Goal: Task Accomplishment & Management: Manage account settings

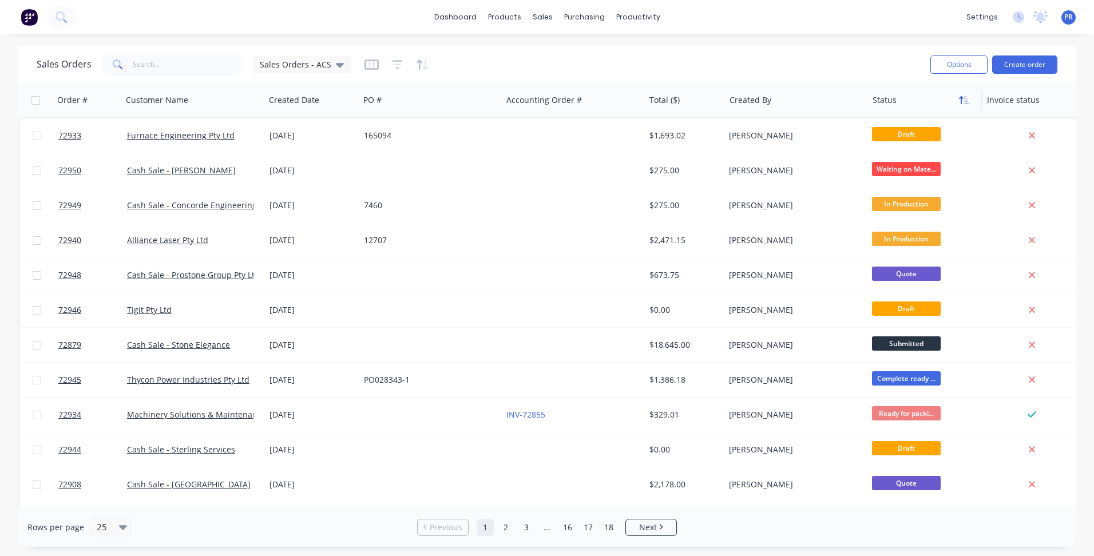
click at [970, 102] on button "button" at bounding box center [963, 100] width 17 height 17
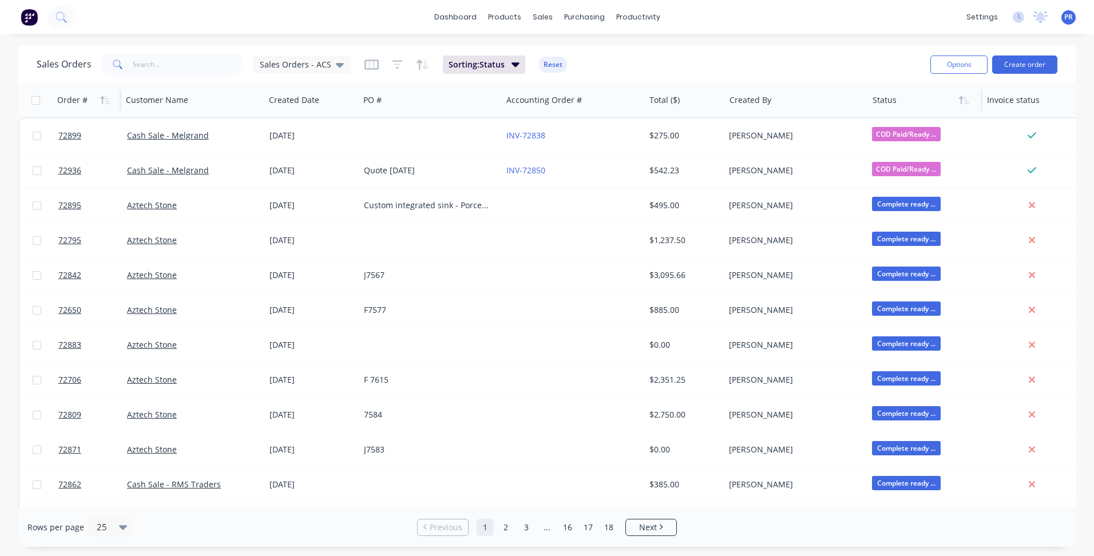
click at [72, 102] on div "Order #" at bounding box center [72, 99] width 30 height 11
click at [104, 101] on icon "button" at bounding box center [105, 100] width 10 height 9
click at [104, 98] on icon "button" at bounding box center [102, 100] width 4 height 8
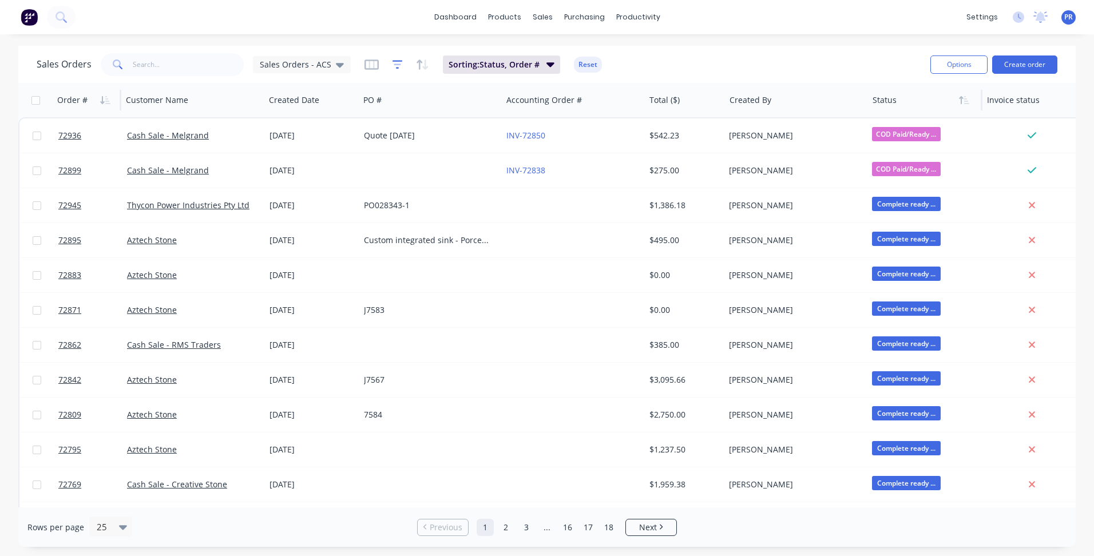
click at [393, 66] on icon "button" at bounding box center [397, 64] width 10 height 11
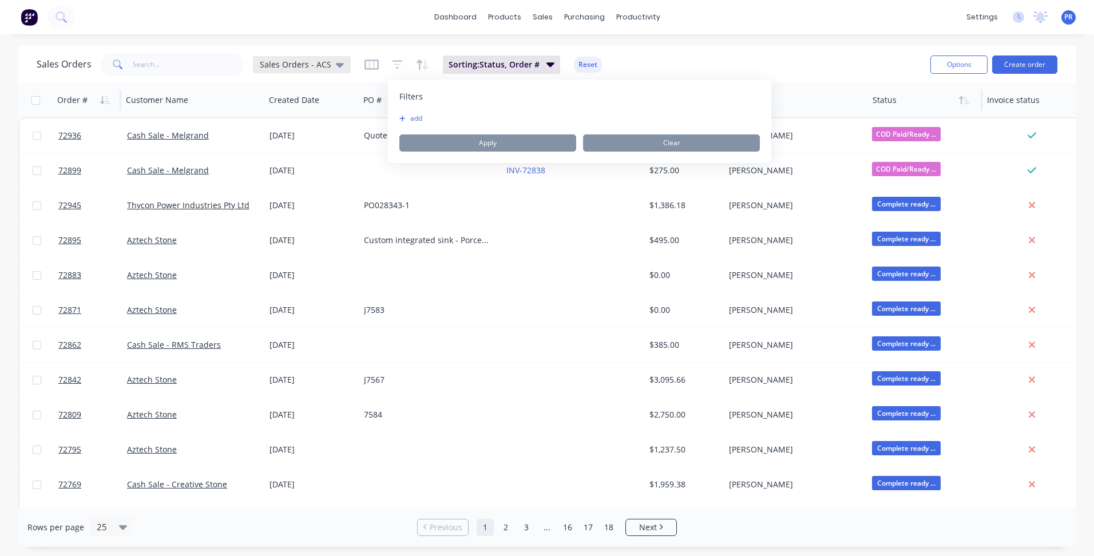
click at [340, 67] on div "Sales Orders - ACS" at bounding box center [302, 64] width 98 height 17
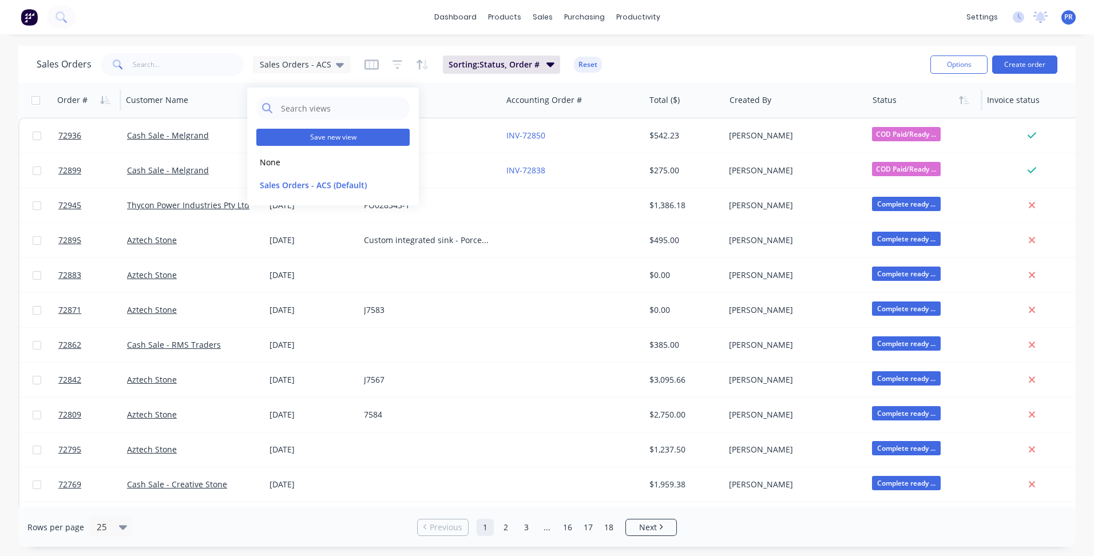
click at [368, 141] on button "Save new view" at bounding box center [332, 137] width 153 height 17
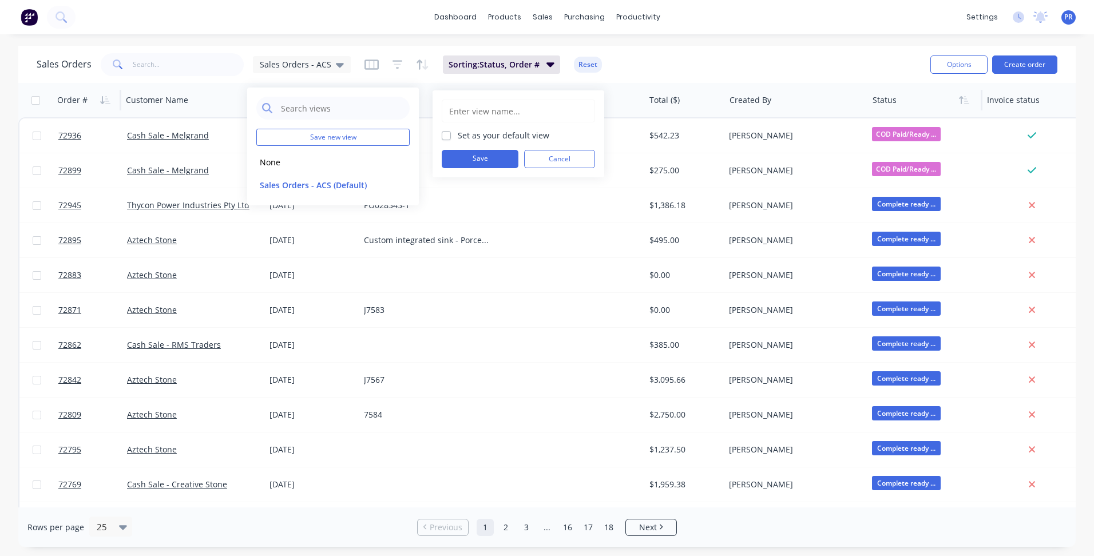
click at [489, 113] on input "text" at bounding box center [518, 111] width 141 height 22
type input "Quote - Follow Up"
click at [487, 161] on button "Save" at bounding box center [480, 159] width 77 height 18
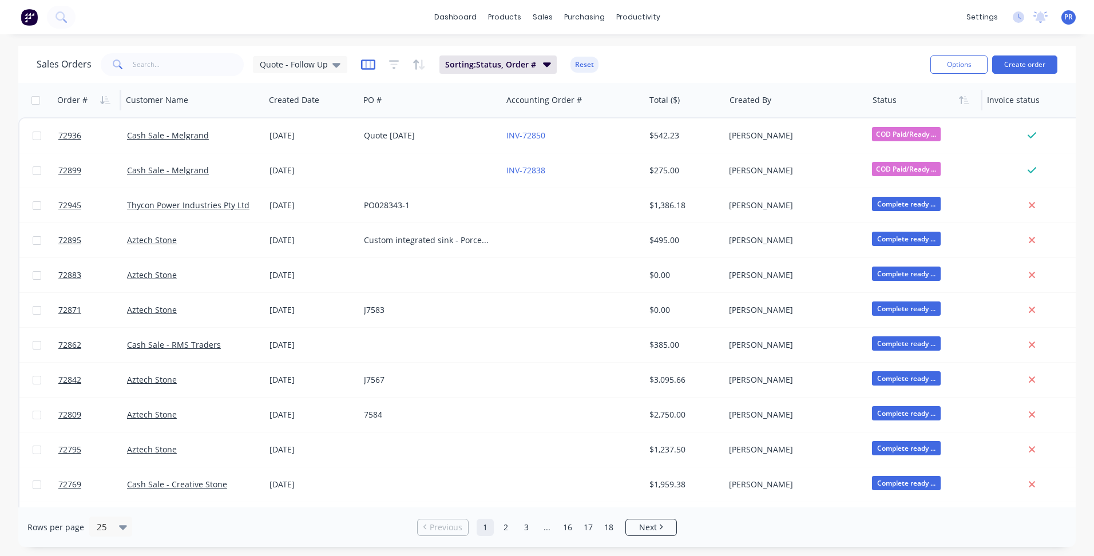
click at [370, 66] on icon "button" at bounding box center [368, 64] width 14 height 11
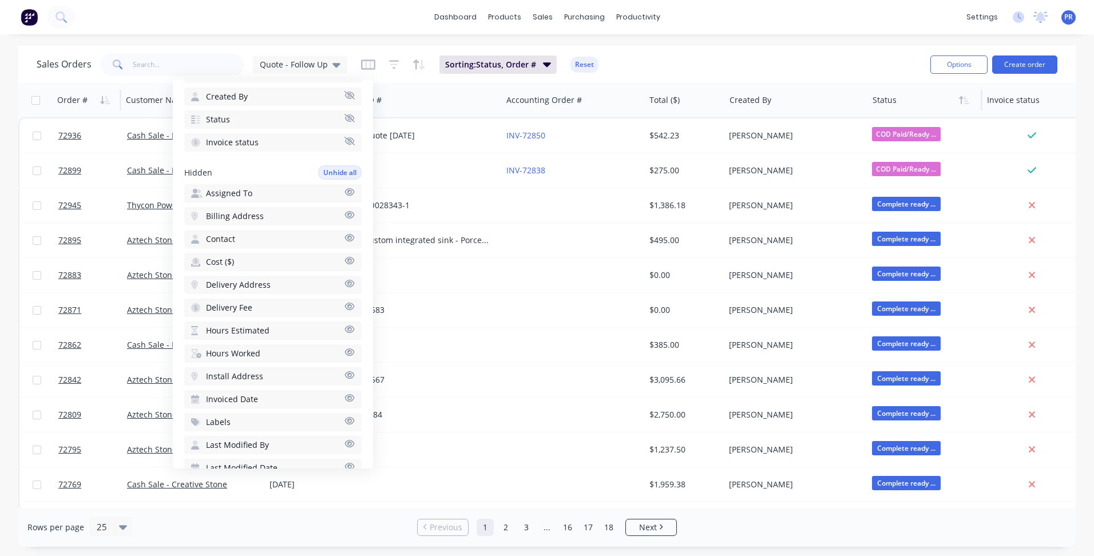
scroll to position [229, 0]
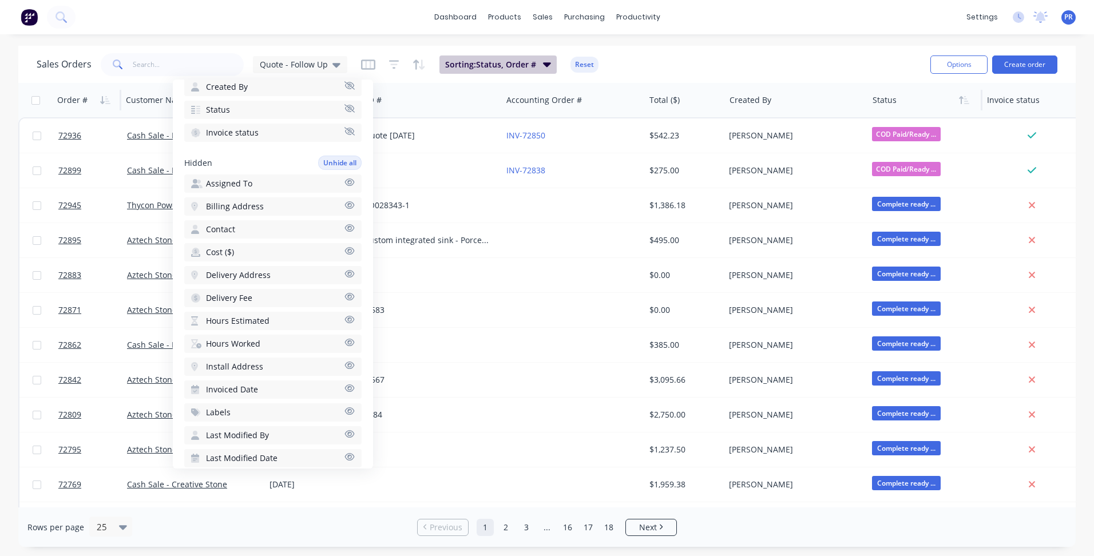
click at [446, 64] on span "Sorting: Status, Order #" at bounding box center [490, 64] width 91 height 11
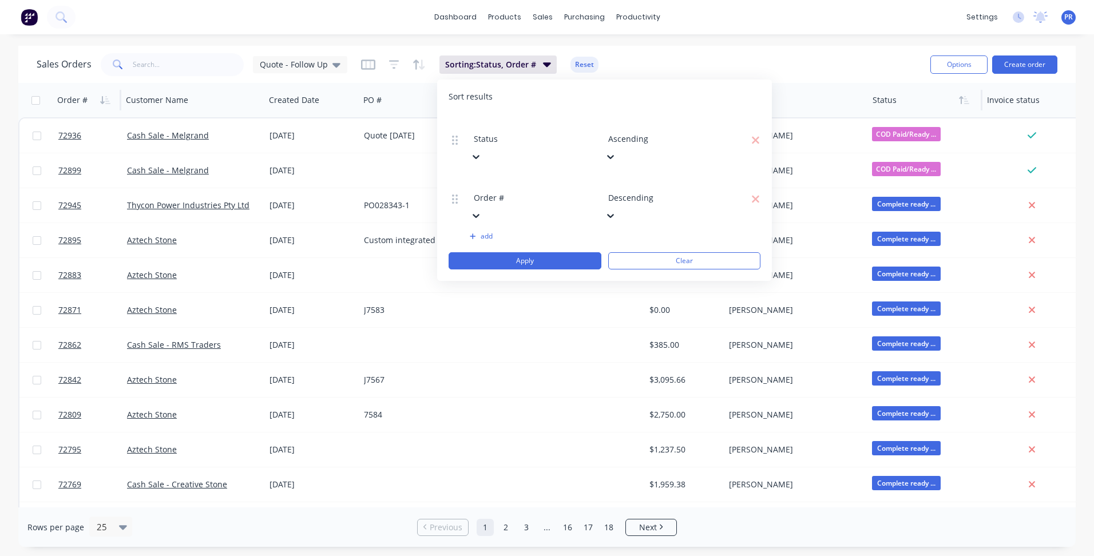
click at [479, 155] on icon at bounding box center [476, 157] width 7 height 4
click at [704, 102] on div "Sort results" at bounding box center [605, 96] width 312 height 11
click at [456, 135] on icon at bounding box center [455, 139] width 6 height 9
click at [369, 63] on icon "button" at bounding box center [368, 64] width 14 height 11
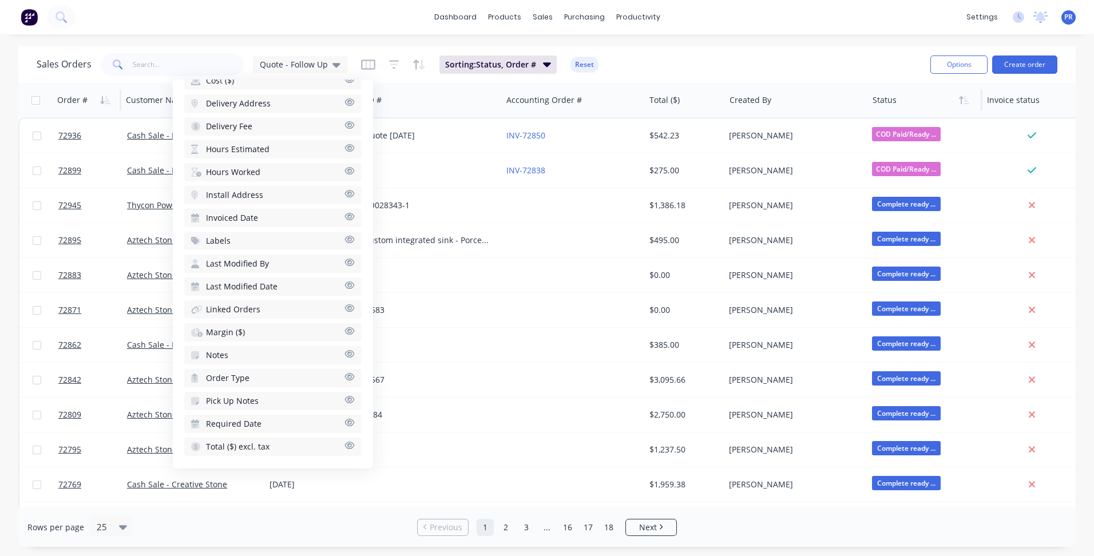
scroll to position [404, 0]
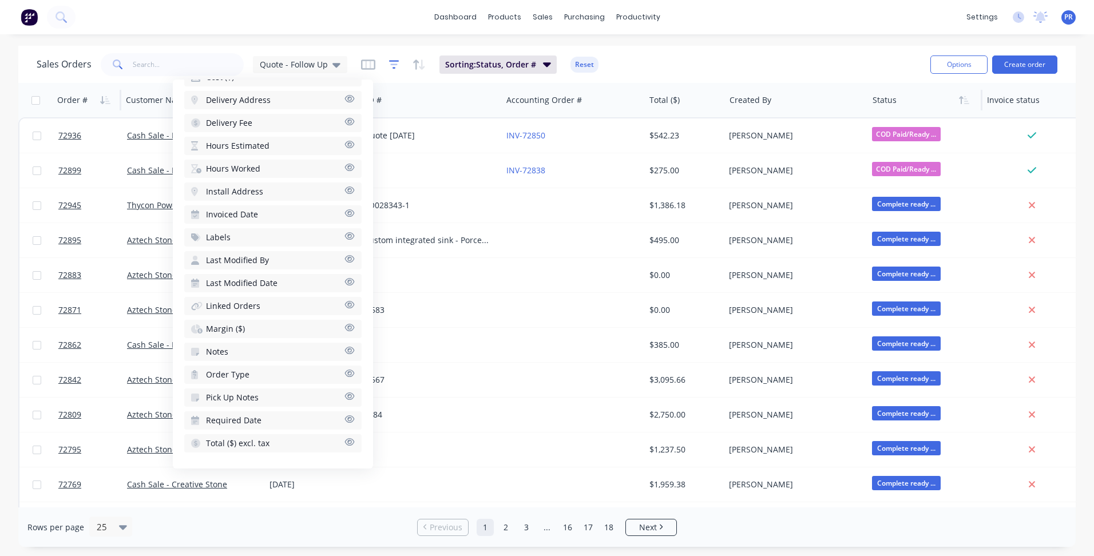
click at [391, 66] on icon "button" at bounding box center [394, 64] width 10 height 11
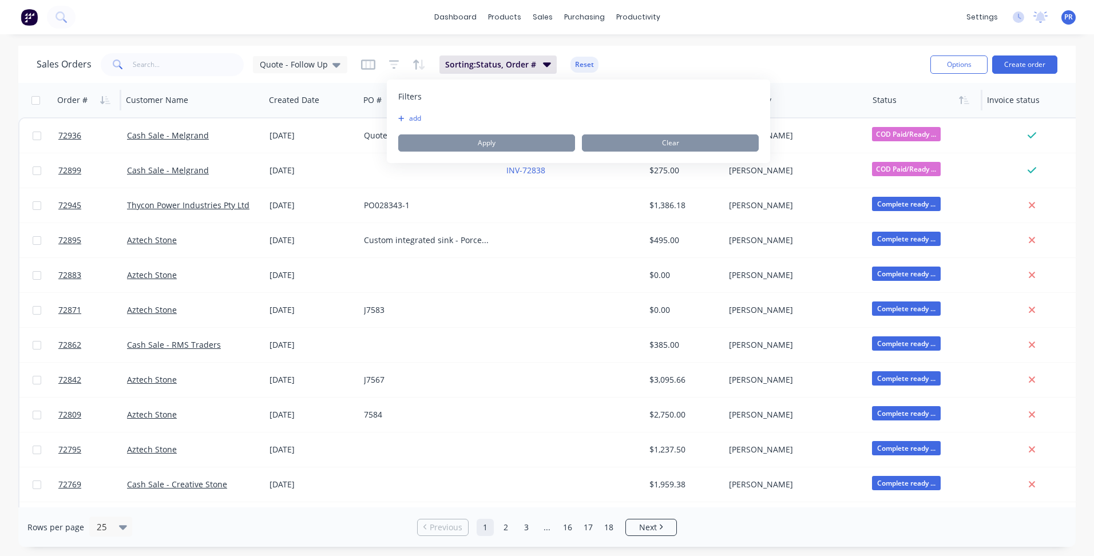
click at [665, 63] on div "Sales Orders Quote - Follow Up Sorting: Status, Order # Reset" at bounding box center [479, 64] width 884 height 28
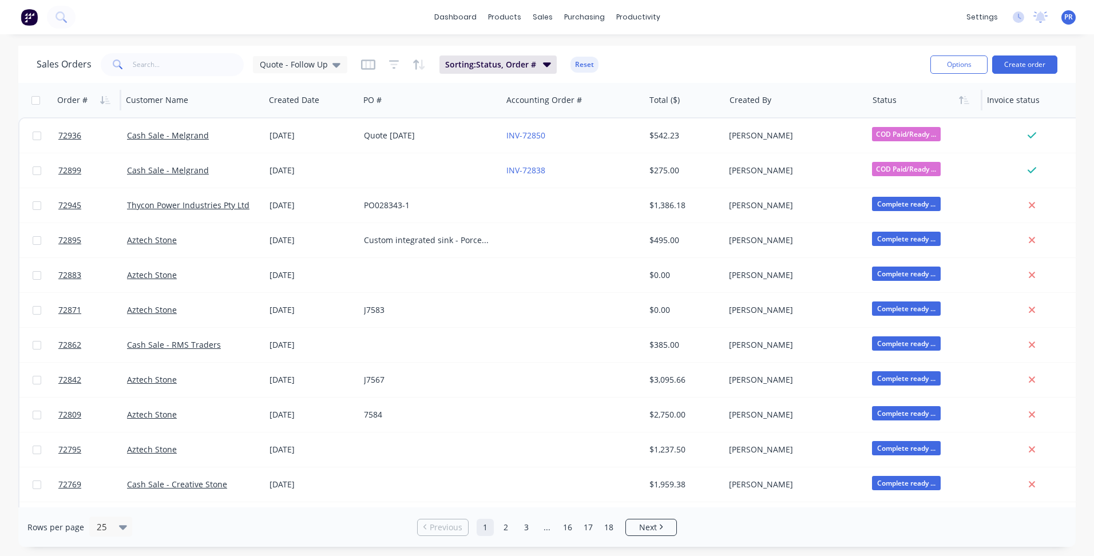
click at [723, 45] on div "dashboard products sales purchasing productivity dashboard products Product Cat…" at bounding box center [547, 278] width 1094 height 556
click at [499, 62] on span "Sorting: Status, Order #" at bounding box center [490, 64] width 91 height 11
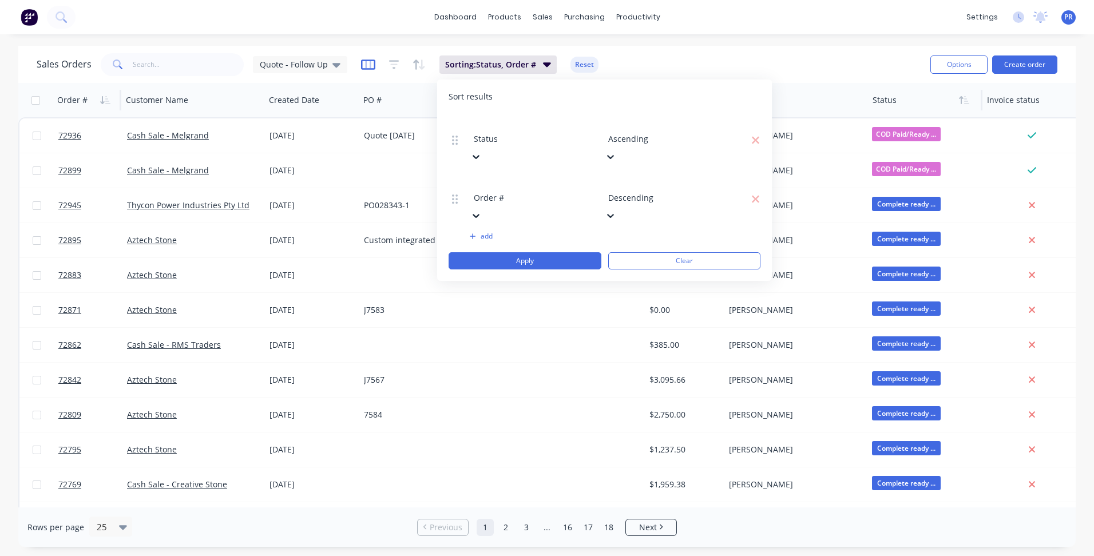
click at [367, 63] on icon "button" at bounding box center [368, 64] width 14 height 11
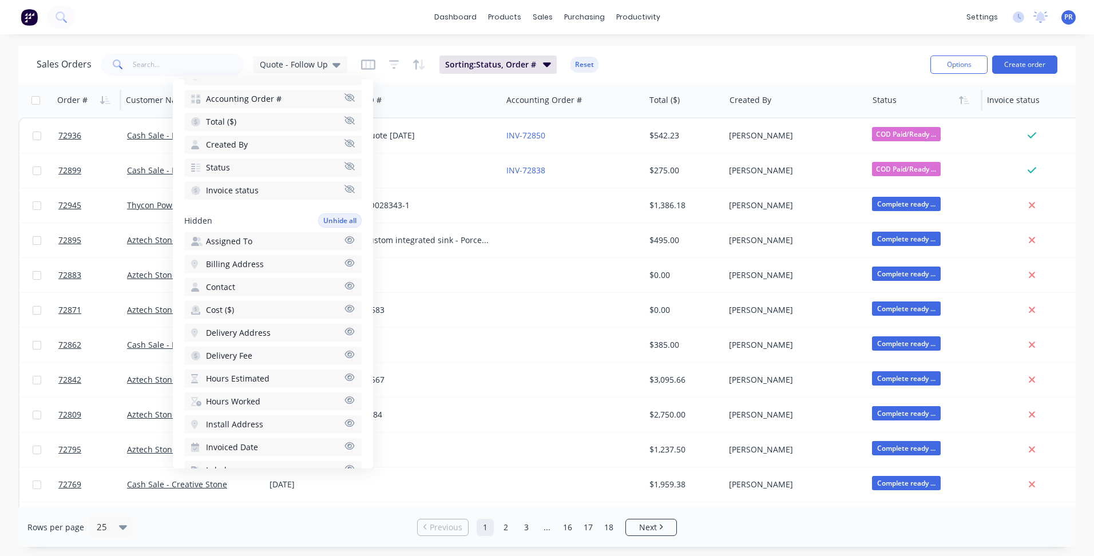
scroll to position [172, 0]
click at [225, 165] on span "Status" at bounding box center [218, 166] width 24 height 11
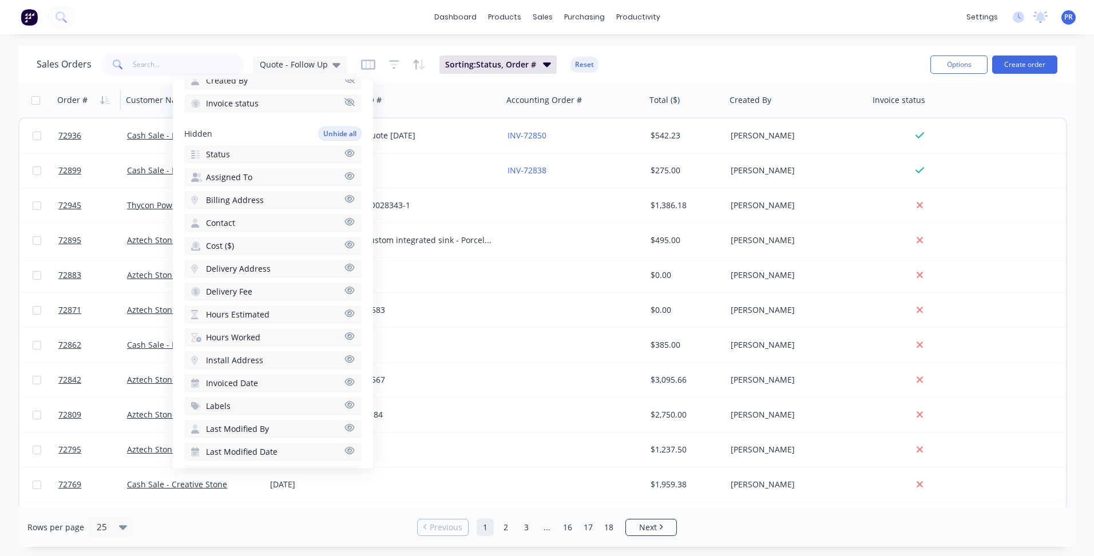
scroll to position [232, 0]
click at [344, 152] on icon "button" at bounding box center [349, 156] width 10 height 9
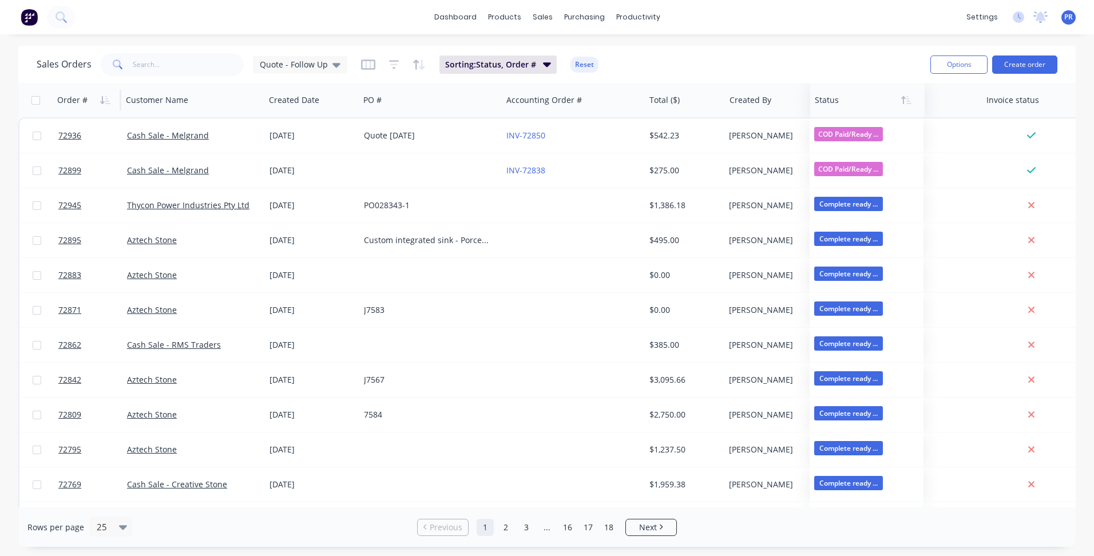
drag, startPoint x: 1003, startPoint y: 100, endPoint x: 840, endPoint y: 96, distance: 163.7
click at [840, 96] on div at bounding box center [865, 100] width 100 height 23
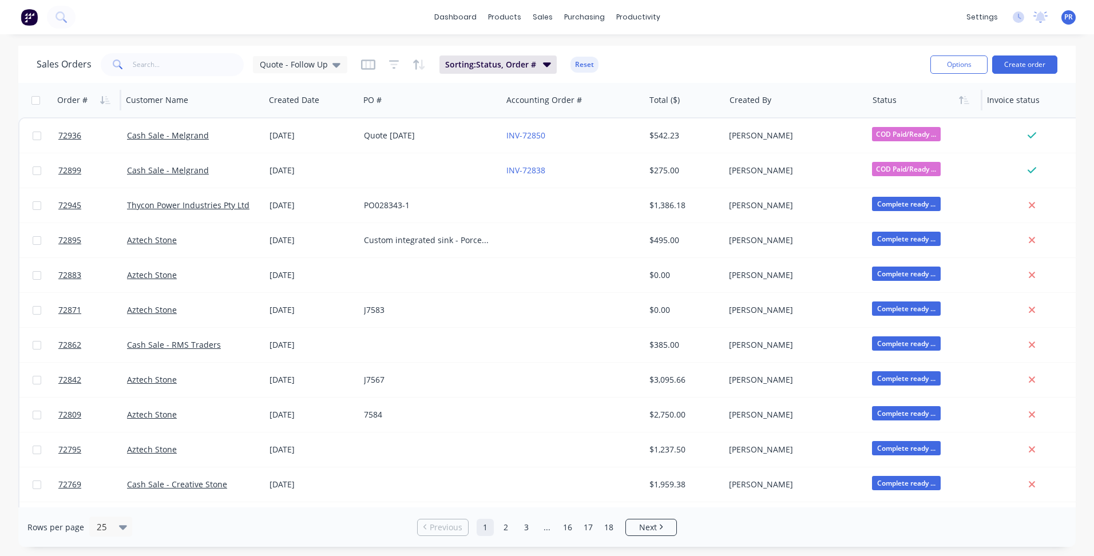
click at [889, 106] on div at bounding box center [922, 100] width 100 height 23
click at [339, 67] on div "Quote - Follow Up" at bounding box center [300, 64] width 94 height 17
click at [327, 185] on button "Sales Orders - ACS (Default)" at bounding box center [321, 185] width 130 height 13
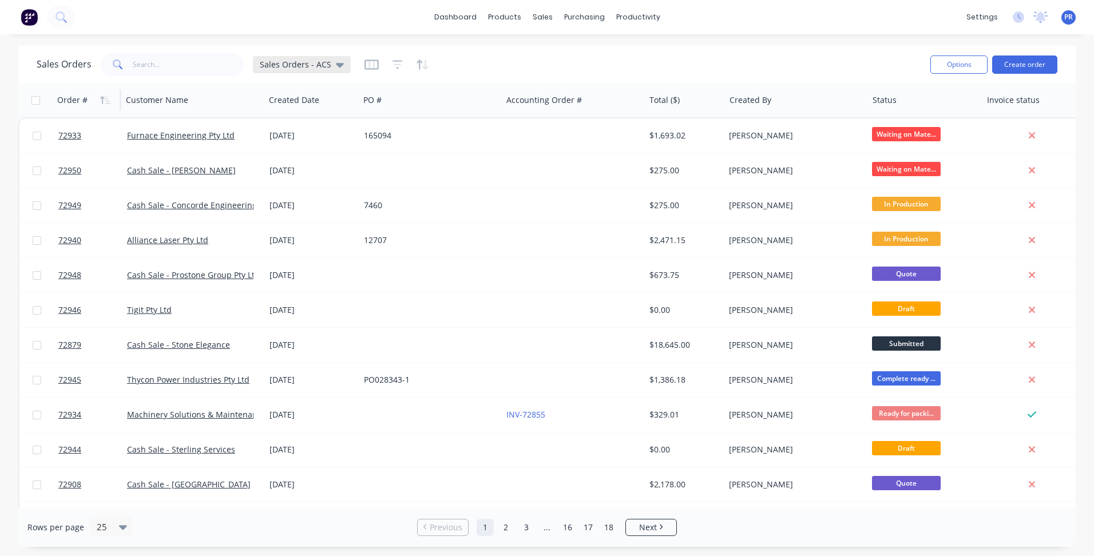
click at [336, 69] on icon at bounding box center [340, 64] width 8 height 13
click at [317, 202] on button "Quote - Follow Up" at bounding box center [321, 207] width 130 height 13
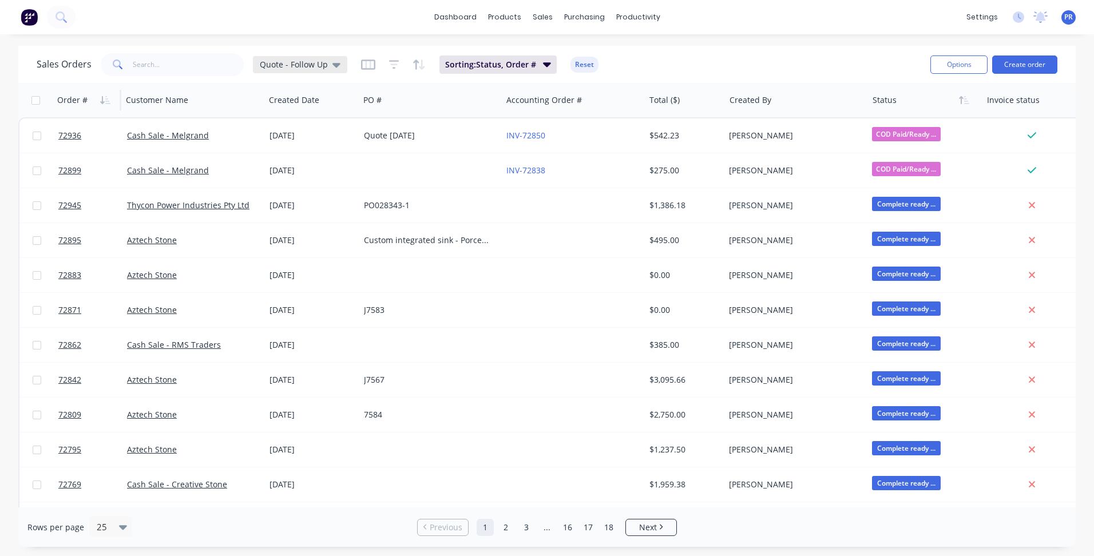
click at [332, 62] on icon at bounding box center [336, 64] width 8 height 13
click at [477, 62] on span "Sorting: Status, Order #" at bounding box center [490, 64] width 91 height 11
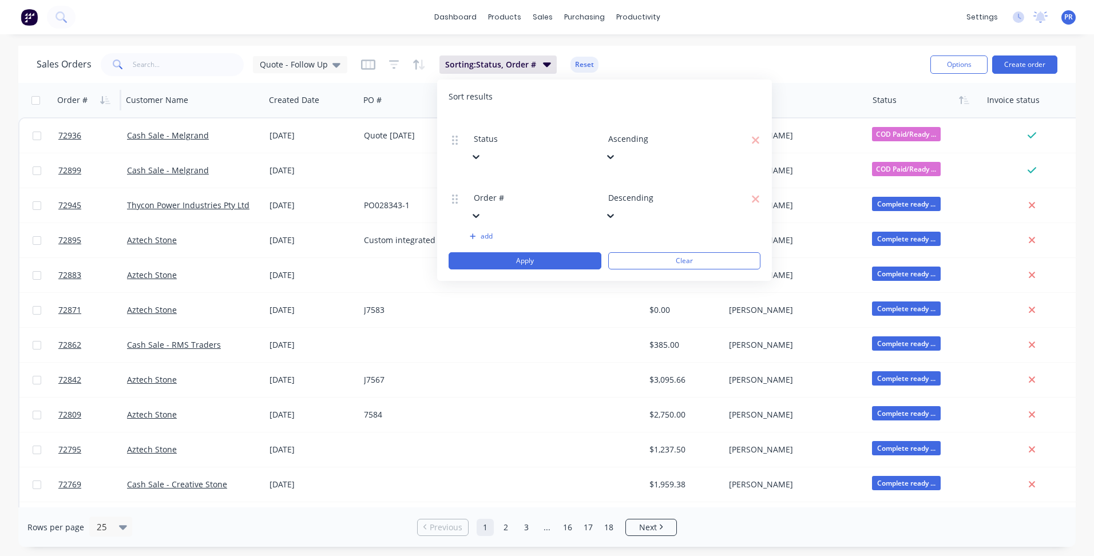
click at [482, 151] on icon at bounding box center [475, 156] width 11 height 11
click at [624, 81] on div "Sort results Status Ascending Order # Descending To pick up a draggable item, p…" at bounding box center [604, 180] width 335 height 201
click at [369, 68] on icon "button" at bounding box center [368, 64] width 14 height 11
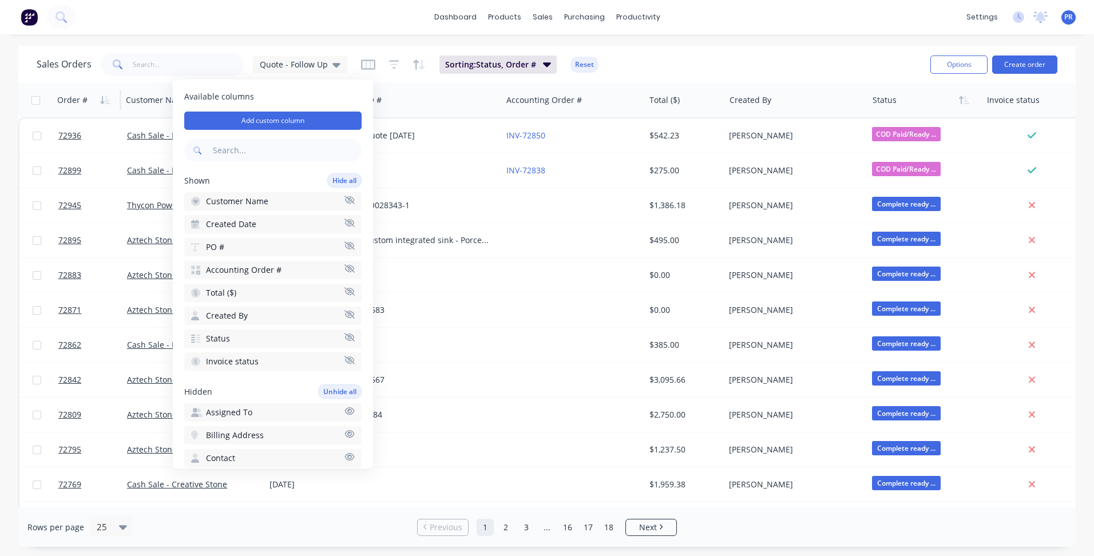
click at [398, 58] on div "Sorting: Status, Order # Reset" at bounding box center [479, 64] width 237 height 18
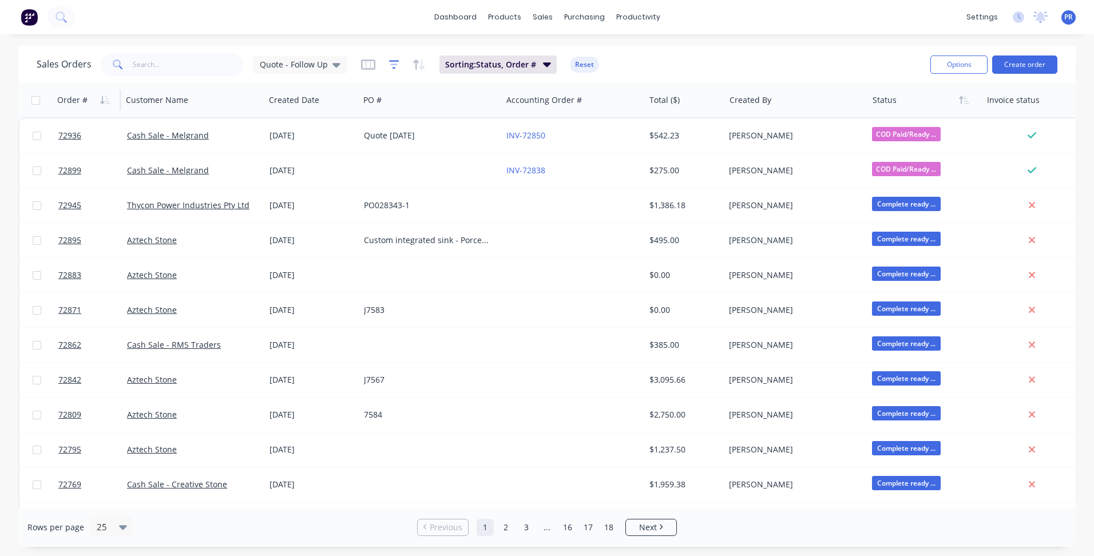
click at [391, 62] on icon "button" at bounding box center [394, 64] width 10 height 11
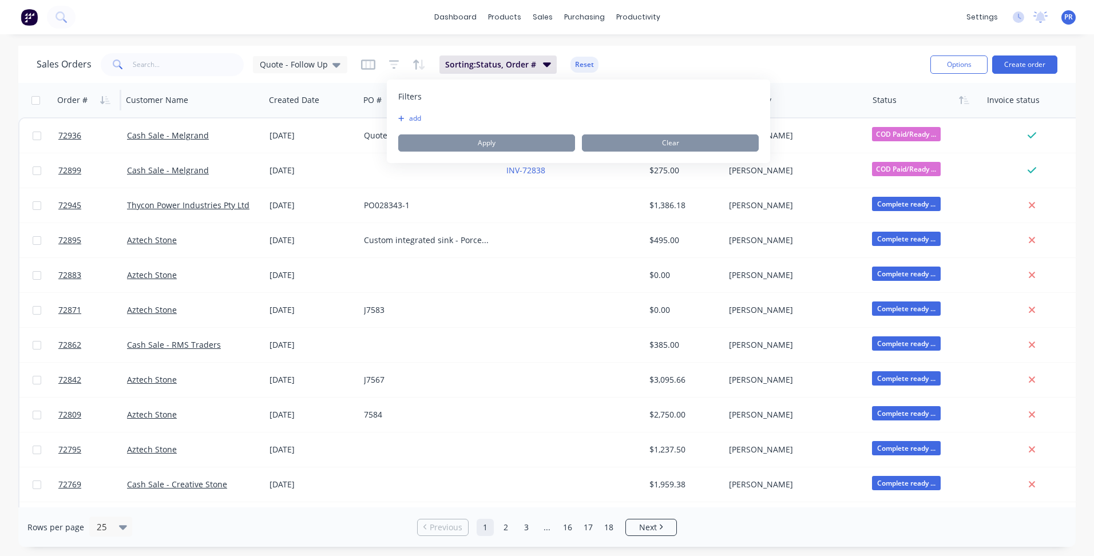
click at [407, 118] on button "add" at bounding box center [412, 118] width 29 height 9
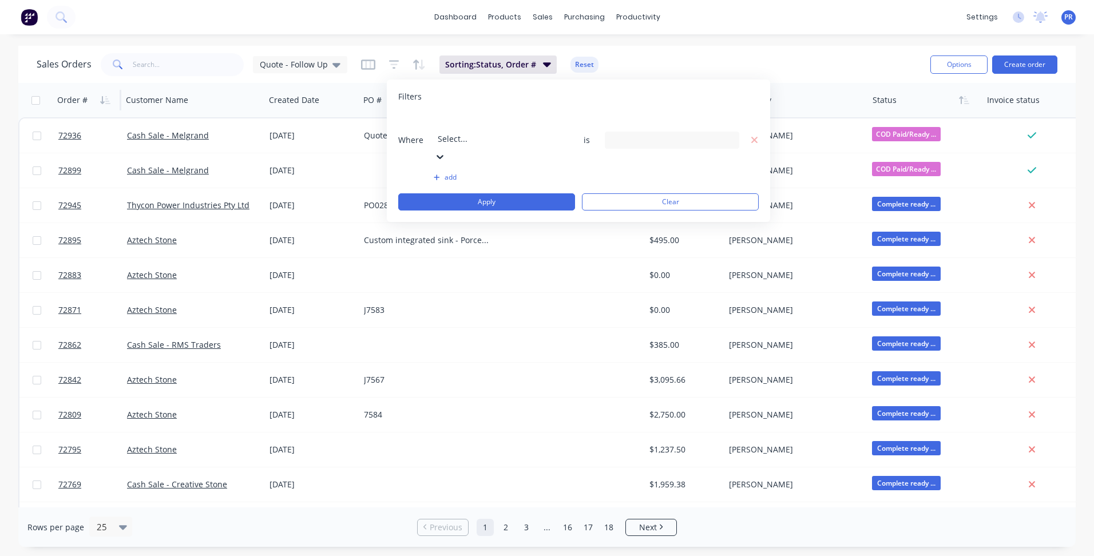
click at [465, 129] on div at bounding box center [520, 123] width 165 height 14
click at [731, 134] on icon at bounding box center [728, 140] width 8 height 13
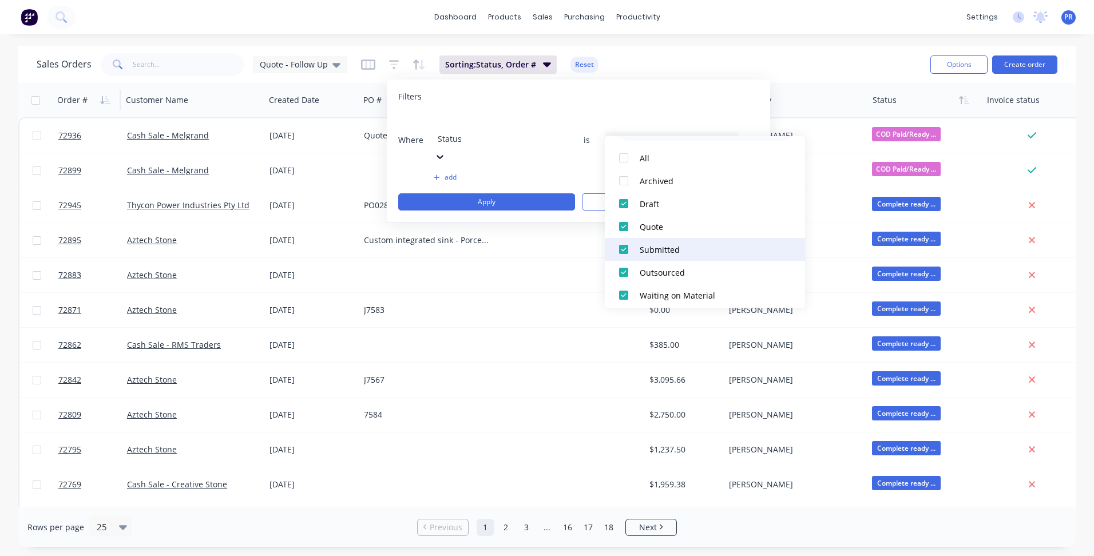
scroll to position [57, 0]
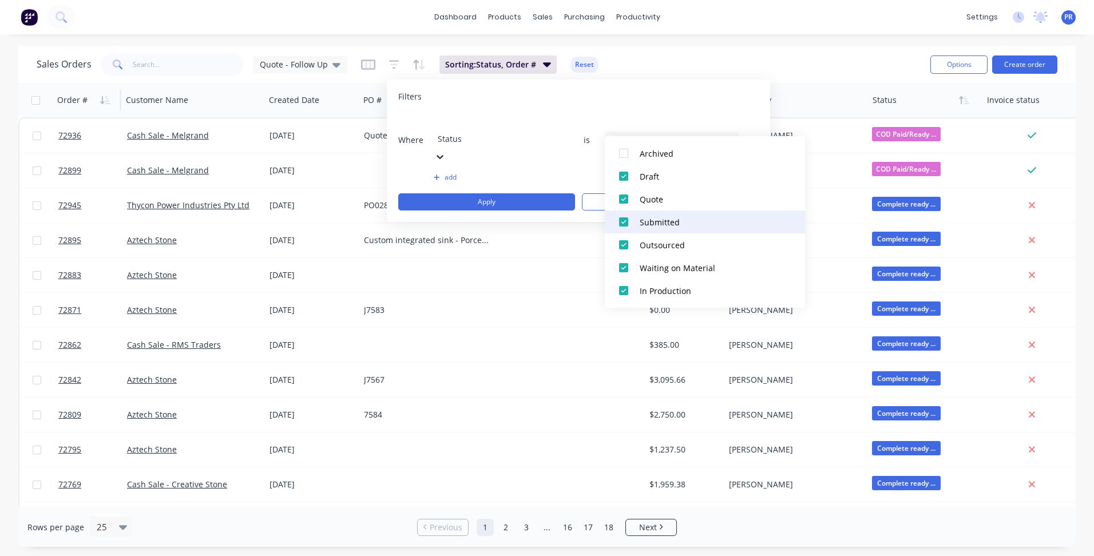
click at [621, 220] on div at bounding box center [623, 222] width 23 height 23
click at [623, 244] on div at bounding box center [623, 244] width 23 height 23
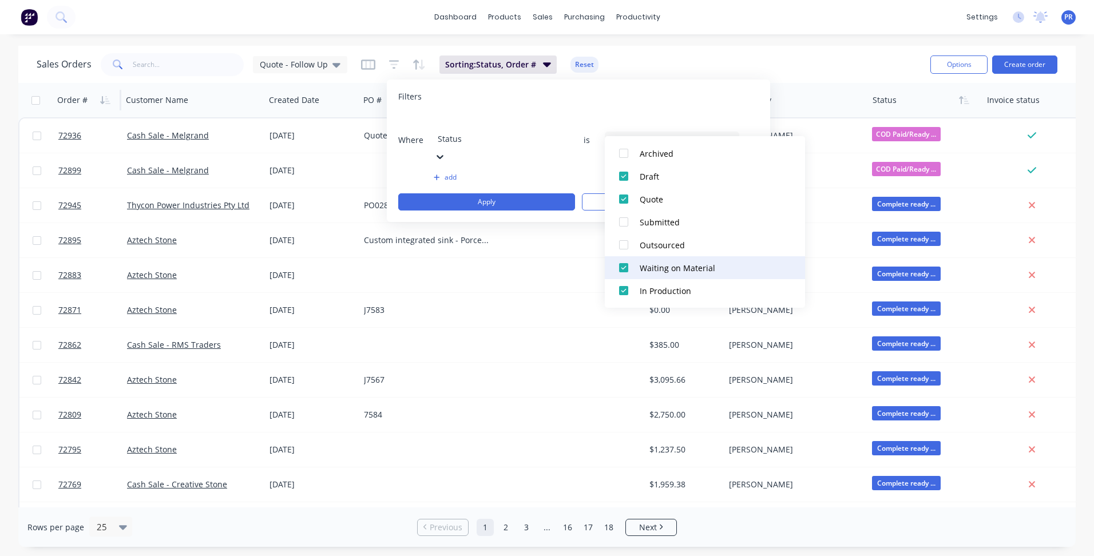
click at [622, 271] on div at bounding box center [623, 267] width 23 height 23
click at [626, 290] on div at bounding box center [623, 290] width 23 height 23
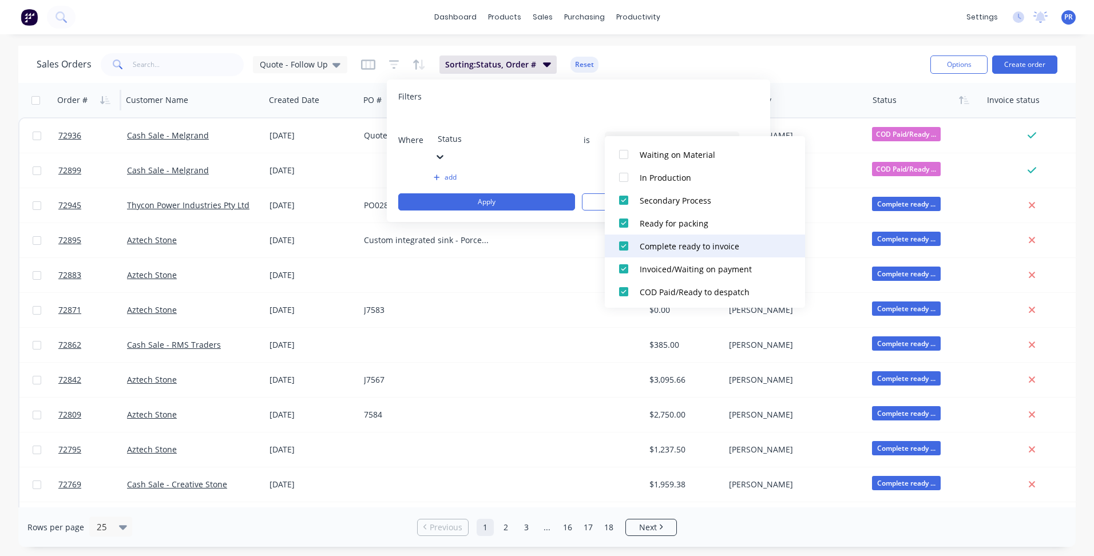
scroll to position [172, 0]
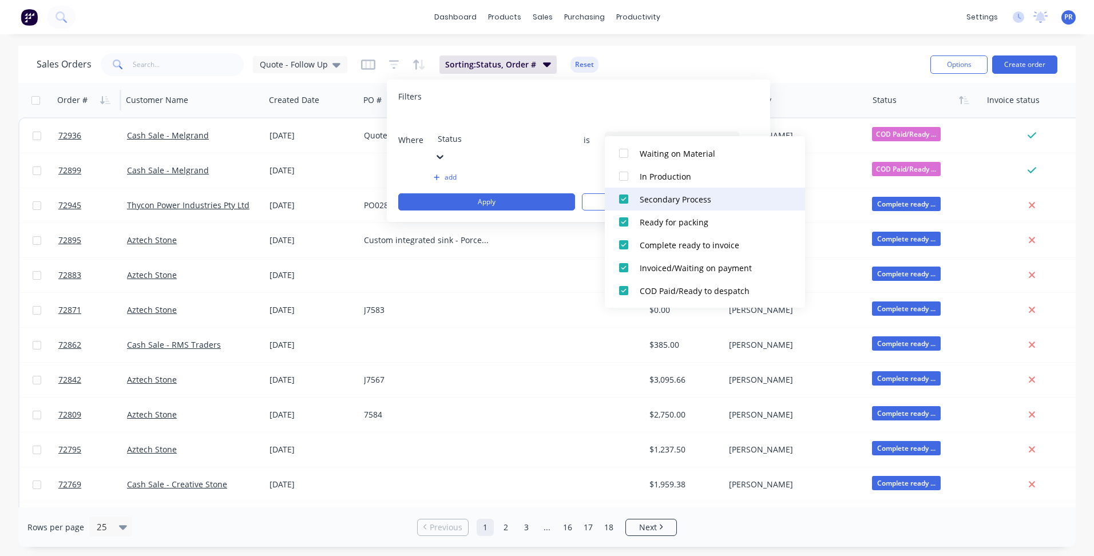
click at [626, 196] on div at bounding box center [623, 199] width 23 height 23
click at [628, 223] on div at bounding box center [623, 222] width 23 height 23
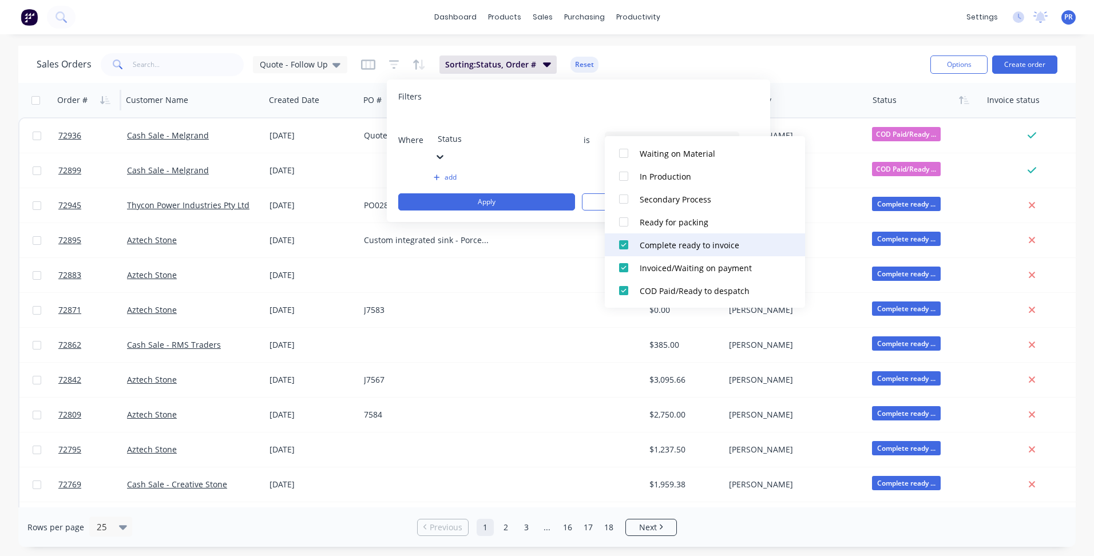
drag, startPoint x: 622, startPoint y: 243, endPoint x: 625, endPoint y: 276, distance: 32.7
click at [622, 244] on div at bounding box center [623, 244] width 23 height 23
click at [623, 268] on div at bounding box center [623, 267] width 23 height 23
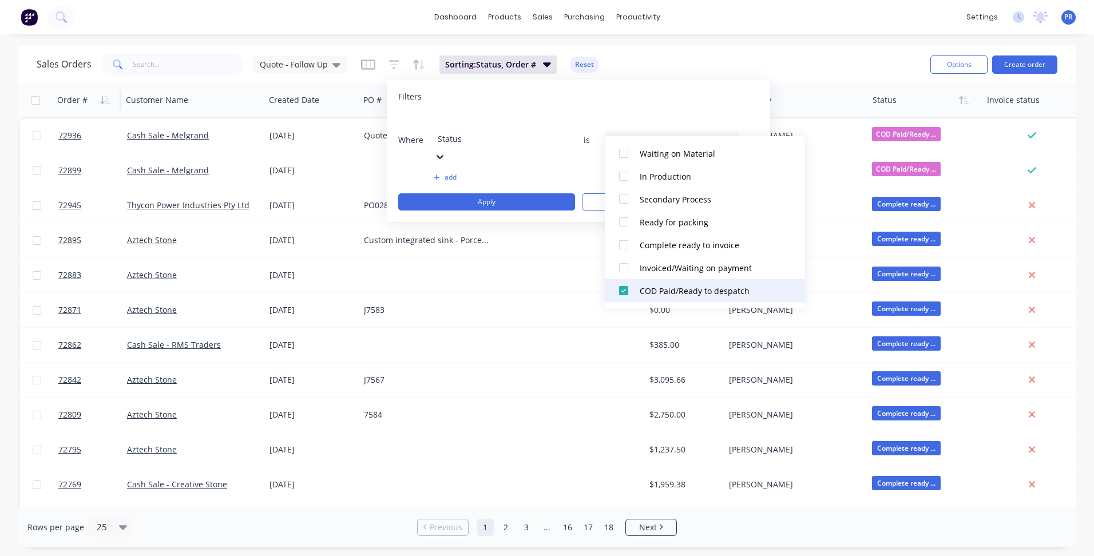
click at [619, 296] on div at bounding box center [623, 290] width 23 height 23
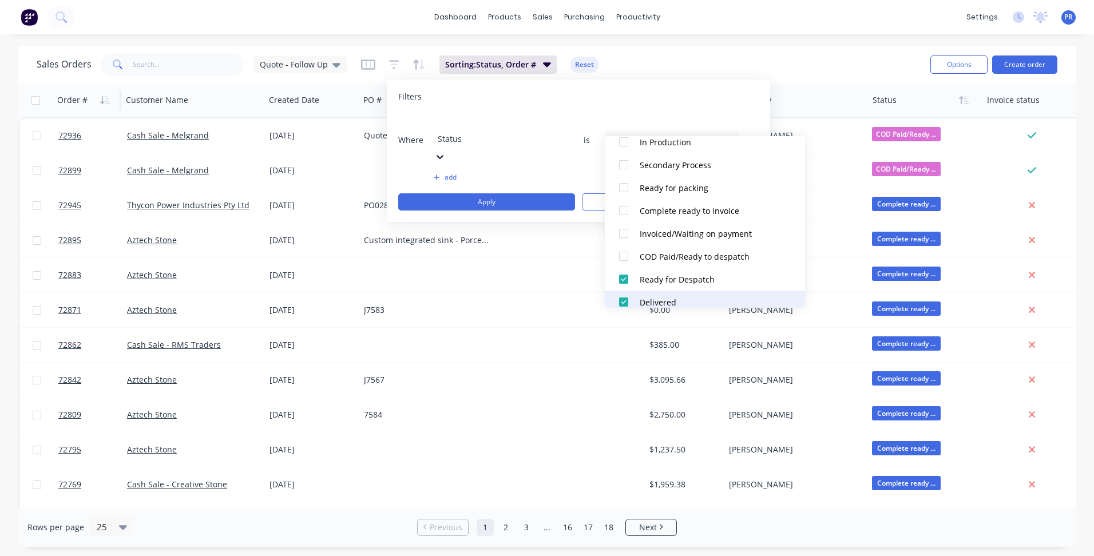
scroll to position [240, 0]
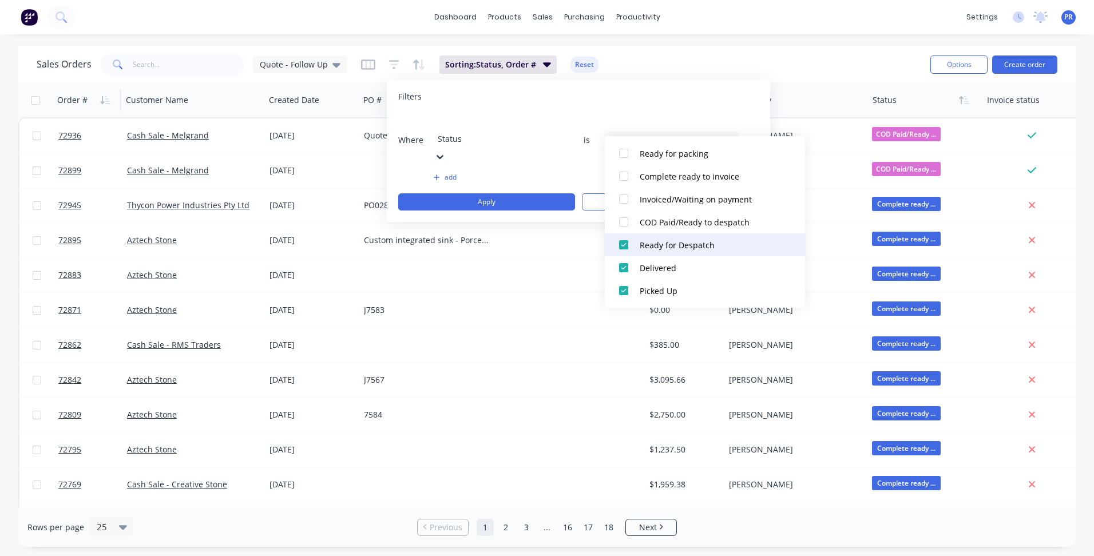
click at [618, 244] on div at bounding box center [623, 244] width 23 height 23
drag, startPoint x: 621, startPoint y: 256, endPoint x: 626, endPoint y: 268, distance: 12.5
click at [621, 257] on div at bounding box center [623, 267] width 23 height 23
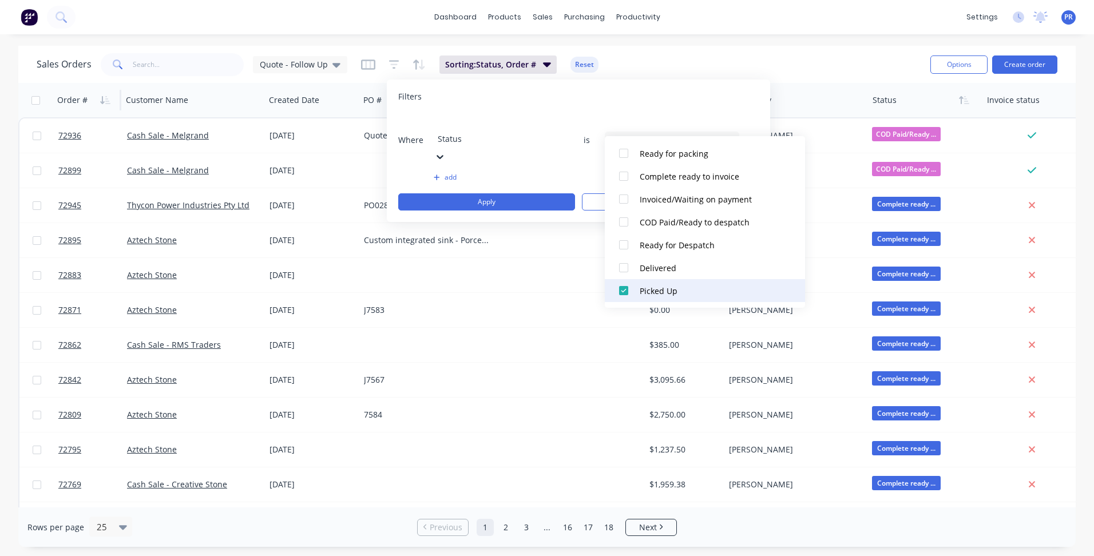
click at [625, 288] on div at bounding box center [623, 290] width 23 height 23
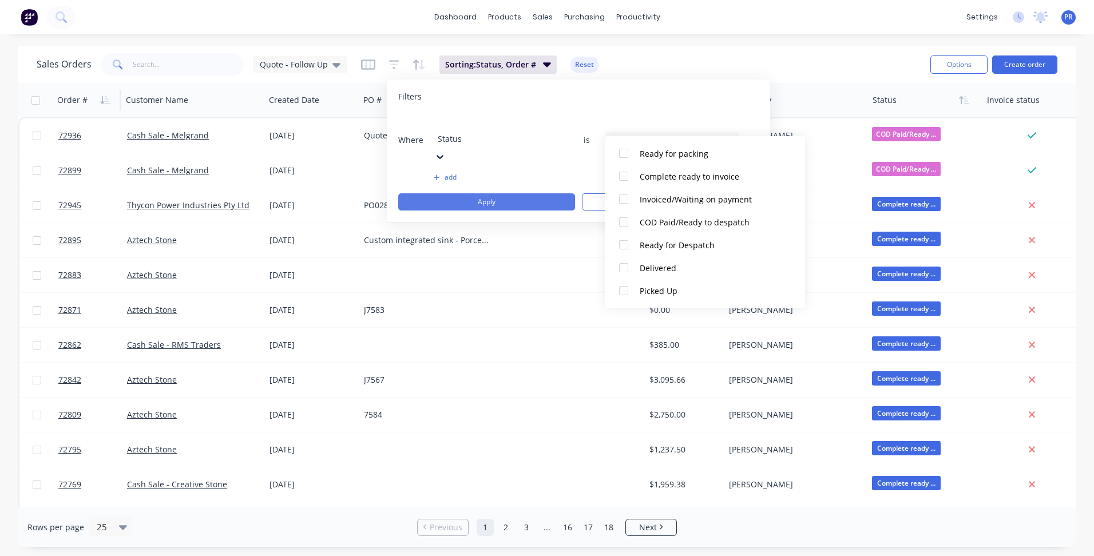
click at [545, 193] on button "Apply" at bounding box center [486, 201] width 177 height 17
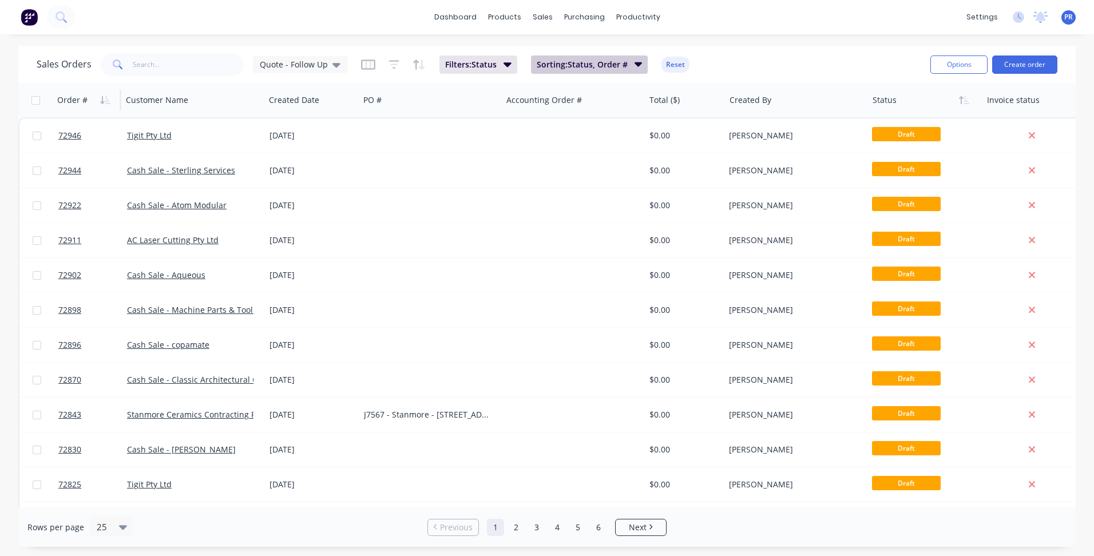
click at [594, 66] on span "Sorting: Status, Order #" at bounding box center [582, 64] width 91 height 11
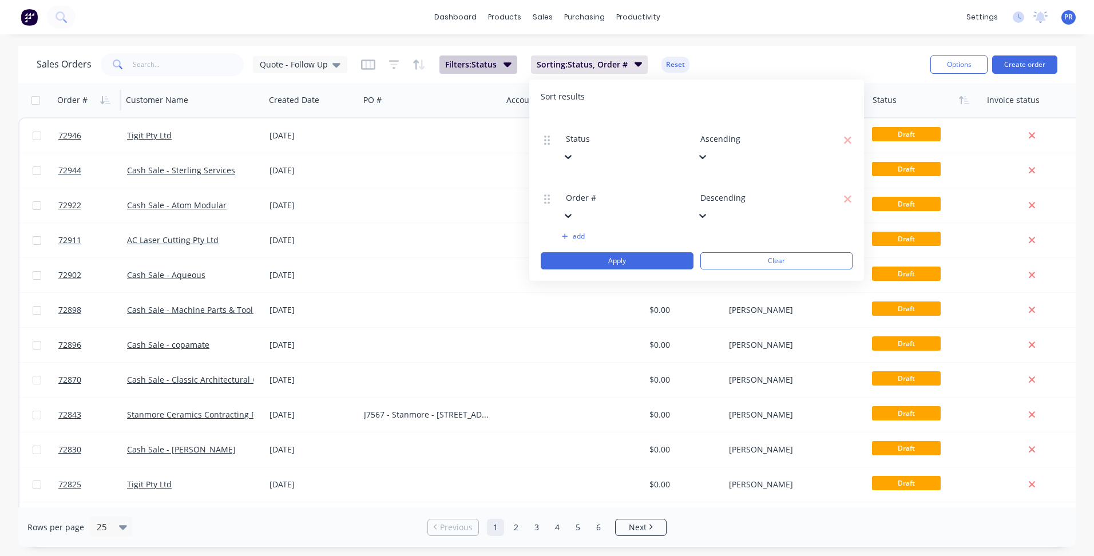
click at [504, 72] on button "Filters: Status" at bounding box center [478, 64] width 78 height 18
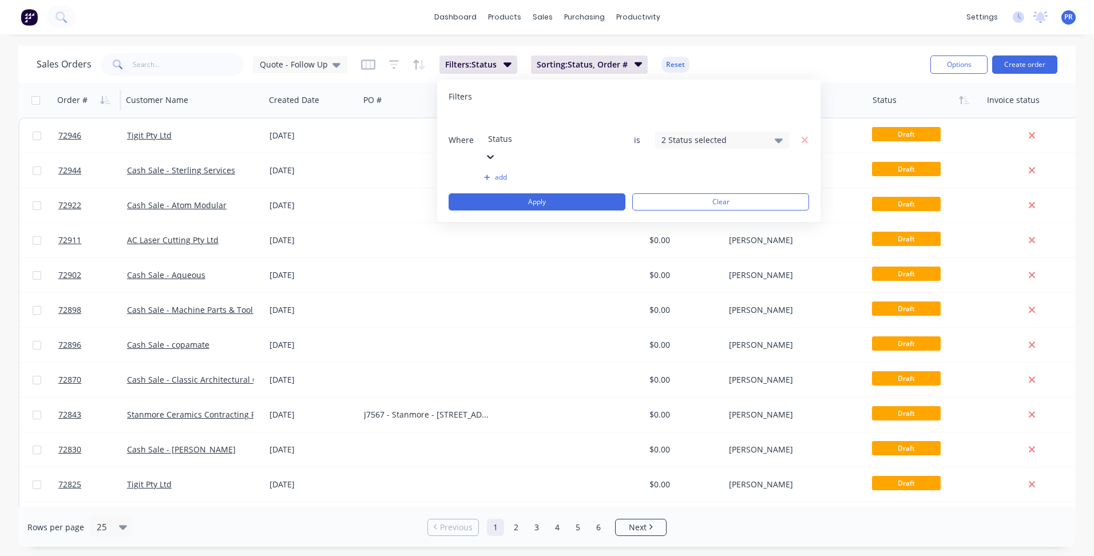
click at [760, 134] on div "2 Status selected" at bounding box center [713, 140] width 104 height 12
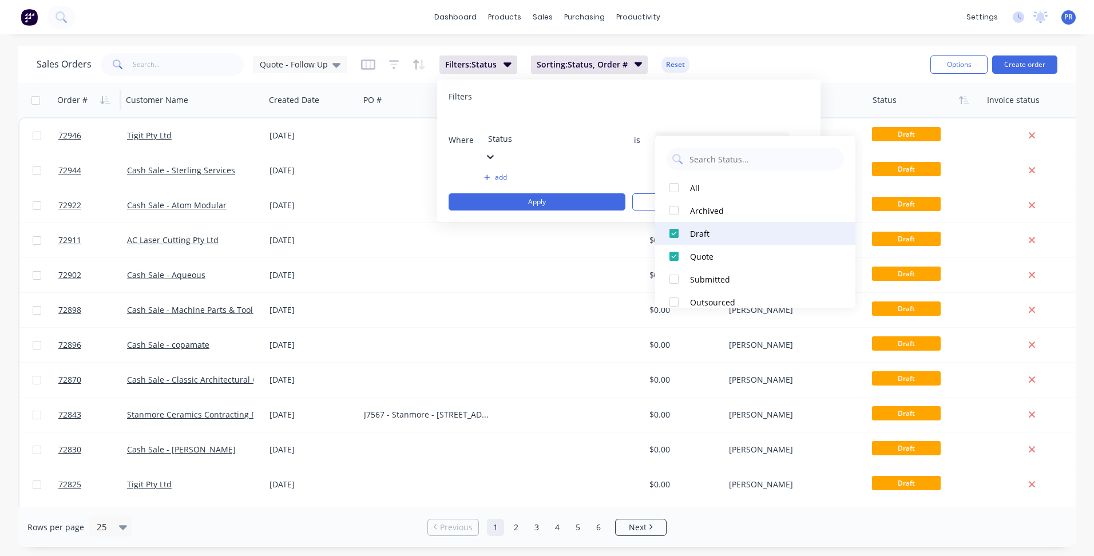
click at [675, 232] on div at bounding box center [674, 233] width 23 height 23
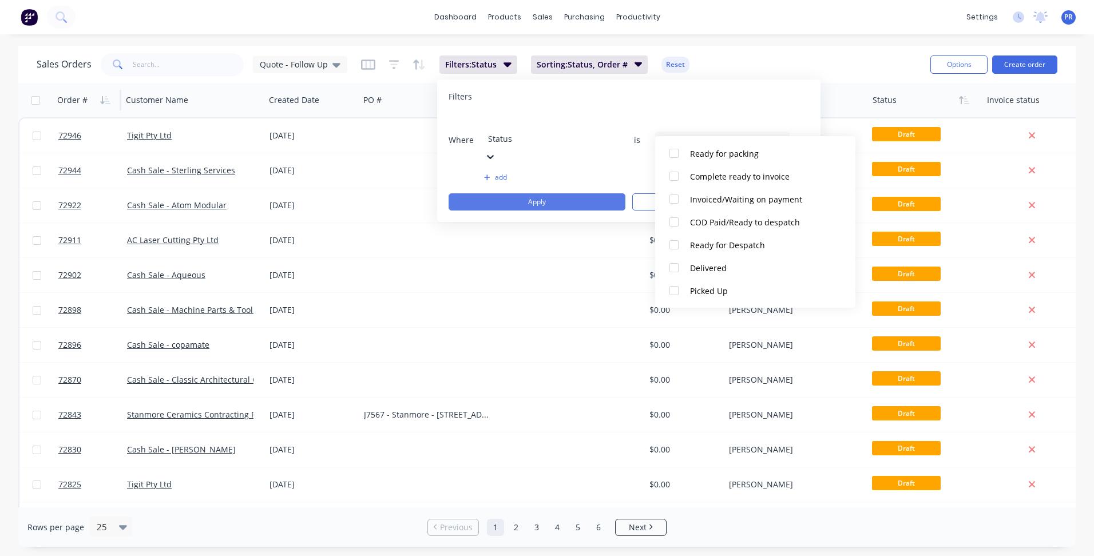
click at [518, 193] on button "Apply" at bounding box center [537, 201] width 177 height 17
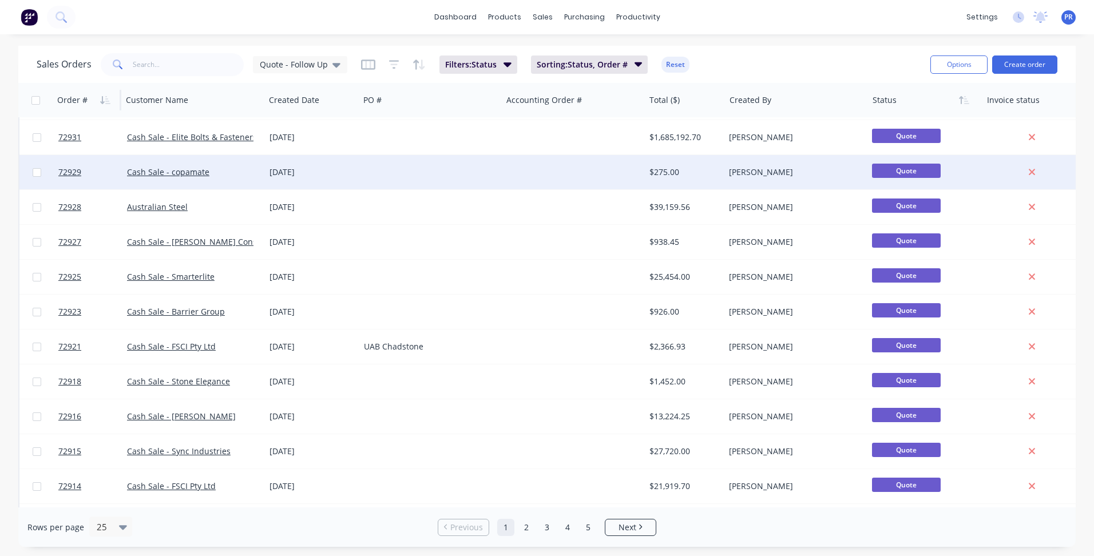
scroll to position [0, 0]
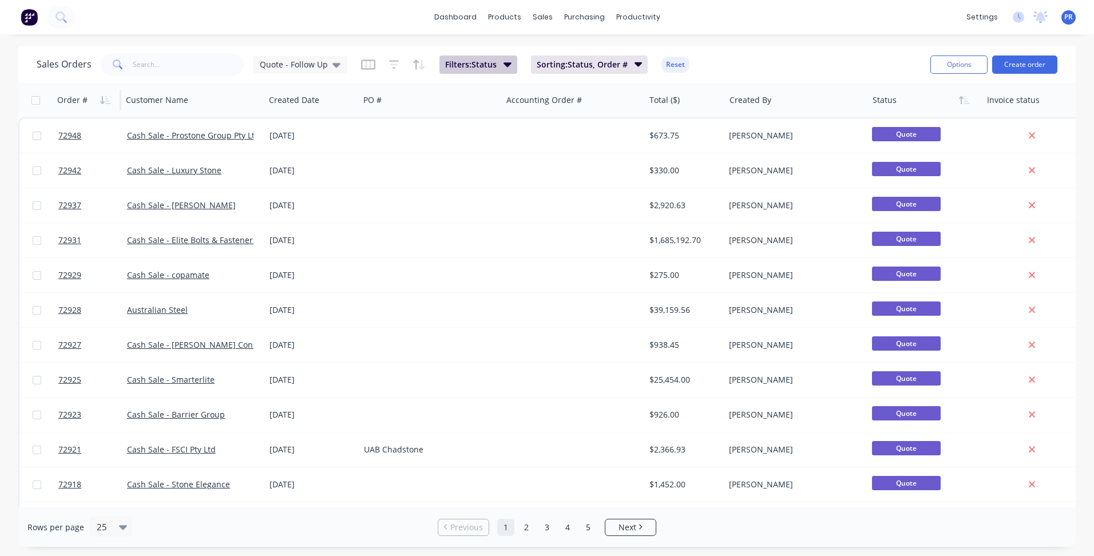
click at [487, 72] on button "Filters: Status" at bounding box center [478, 64] width 78 height 18
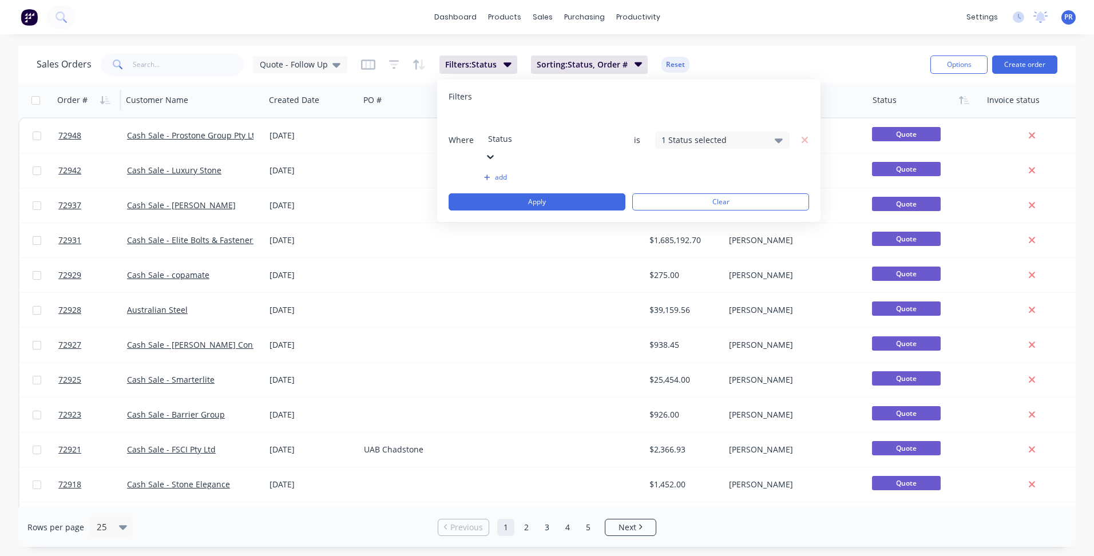
click at [501, 173] on button "add" at bounding box center [551, 177] width 134 height 9
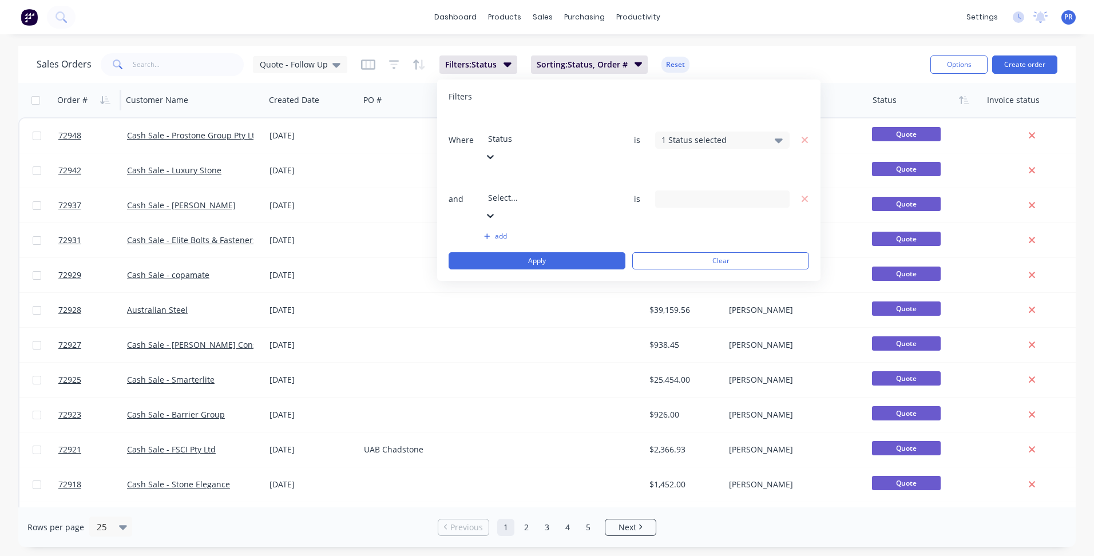
click at [502, 175] on div at bounding box center [570, 182] width 165 height 14
click at [719, 191] on input at bounding box center [722, 199] width 133 height 17
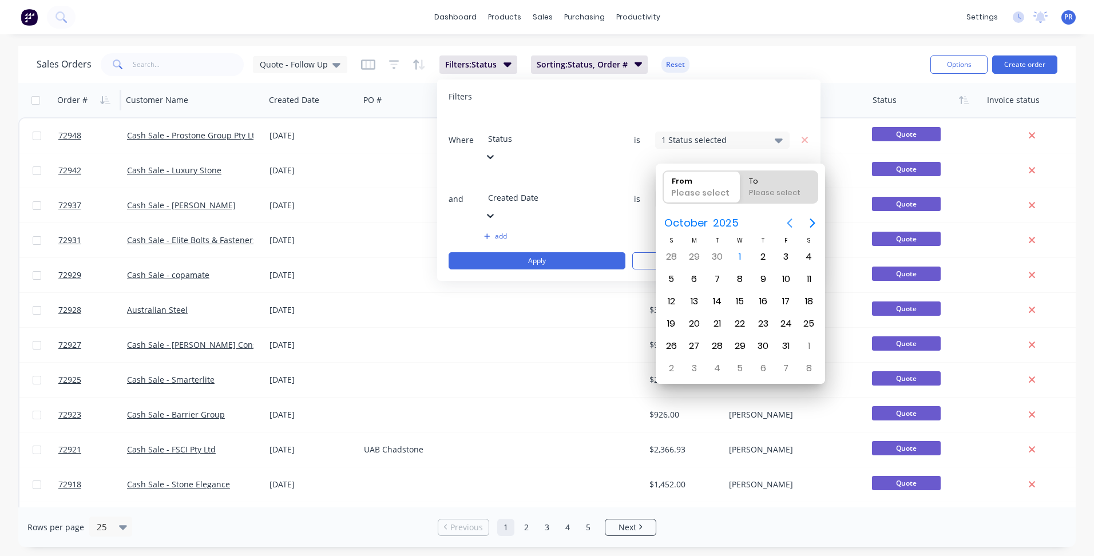
click at [792, 223] on icon "Previous page" at bounding box center [790, 223] width 14 height 14
click at [774, 181] on div "To" at bounding box center [779, 179] width 70 height 16
click at [741, 181] on input "To Please select" at bounding box center [740, 187] width 1 height 32
radio input "true"
click at [737, 300] on div "17" at bounding box center [740, 301] width 17 height 17
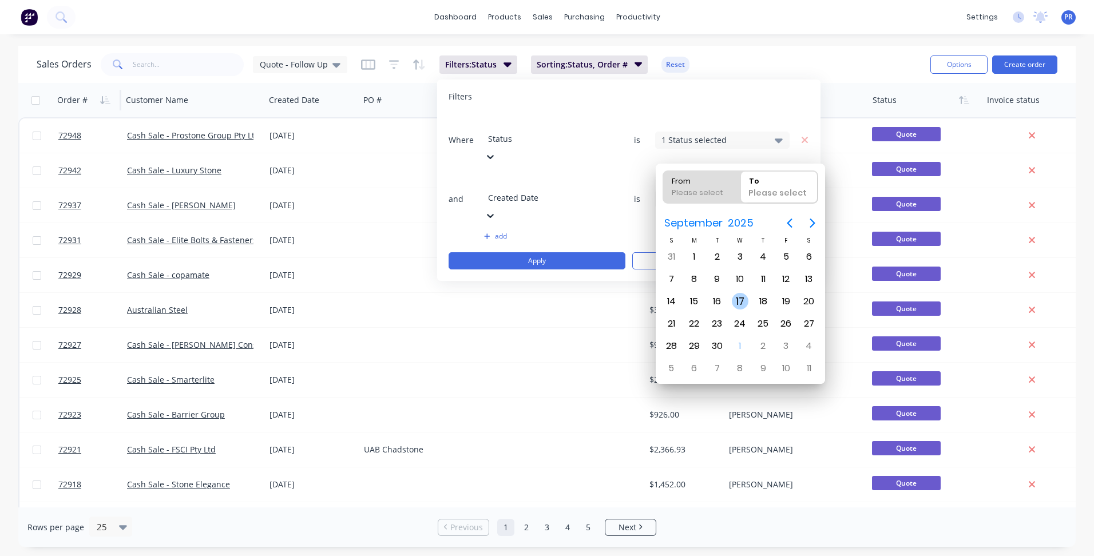
type input "- 17/09/25"
radio input "true"
click at [766, 183] on div "To" at bounding box center [773, 179] width 58 height 16
click at [741, 183] on input "To 17/09/25" at bounding box center [740, 187] width 1 height 32
radio input "true"
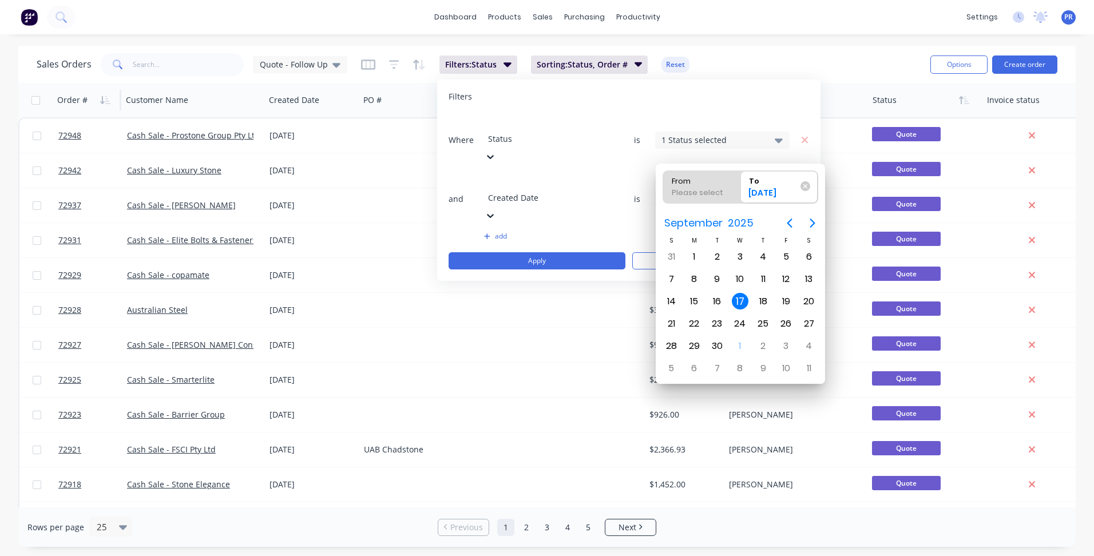
click at [704, 187] on div "Please select" at bounding box center [702, 195] width 70 height 16
click at [664, 187] on input "From Please select" at bounding box center [663, 187] width 1 height 32
radio input "true"
click at [812, 220] on icon "Next page" at bounding box center [813, 223] width 14 height 14
click at [710, 189] on div "Please select" at bounding box center [702, 195] width 70 height 16
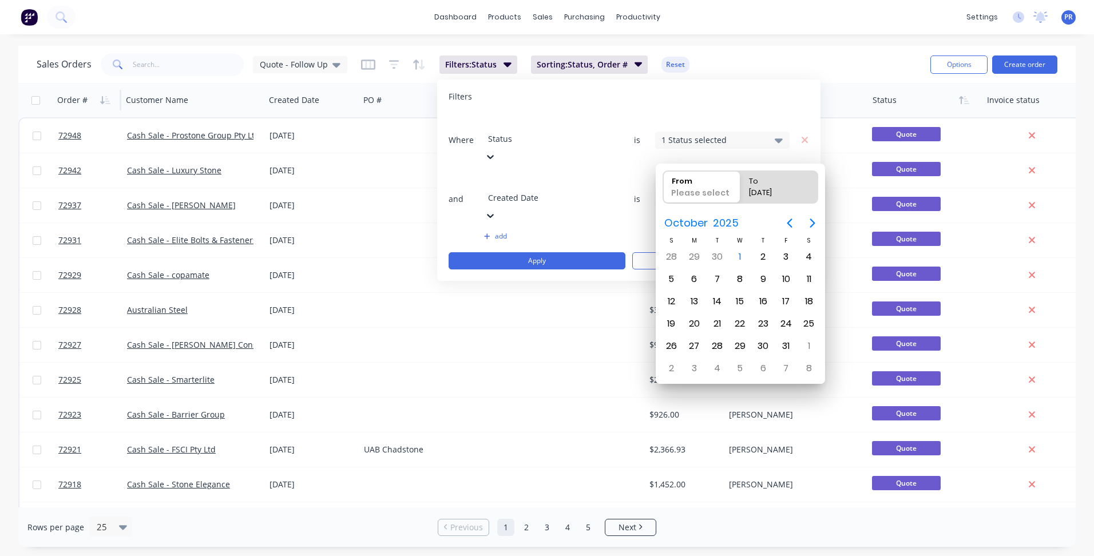
click at [664, 189] on input "From Please select" at bounding box center [663, 187] width 1 height 32
click at [737, 253] on div "1" at bounding box center [740, 256] width 17 height 17
type input "[DATE]"
radio input "false"
radio input "true"
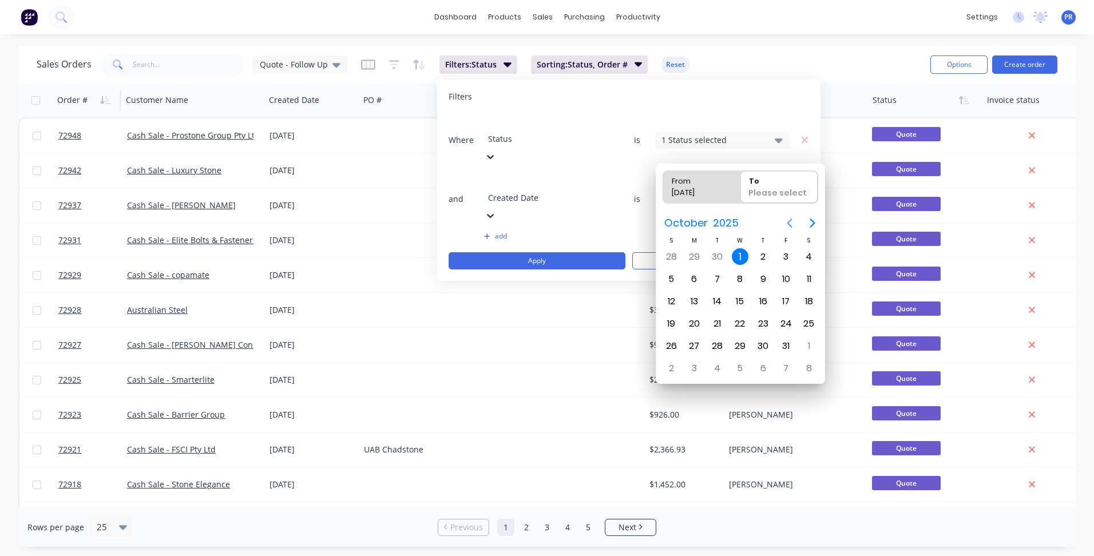
click at [793, 221] on icon "Previous page" at bounding box center [790, 223] width 14 height 14
click at [703, 187] on div "[DATE]" at bounding box center [696, 195] width 58 height 16
click at [664, 187] on input "From 01/10/25" at bounding box center [663, 187] width 1 height 32
radio input "true"
click at [793, 220] on icon "Previous page" at bounding box center [790, 223] width 14 height 14
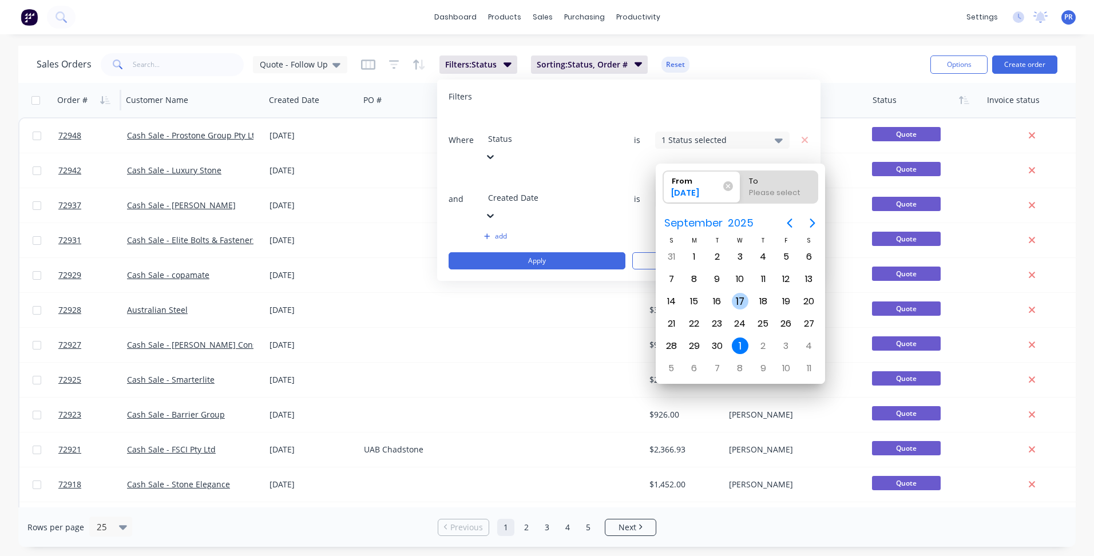
click at [747, 297] on div "17" at bounding box center [740, 301] width 17 height 17
type input "[DATE]"
radio input "false"
radio input "true"
click at [813, 216] on icon "Next page" at bounding box center [813, 223] width 14 height 14
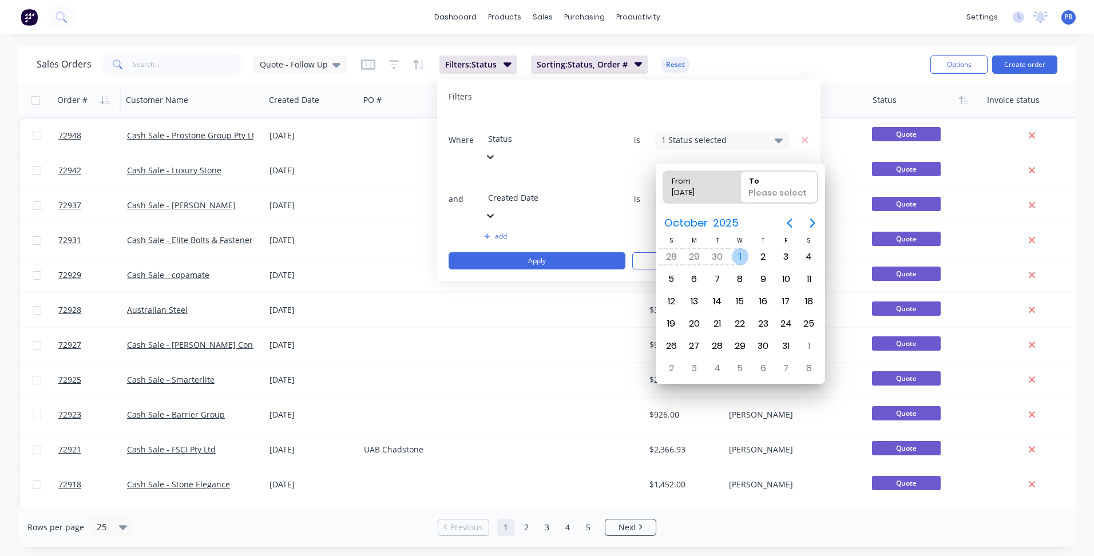
click at [736, 255] on div "1" at bounding box center [740, 256] width 17 height 17
type input "[DATE] - [DATE]"
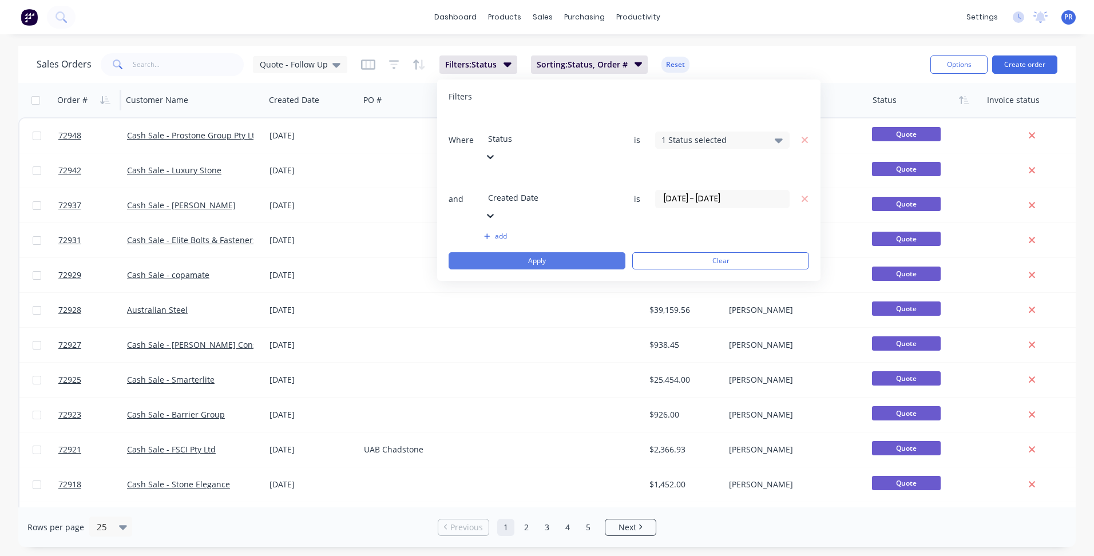
click at [565, 252] on button "Apply" at bounding box center [537, 260] width 177 height 17
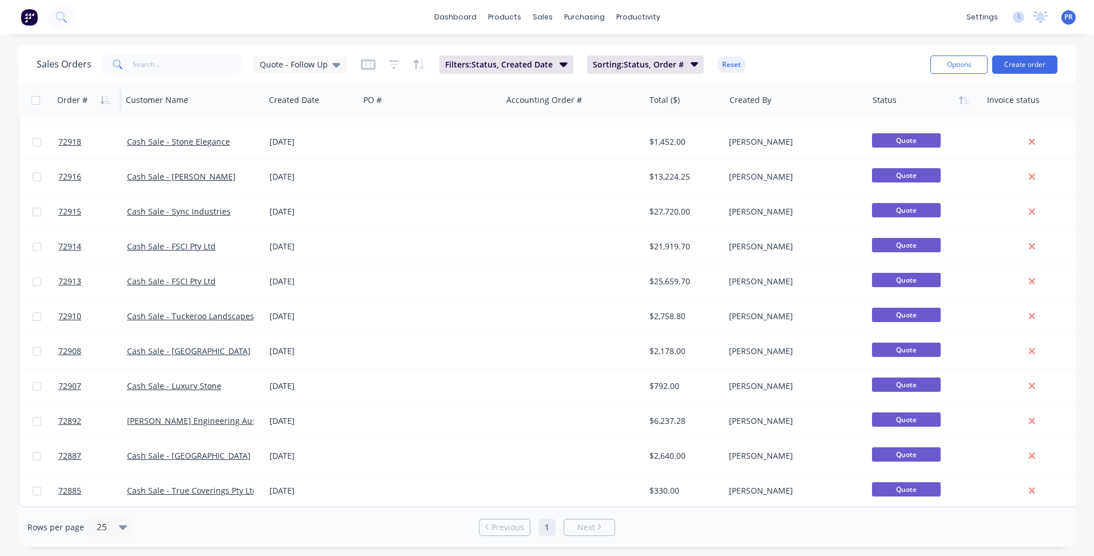
scroll to position [348, 0]
click at [306, 64] on span "Quote - Follow Up" at bounding box center [294, 64] width 68 height 12
click at [293, 209] on button "Quote - Follow Up" at bounding box center [321, 207] width 130 height 13
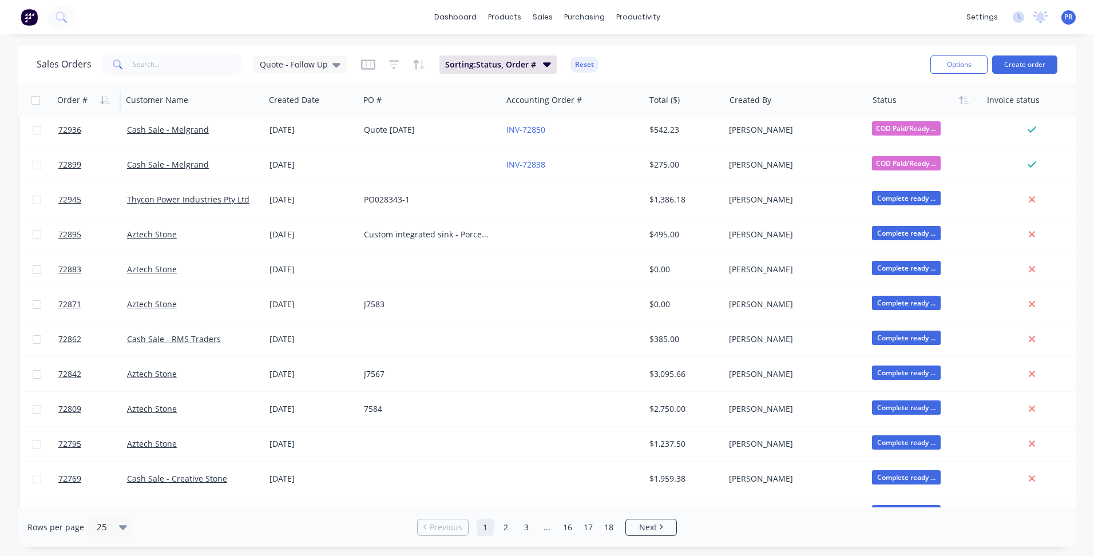
scroll to position [0, 0]
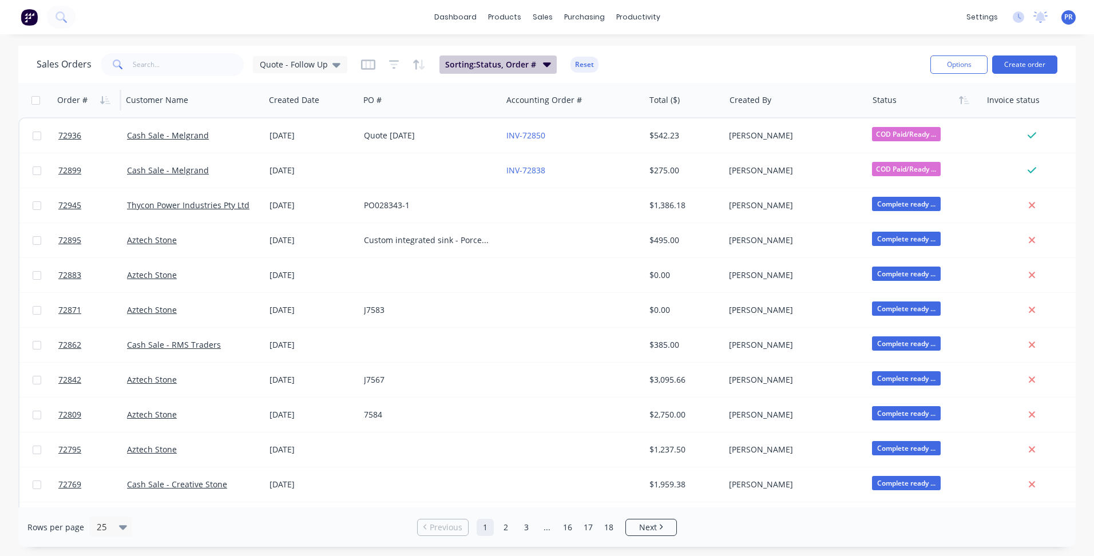
click at [521, 65] on span "Sorting: Status, Order #" at bounding box center [490, 64] width 91 height 11
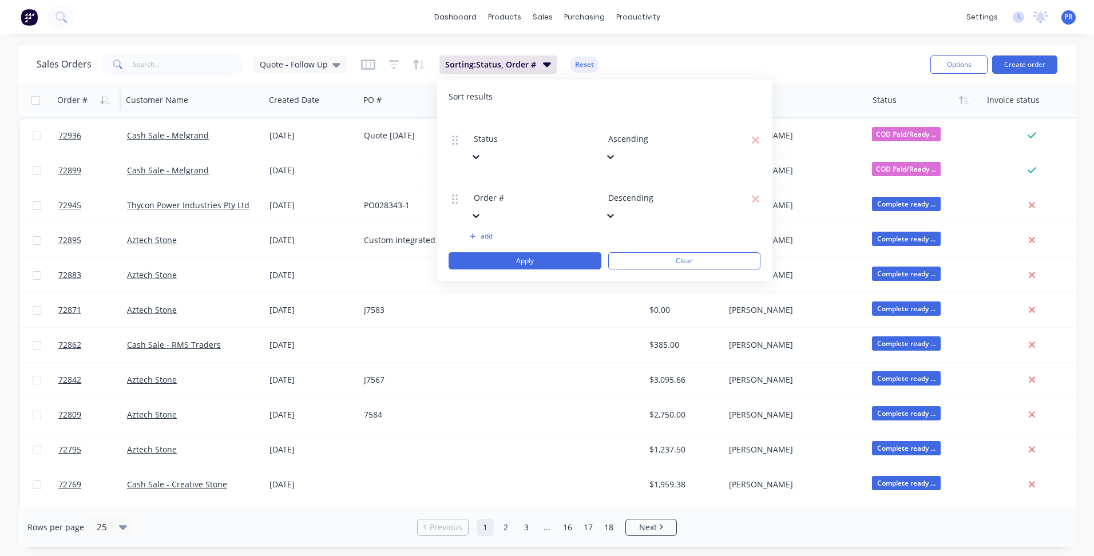
click at [365, 40] on div "dashboard products sales purchasing productivity dashboard products Product Cat…" at bounding box center [547, 278] width 1094 height 556
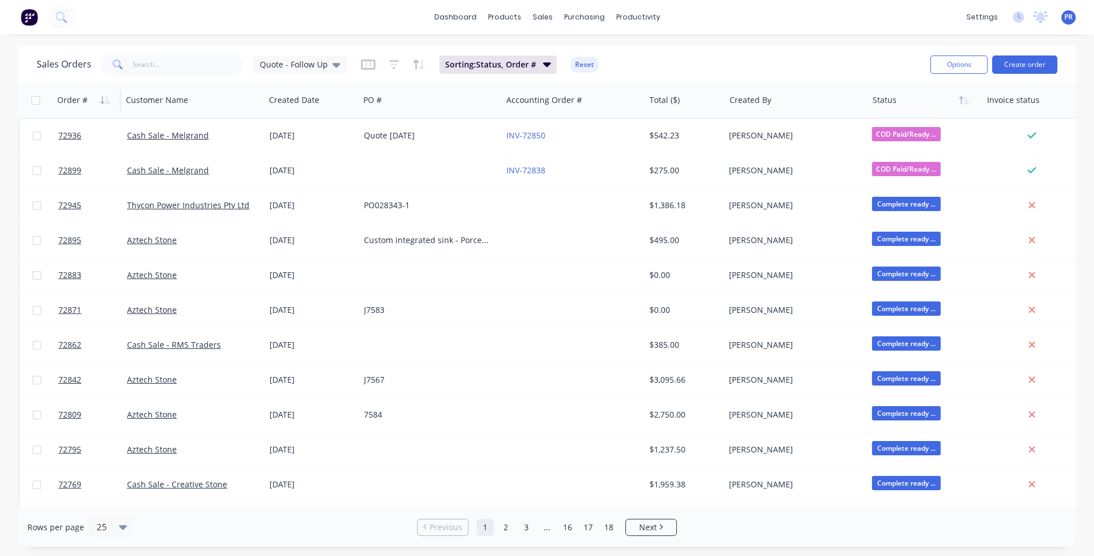
click at [322, 20] on div "dashboard products sales purchasing productivity dashboard products Product Cat…" at bounding box center [547, 17] width 1094 height 34
click at [319, 16] on div "dashboard products sales purchasing productivity dashboard products Product Cat…" at bounding box center [547, 17] width 1094 height 34
click at [504, 66] on span "Sorting: Status, Order #" at bounding box center [490, 64] width 91 height 11
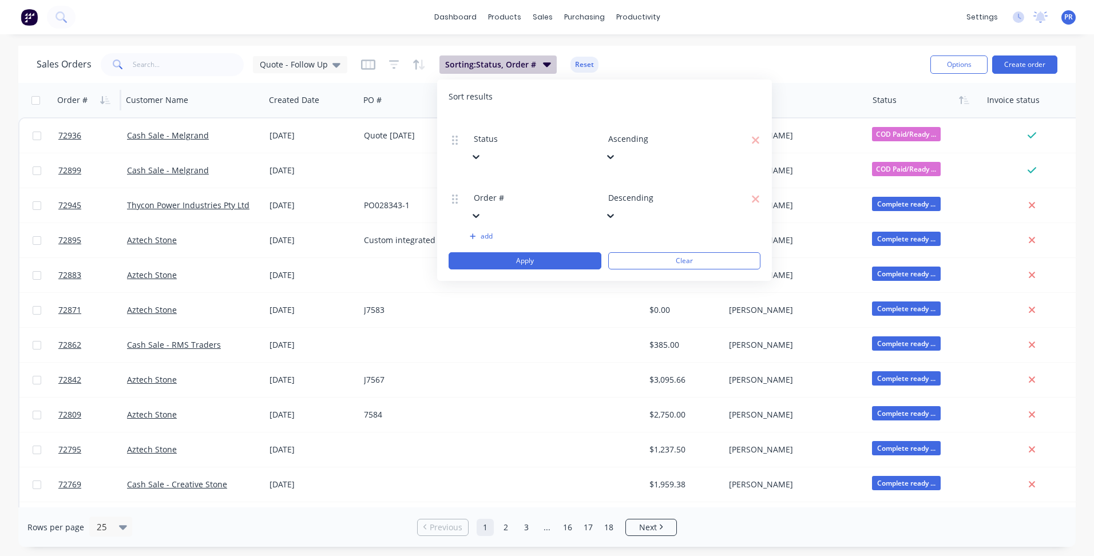
click at [496, 66] on span "Sorting: Status, Order #" at bounding box center [490, 64] width 91 height 11
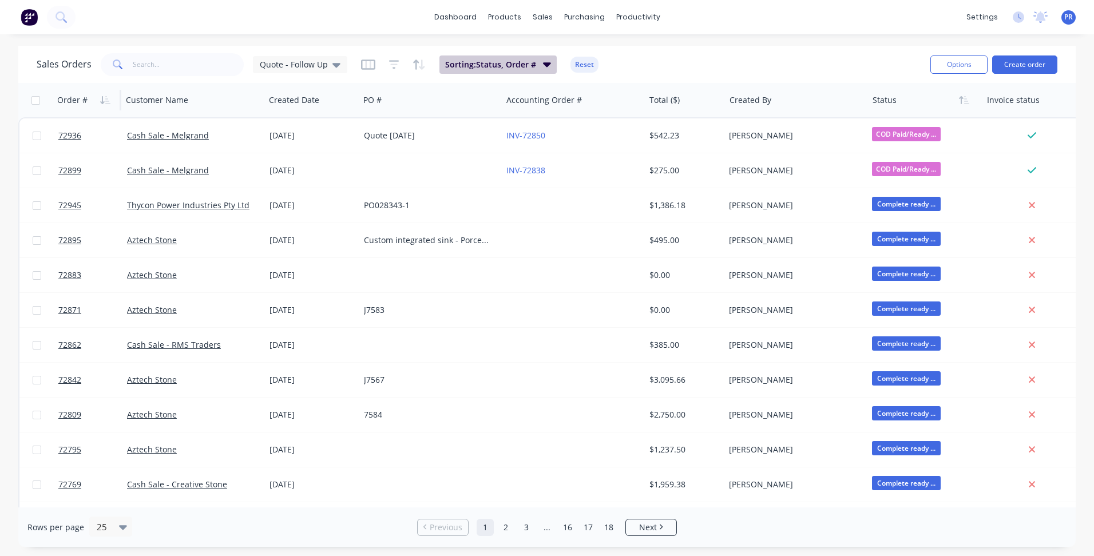
click at [516, 65] on span "Sorting: Status, Order #" at bounding box center [490, 64] width 91 height 11
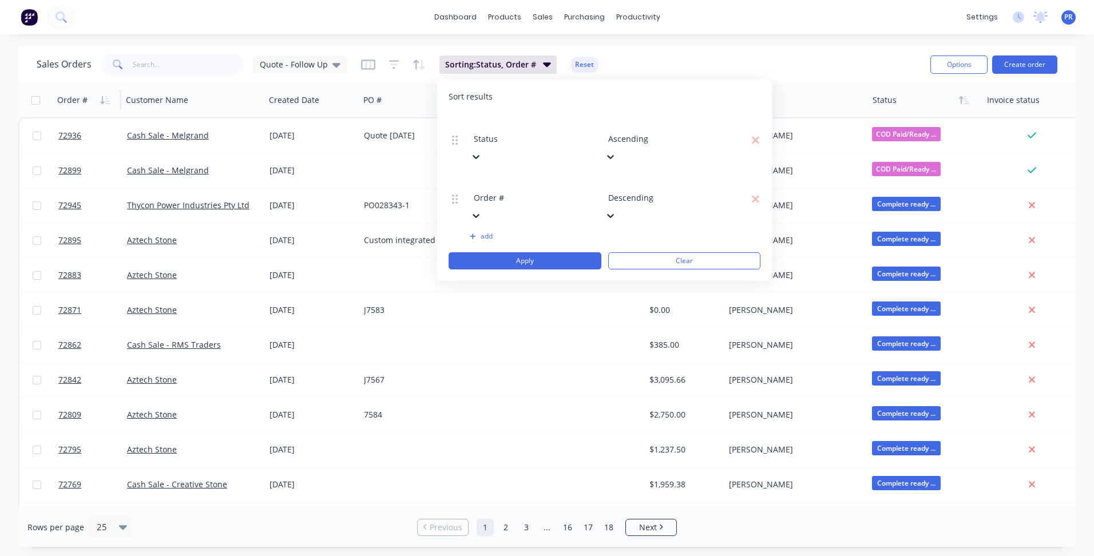
click at [477, 232] on button "add" at bounding box center [534, 236] width 128 height 9
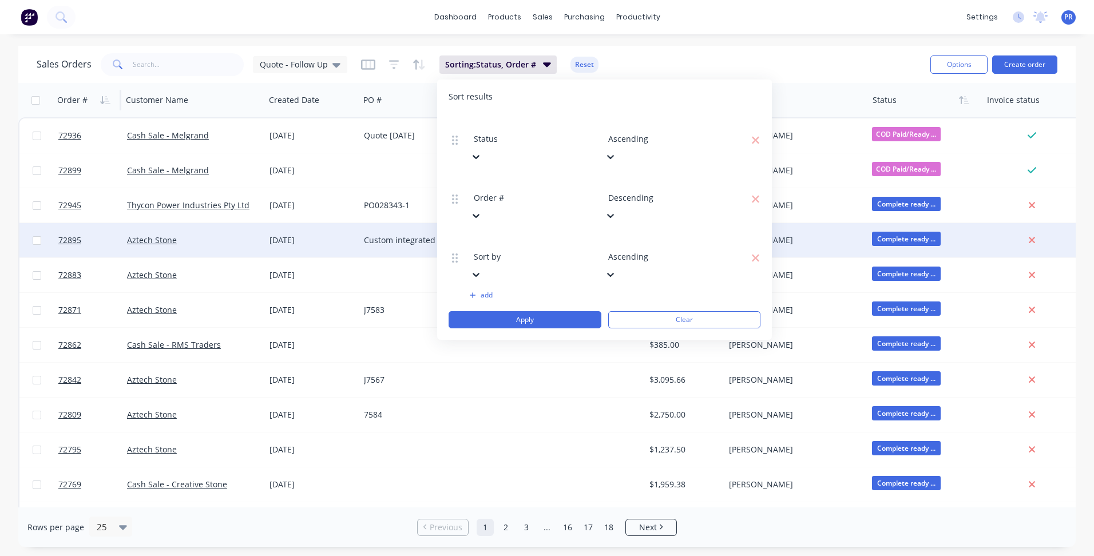
click at [691, 311] on button "Clear" at bounding box center [684, 319] width 153 height 17
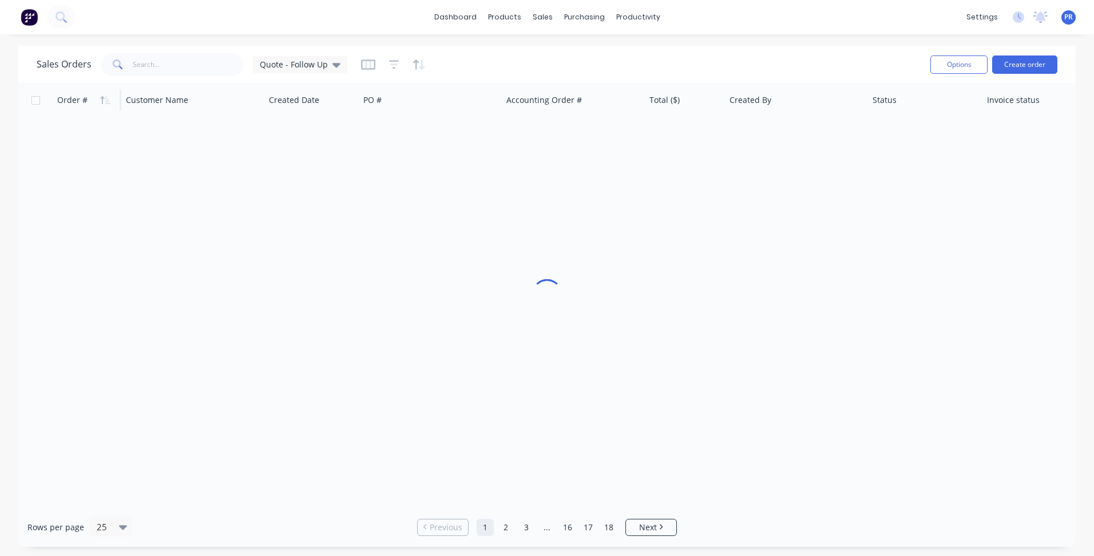
click at [730, 49] on div "Sales Orders Quote - Follow Up Options Create order" at bounding box center [546, 64] width 1057 height 37
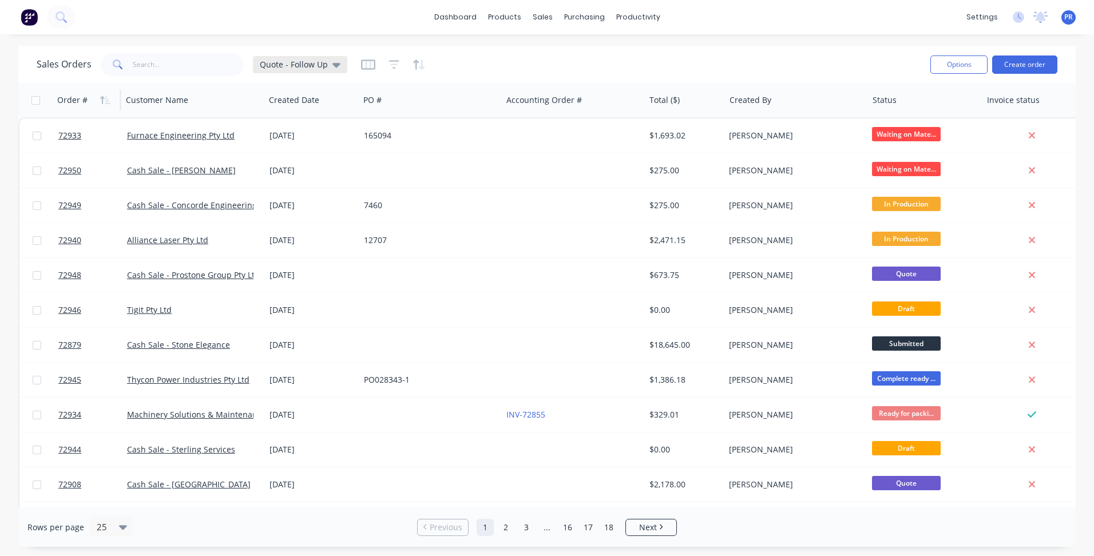
click at [338, 63] on div "Quote - Follow Up" at bounding box center [300, 64] width 94 height 17
click at [490, 61] on div "Sales Orders Quote - Follow Up" at bounding box center [479, 64] width 884 height 28
click at [368, 63] on icon "button" at bounding box center [368, 64] width 14 height 11
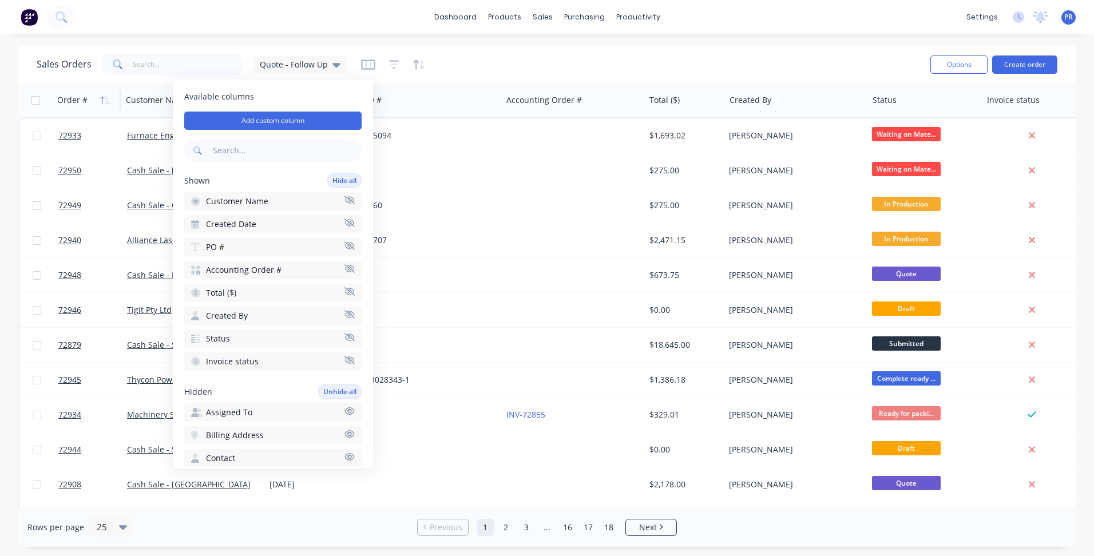
click at [392, 64] on icon "button" at bounding box center [393, 65] width 7 height 2
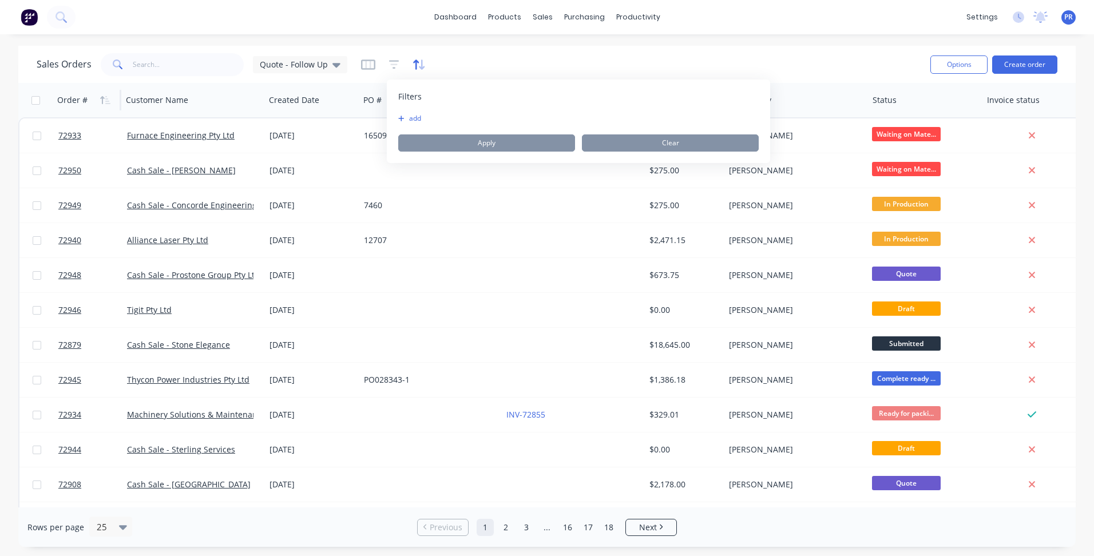
click at [415, 64] on icon "button" at bounding box center [418, 64] width 13 height 11
click at [436, 117] on button "add" at bounding box center [429, 118] width 14 height 9
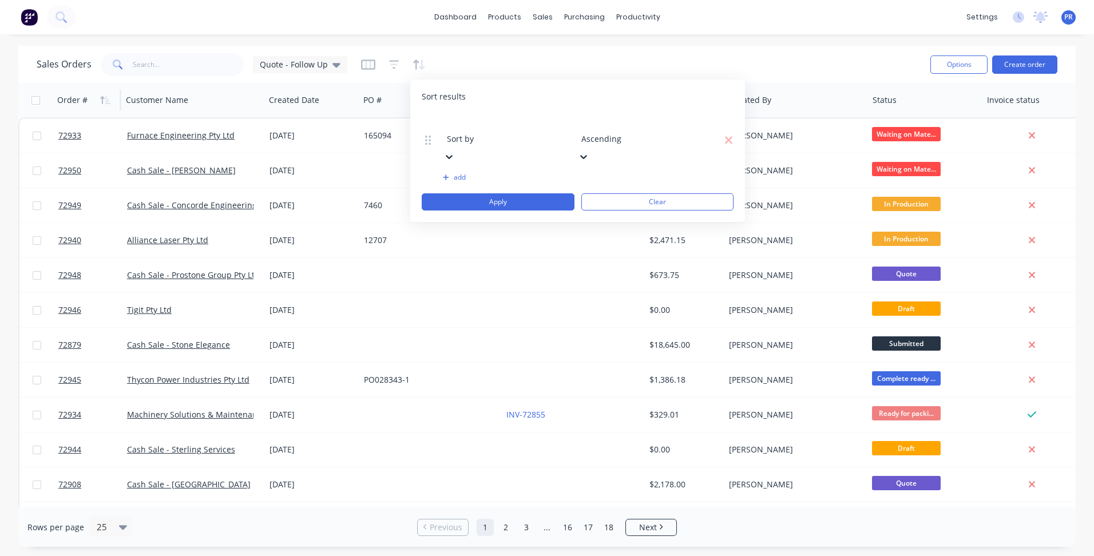
click at [475, 126] on div at bounding box center [529, 123] width 165 height 14
click at [494, 538] on div "Status" at bounding box center [547, 544] width 1094 height 12
click at [529, 130] on div at bounding box center [529, 123] width 165 height 14
click at [536, 125] on div at bounding box center [529, 123] width 165 height 14
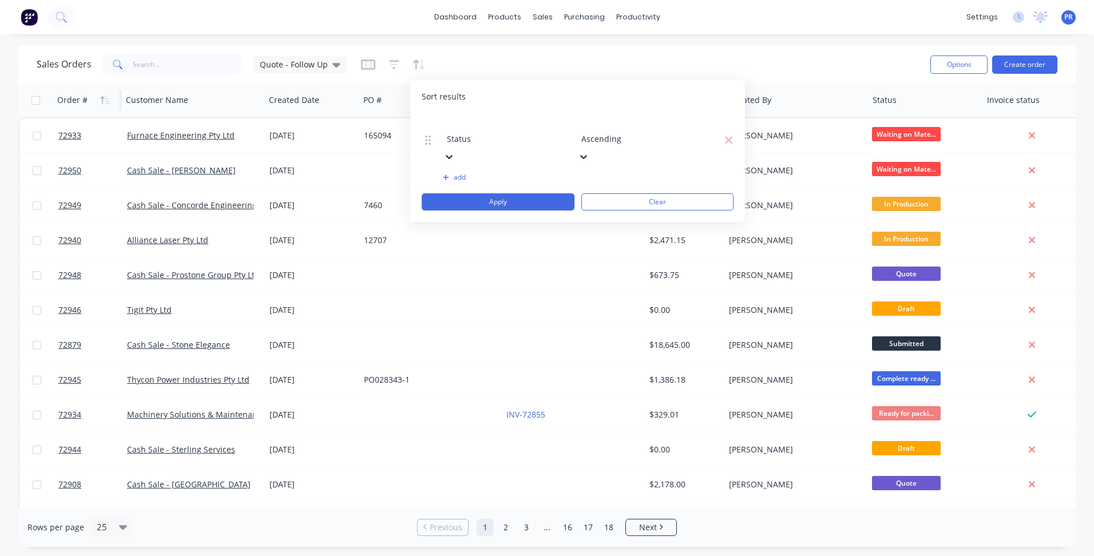
click at [455, 151] on icon at bounding box center [448, 156] width 11 height 11
click at [623, 173] on div "add" at bounding box center [578, 177] width 312 height 9
click at [458, 173] on button "add" at bounding box center [507, 177] width 128 height 9
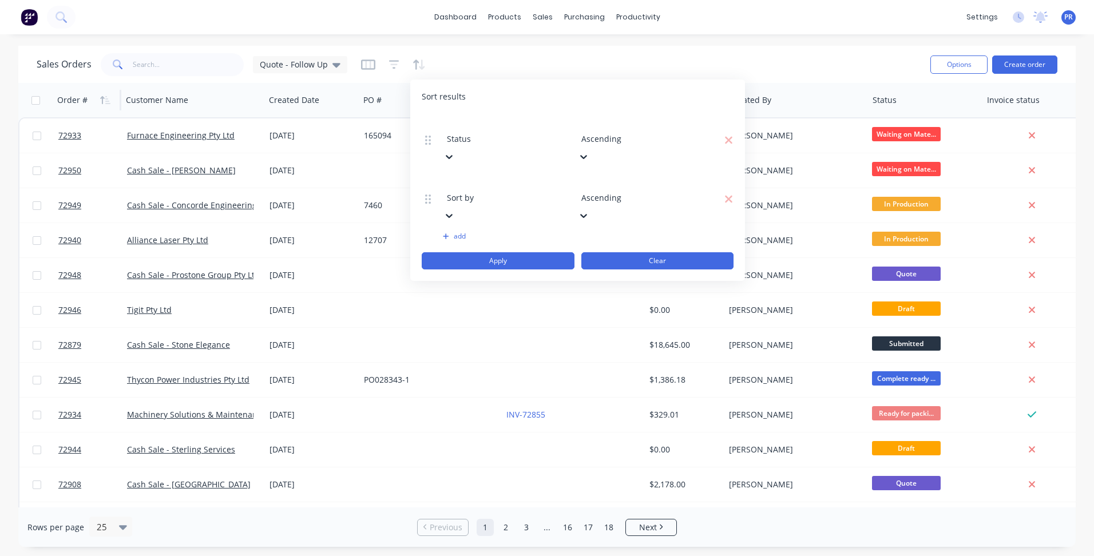
click at [644, 252] on button "Clear" at bounding box center [657, 260] width 153 height 17
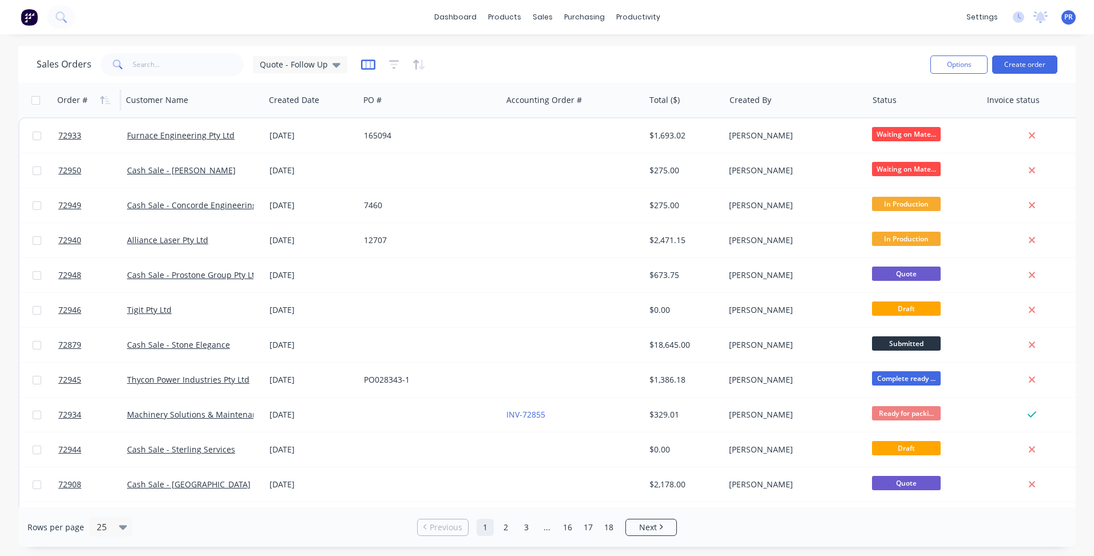
click at [366, 70] on icon "button" at bounding box center [368, 64] width 14 height 11
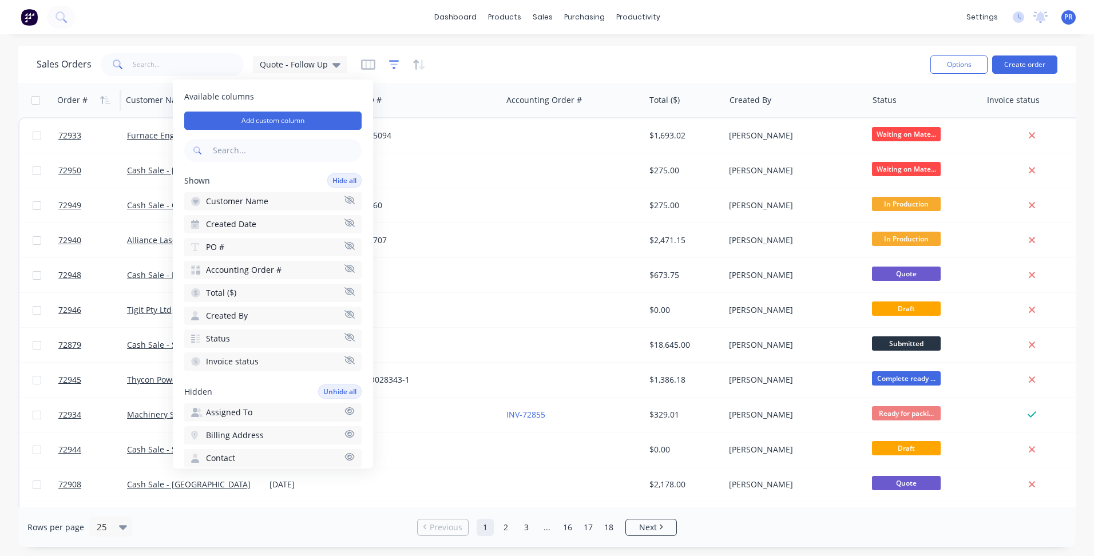
click at [389, 65] on icon "button" at bounding box center [394, 64] width 10 height 11
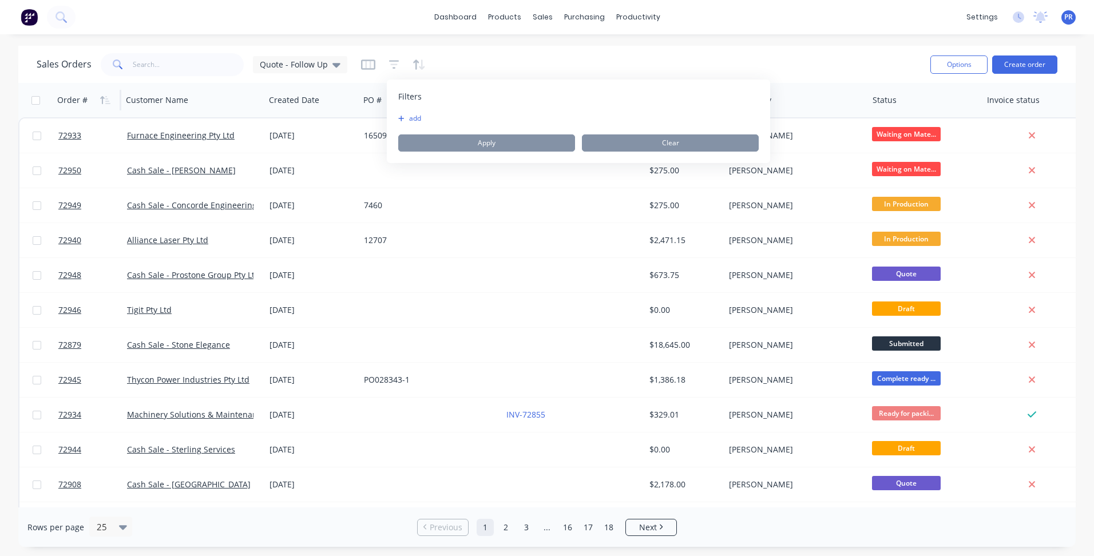
click at [400, 117] on icon "button" at bounding box center [401, 118] width 6 height 7
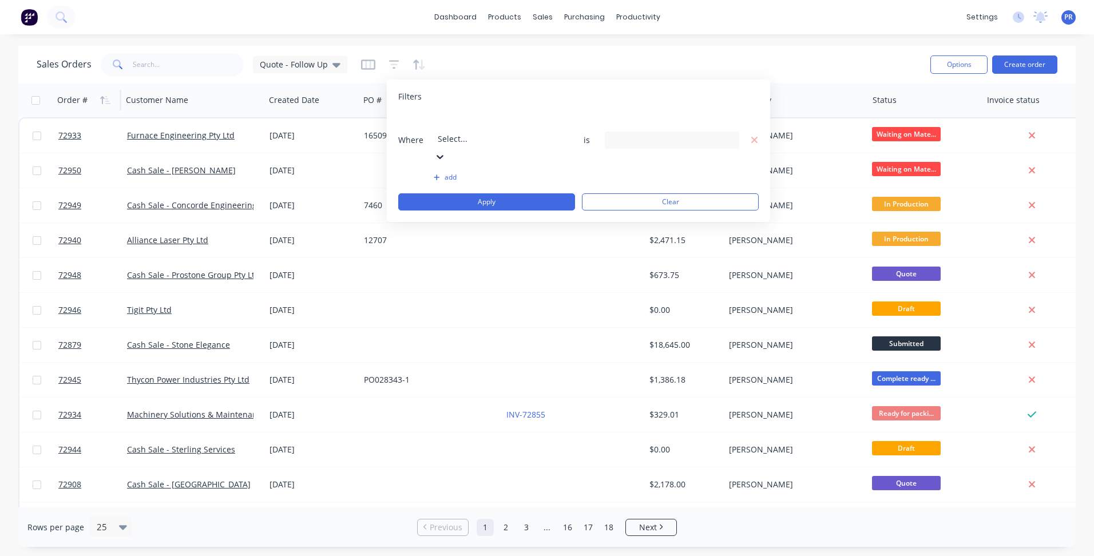
click at [502, 123] on div at bounding box center [520, 123] width 165 height 14
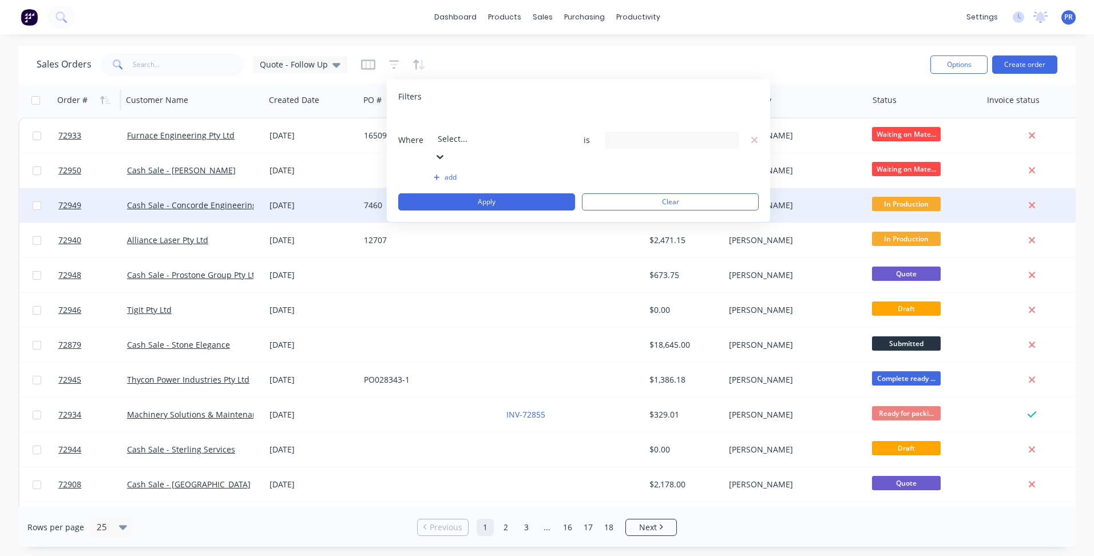
drag, startPoint x: 461, startPoint y: 300, endPoint x: 604, endPoint y: 221, distance: 163.9
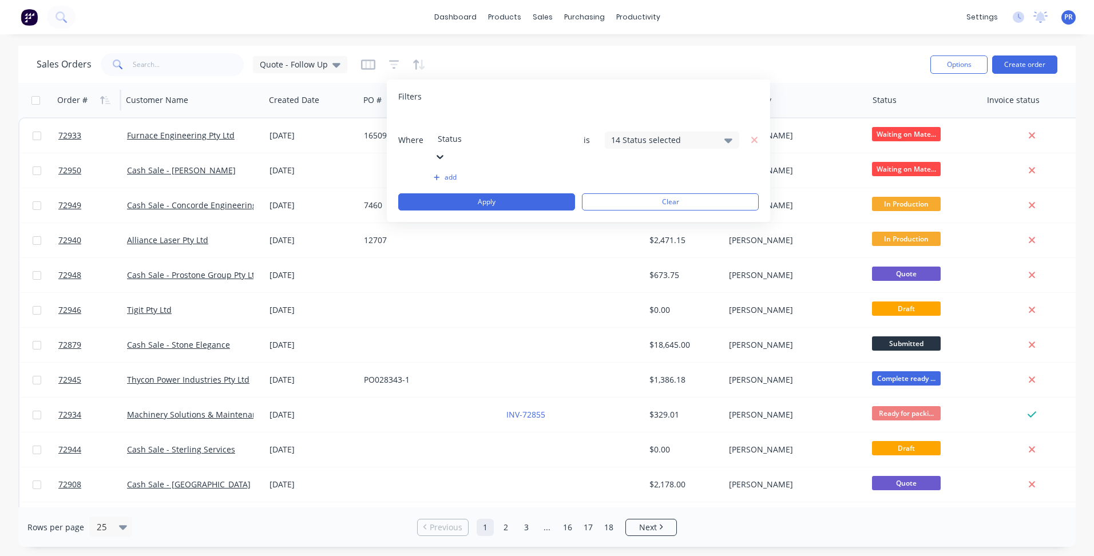
click at [658, 134] on div "14 Status selected" at bounding box center [663, 140] width 104 height 12
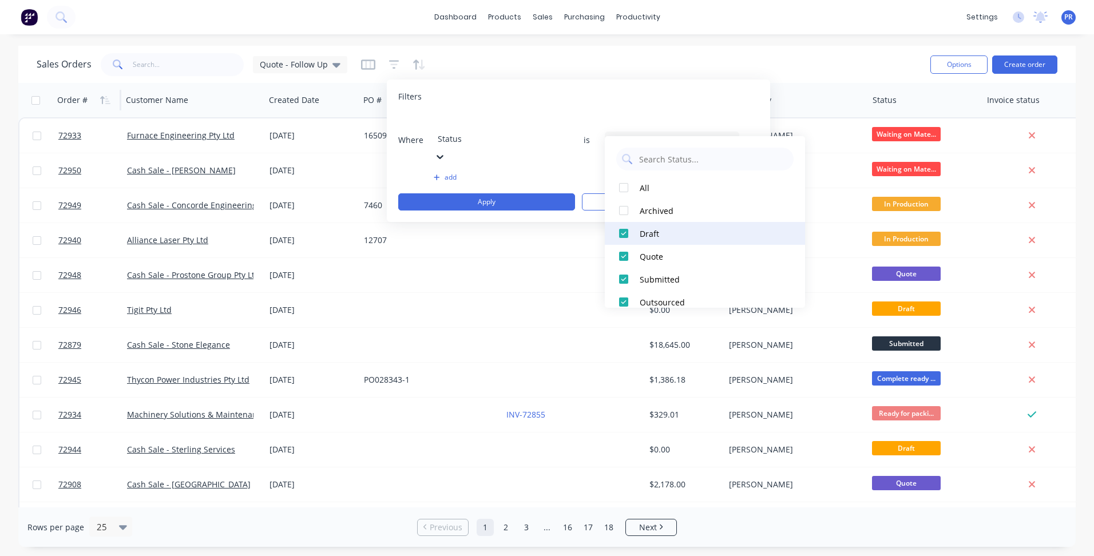
click at [624, 234] on div at bounding box center [623, 233] width 23 height 23
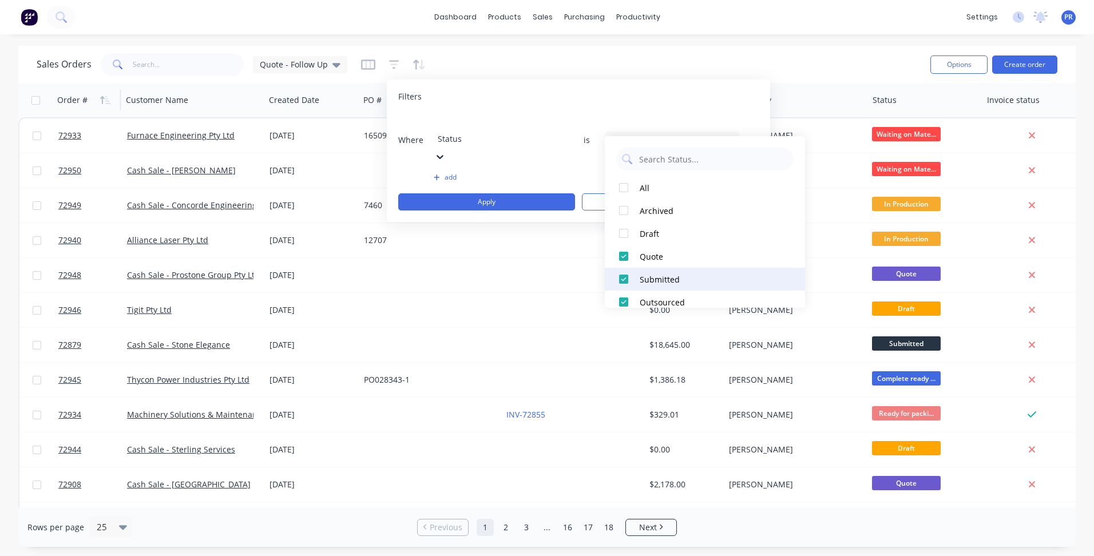
click at [624, 276] on div at bounding box center [623, 279] width 23 height 23
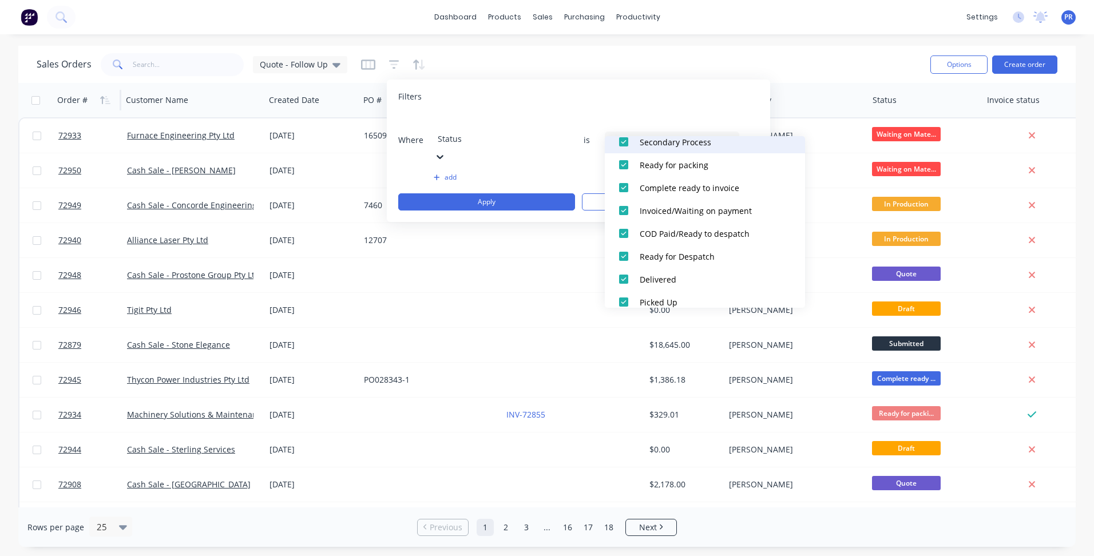
drag, startPoint x: 625, startPoint y: 141, endPoint x: 631, endPoint y: 174, distance: 33.8
click at [625, 141] on div at bounding box center [623, 141] width 23 height 23
click at [626, 168] on div at bounding box center [623, 164] width 23 height 23
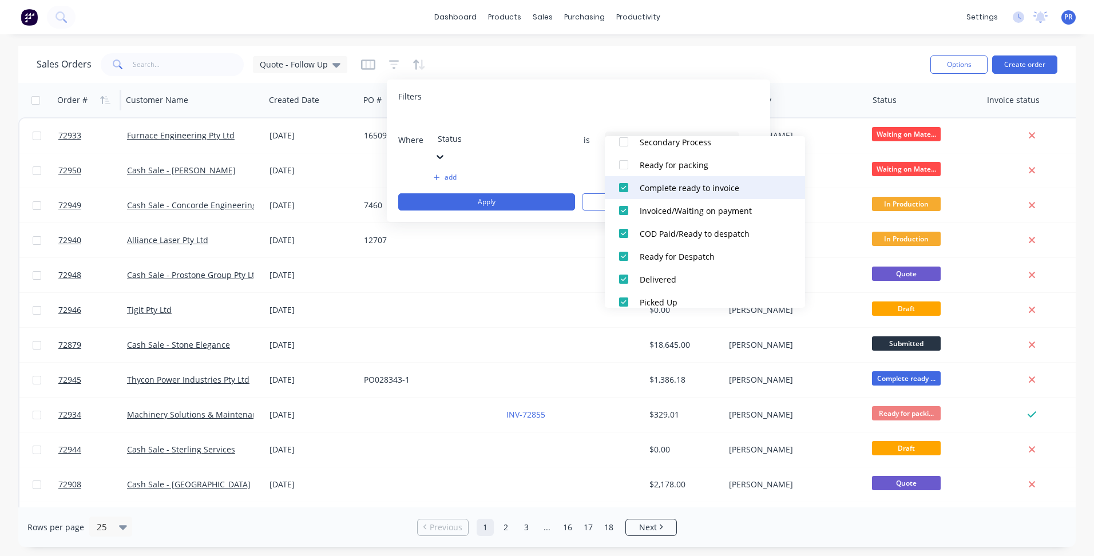
click at [622, 190] on div at bounding box center [623, 187] width 23 height 23
click at [621, 215] on div at bounding box center [623, 210] width 23 height 23
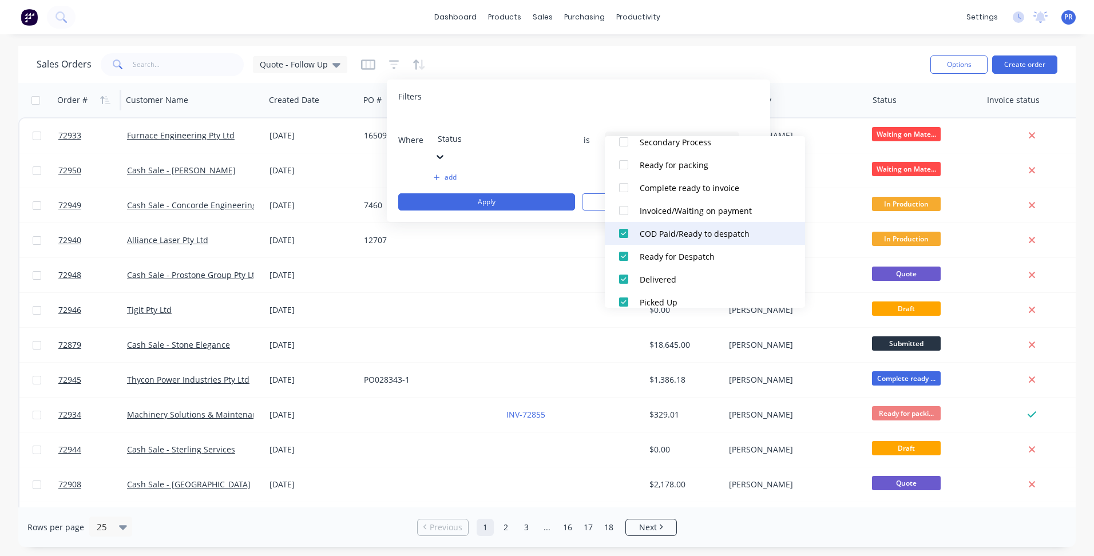
click at [622, 243] on div at bounding box center [623, 233] width 23 height 23
click at [622, 261] on div at bounding box center [623, 256] width 23 height 23
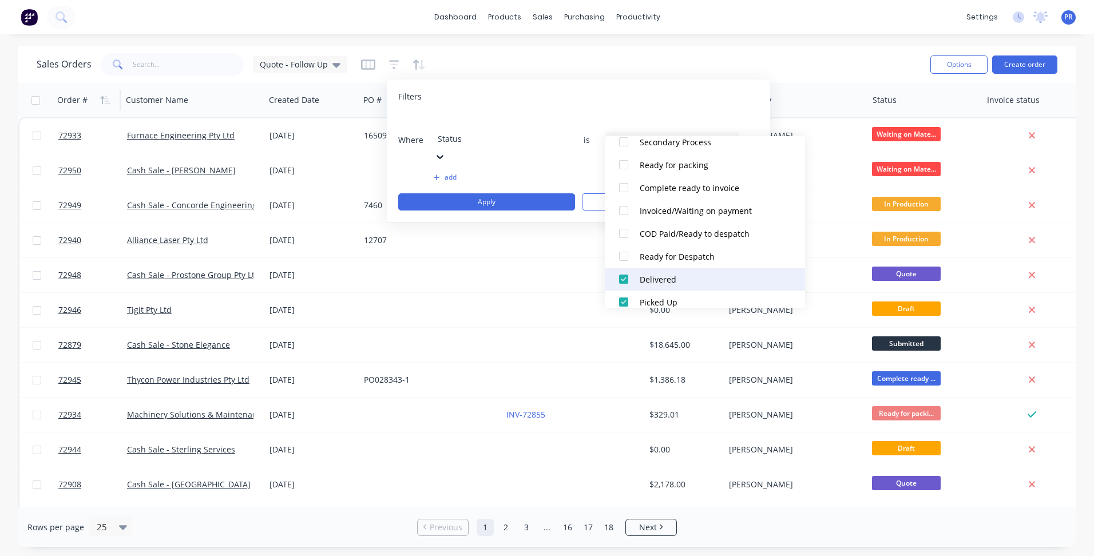
click at [625, 277] on div at bounding box center [623, 279] width 23 height 23
click at [622, 297] on div at bounding box center [623, 302] width 23 height 23
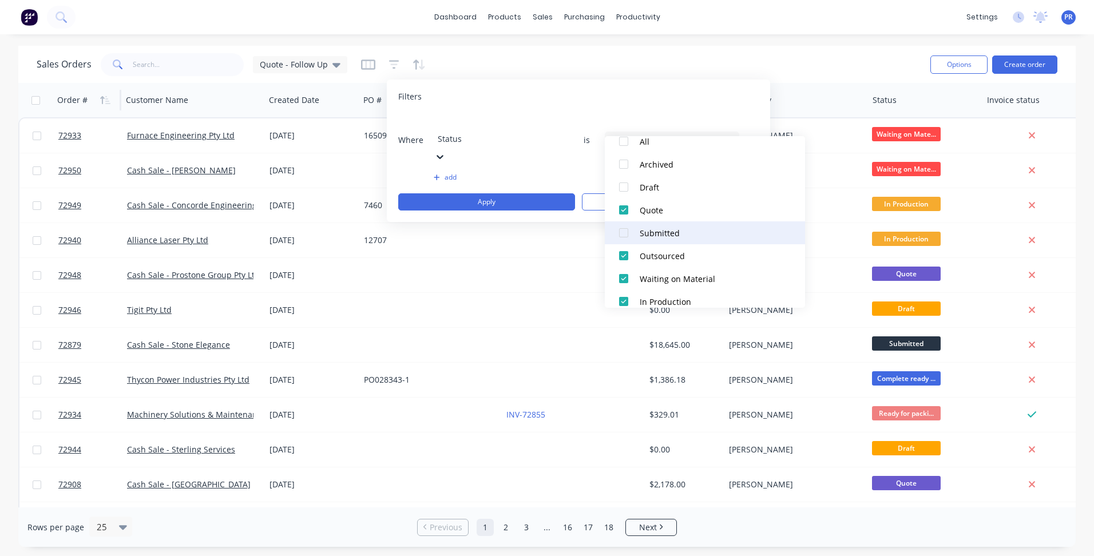
scroll to position [126, 0]
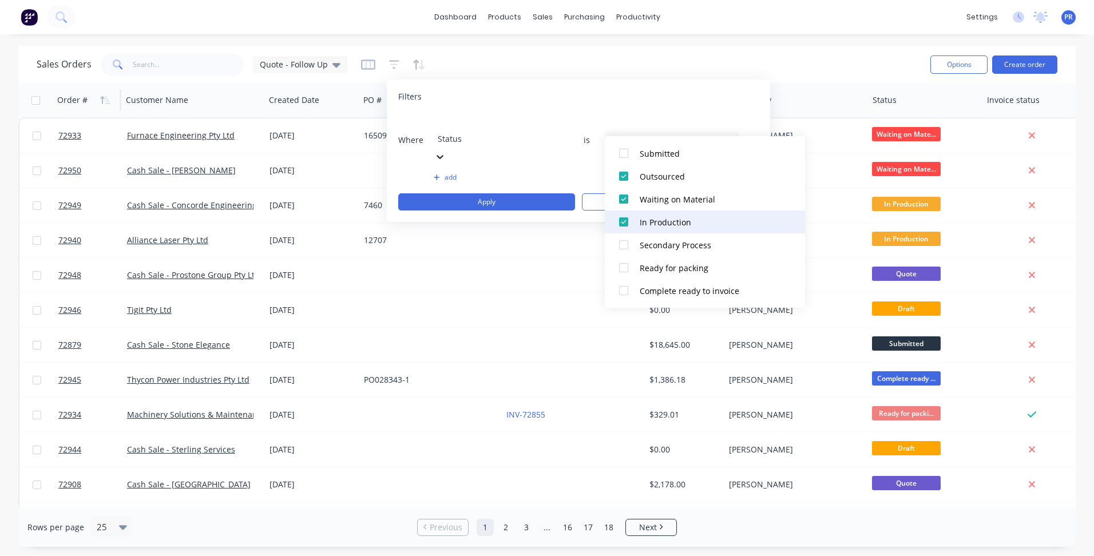
click at [626, 219] on div at bounding box center [623, 222] width 23 height 23
click at [624, 201] on div at bounding box center [623, 199] width 23 height 23
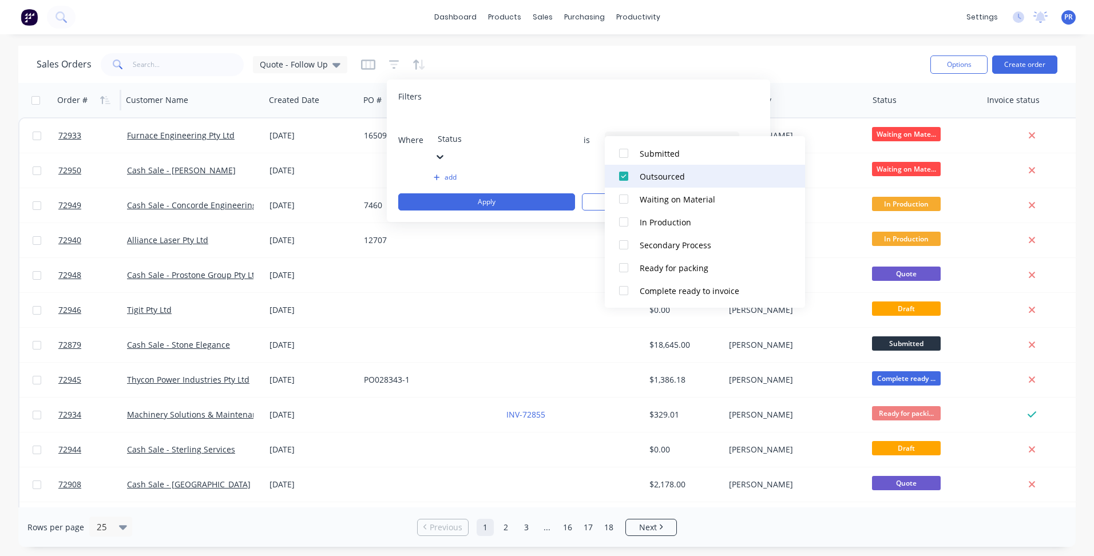
click at [625, 169] on div at bounding box center [623, 176] width 23 height 23
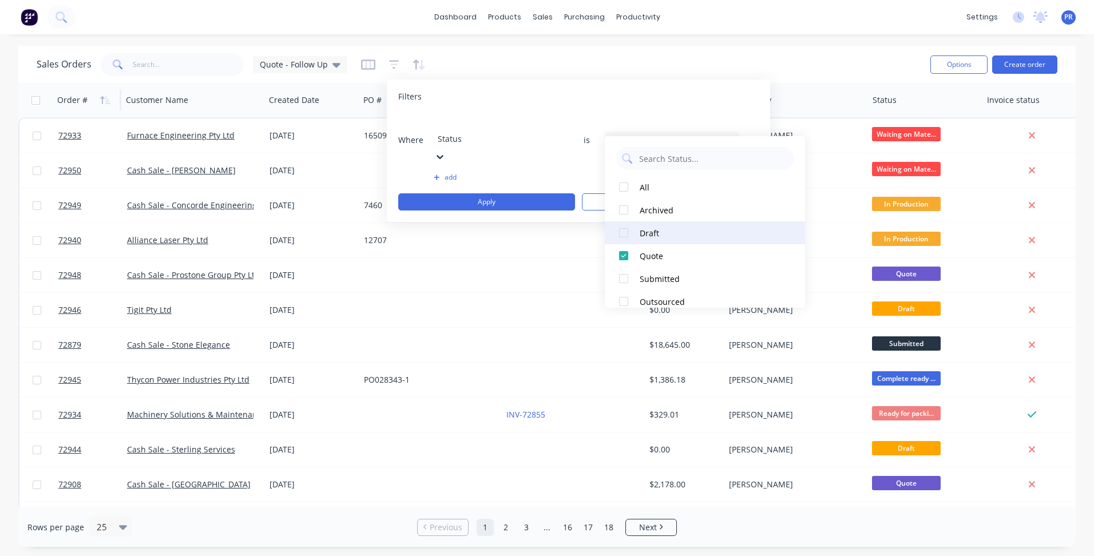
scroll to position [0, 0]
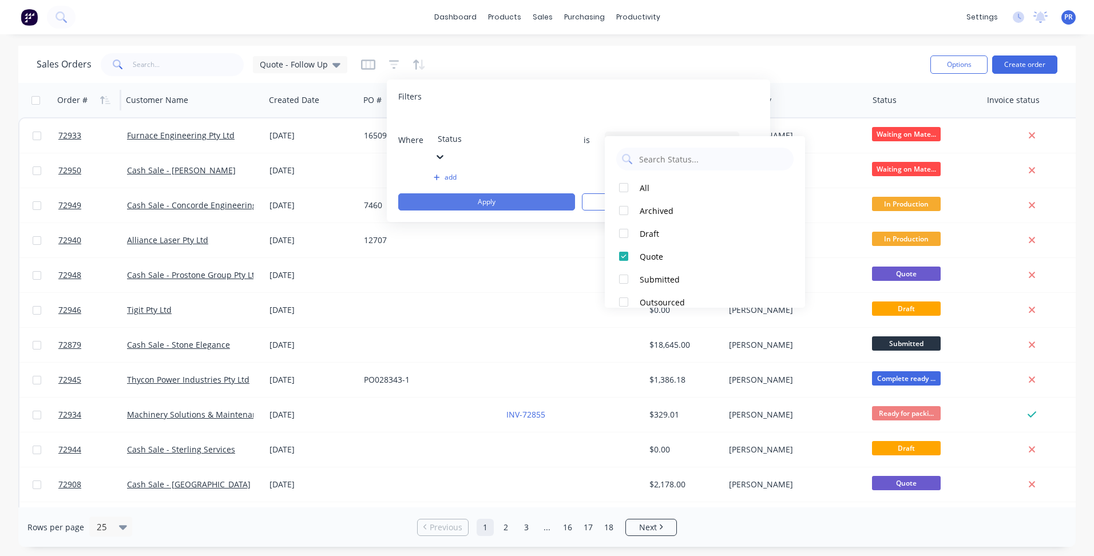
click at [511, 193] on button "Apply" at bounding box center [486, 201] width 177 height 17
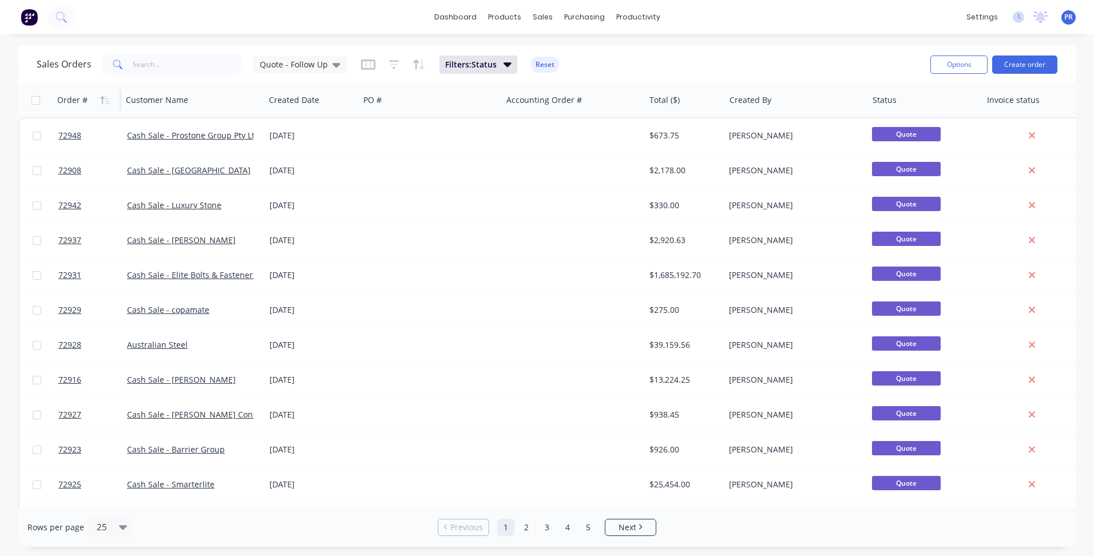
click at [659, 50] on div "Sales Orders Quote - Follow Up Filters: Status Reset" at bounding box center [479, 64] width 884 height 28
click at [332, 65] on icon at bounding box center [336, 65] width 8 height 5
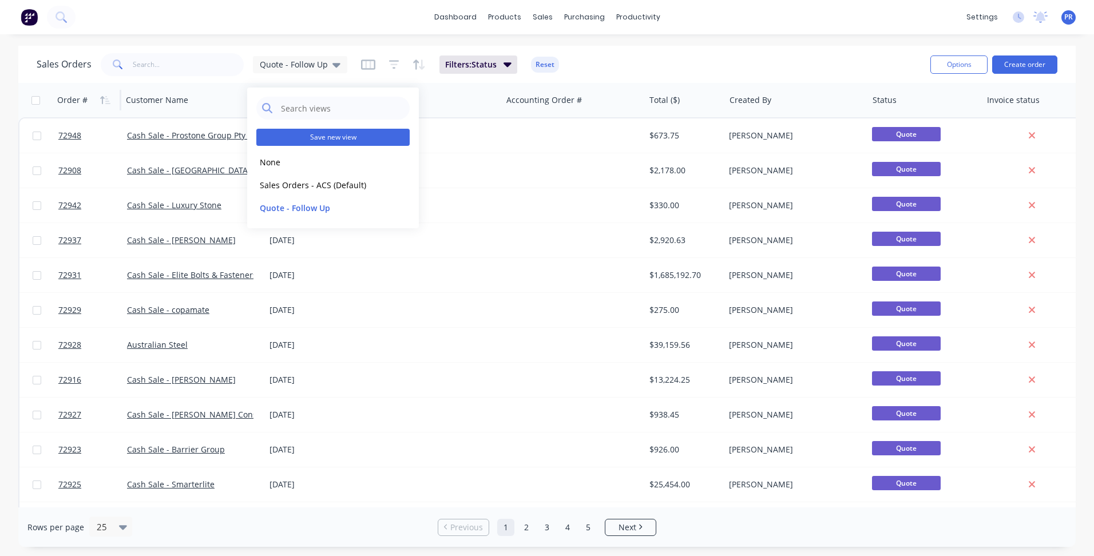
click at [328, 133] on button "Save new view" at bounding box center [332, 137] width 153 height 17
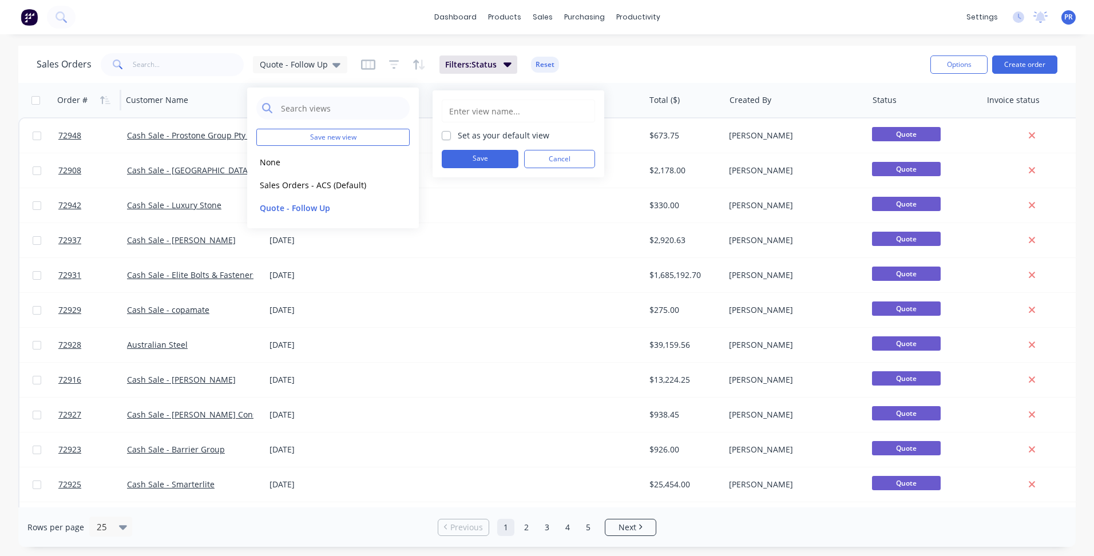
click at [486, 115] on input "text" at bounding box center [518, 111] width 141 height 22
type input "Quote - Follow Up 2"
click at [476, 153] on button "Save" at bounding box center [480, 159] width 77 height 18
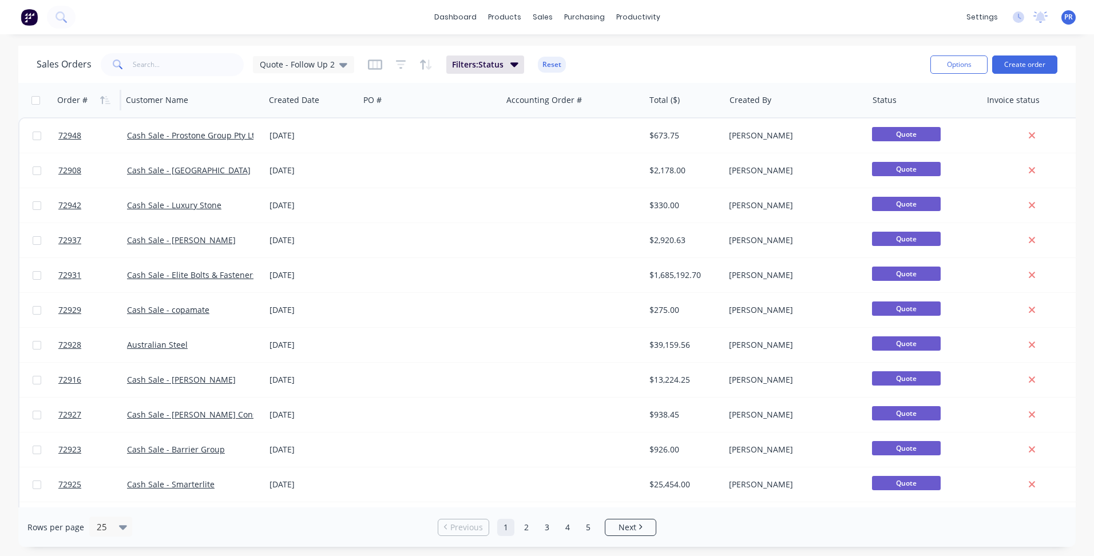
click at [699, 47] on div "Sales Orders Quote - Follow Up 2 Filters: Status Reset Options Create order" at bounding box center [546, 64] width 1057 height 37
click at [330, 61] on span "Quote - Follow Up 2" at bounding box center [297, 64] width 75 height 12
click at [280, 186] on button "Sales Orders - ACS (Default)" at bounding box center [321, 185] width 130 height 13
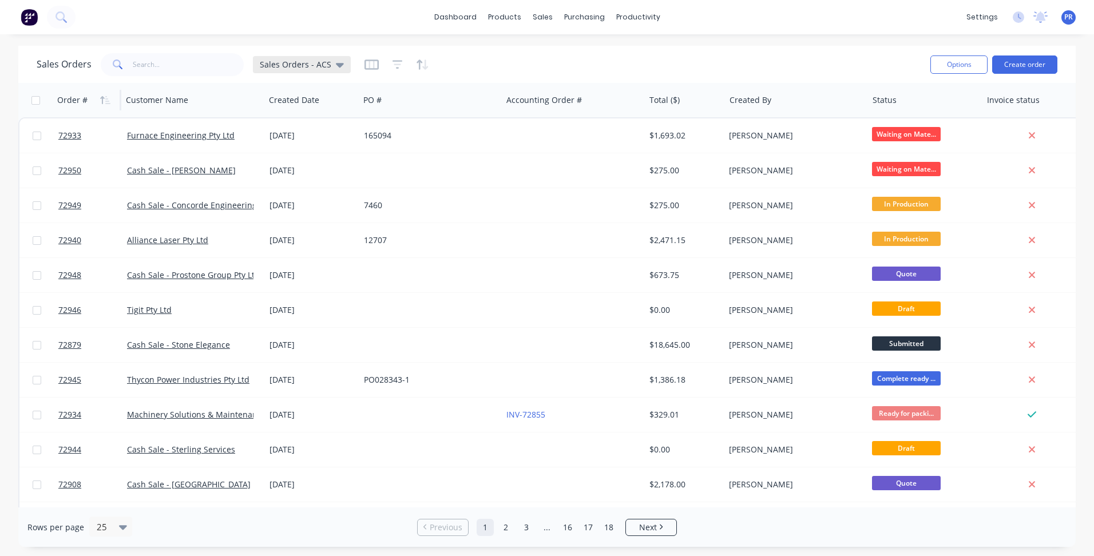
click at [323, 68] on span "Sales Orders - ACS" at bounding box center [296, 64] width 72 height 12
click at [317, 237] on div "Quote - Follow Up 2 edit" at bounding box center [332, 230] width 153 height 23
click at [307, 232] on button "Quote - Follow Up 2" at bounding box center [321, 230] width 130 height 13
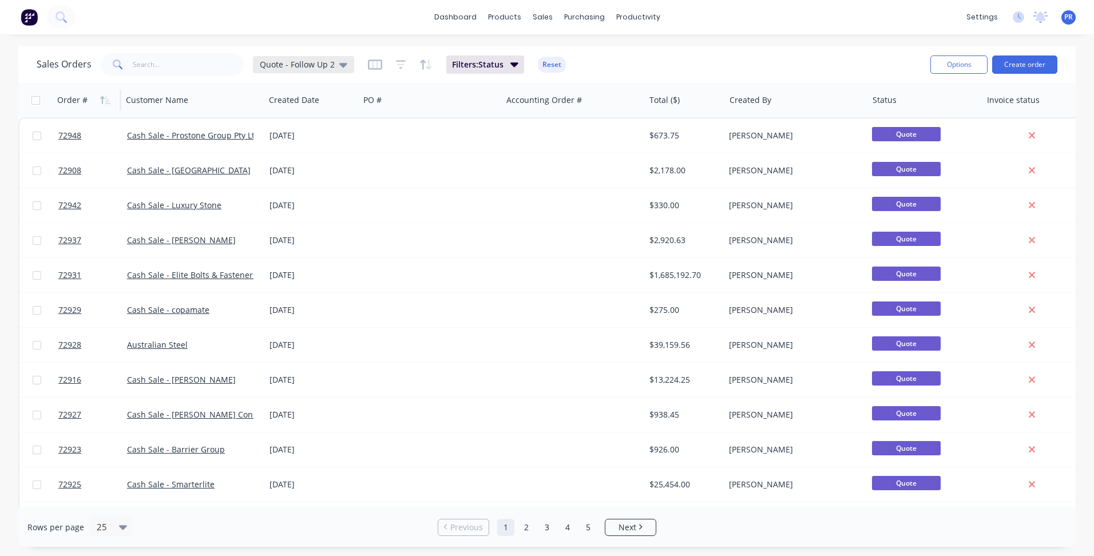
click at [324, 64] on span "Quote - Follow Up 2" at bounding box center [297, 64] width 75 height 12
click at [300, 187] on button "Sales Orders - ACS (Default)" at bounding box center [321, 185] width 130 height 13
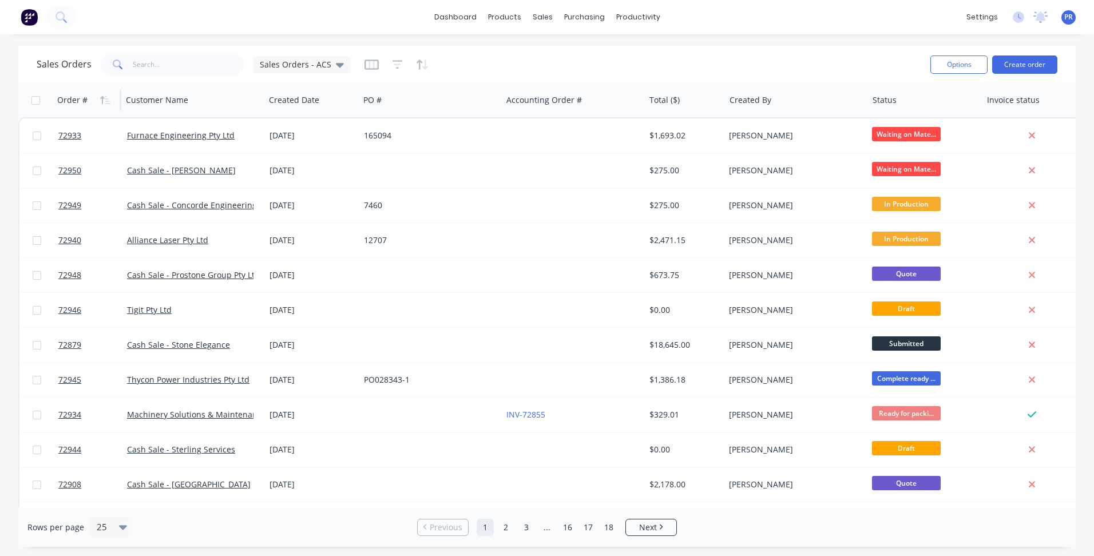
click at [399, 62] on div at bounding box center [396, 64] width 65 height 18
click at [395, 62] on icon "button" at bounding box center [397, 64] width 10 height 11
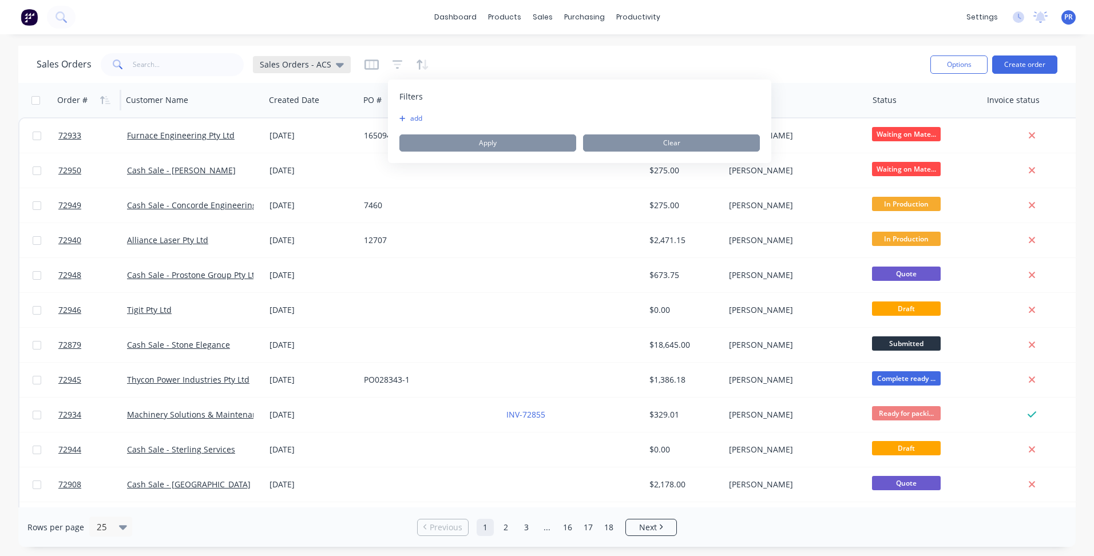
click at [310, 62] on span "Sales Orders - ACS" at bounding box center [296, 64] width 72 height 12
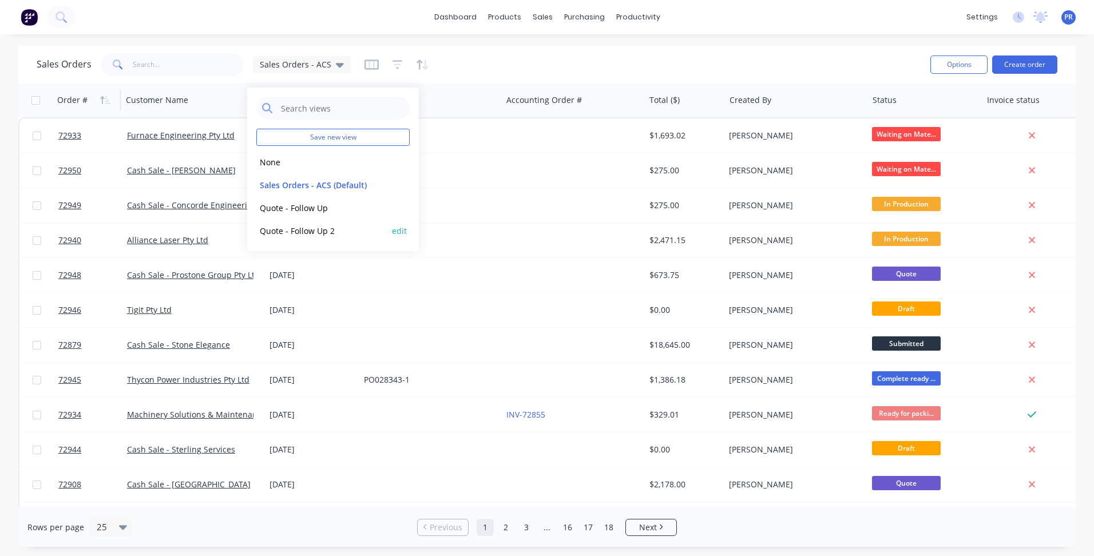
click at [316, 232] on button "Quote - Follow Up 2" at bounding box center [321, 230] width 130 height 13
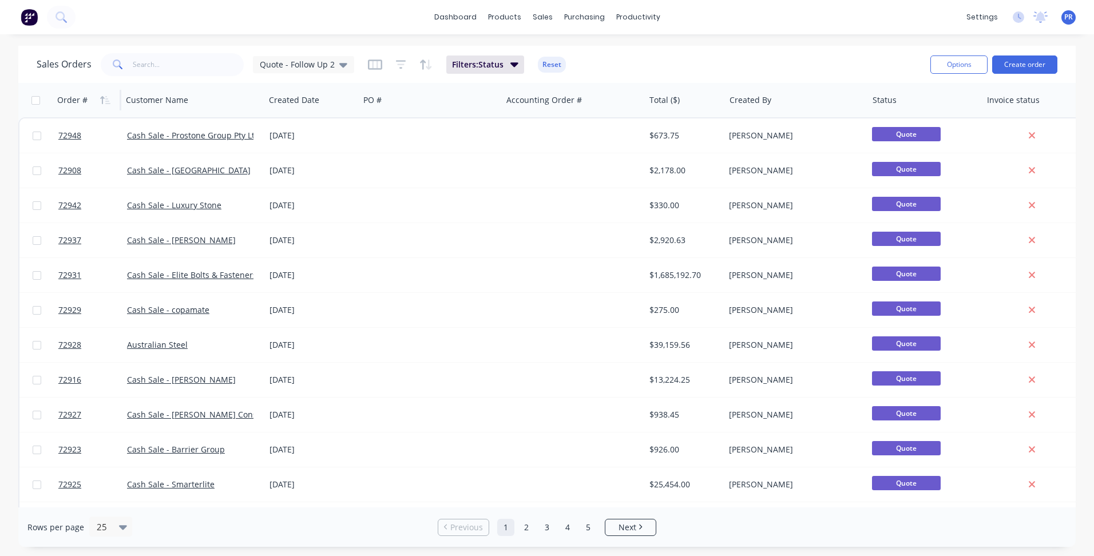
click at [711, 59] on div "Sales Orders Quote - Follow Up 2 Filters: Status Reset" at bounding box center [479, 64] width 884 height 28
click at [600, 57] on div "Purchase Orders" at bounding box center [621, 55] width 61 height 10
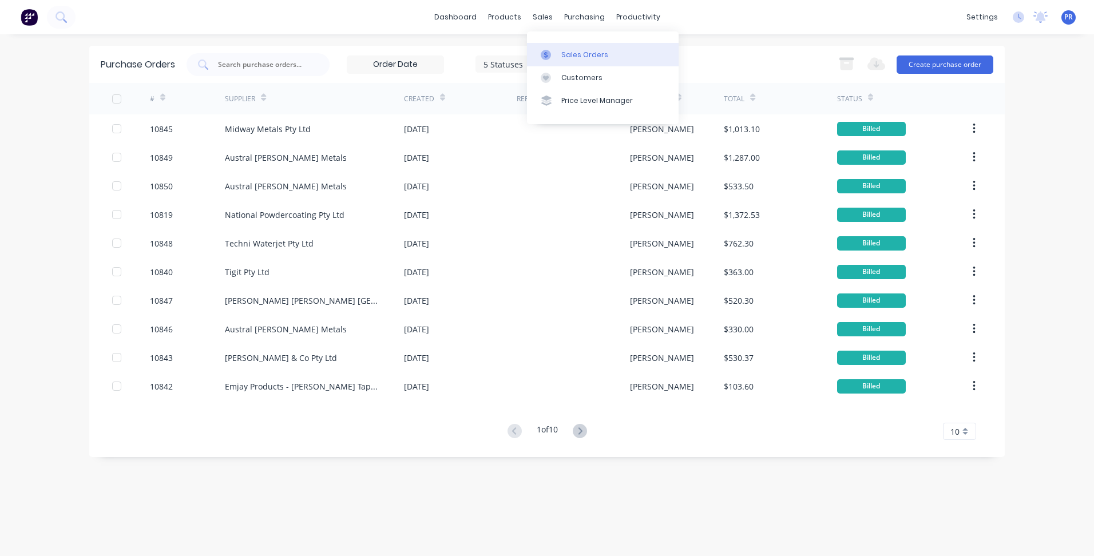
click at [564, 59] on div "Sales Orders" at bounding box center [584, 55] width 47 height 10
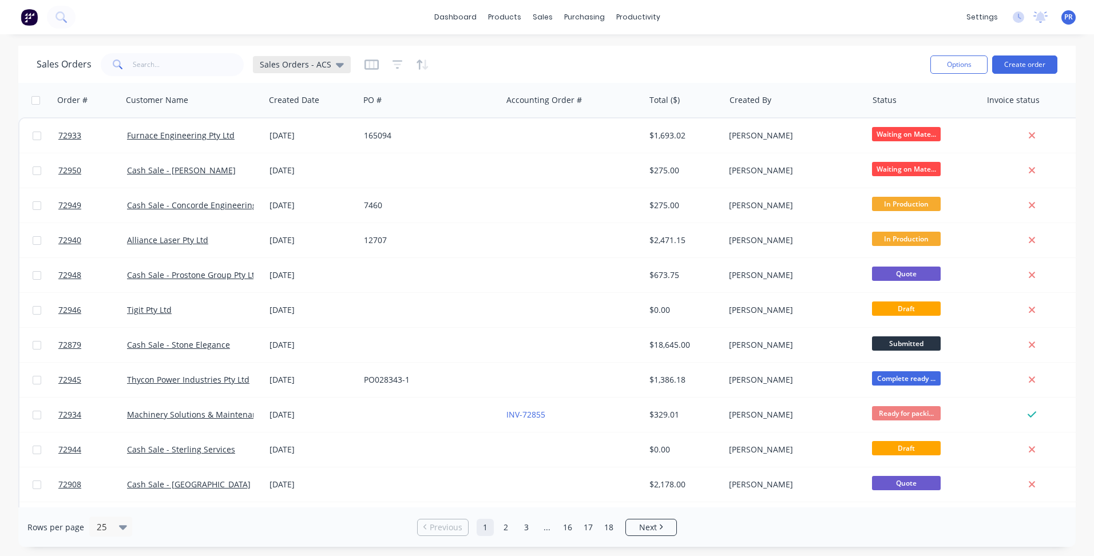
click at [336, 62] on icon at bounding box center [340, 64] width 8 height 13
click at [296, 235] on button "Quote - Follow Up 2" at bounding box center [321, 230] width 130 height 13
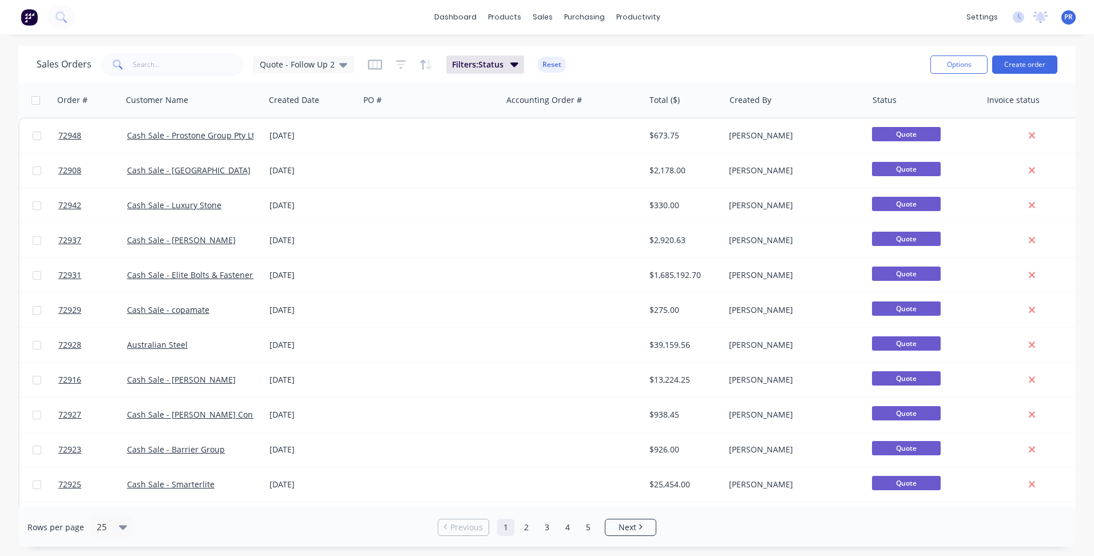
click at [686, 47] on div "Sales Orders Quote - Follow Up 2 Filters: Status Reset Options Create order" at bounding box center [546, 64] width 1057 height 37
click at [820, 70] on div "Sales Orders Quote - Follow Up 2 Filters: Status Reset" at bounding box center [479, 64] width 884 height 28
click at [344, 64] on icon at bounding box center [343, 65] width 8 height 5
click at [327, 213] on button "Quote - Follow Up" at bounding box center [321, 207] width 130 height 13
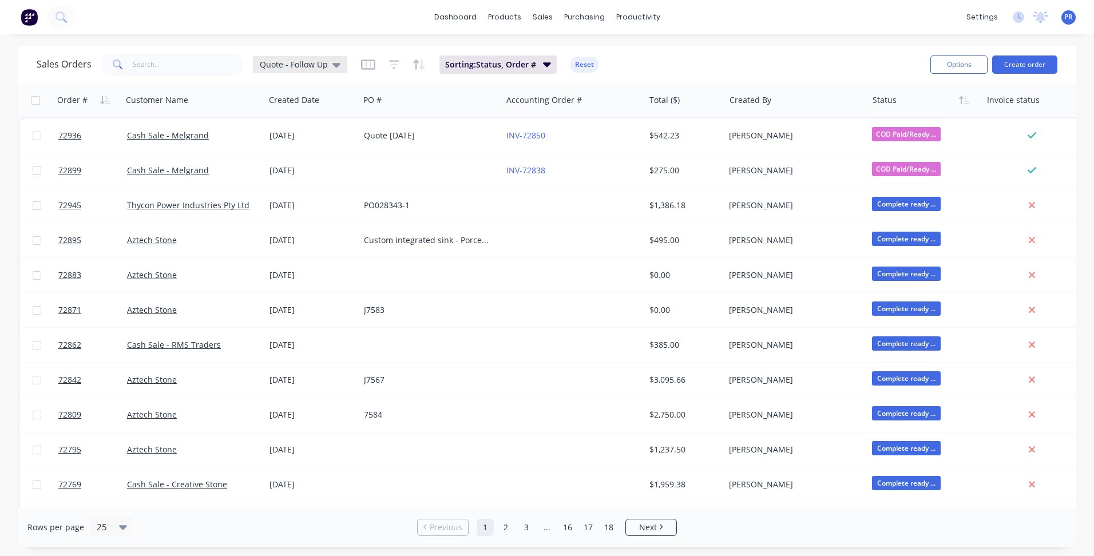
click at [337, 62] on icon at bounding box center [336, 64] width 8 height 13
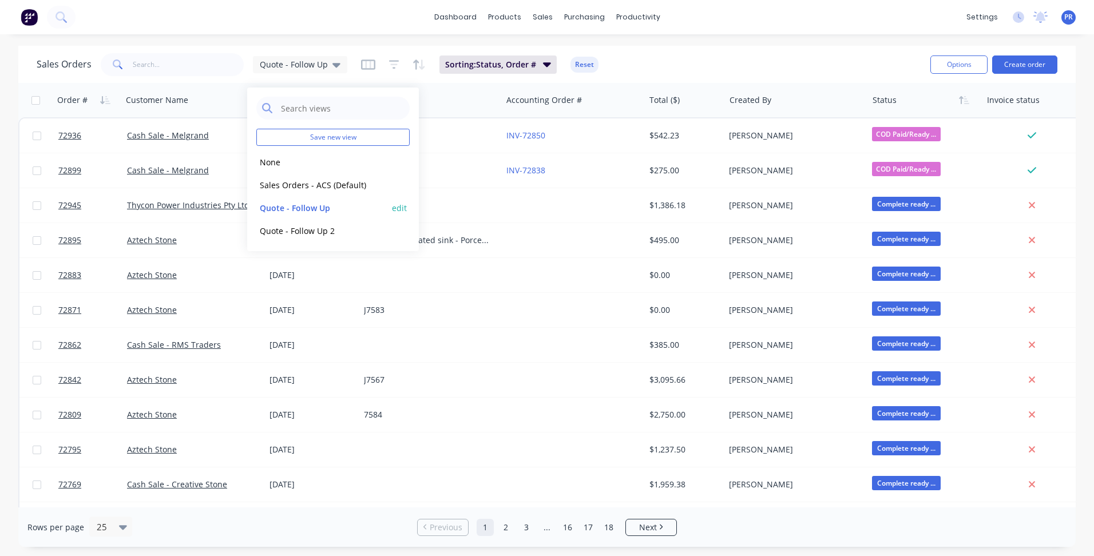
click at [395, 204] on button "edit" at bounding box center [399, 208] width 15 height 12
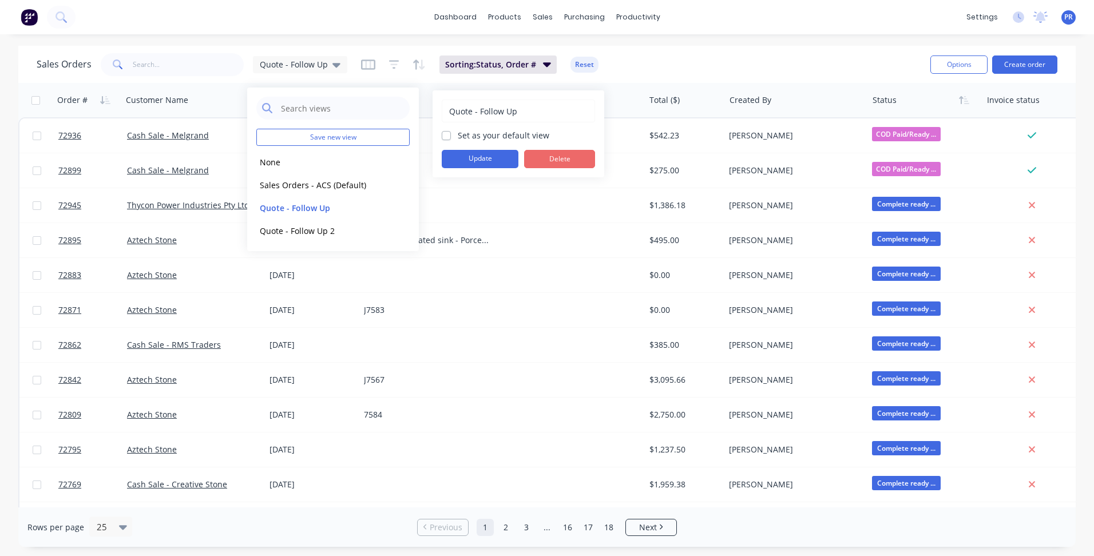
click at [564, 153] on button "Delete" at bounding box center [559, 159] width 71 height 18
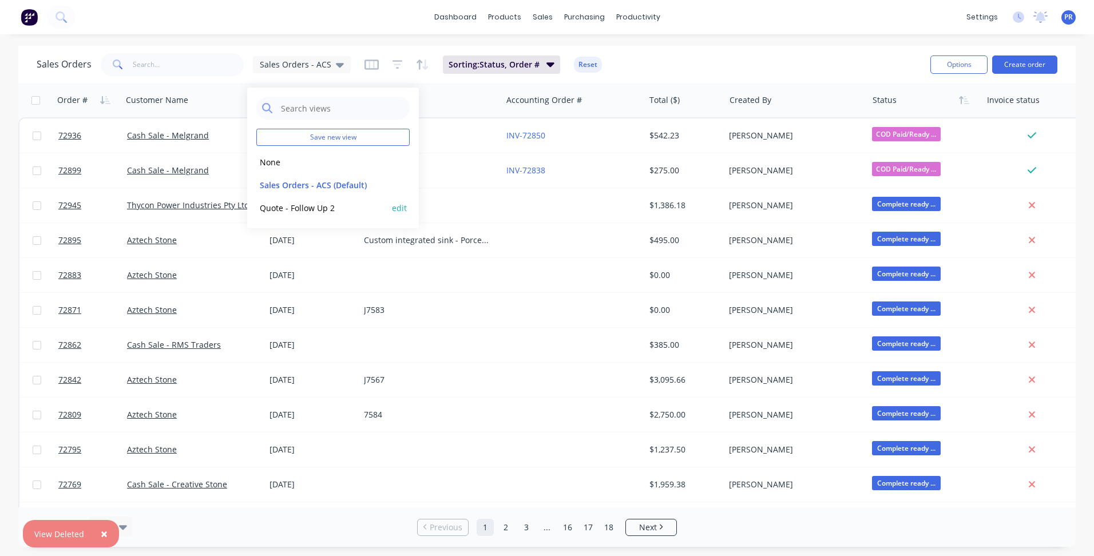
click at [398, 205] on button "edit" at bounding box center [399, 208] width 15 height 12
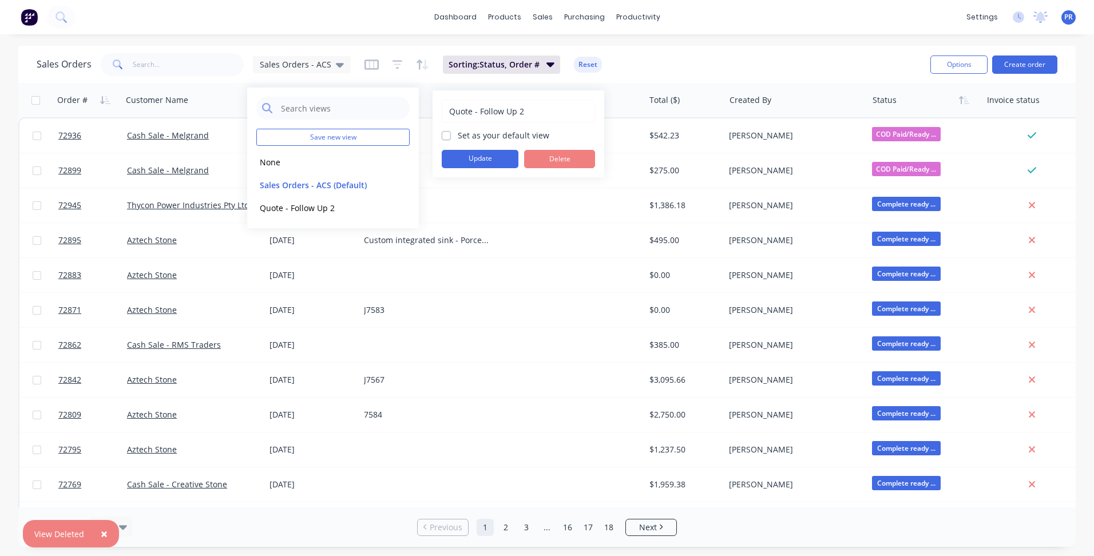
click at [533, 112] on input "Quote - Follow Up 2" at bounding box center [518, 111] width 141 height 22
type input "Quote - Follow Up"
click at [484, 156] on button "Update" at bounding box center [480, 159] width 77 height 18
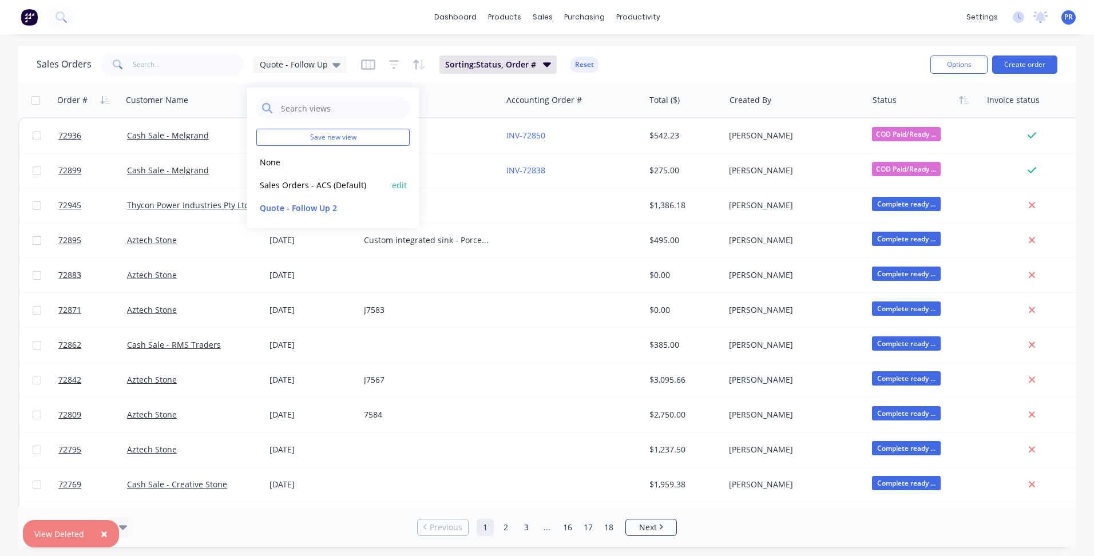
click at [346, 186] on button "Sales Orders - ACS (Default)" at bounding box center [321, 185] width 130 height 13
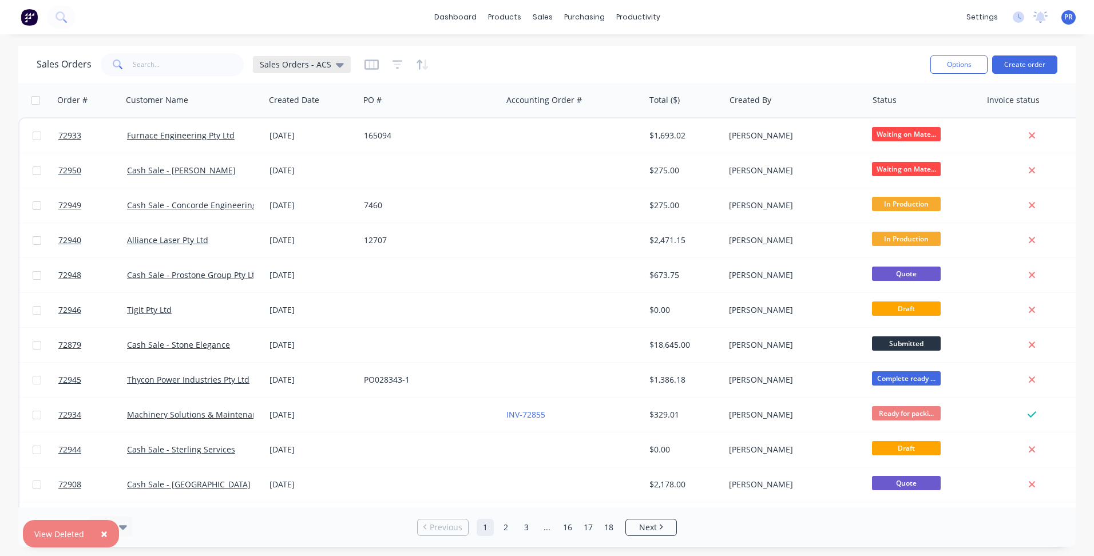
click at [336, 64] on icon at bounding box center [340, 65] width 8 height 5
click at [324, 211] on button "Quote - Follow Up 2" at bounding box center [321, 207] width 130 height 13
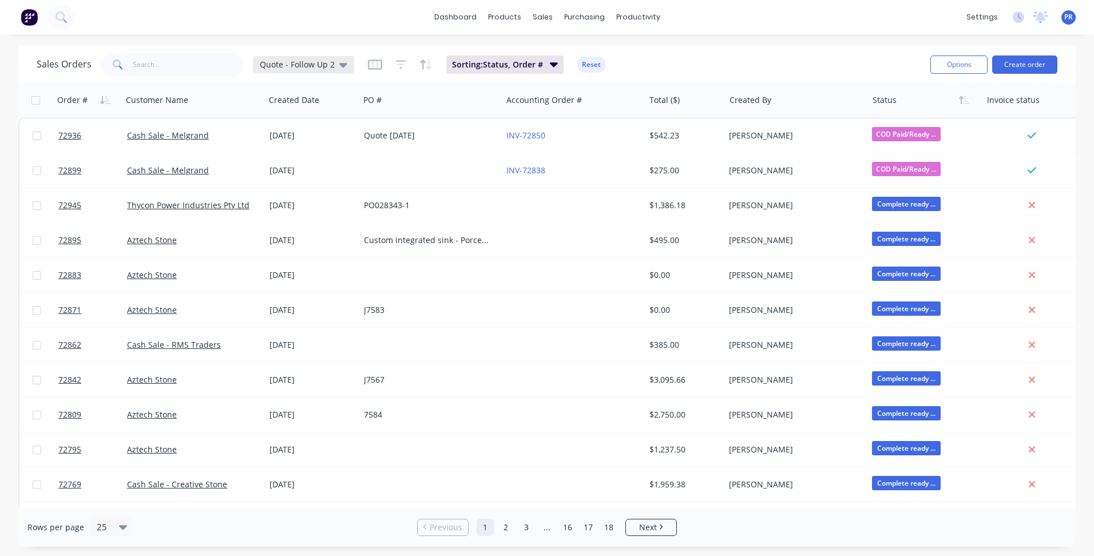
click at [343, 69] on icon at bounding box center [343, 64] width 8 height 13
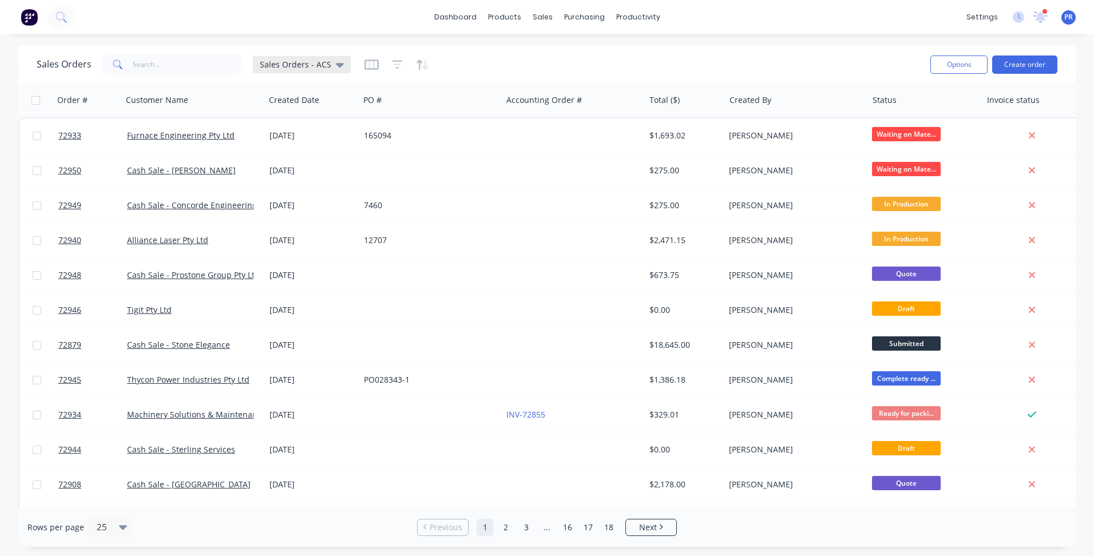
click at [336, 64] on icon at bounding box center [340, 65] width 8 height 5
click at [326, 210] on button "Quote - Follow Up" at bounding box center [321, 207] width 130 height 13
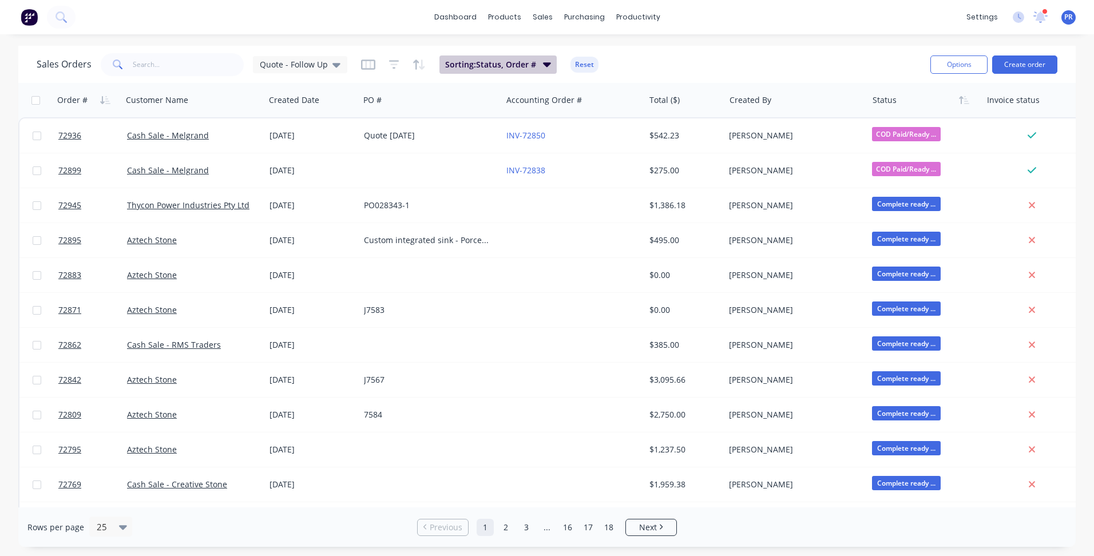
click at [548, 69] on button "Sorting: Status, Order #" at bounding box center [497, 64] width 117 height 18
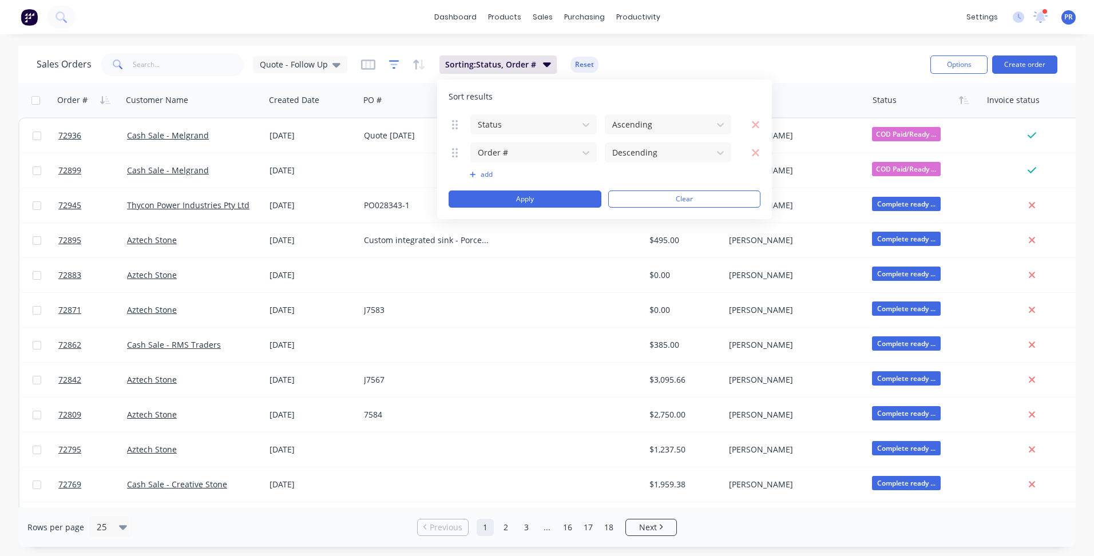
click at [390, 64] on icon "button" at bounding box center [393, 65] width 7 height 2
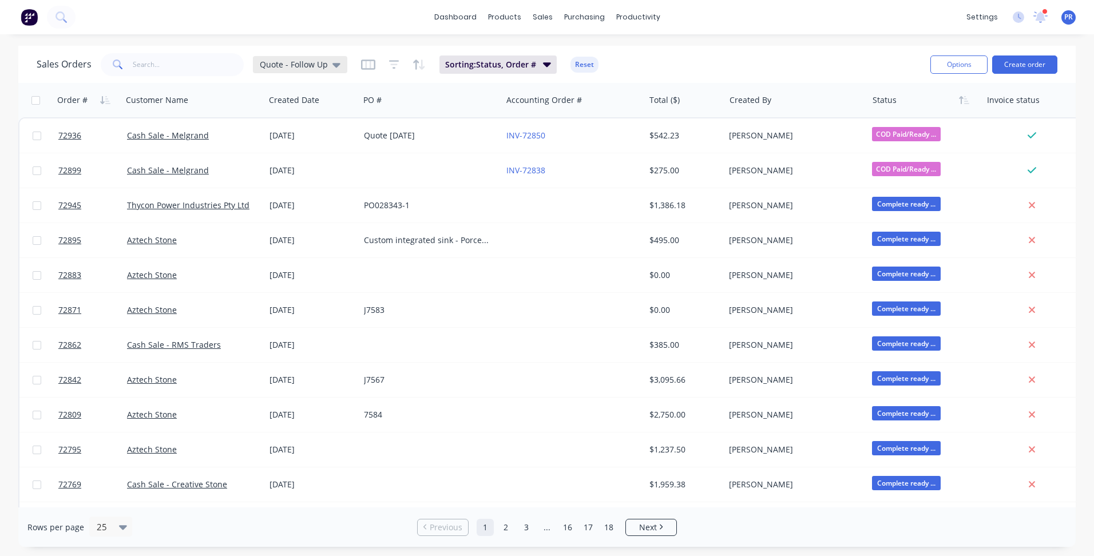
click at [300, 60] on span "Quote - Follow Up" at bounding box center [294, 64] width 68 height 12
click at [712, 68] on div "Sales Orders Quote - Follow Up Sorting: Status, Order # Reset" at bounding box center [479, 64] width 884 height 28
click at [587, 54] on div at bounding box center [578, 55] width 17 height 10
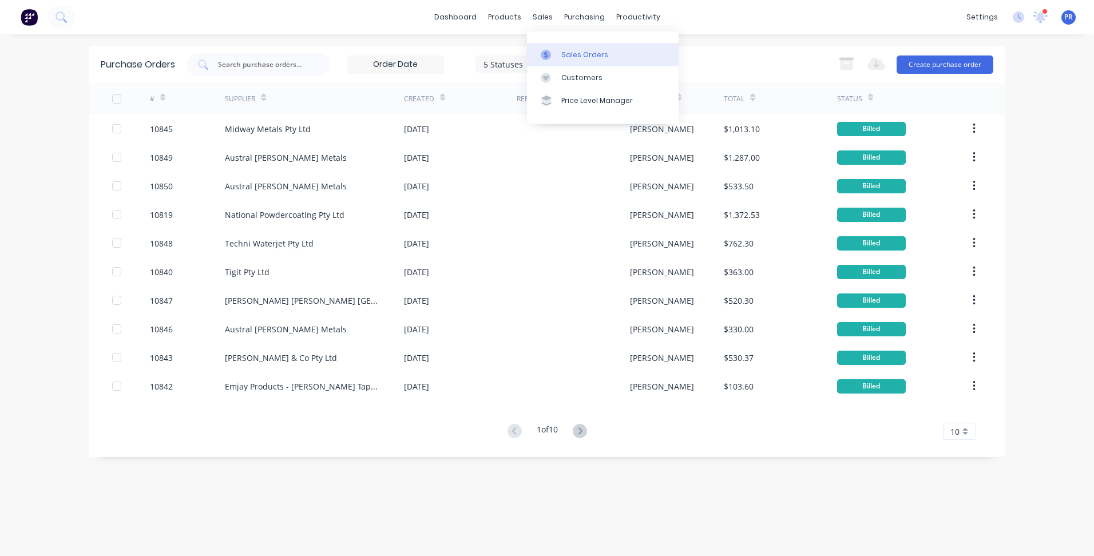
click at [569, 46] on link "Sales Orders" at bounding box center [603, 54] width 152 height 23
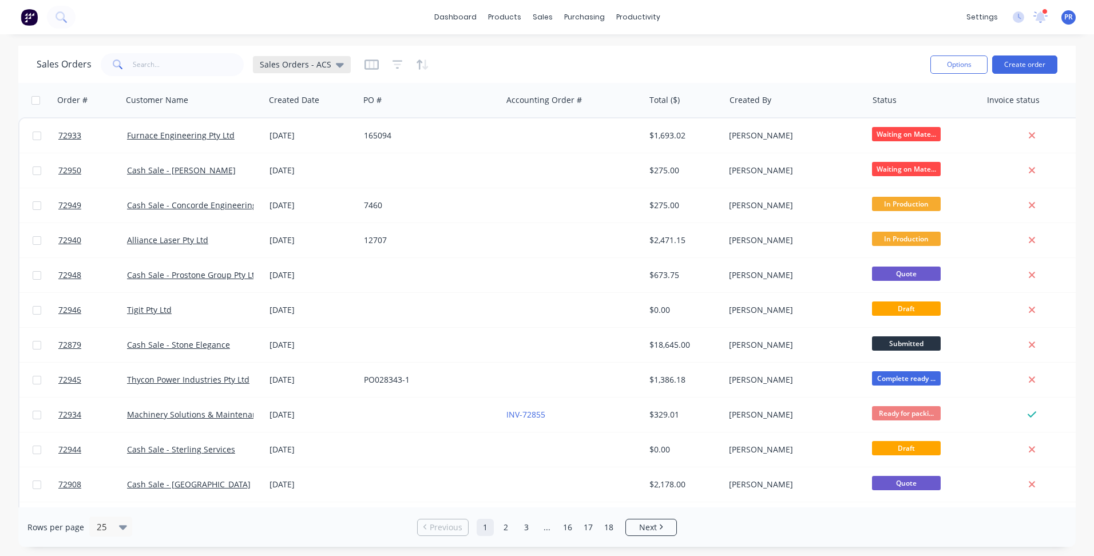
click at [342, 64] on div "Sales Orders - ACS" at bounding box center [302, 64] width 98 height 17
click at [326, 184] on button "Sales Orders - ACS (Default)" at bounding box center [321, 185] width 130 height 13
click at [336, 64] on icon at bounding box center [340, 65] width 8 height 5
click at [319, 207] on button "Quote - Follow Up" at bounding box center [321, 207] width 130 height 13
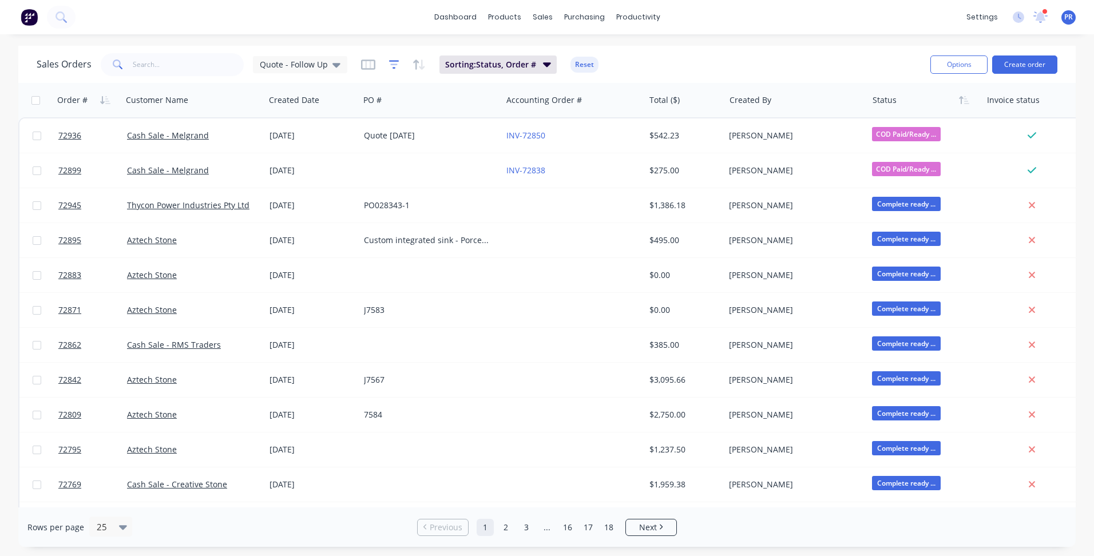
click at [391, 63] on icon "button" at bounding box center [394, 64] width 10 height 11
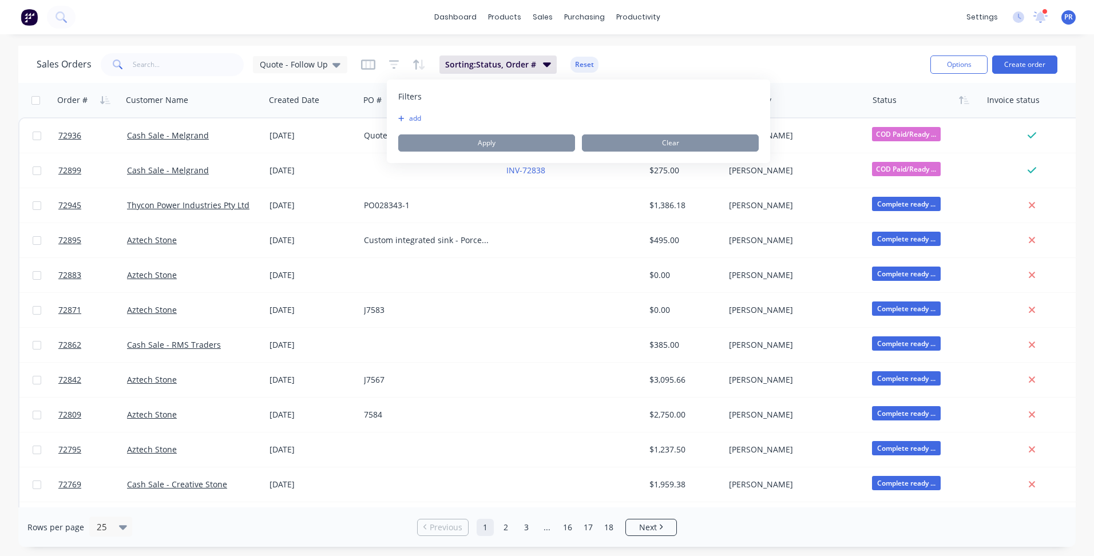
click at [407, 115] on button "add" at bounding box center [412, 118] width 29 height 9
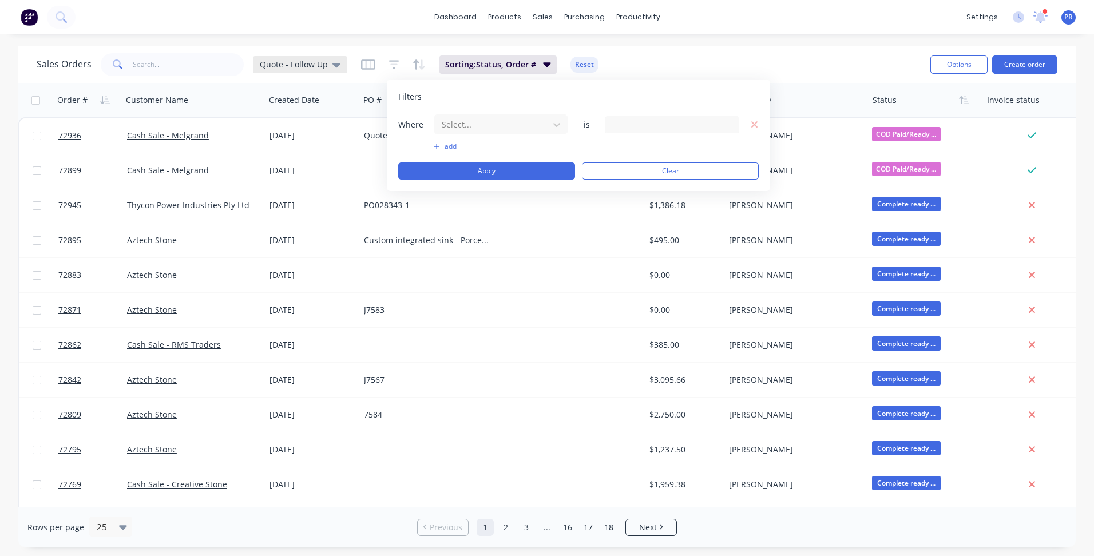
click at [332, 64] on icon at bounding box center [336, 65] width 8 height 5
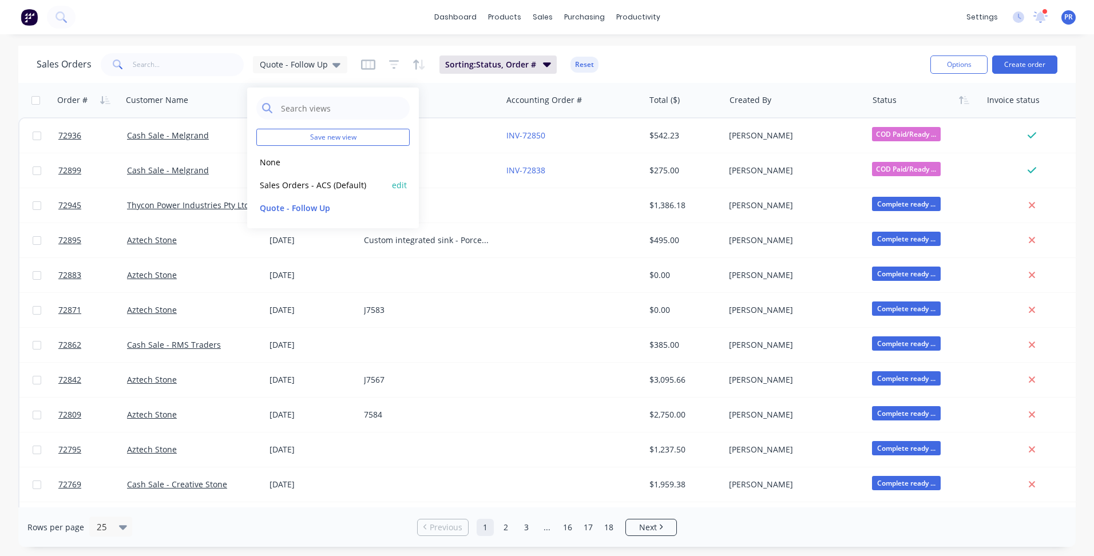
click at [399, 185] on button "edit" at bounding box center [399, 185] width 15 height 12
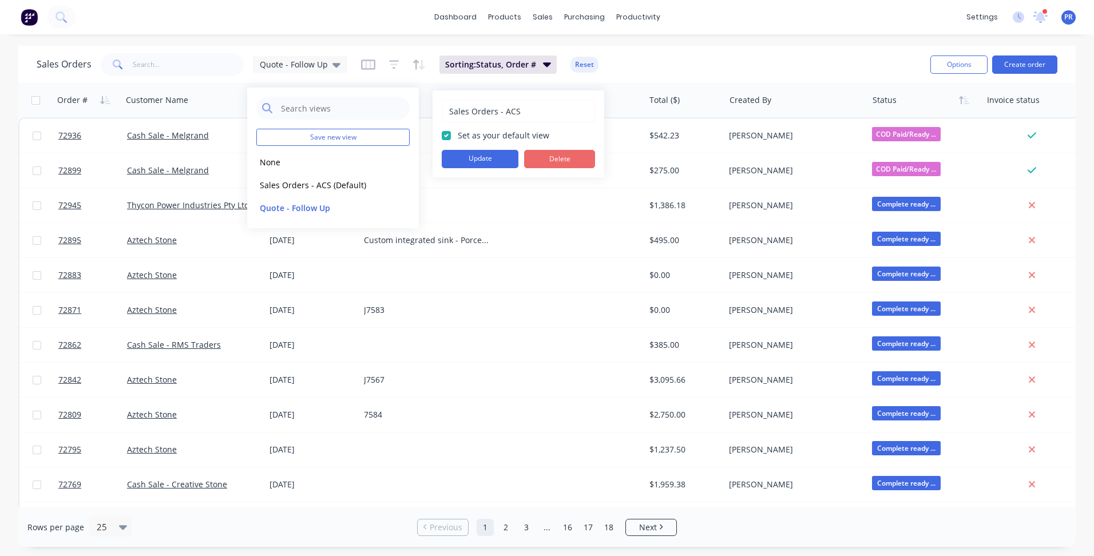
click at [546, 161] on button "Delete" at bounding box center [559, 159] width 71 height 18
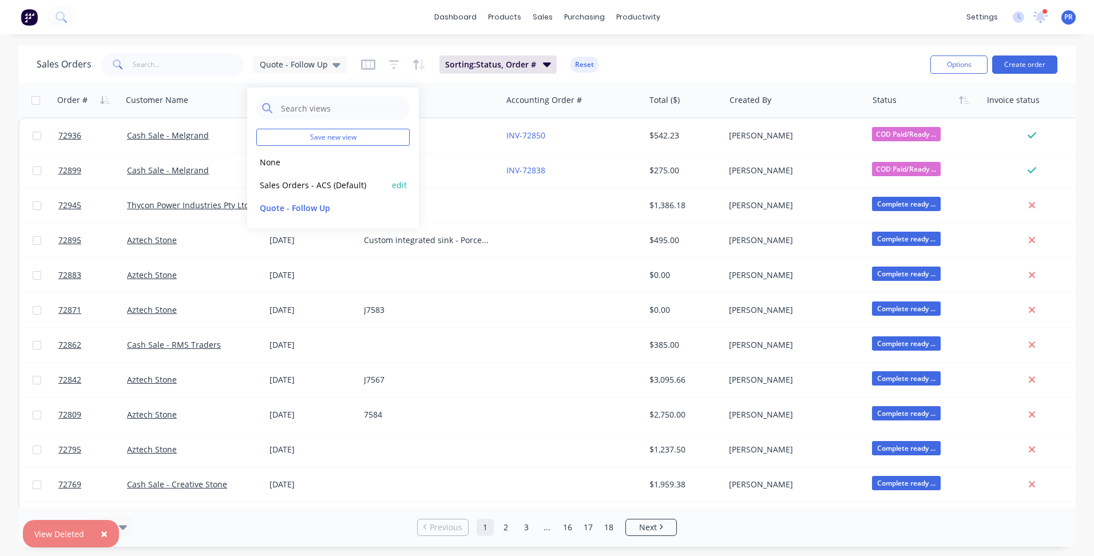
click at [327, 183] on button "Sales Orders - ACS (Default)" at bounding box center [321, 185] width 130 height 13
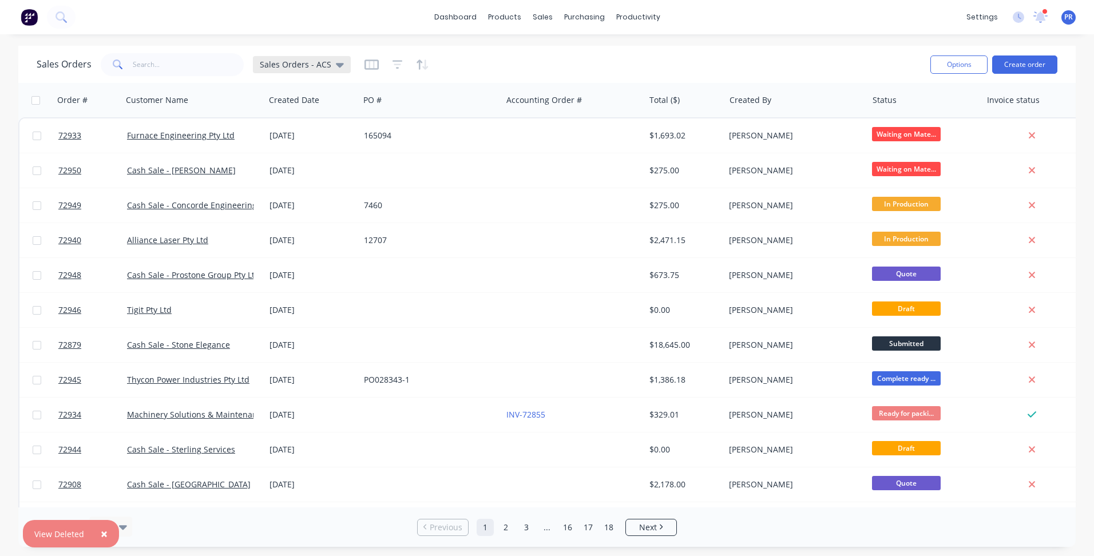
click at [343, 64] on div "Sales Orders - ACS" at bounding box center [302, 64] width 98 height 17
click at [394, 205] on button "edit" at bounding box center [399, 208] width 15 height 12
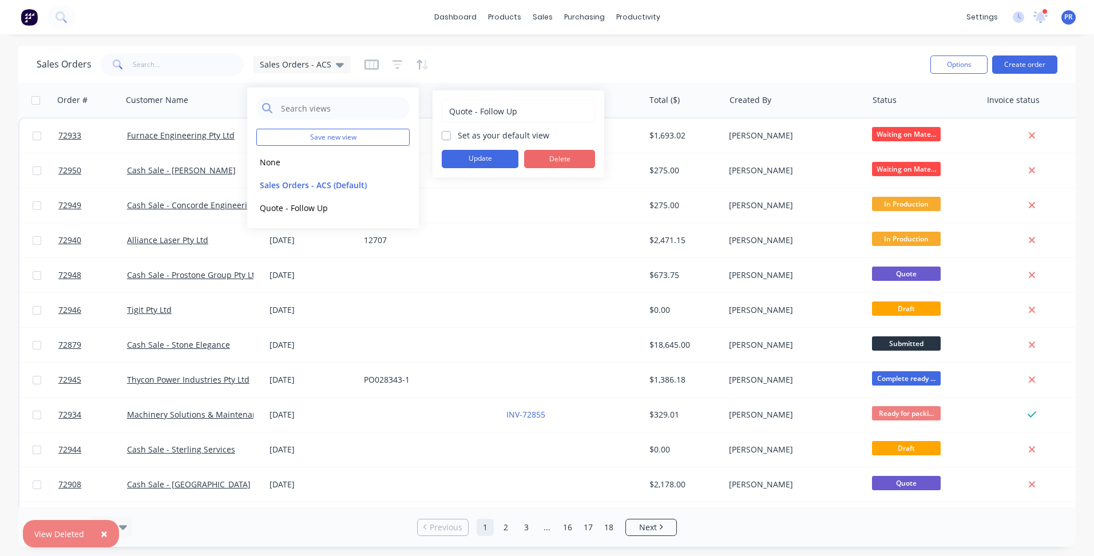
click at [550, 156] on button "Delete" at bounding box center [559, 159] width 71 height 18
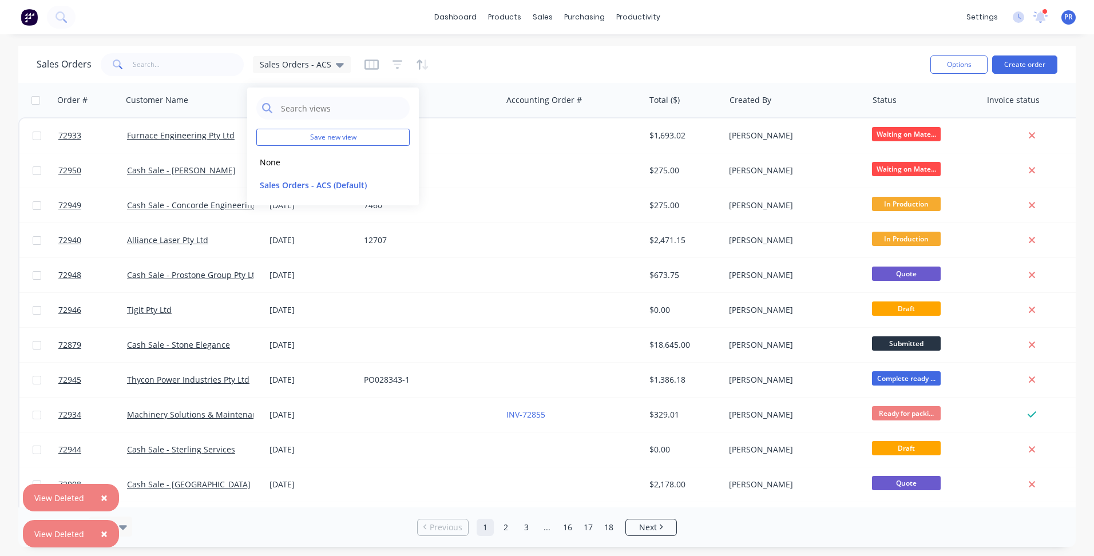
click at [561, 47] on div "Sales Orders Sales Orders - ACS Options Create order" at bounding box center [546, 64] width 1057 height 37
click at [392, 63] on icon "button" at bounding box center [397, 64] width 10 height 11
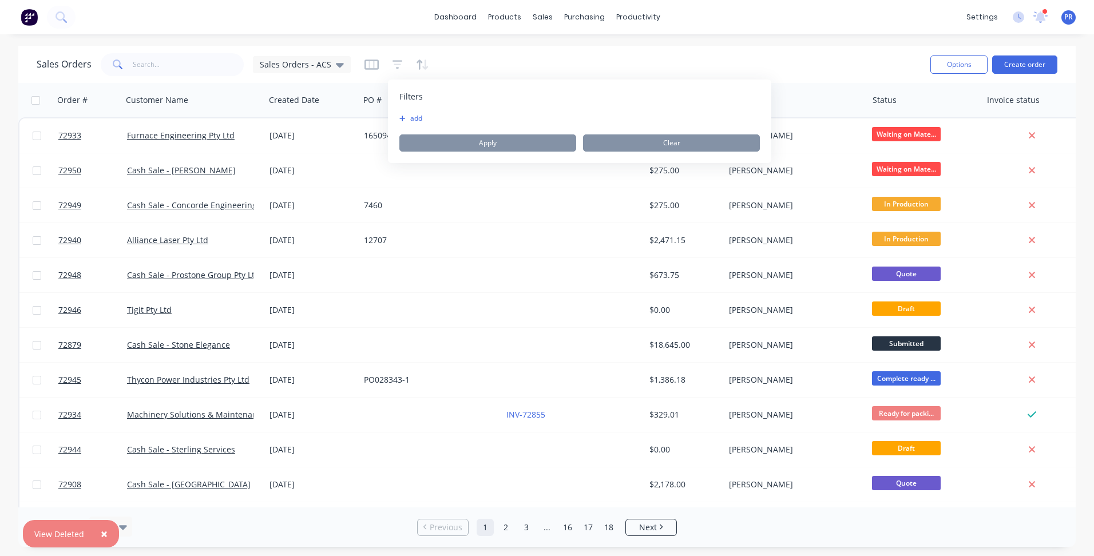
click at [405, 118] on icon "button" at bounding box center [402, 118] width 6 height 7
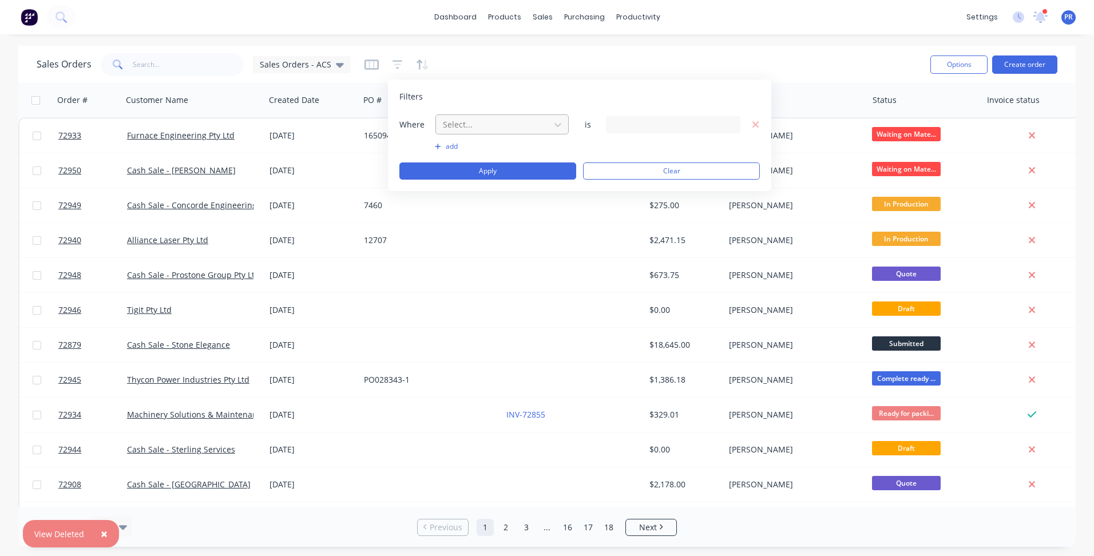
click at [477, 126] on div at bounding box center [493, 124] width 102 height 14
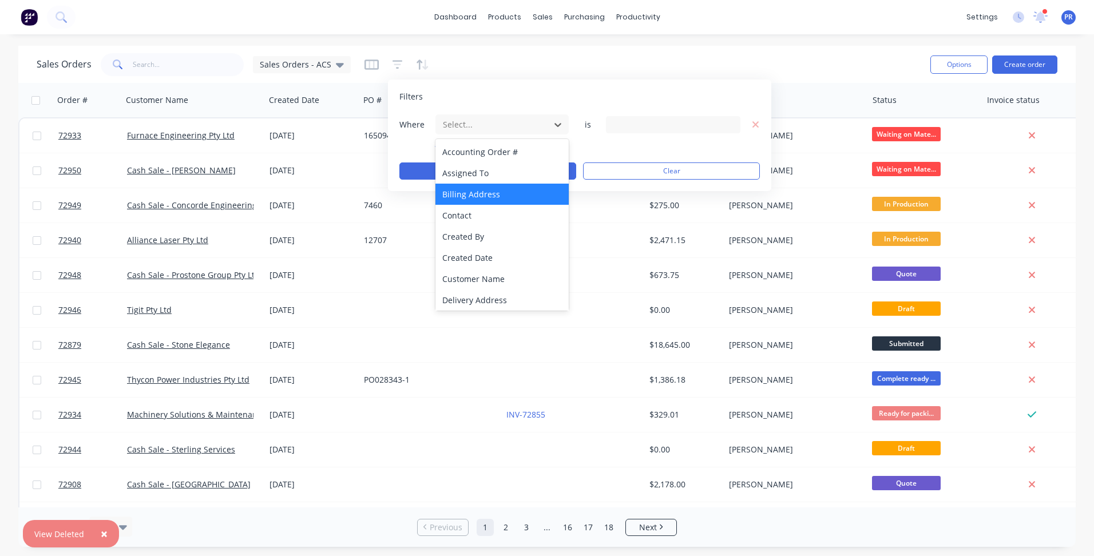
scroll to position [277, 0]
click at [477, 295] on div "Status" at bounding box center [501, 297] width 133 height 21
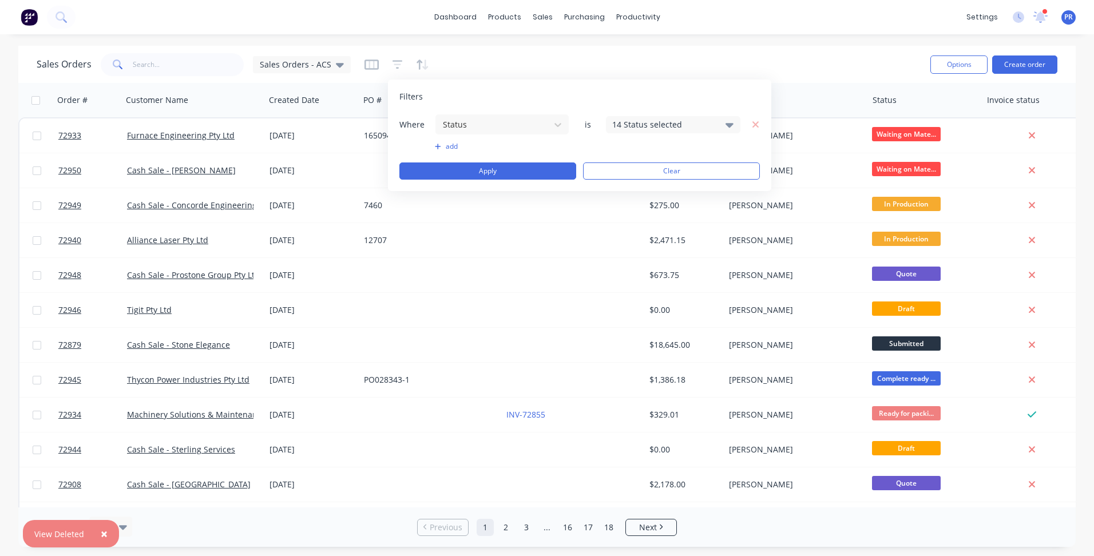
click at [632, 126] on div "14 Status selected" at bounding box center [664, 124] width 104 height 12
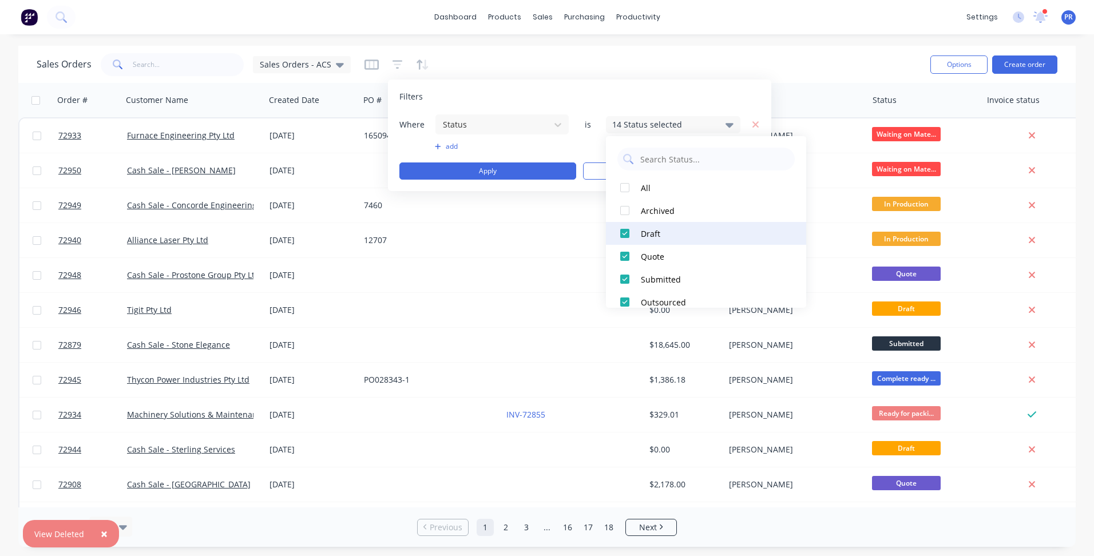
click at [629, 233] on div at bounding box center [624, 233] width 23 height 23
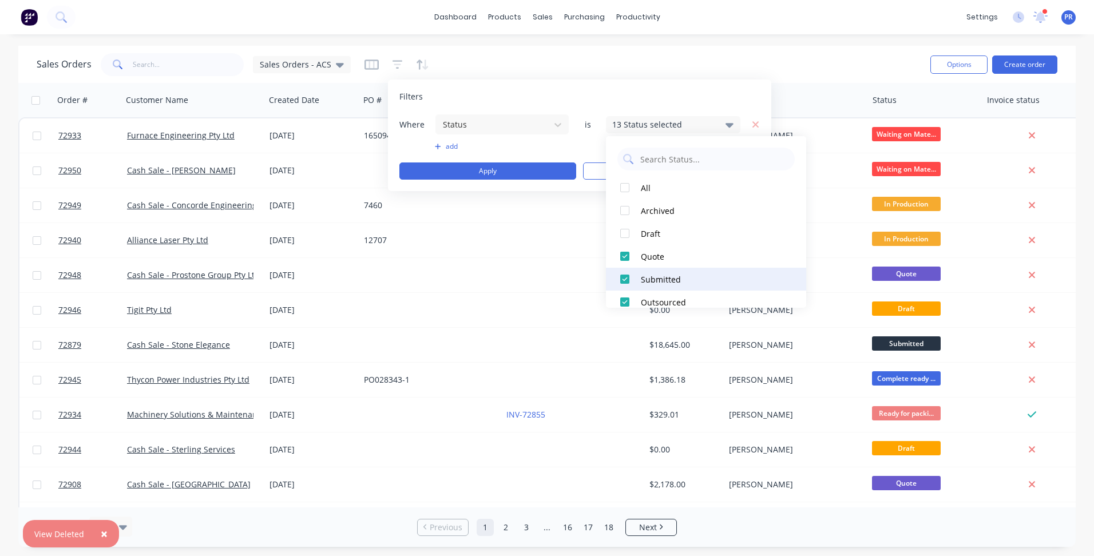
click at [627, 281] on div at bounding box center [624, 279] width 23 height 23
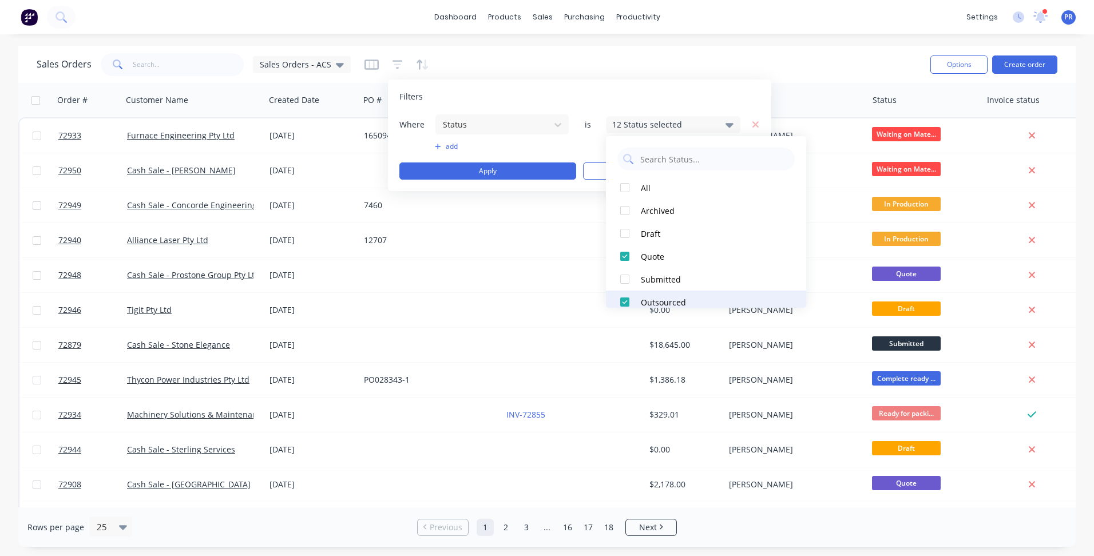
click at [624, 298] on div at bounding box center [624, 302] width 23 height 23
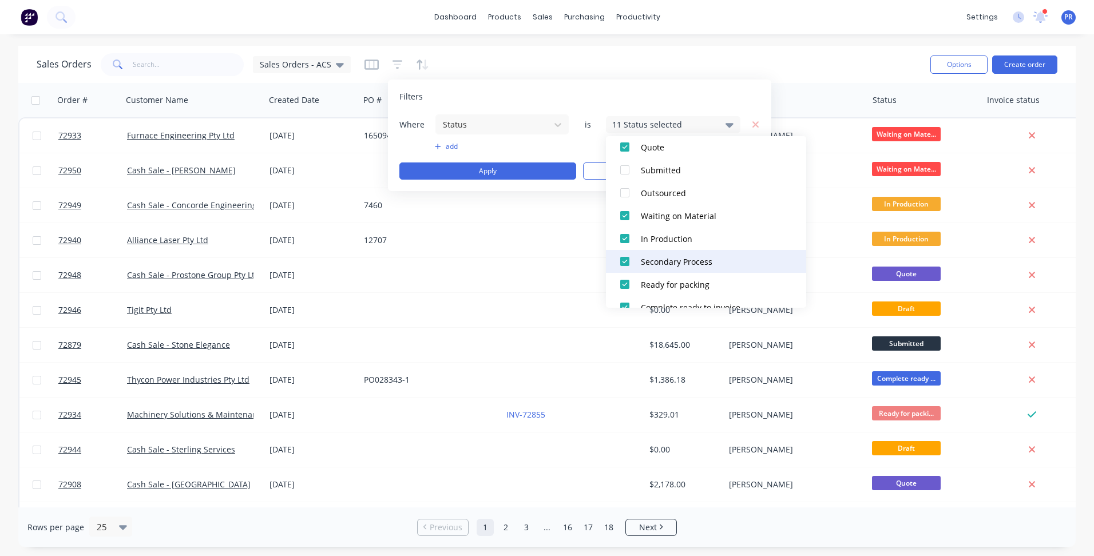
scroll to position [114, 0]
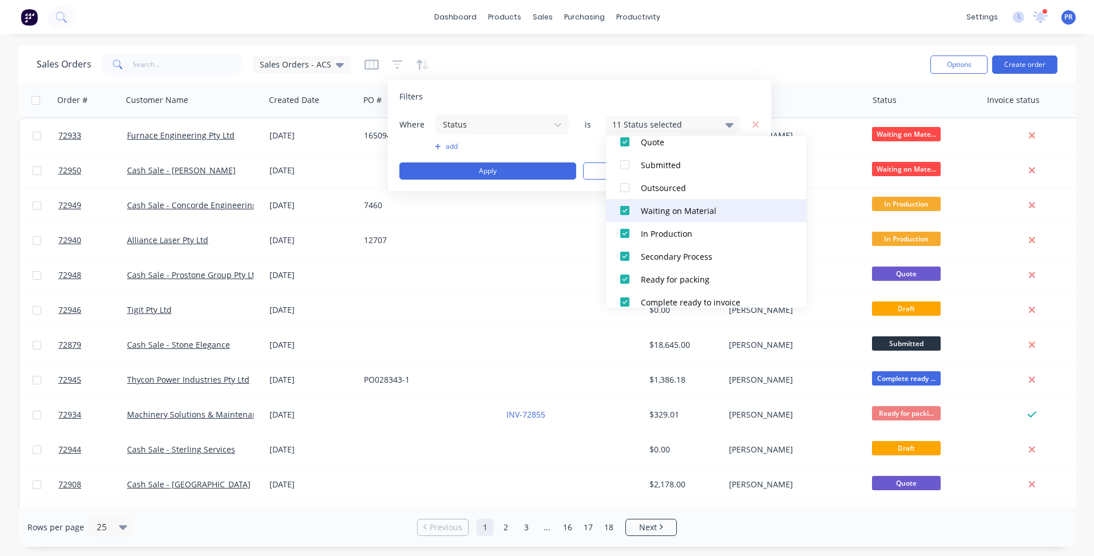
click at [624, 211] on div at bounding box center [624, 210] width 23 height 23
click at [624, 236] on div at bounding box center [624, 233] width 23 height 23
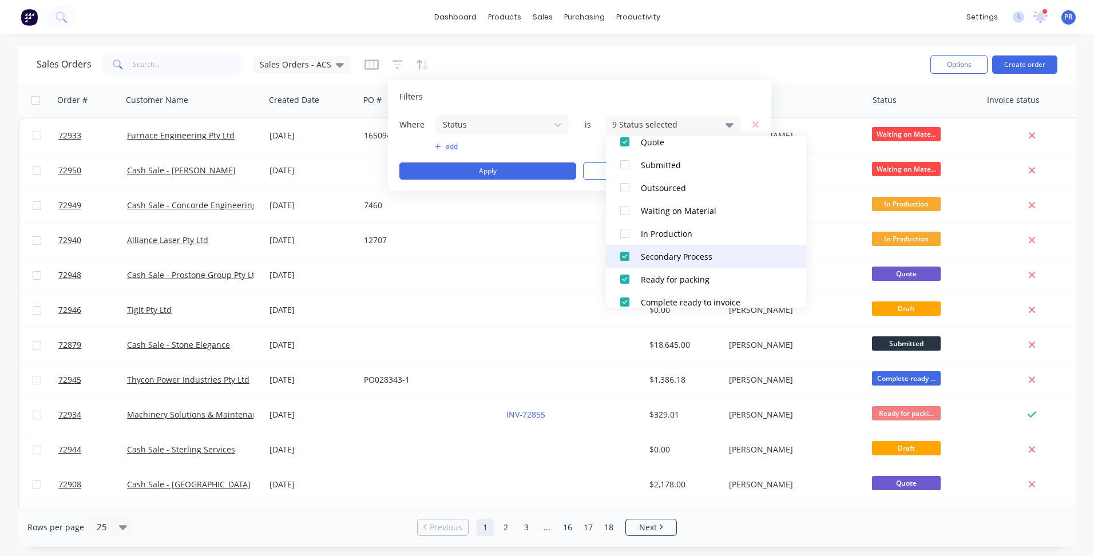
click at [627, 263] on div at bounding box center [624, 256] width 23 height 23
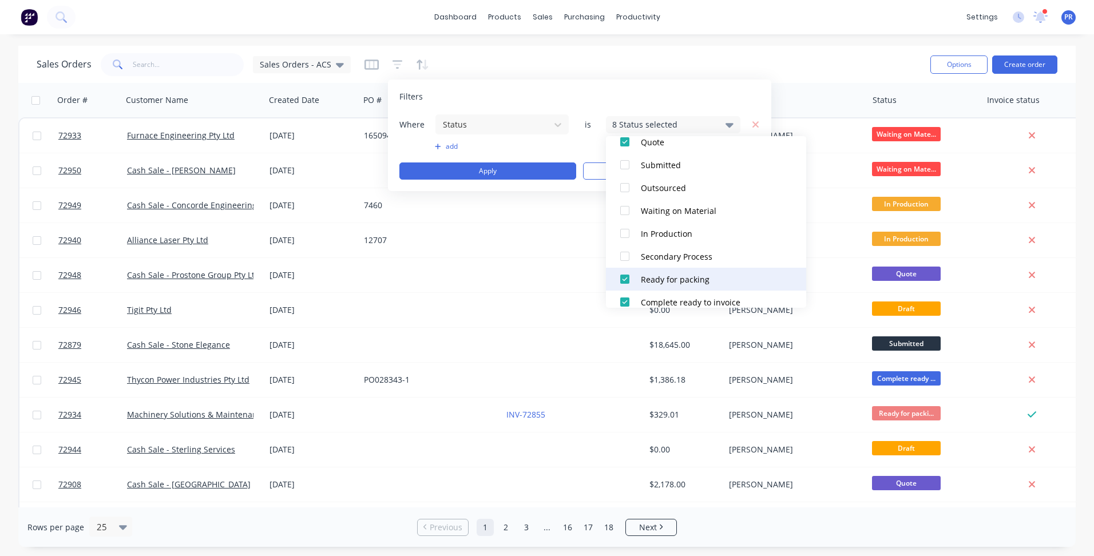
click at [624, 284] on div at bounding box center [624, 279] width 23 height 23
click at [623, 300] on div at bounding box center [624, 302] width 23 height 23
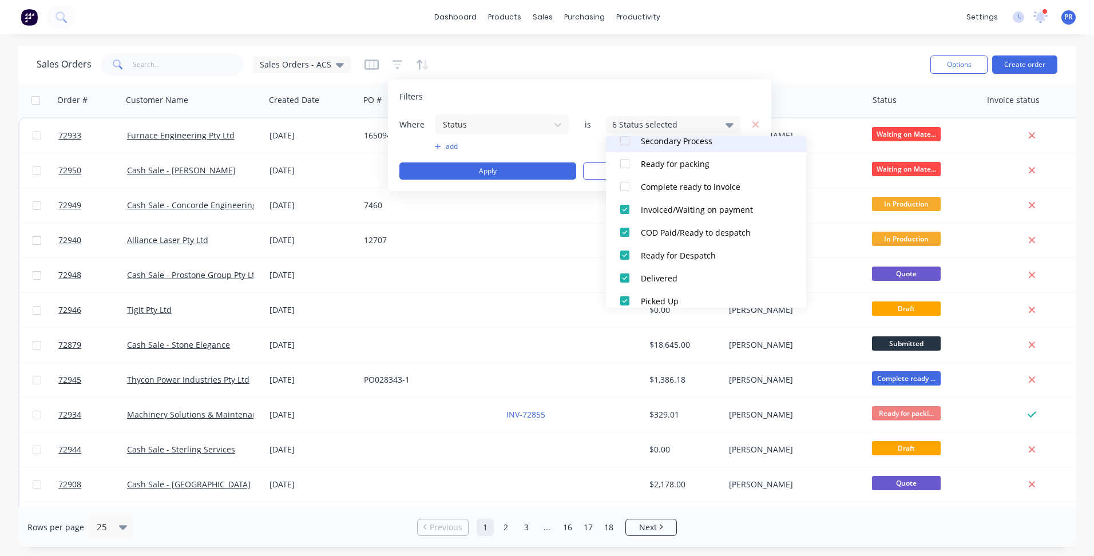
scroll to position [240, 0]
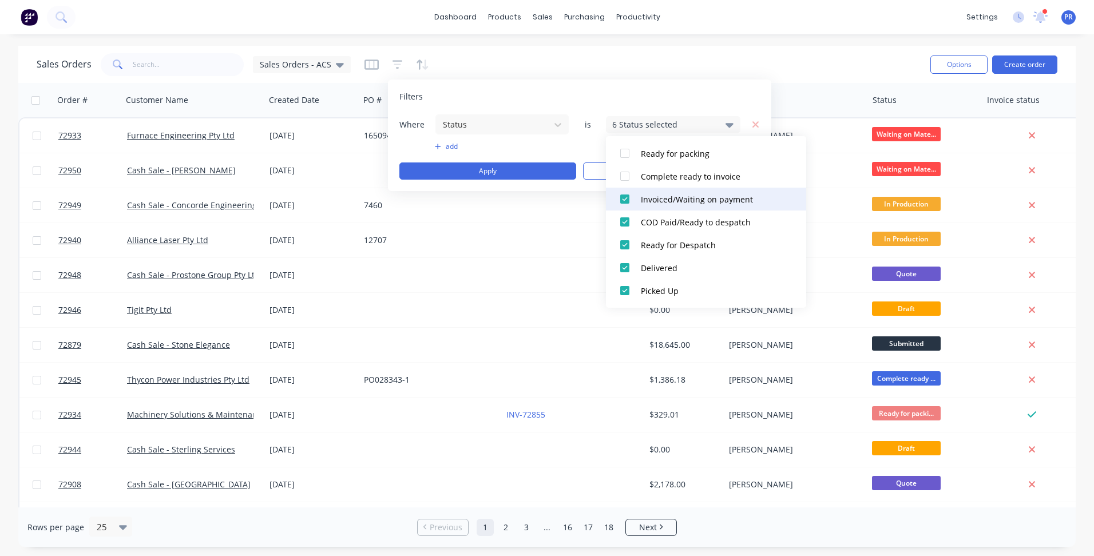
click at [626, 203] on div at bounding box center [624, 199] width 23 height 23
click at [626, 220] on div at bounding box center [624, 222] width 23 height 23
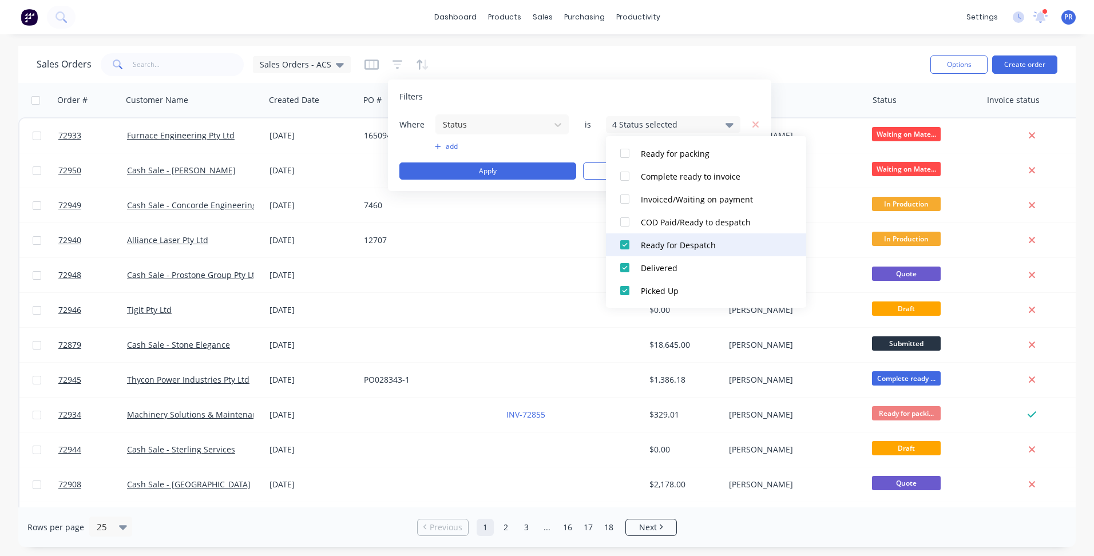
click at [623, 248] on div at bounding box center [624, 244] width 23 height 23
click at [623, 273] on div at bounding box center [624, 267] width 23 height 23
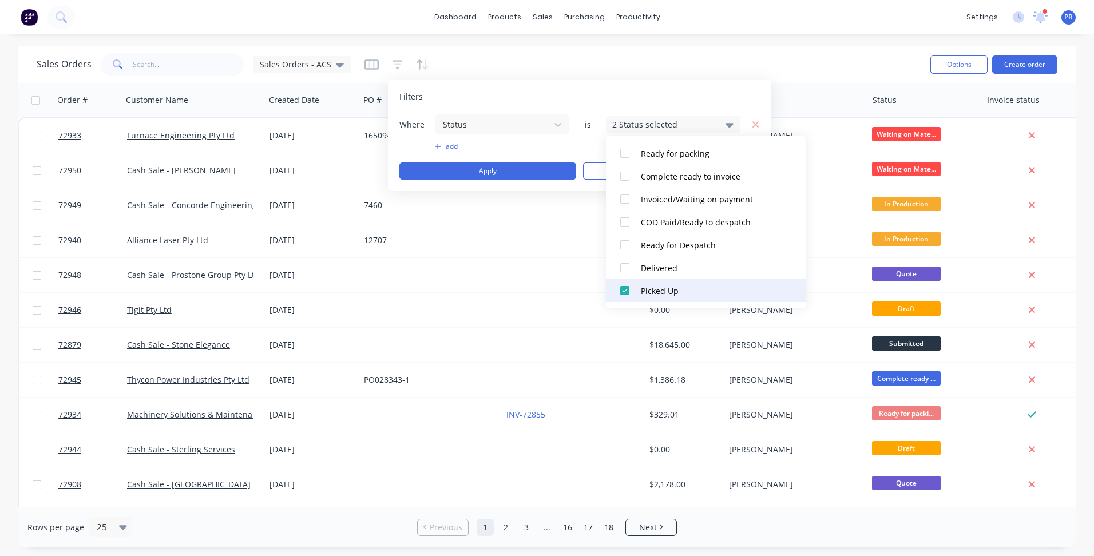
click at [623, 288] on div at bounding box center [624, 290] width 23 height 23
click at [556, 141] on div "Where Status is 1 Status selected add Apply Clear" at bounding box center [579, 147] width 360 height 66
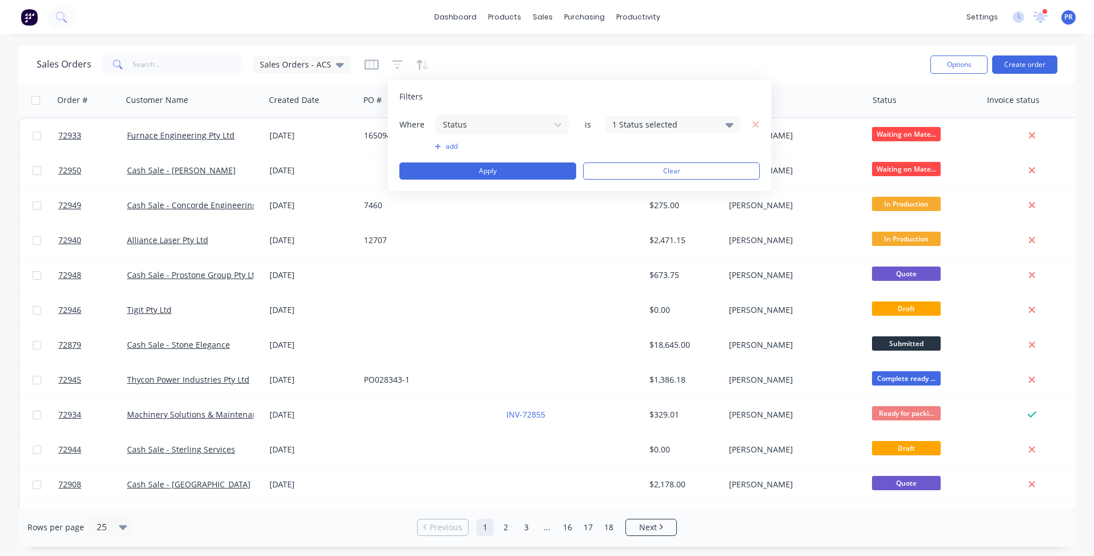
click at [448, 141] on div "Where Status is 1 Status selected add Apply Clear" at bounding box center [579, 147] width 360 height 66
click at [450, 148] on button "add" at bounding box center [502, 146] width 134 height 9
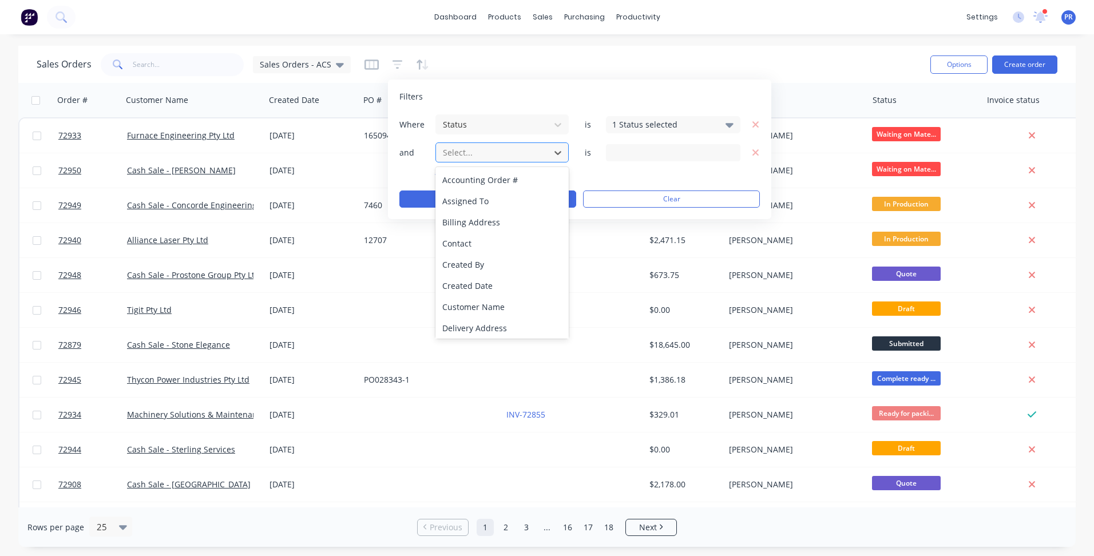
click at [462, 157] on div at bounding box center [493, 152] width 102 height 14
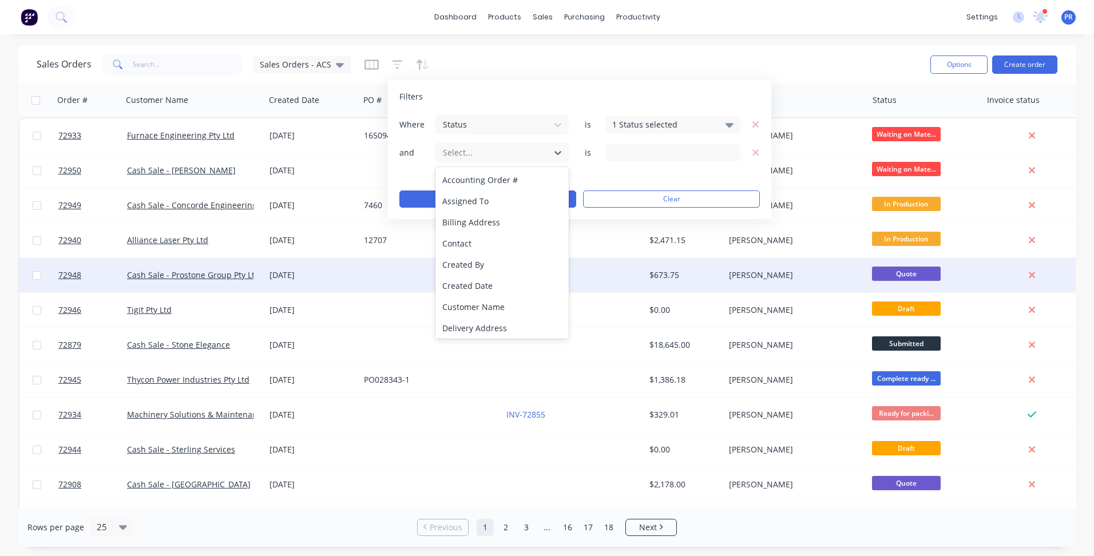
drag, startPoint x: 474, startPoint y: 287, endPoint x: 503, endPoint y: 259, distance: 41.3
click at [474, 288] on div "Created Date" at bounding box center [501, 285] width 133 height 21
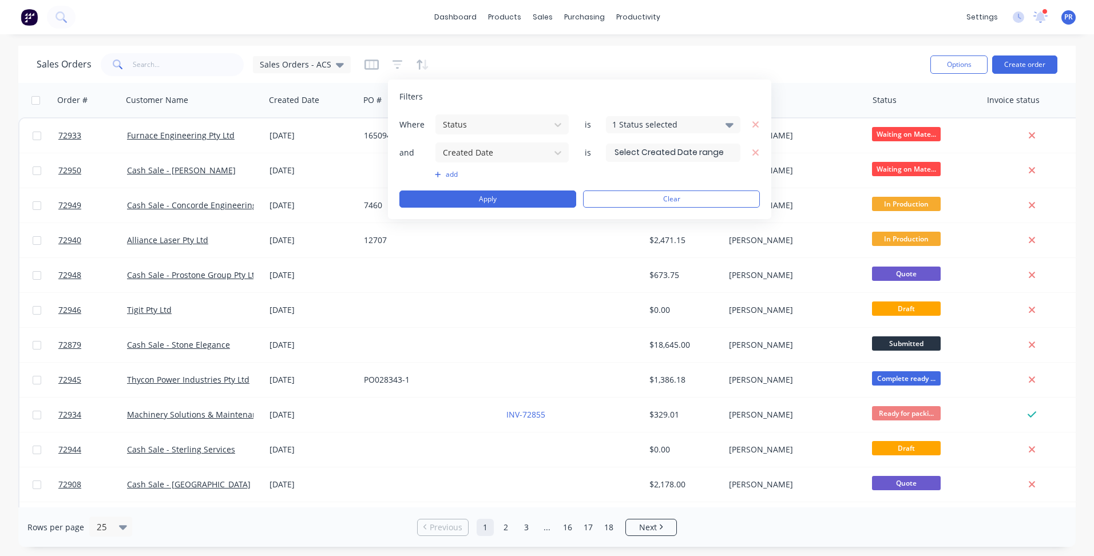
click at [630, 150] on input at bounding box center [672, 152] width 133 height 17
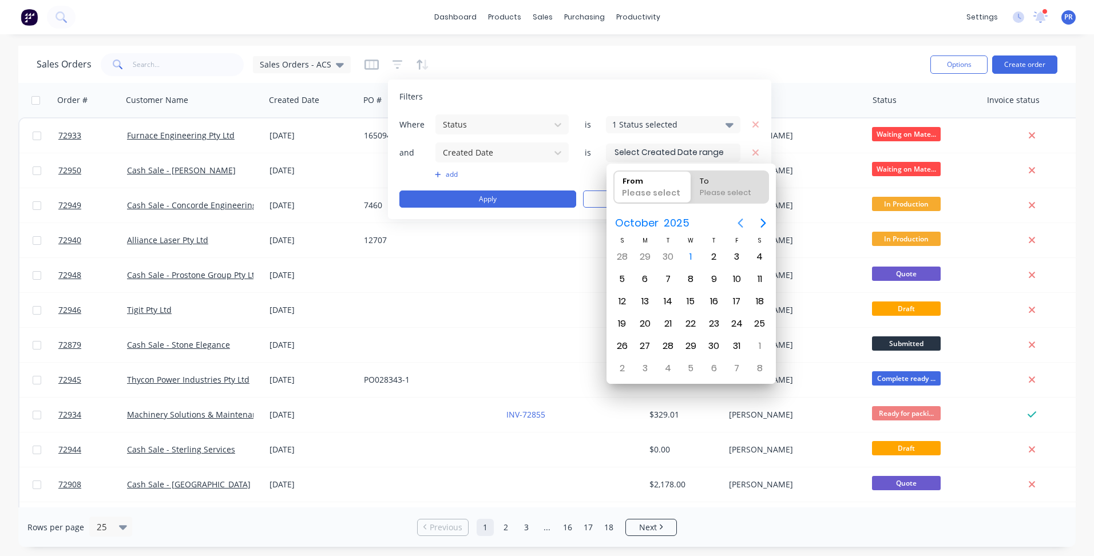
click at [745, 224] on icon "Previous page" at bounding box center [740, 223] width 14 height 14
click at [692, 304] on div "17" at bounding box center [691, 301] width 17 height 17
type input "[DATE]"
radio input "false"
radio input "true"
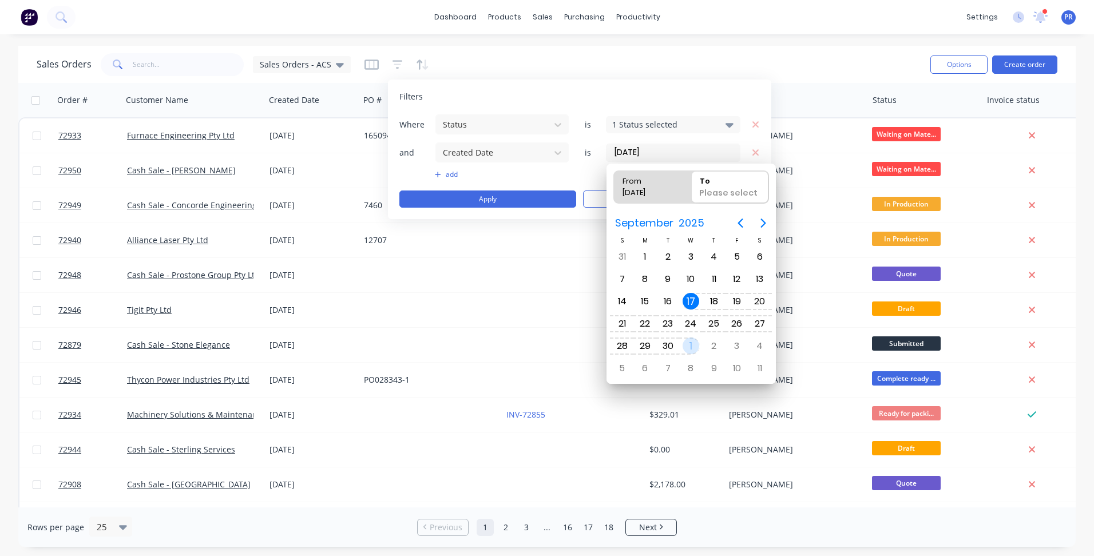
click at [692, 340] on div "1" at bounding box center [691, 346] width 17 height 17
type input "[DATE] - [DATE]"
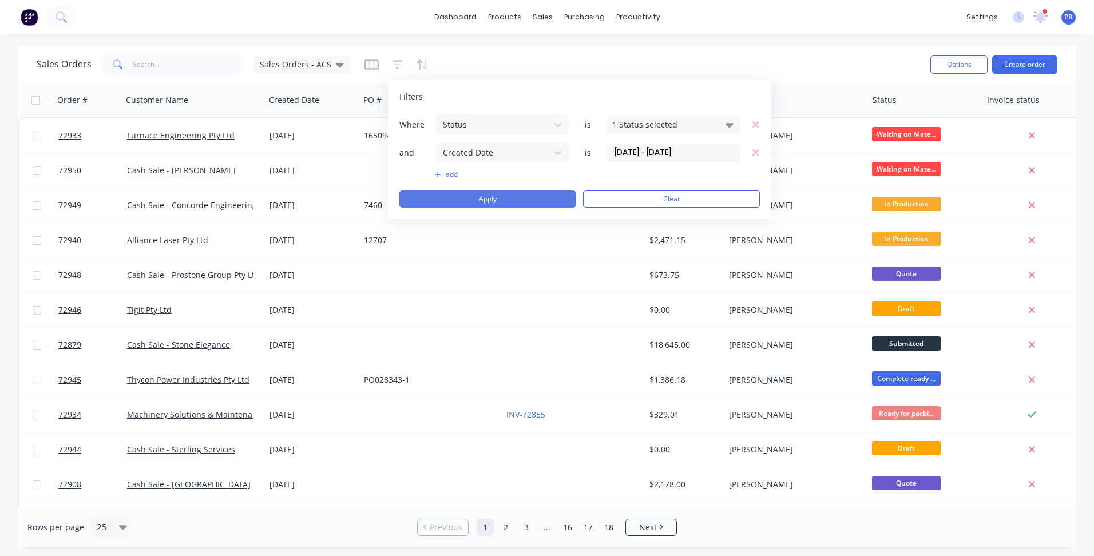
click at [531, 196] on button "Apply" at bounding box center [487, 199] width 177 height 17
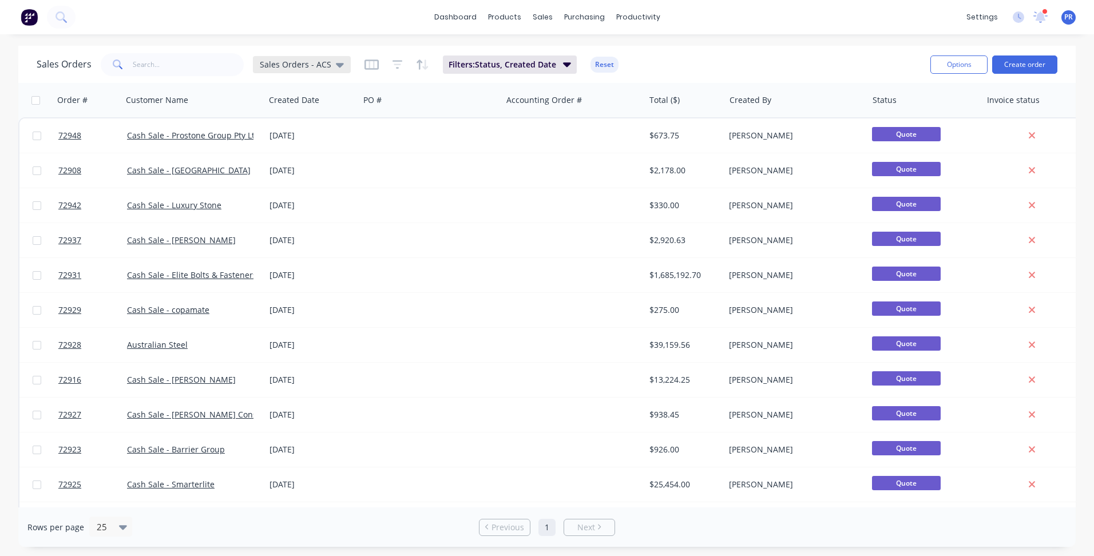
click at [338, 66] on icon at bounding box center [340, 64] width 8 height 13
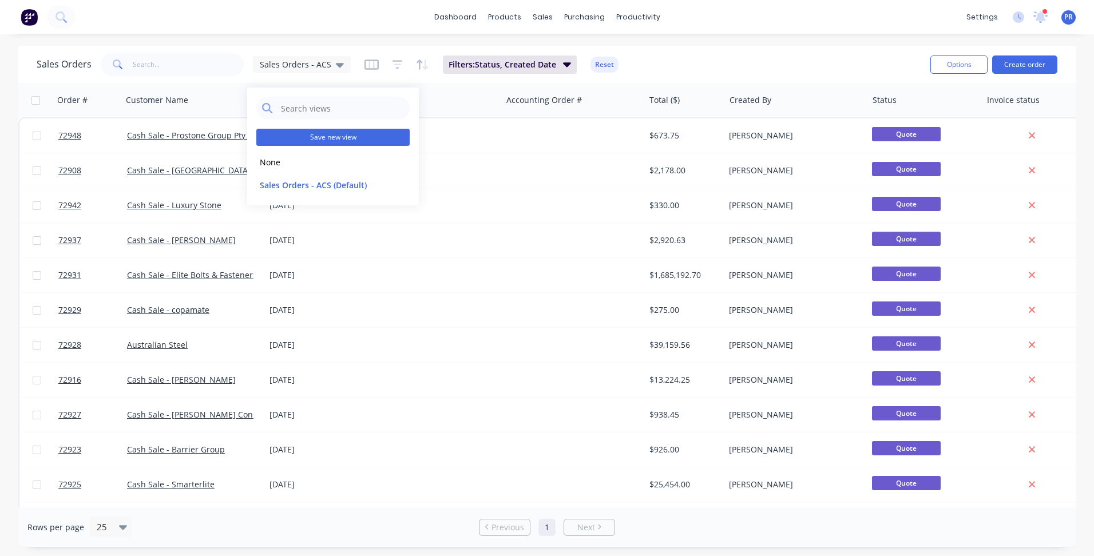
click at [334, 134] on button "Save new view" at bounding box center [332, 137] width 153 height 17
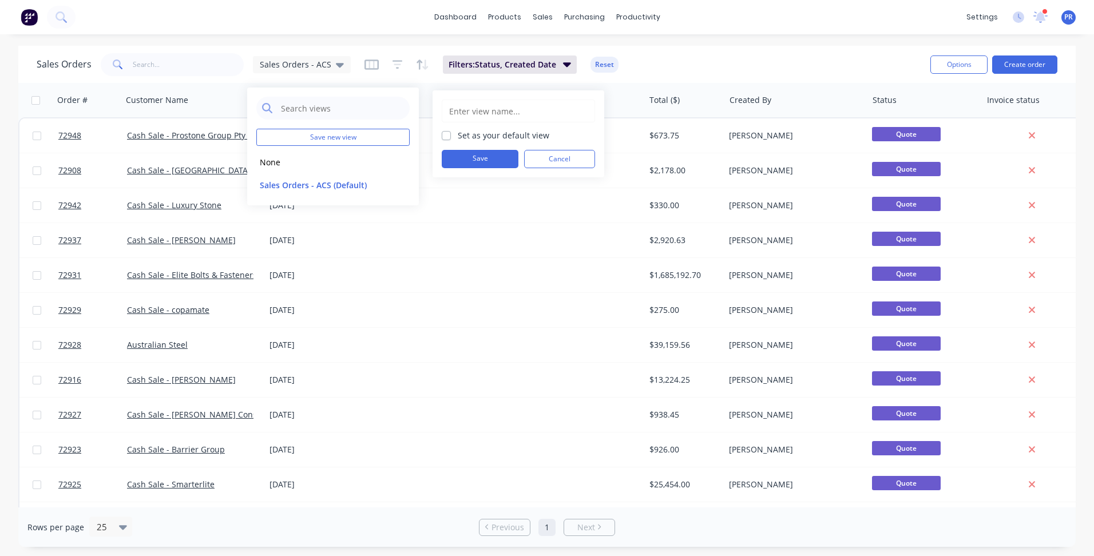
click at [453, 109] on input "text" at bounding box center [518, 111] width 141 height 22
type input "Quote - Follow Up"
click at [482, 157] on button "Save" at bounding box center [480, 159] width 77 height 18
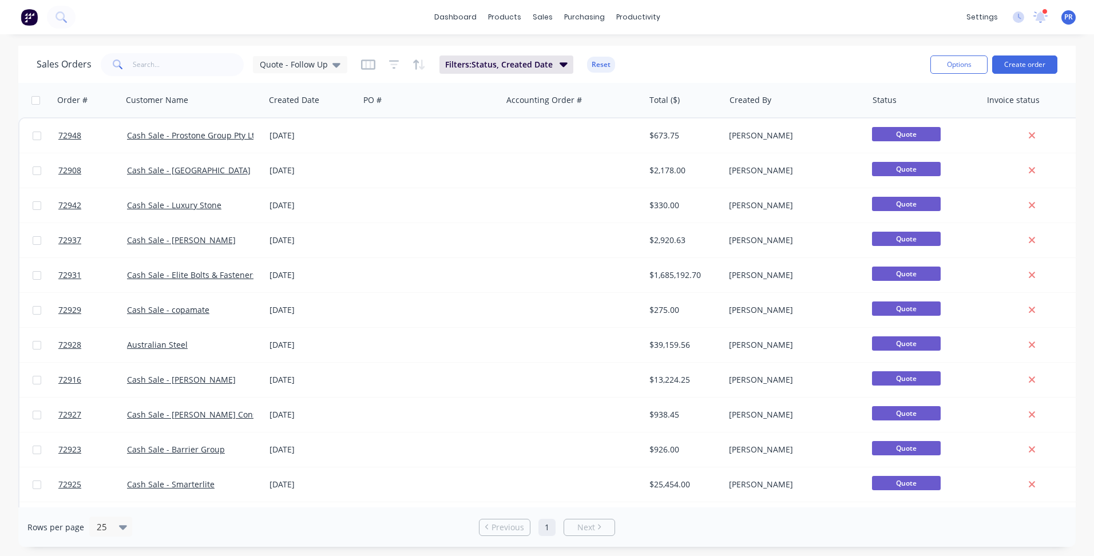
click at [705, 57] on div "Sales Orders Quote - Follow Up Filters: Status, Created Date Reset" at bounding box center [479, 64] width 884 height 28
click at [812, 52] on div "Sales Orders Quote - Follow Up Filters: Status, Created Date Reset" at bounding box center [479, 64] width 884 height 28
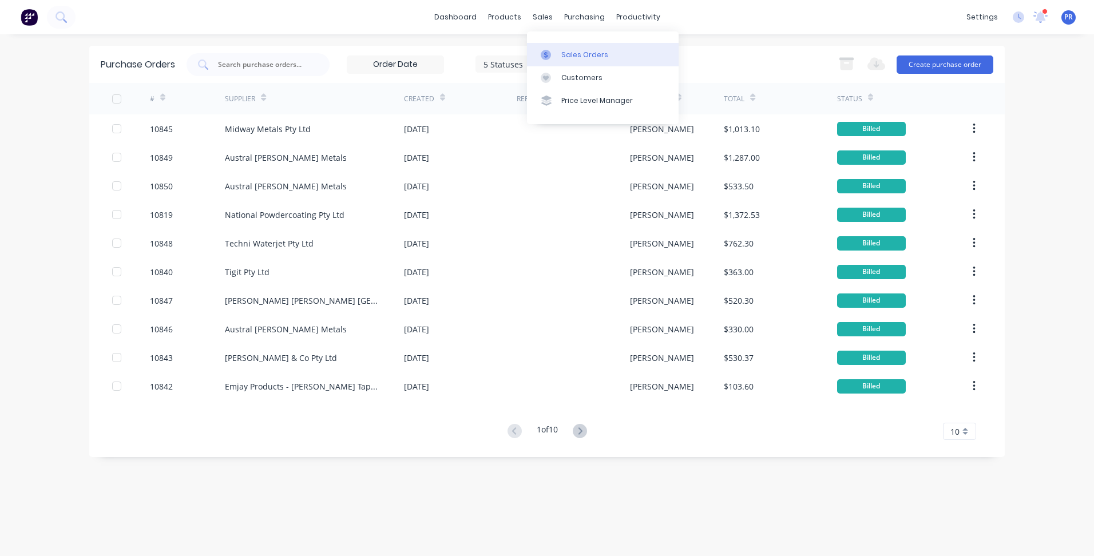
click at [568, 51] on div "Sales Orders" at bounding box center [584, 55] width 47 height 10
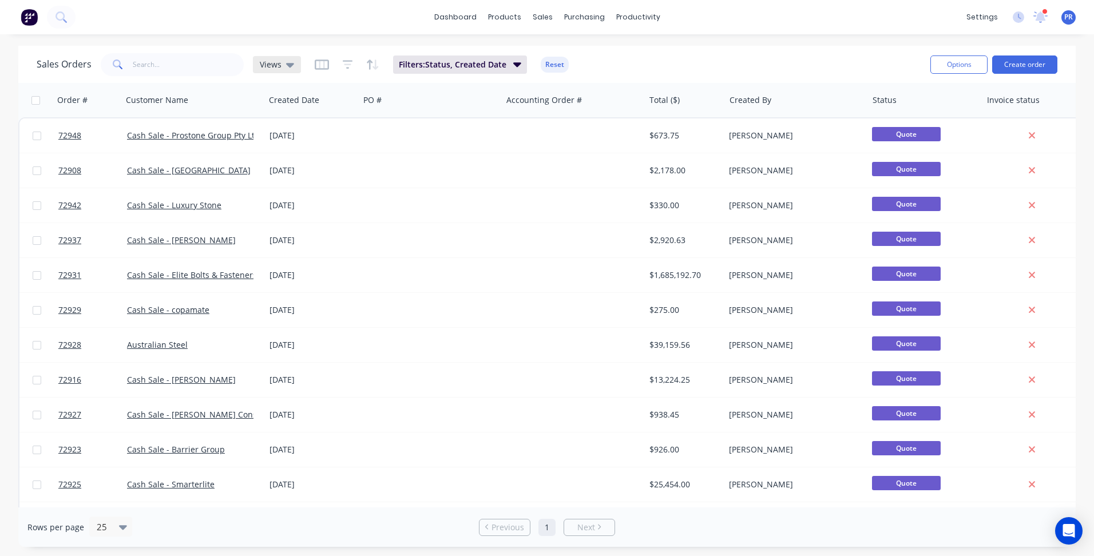
click at [271, 69] on span "Views" at bounding box center [271, 64] width 22 height 12
click at [784, 80] on div "Sales Orders Views Filters: Status, Created Date Reset Options Create order" at bounding box center [546, 64] width 1057 height 37
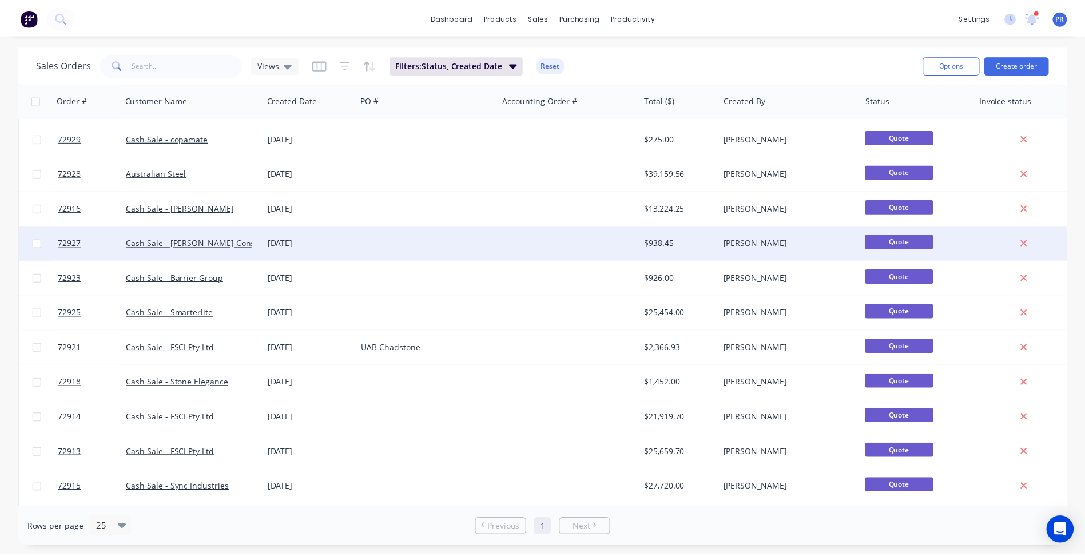
scroll to position [348, 0]
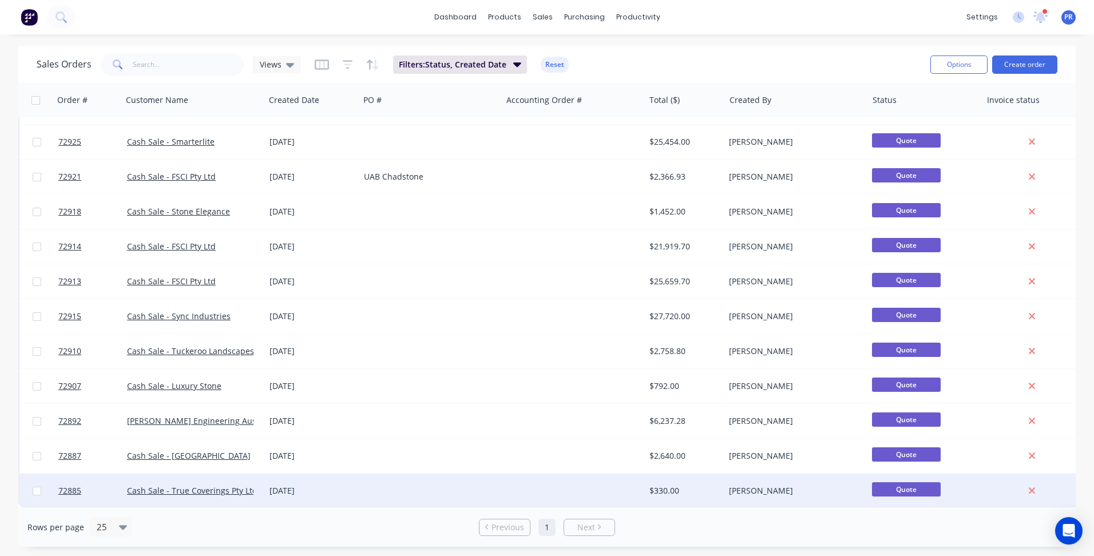
click at [374, 476] on div at bounding box center [430, 491] width 142 height 34
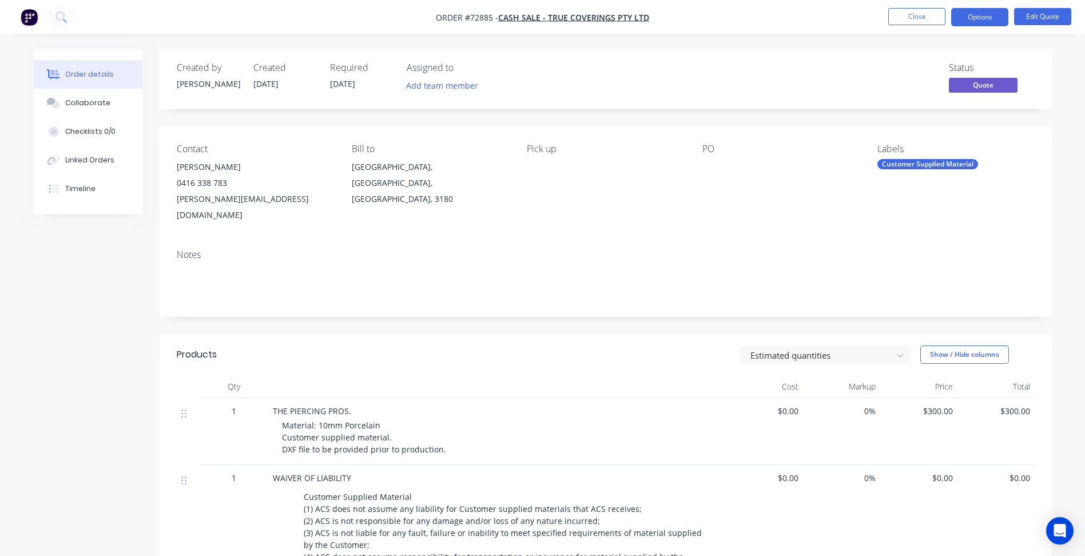
click at [93, 379] on div "Created by Patrick Created 17/09/25 Required 24/09/25 Assigned to Add team memb…" at bounding box center [543, 425] width 1018 height 752
click at [913, 16] on button "Close" at bounding box center [917, 16] width 57 height 17
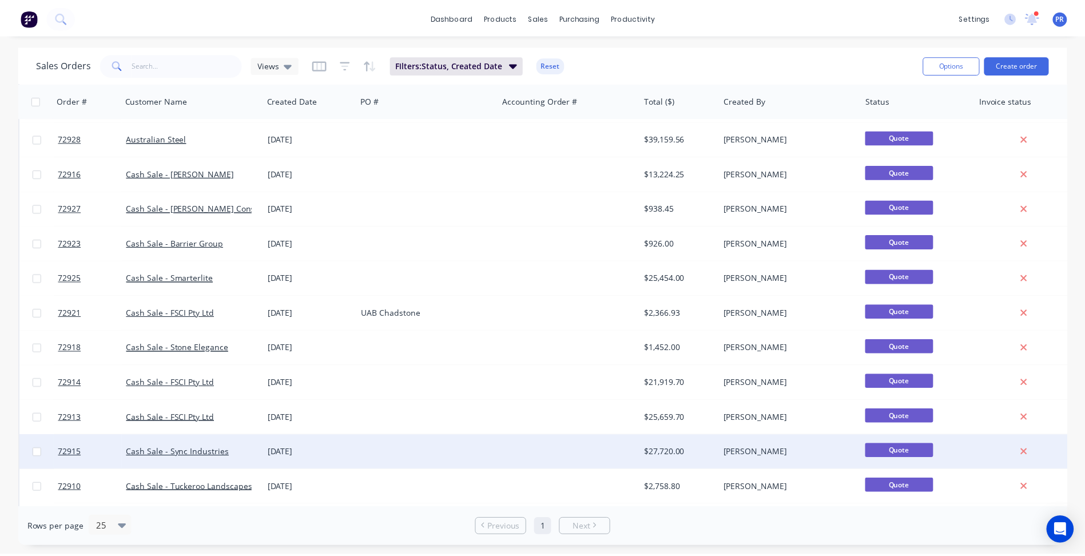
scroll to position [348, 0]
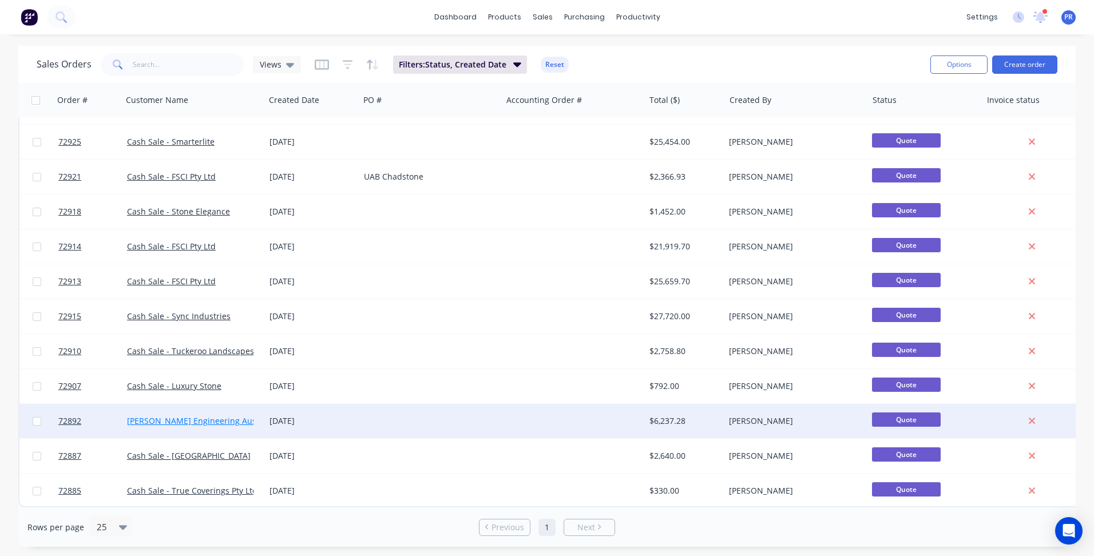
click at [211, 415] on link "[PERSON_NAME] Engineering Australia Pty Ltd" at bounding box center [215, 420] width 177 height 11
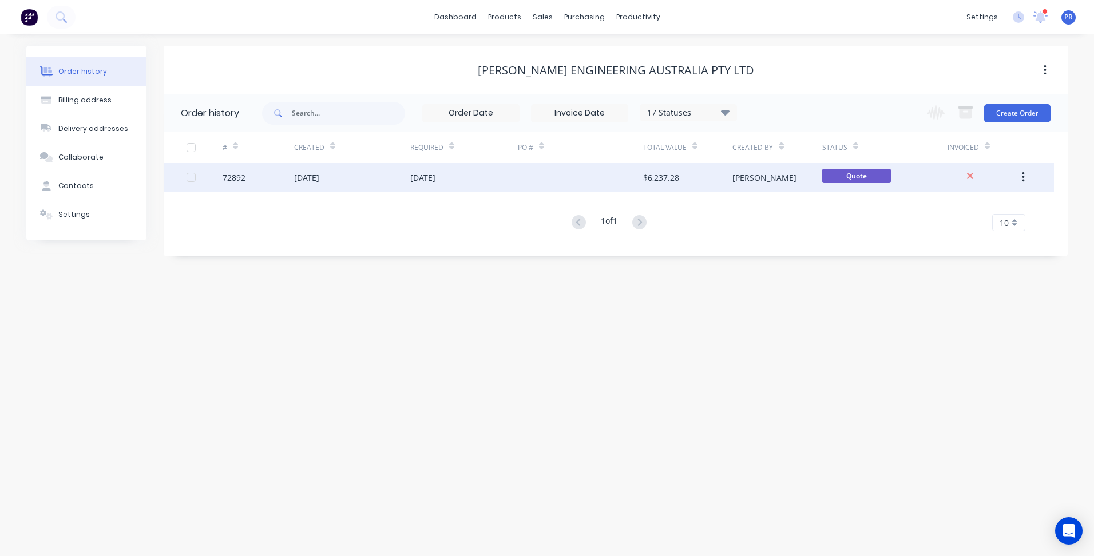
click at [502, 179] on div "[DATE]" at bounding box center [464, 177] width 108 height 29
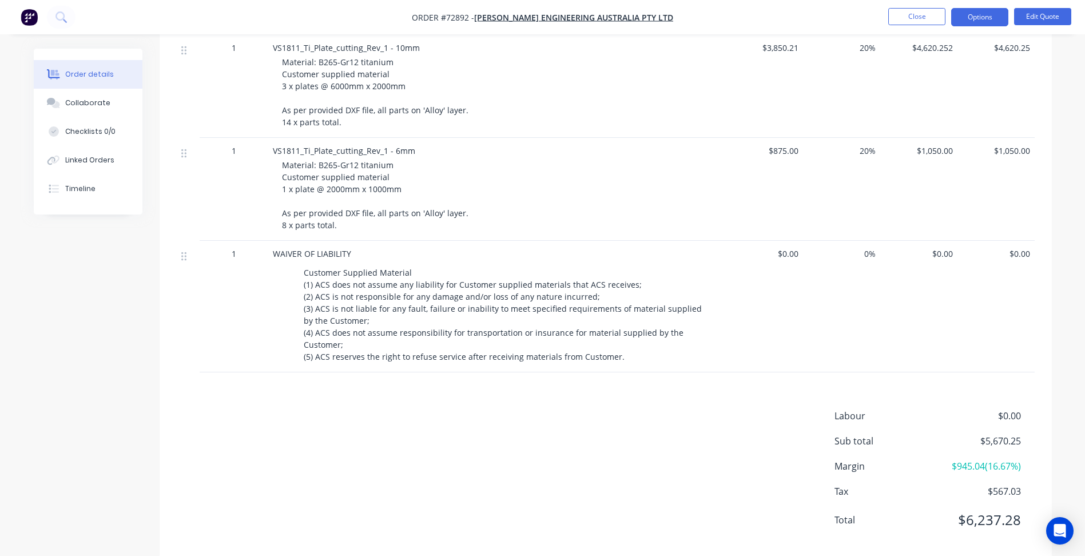
scroll to position [383, 0]
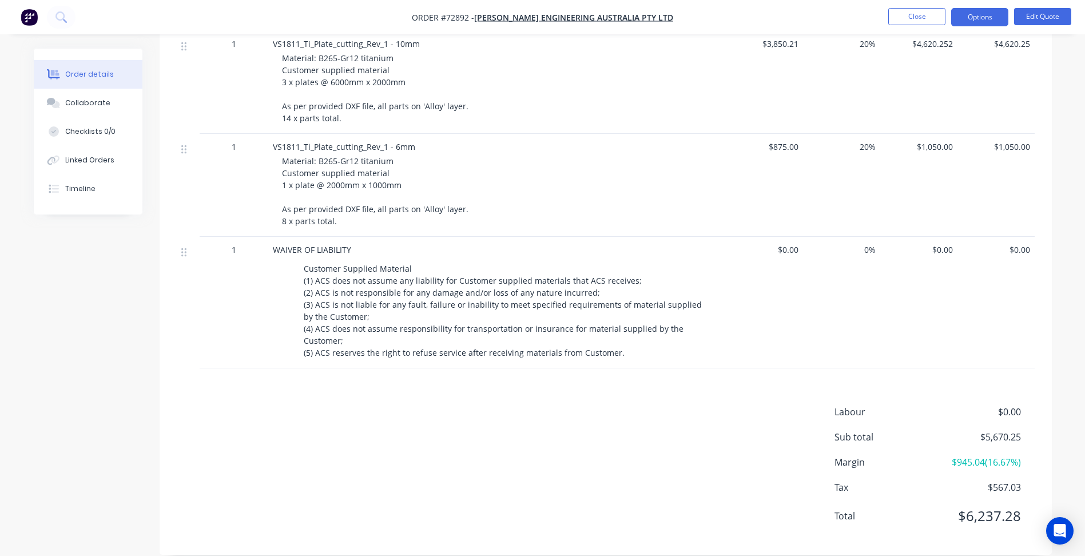
click at [362, 383] on div "Products Estimated quantities Show / Hide columns Qty Cost Markup Price Total 1…" at bounding box center [606, 261] width 893 height 588
click at [371, 421] on div "Labour $0.00 Sub total $5,670.25 Margin $945.04 ( 16.67 %) Tax $567.03 Total $6…" at bounding box center [606, 471] width 858 height 133
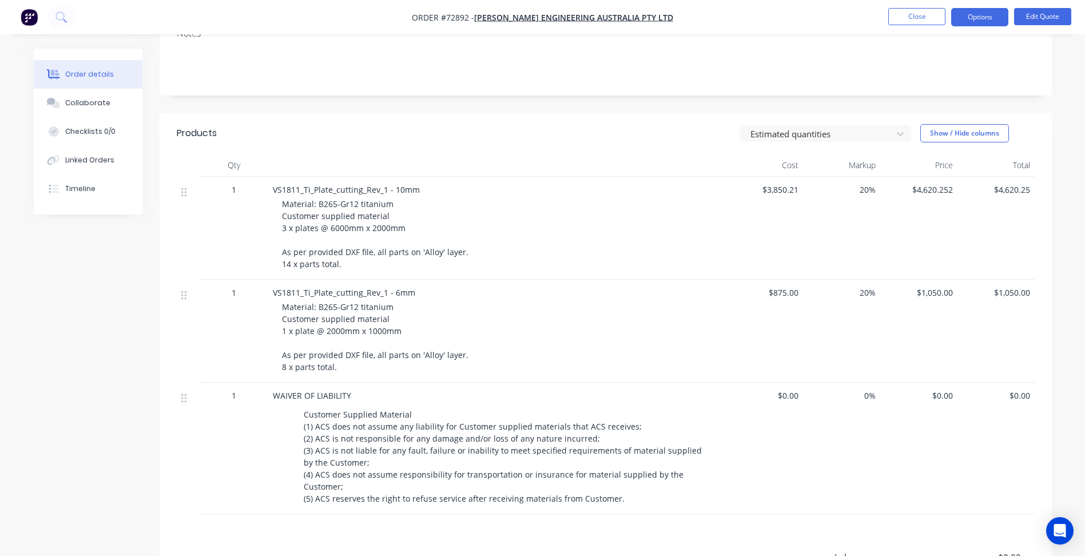
scroll to position [212, 0]
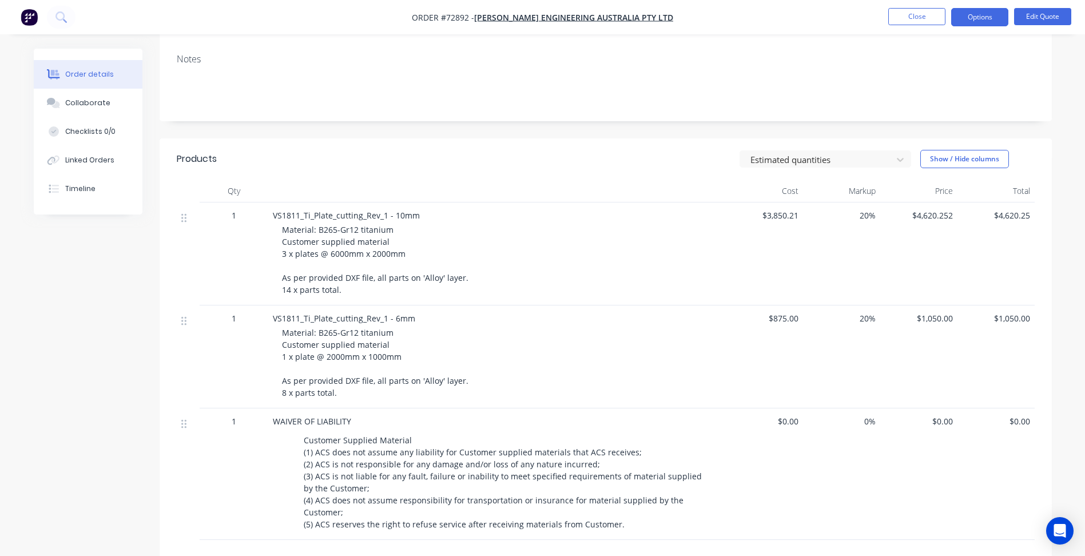
click at [132, 347] on div "Created by Patrick Created 18/09/25 Required 25/09/25 Assigned to Add team memb…" at bounding box center [543, 290] width 1018 height 907
click at [930, 12] on button "Close" at bounding box center [917, 16] width 57 height 17
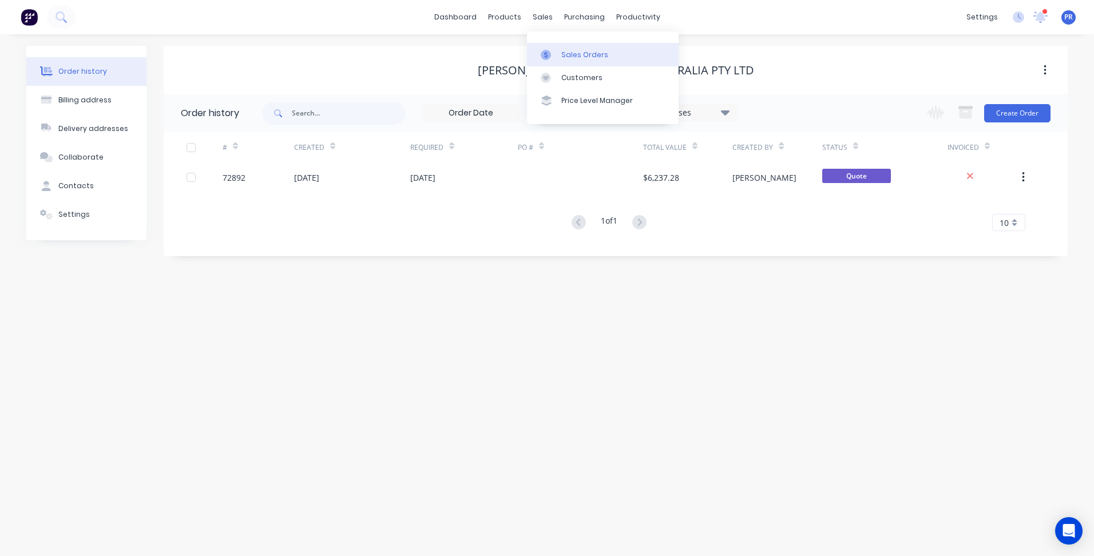
click at [560, 47] on link "Sales Orders" at bounding box center [603, 54] width 152 height 23
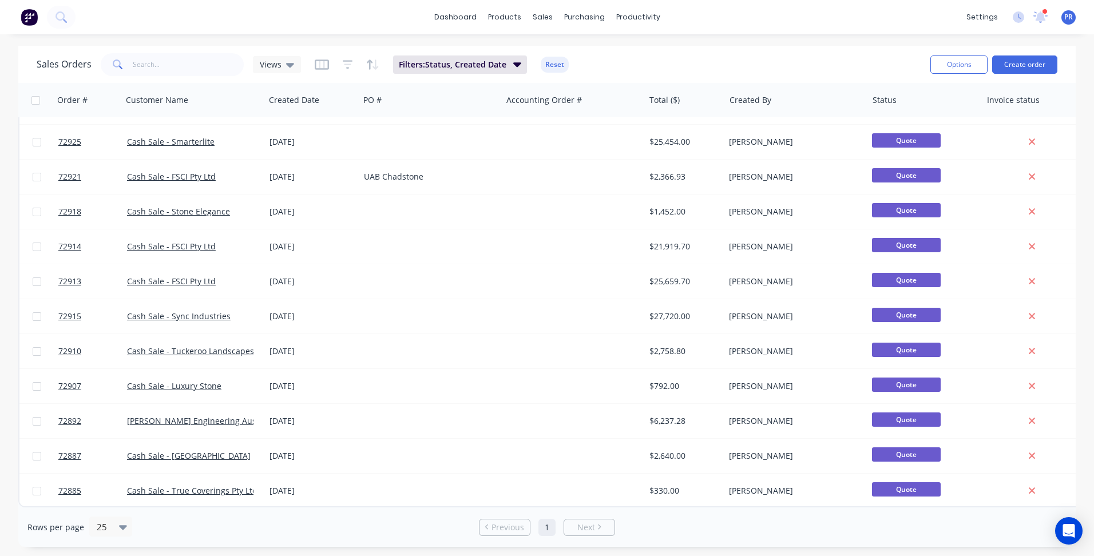
scroll to position [348, 0]
click at [518, 65] on icon "button" at bounding box center [517, 64] width 8 height 13
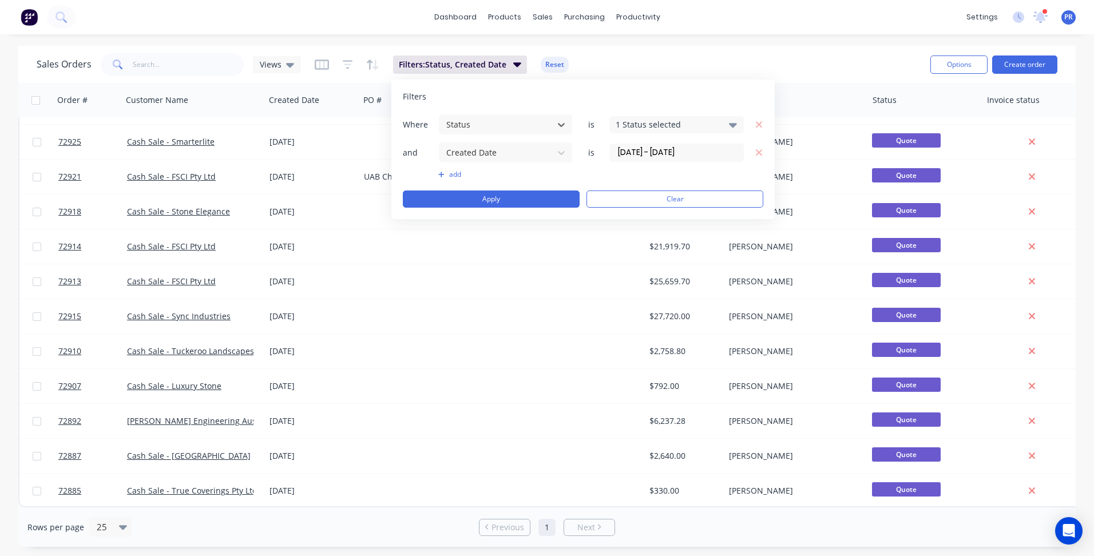
click at [668, 152] on input "[DATE] - [DATE]" at bounding box center [676, 152] width 133 height 17
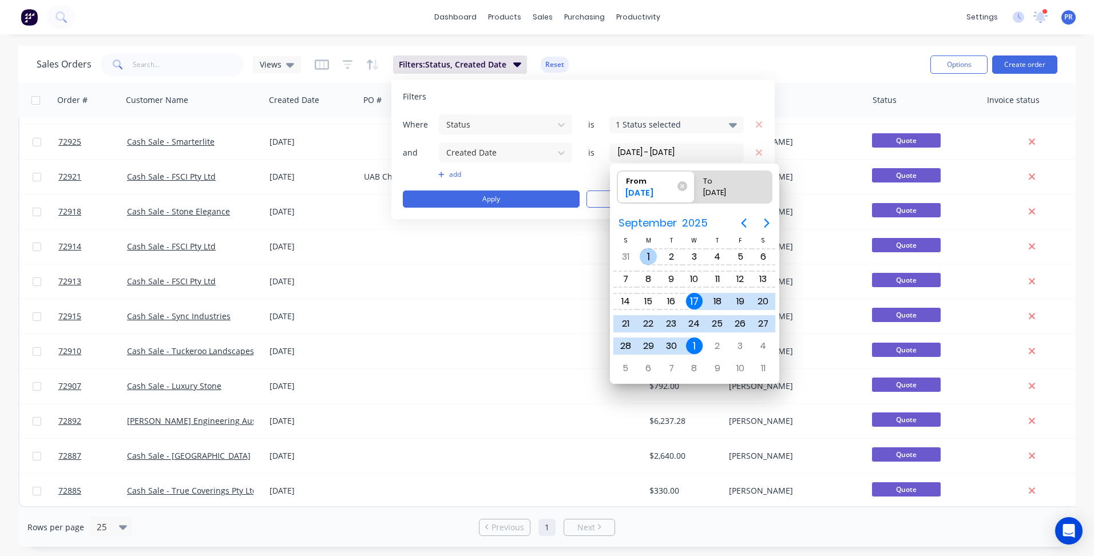
click at [642, 257] on div "1" at bounding box center [648, 256] width 17 height 17
type input "01/09/25 - 01/10/25"
radio input "false"
radio input "true"
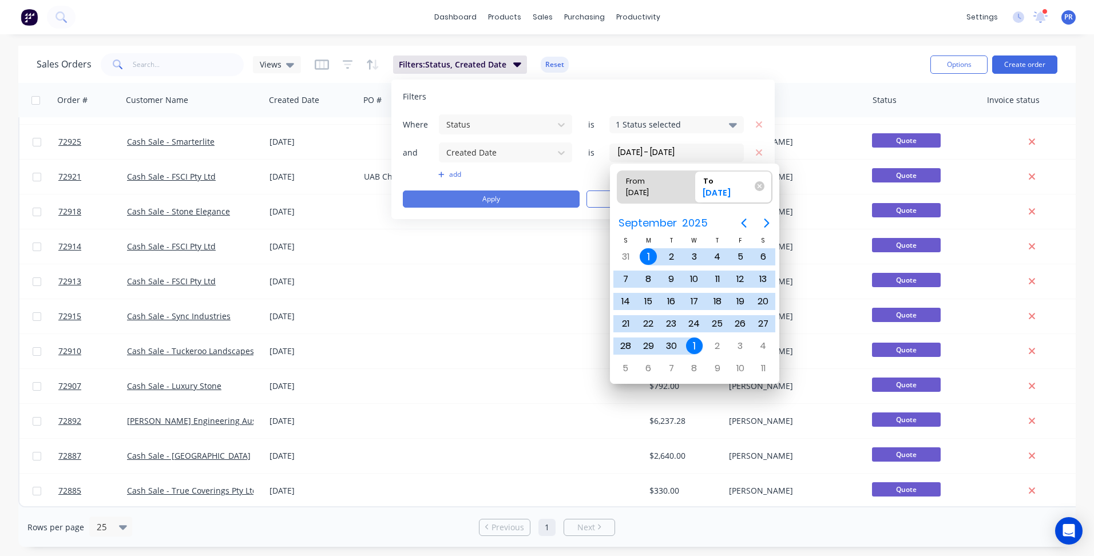
click at [502, 198] on button "Apply" at bounding box center [491, 199] width 177 height 17
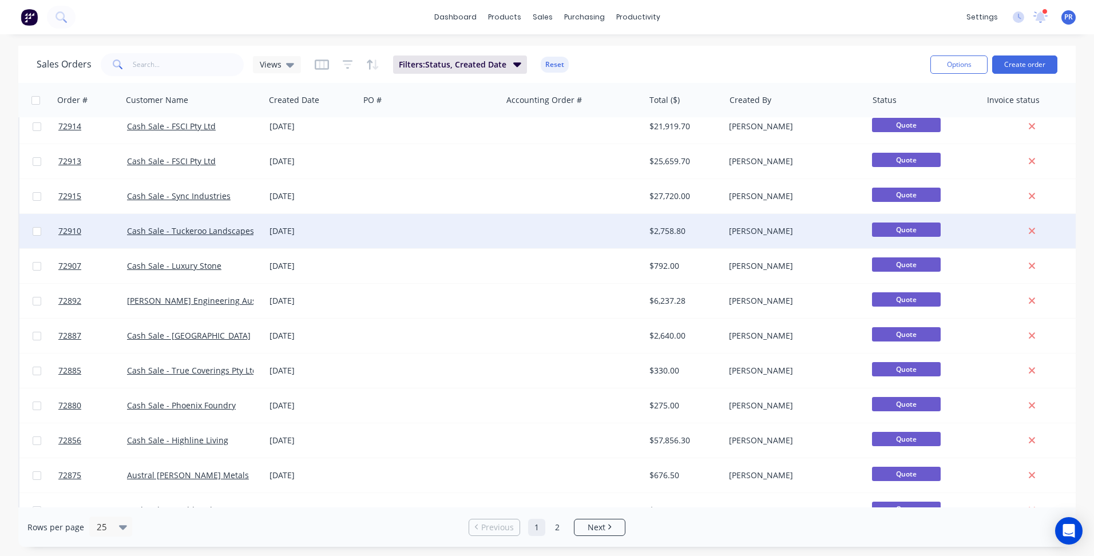
scroll to position [488, 0]
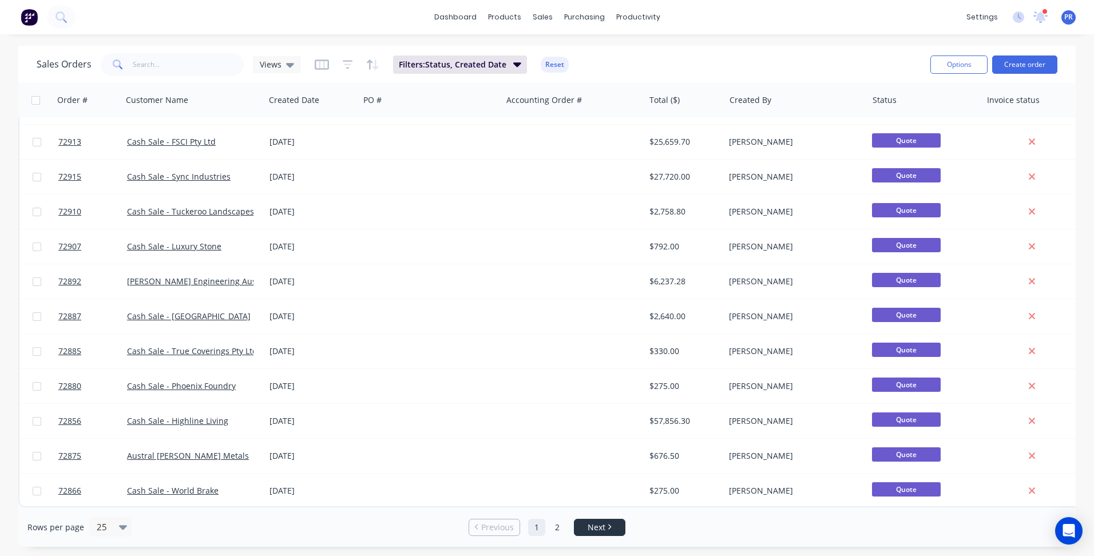
click at [607, 529] on link "Next" at bounding box center [599, 527] width 50 height 11
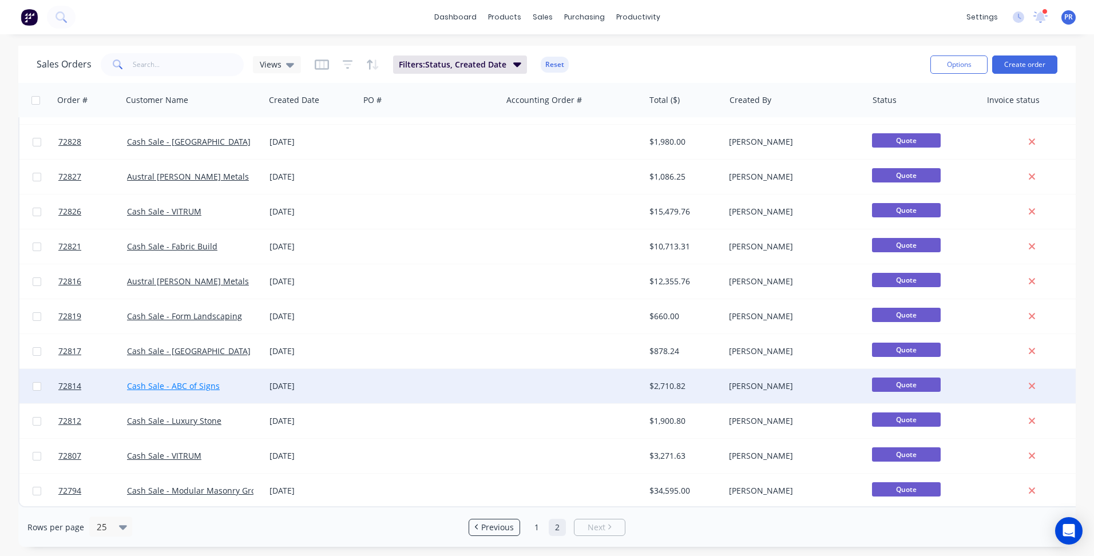
click at [194, 384] on link "Cash Sale - ABC of Signs" at bounding box center [173, 385] width 93 height 11
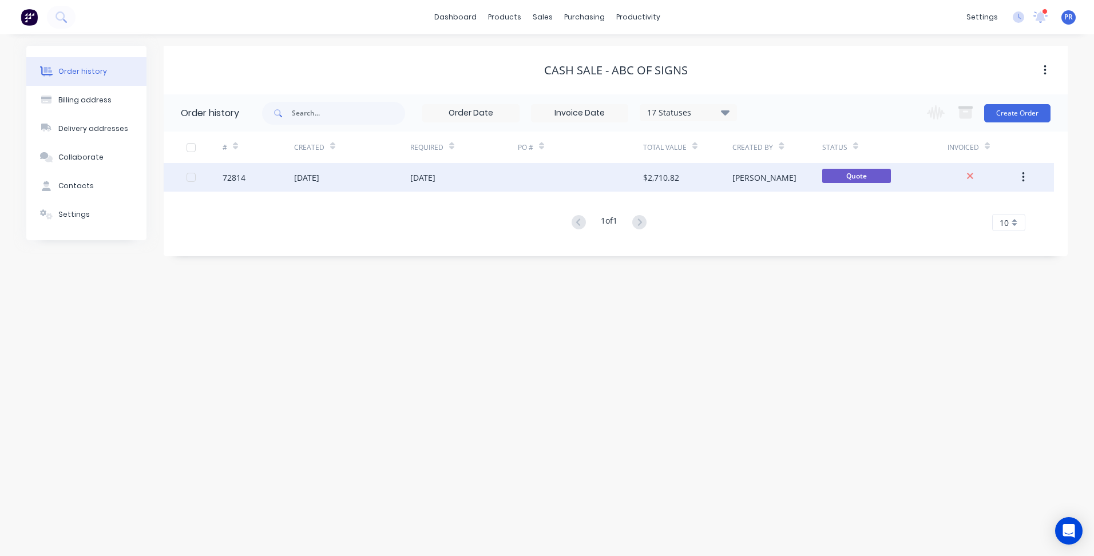
click at [394, 189] on div "03 Sep 2025" at bounding box center [352, 177] width 116 height 29
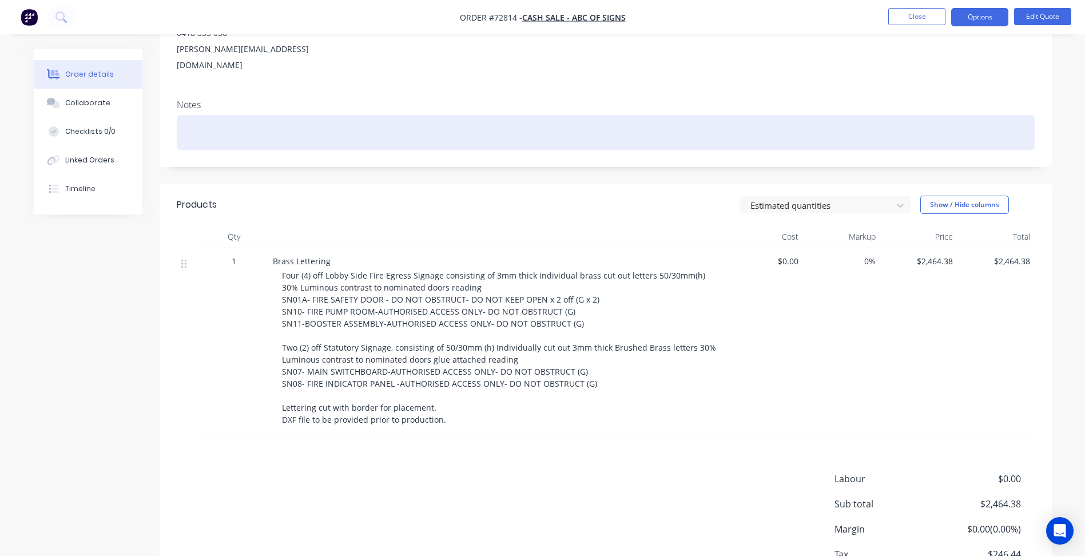
scroll to position [172, 0]
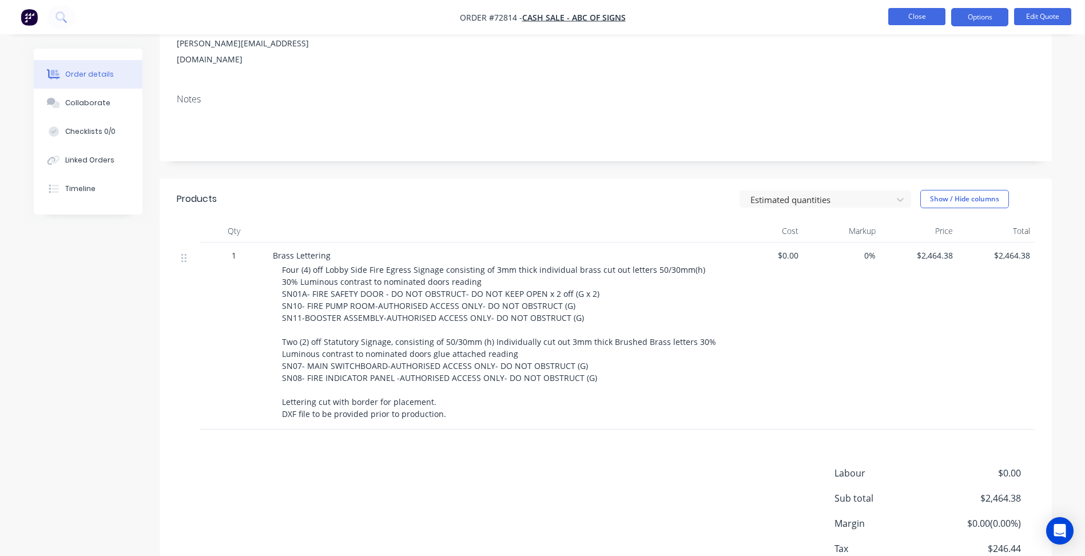
click at [920, 19] on button "Close" at bounding box center [917, 16] width 57 height 17
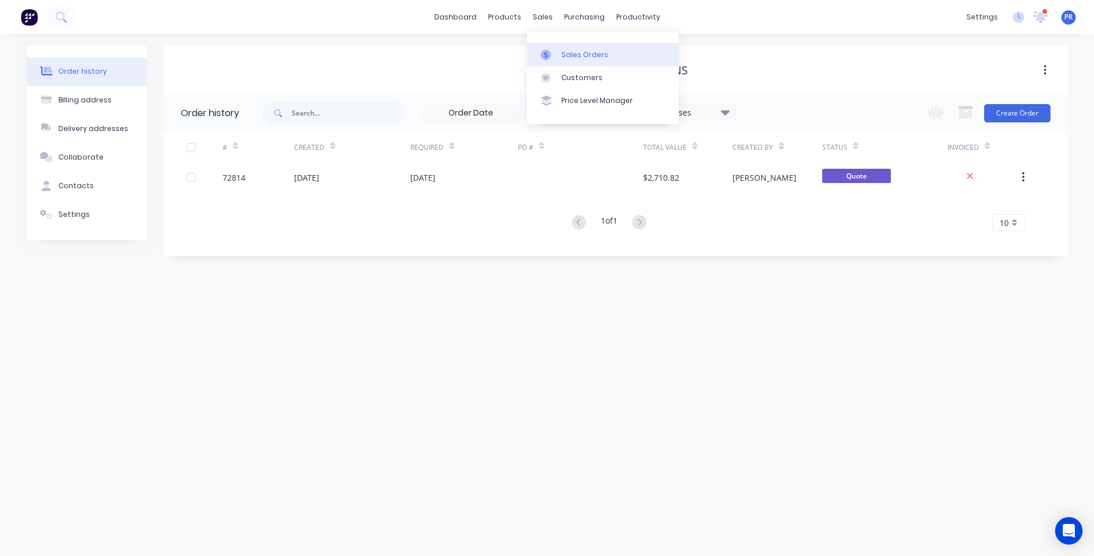
click at [563, 60] on link "Sales Orders" at bounding box center [603, 54] width 152 height 23
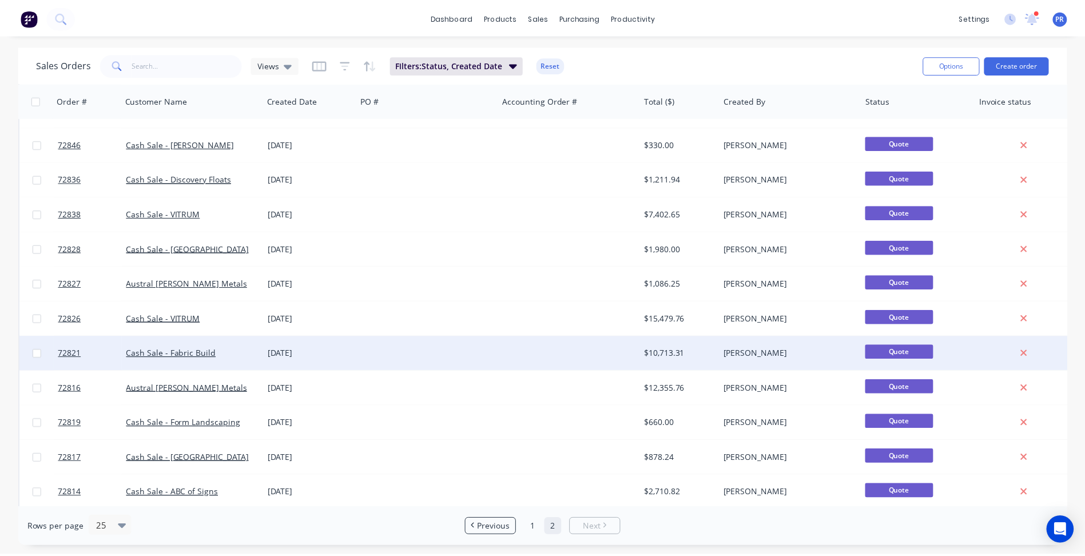
scroll to position [488, 0]
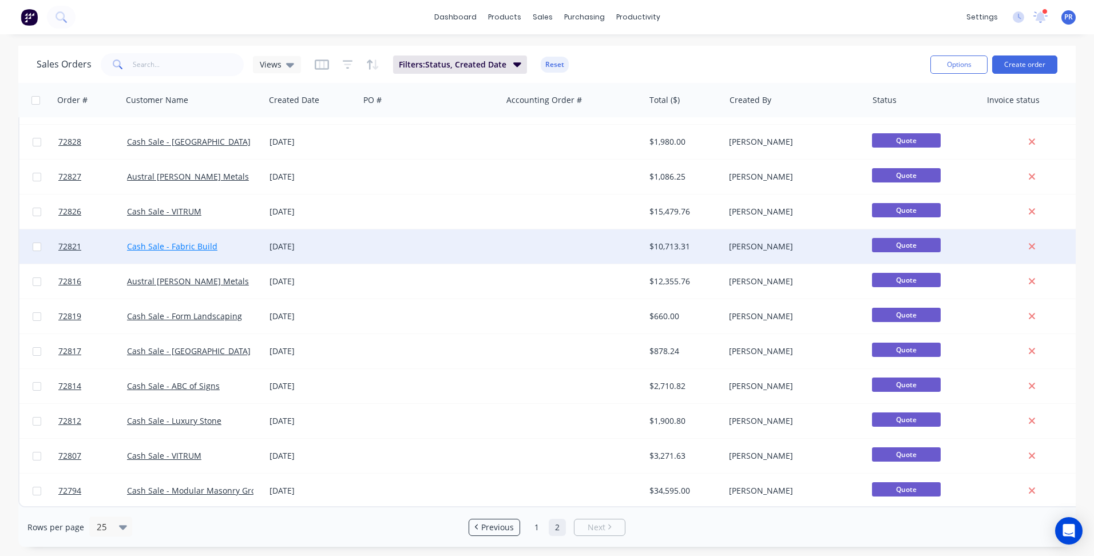
click at [195, 241] on link "Cash Sale - Fabric Build" at bounding box center [172, 246] width 90 height 11
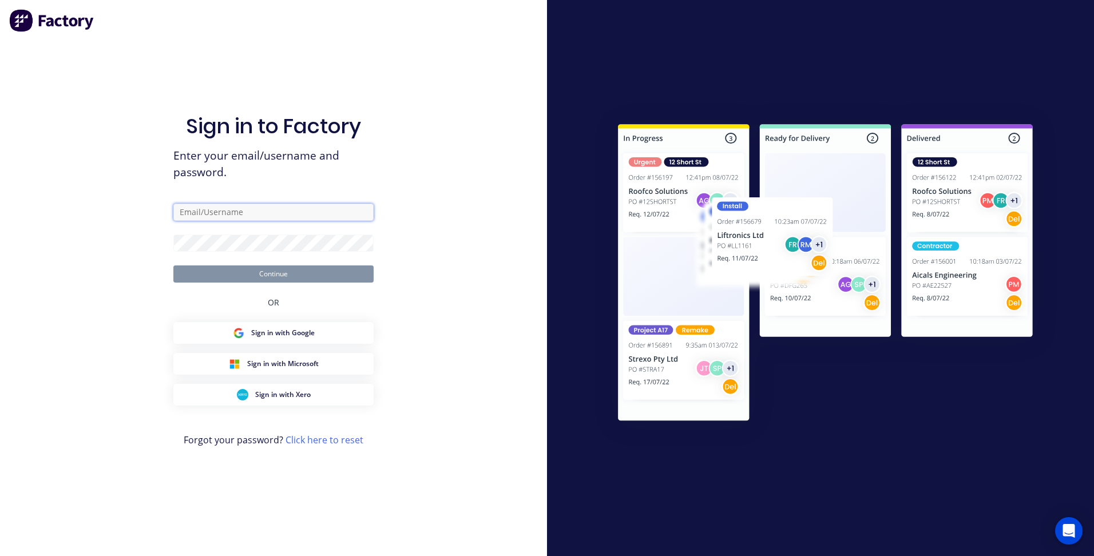
type input "patrick@aztechcuttingsolutions.com.au"
click at [306, 276] on button "Continue" at bounding box center [273, 273] width 200 height 17
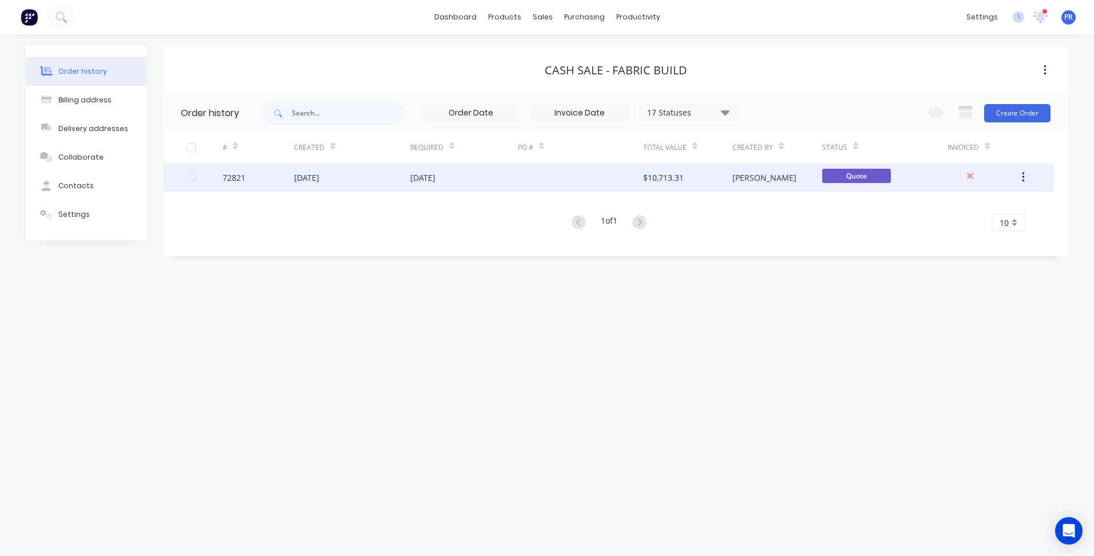
click at [394, 183] on div "03 Sep 2025" at bounding box center [352, 177] width 116 height 29
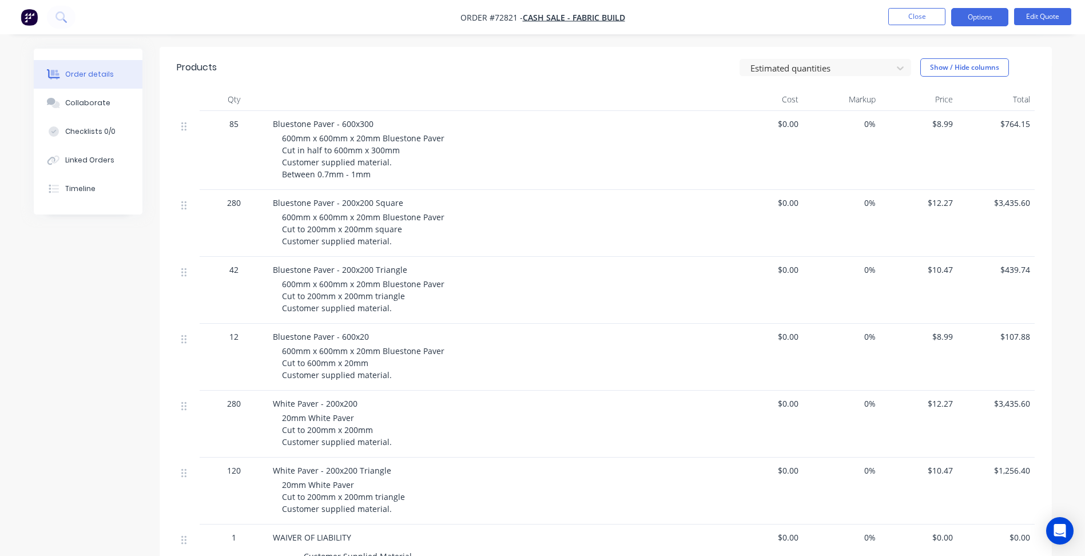
scroll to position [286, 0]
click at [933, 399] on span "$12.27" at bounding box center [919, 405] width 68 height 12
click at [961, 19] on button "Options" at bounding box center [979, 17] width 57 height 18
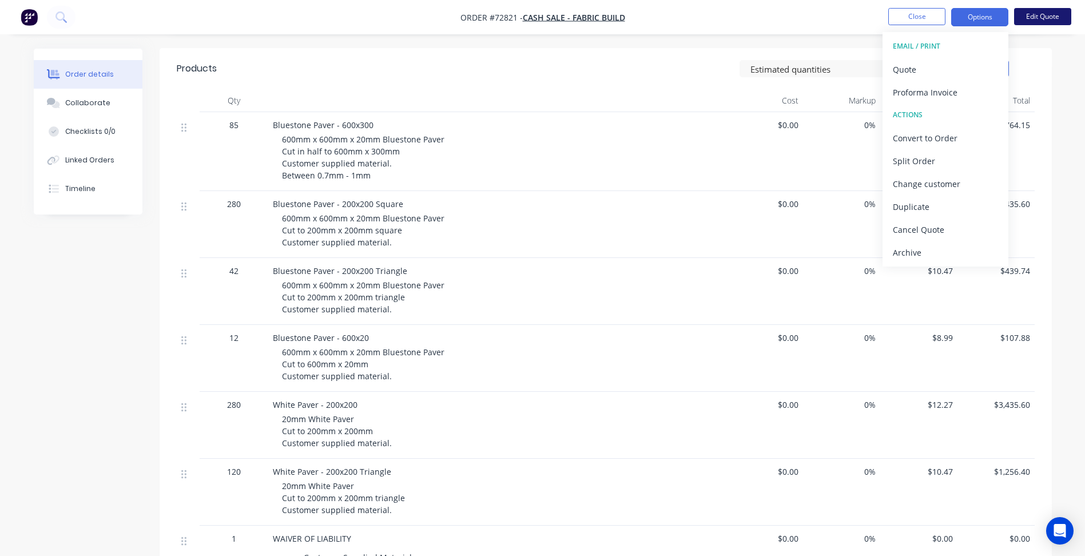
click at [1054, 16] on button "Edit Quote" at bounding box center [1042, 16] width 57 height 17
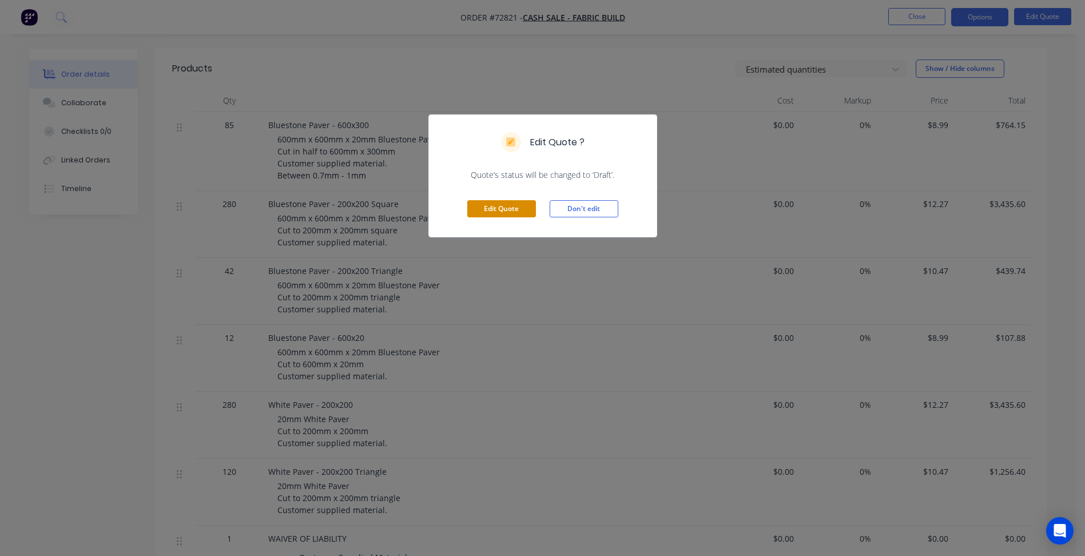
click at [500, 206] on button "Edit Quote" at bounding box center [501, 208] width 69 height 17
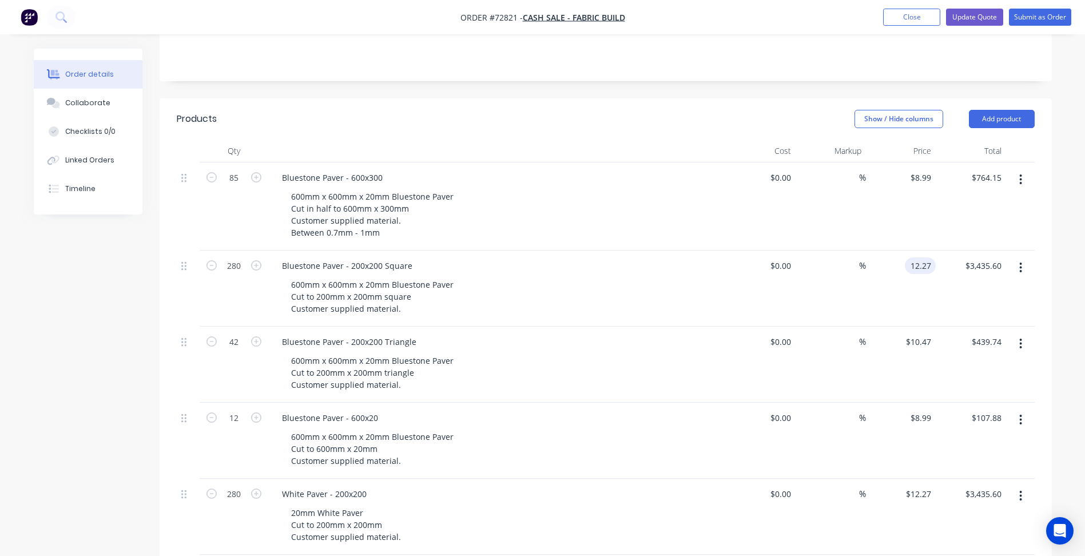
click at [925, 257] on input "12.27" at bounding box center [923, 265] width 26 height 17
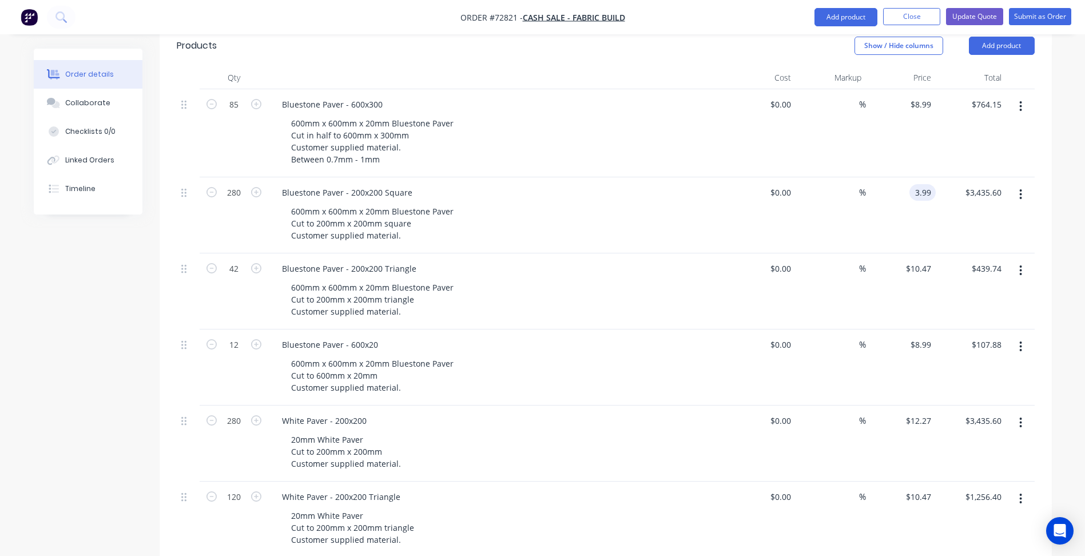
scroll to position [458, 0]
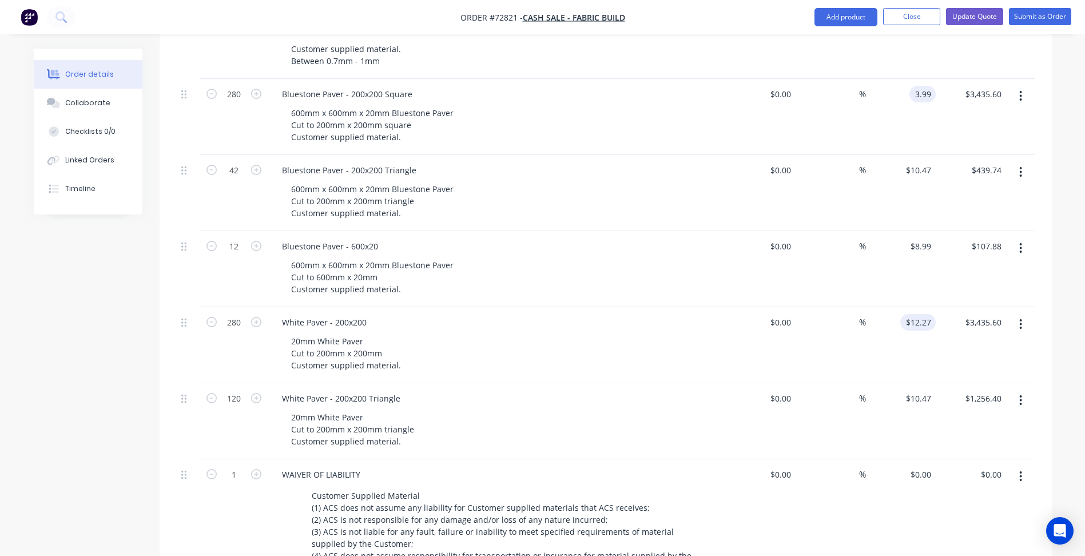
type input "$3.99"
type input "$1,117.20"
click at [925, 314] on input "12.27" at bounding box center [920, 322] width 31 height 17
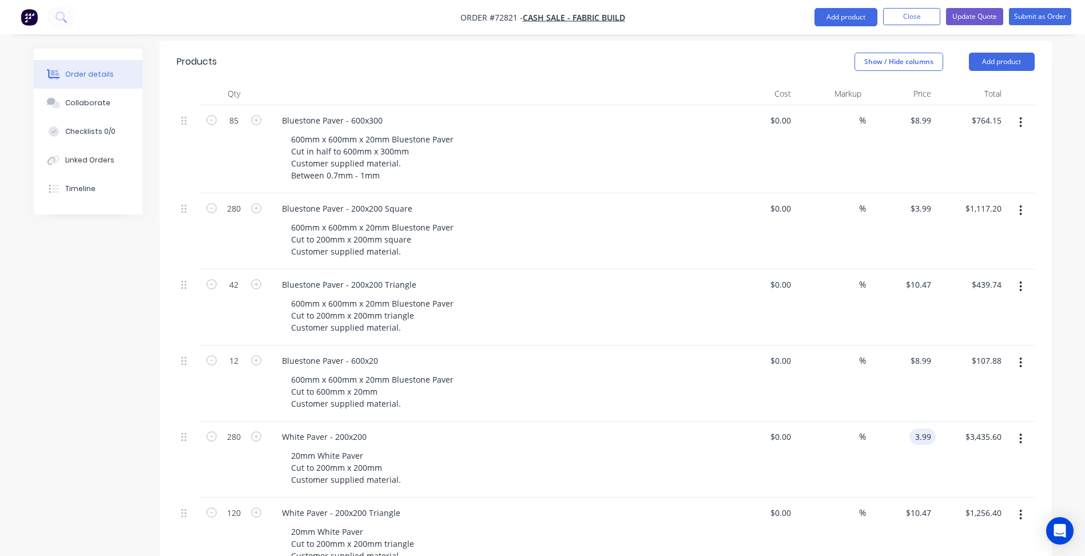
scroll to position [286, 0]
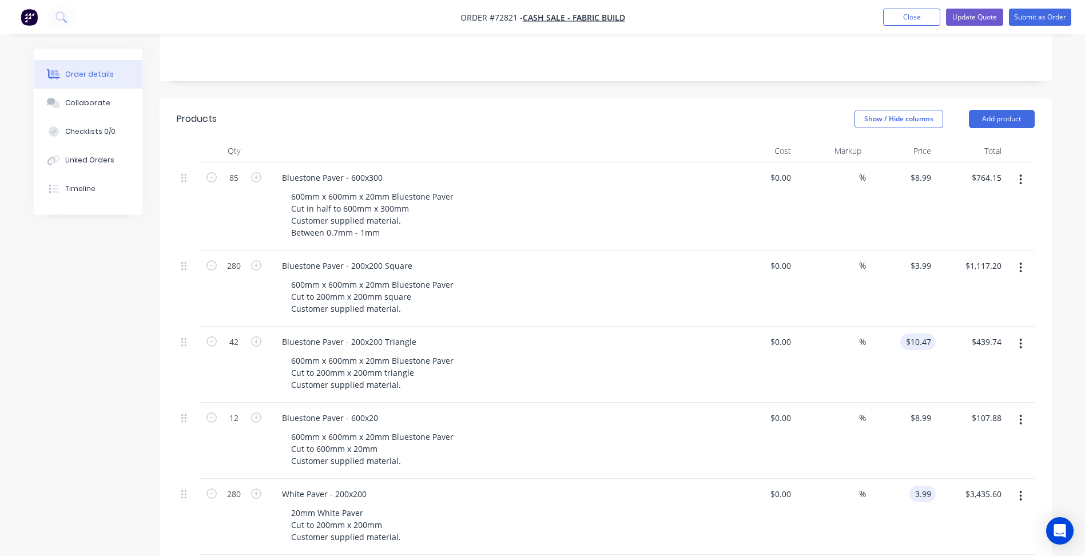
type input "3.99"
type input "10.47"
type input "$3.99"
type input "$1,117.20"
click at [914, 334] on input "10.47" at bounding box center [920, 342] width 31 height 17
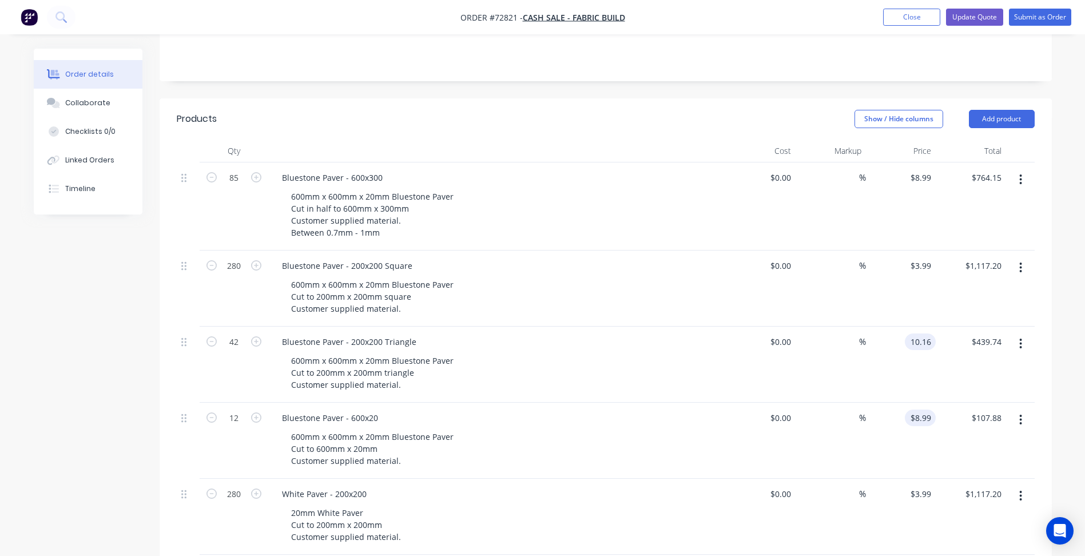
type input "$10.16"
type input "$426.72"
type input "8.99"
click at [923, 410] on input "8.99" at bounding box center [923, 418] width 26 height 17
type input "10.16"
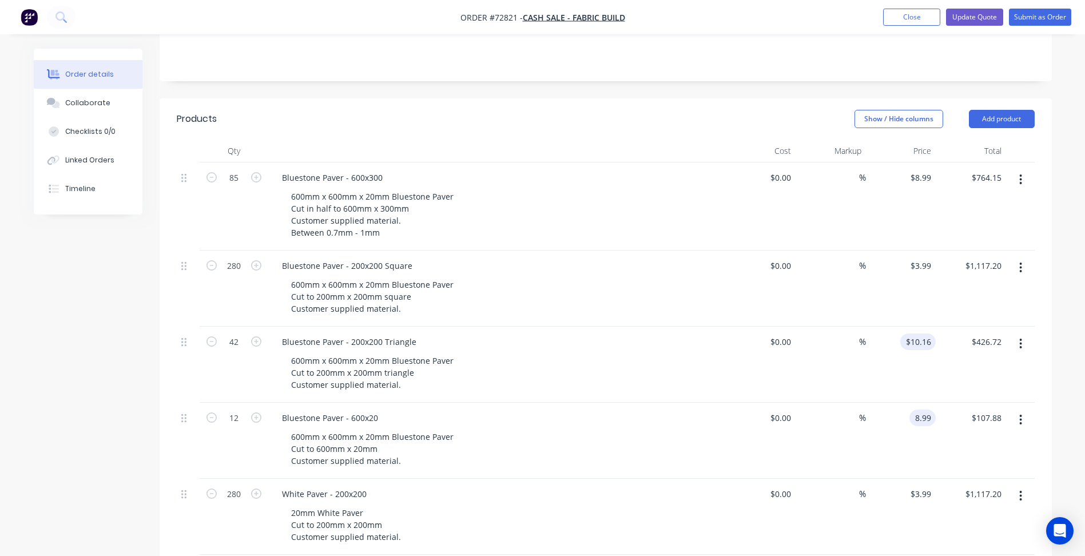
type input "$8.99"
click at [921, 334] on input "10.16" at bounding box center [920, 342] width 31 height 17
type input "$10.16"
paste input "16"
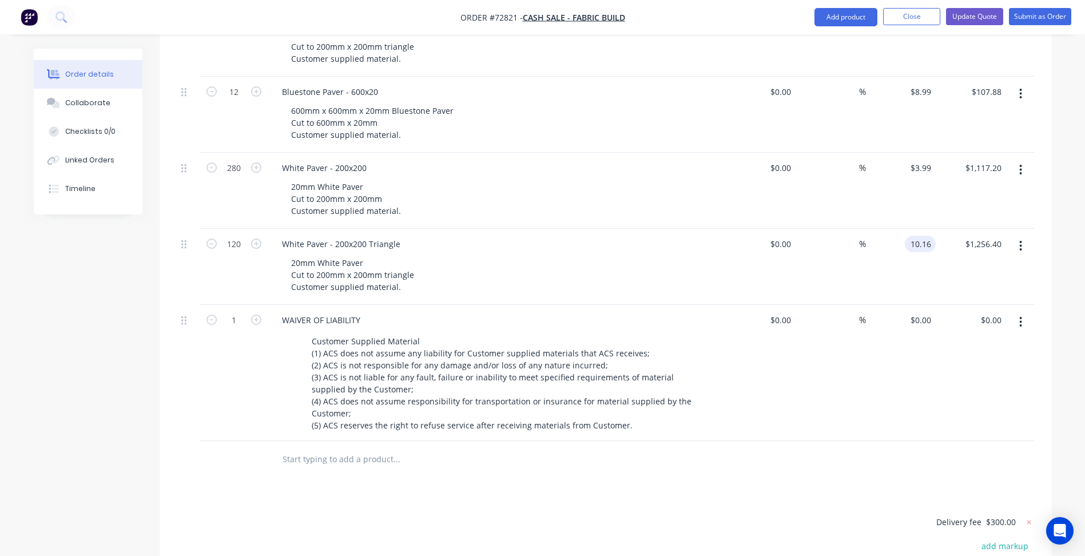
scroll to position [756, 0]
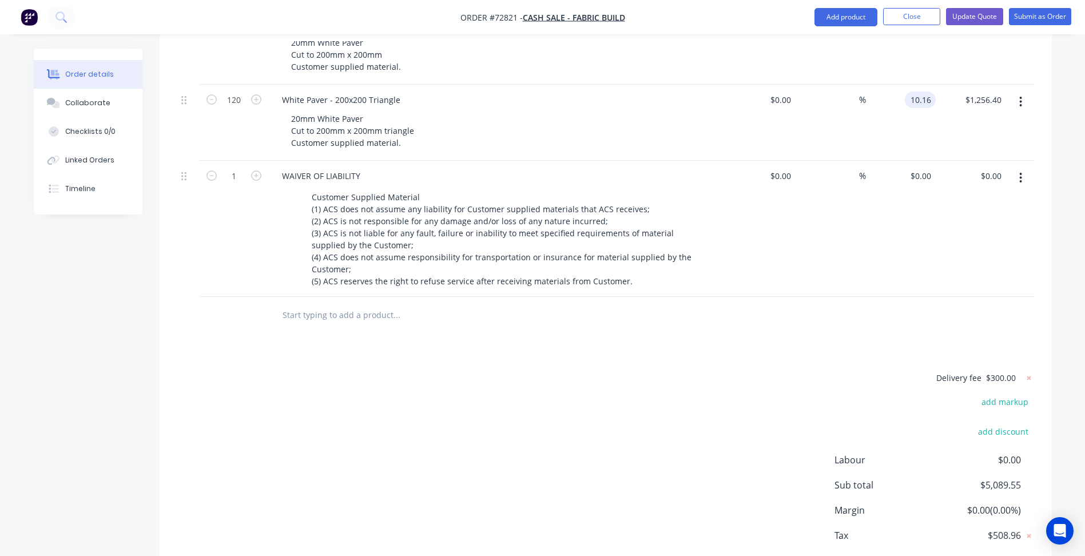
type input "$10.16"
type input "$1,219.20"
click at [667, 409] on div "Delivery fee $300.00 add markup add discount Labour $0.00 Sub total $5,089.55 M…" at bounding box center [606, 478] width 858 height 215
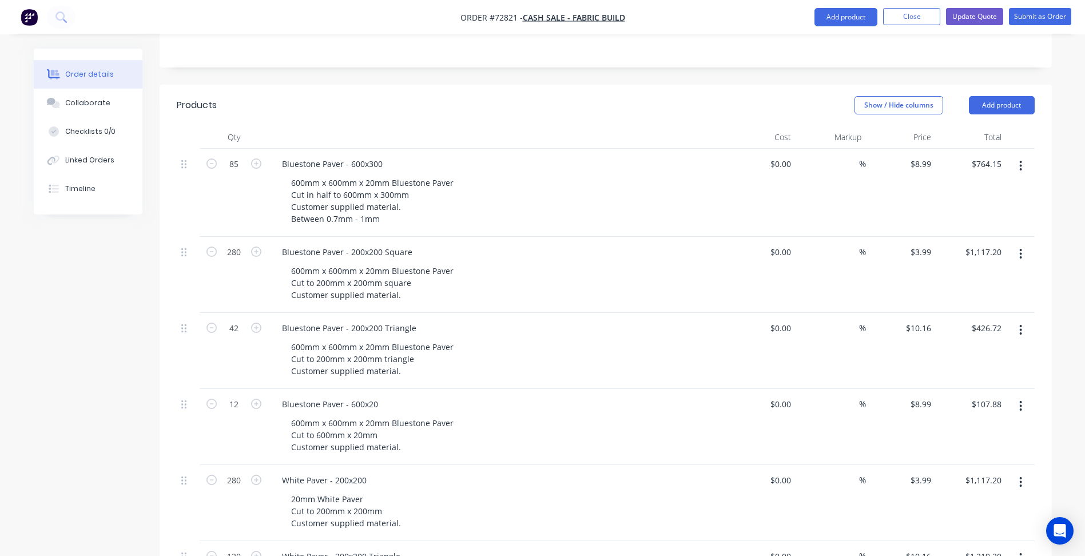
scroll to position [299, 0]
click at [914, 157] on input "8.99" at bounding box center [923, 165] width 26 height 17
type input "$7.99"
type input "$679.15"
click at [932, 238] on div "$3.99 $3.99" at bounding box center [901, 276] width 70 height 76
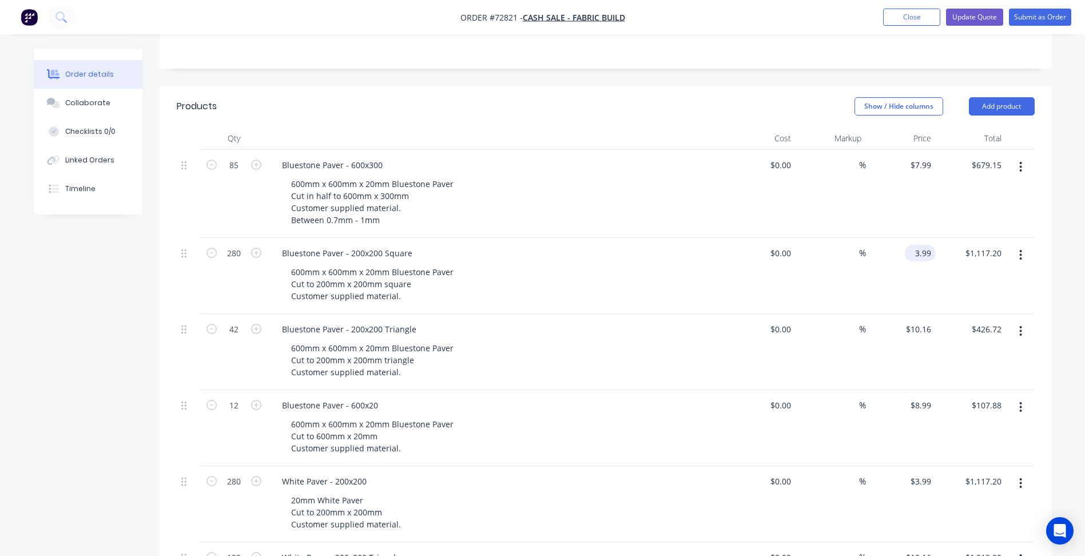
click at [923, 245] on input "3.99" at bounding box center [923, 253] width 26 height 17
type input "$3.51"
type input "$982.80"
click at [911, 238] on div "$3.51 $3.51" at bounding box center [901, 276] width 70 height 76
click at [923, 245] on input "3.51" at bounding box center [923, 253] width 26 height 17
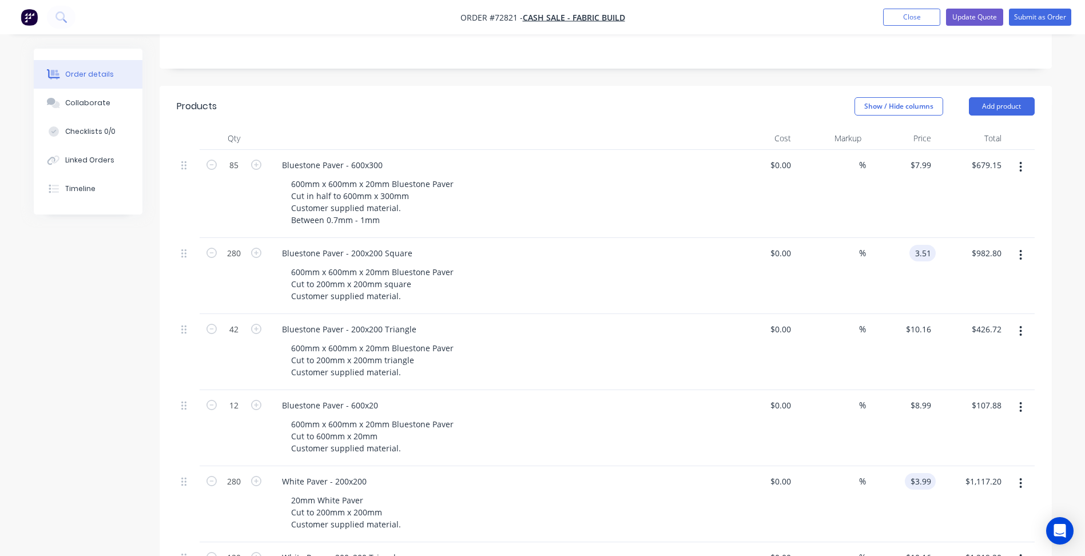
type input "$3.51"
click at [921, 473] on input "3.99" at bounding box center [925, 481] width 22 height 17
paste input "51"
type input "$3.51"
type input "$982.80"
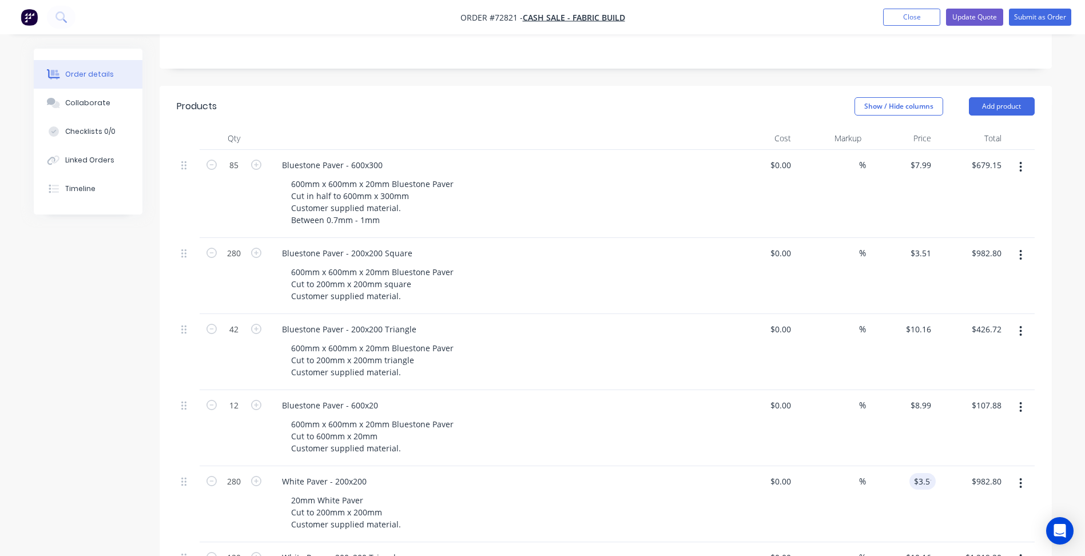
click at [921, 150] on div "$7.99 $7.99" at bounding box center [901, 194] width 70 height 88
click at [922, 157] on input "7.99" at bounding box center [923, 165] width 26 height 17
type input "$7.99"
click at [921, 397] on input "8.99" at bounding box center [923, 405] width 26 height 17
paste input "7"
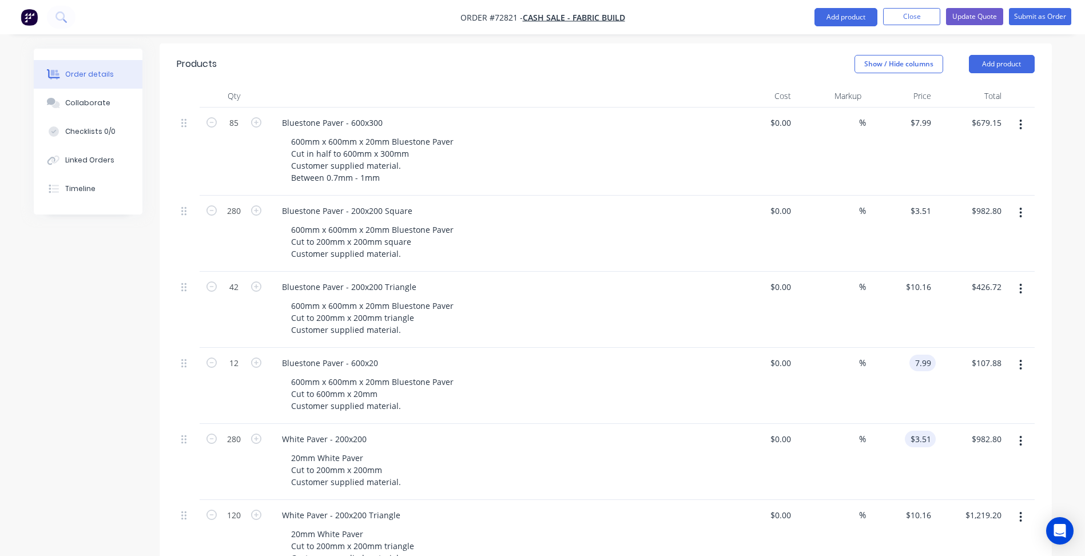
scroll to position [413, 0]
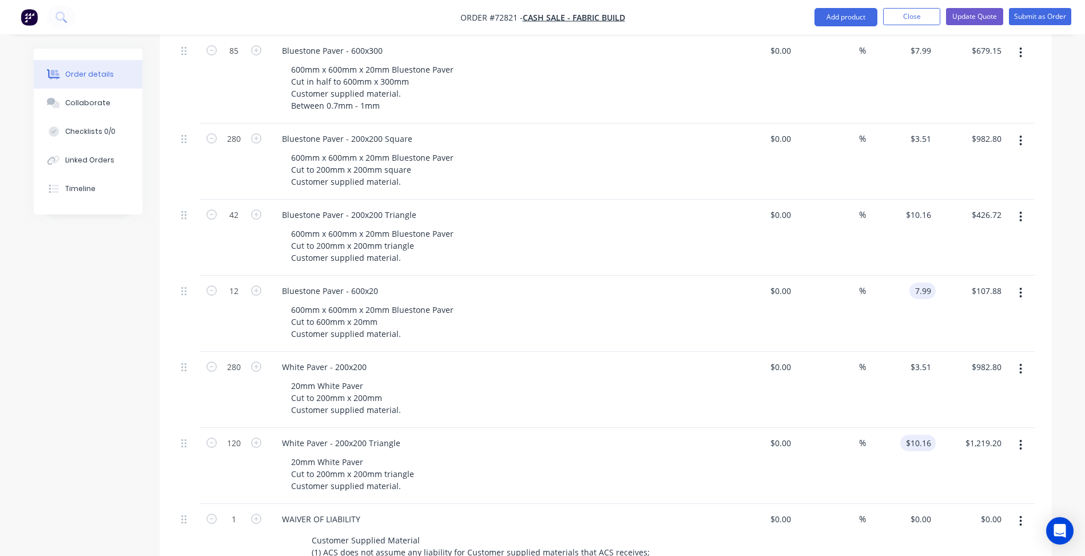
type input "$7.99"
type input "$95.88"
type input "10.16"
click at [918, 435] on input "10.16" at bounding box center [920, 443] width 31 height 17
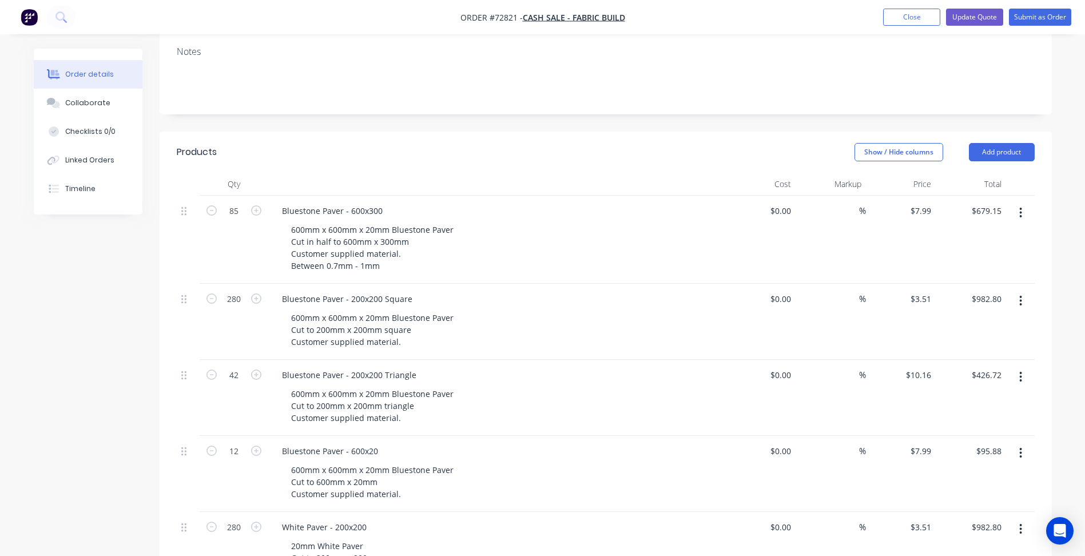
scroll to position [241, 0]
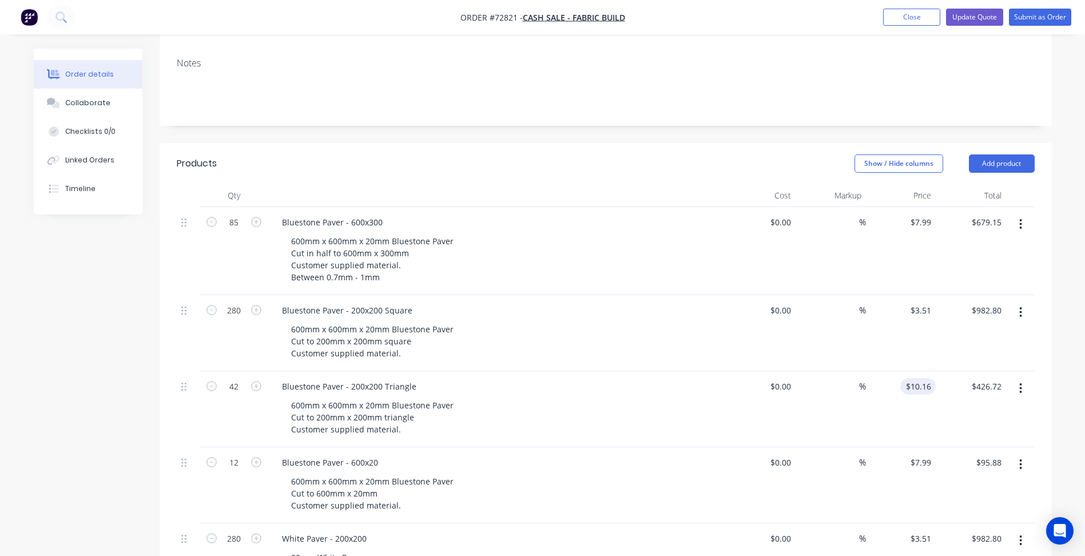
type input "10.16"
type input "$10.16"
click at [918, 378] on input "10.16" at bounding box center [920, 386] width 31 height 17
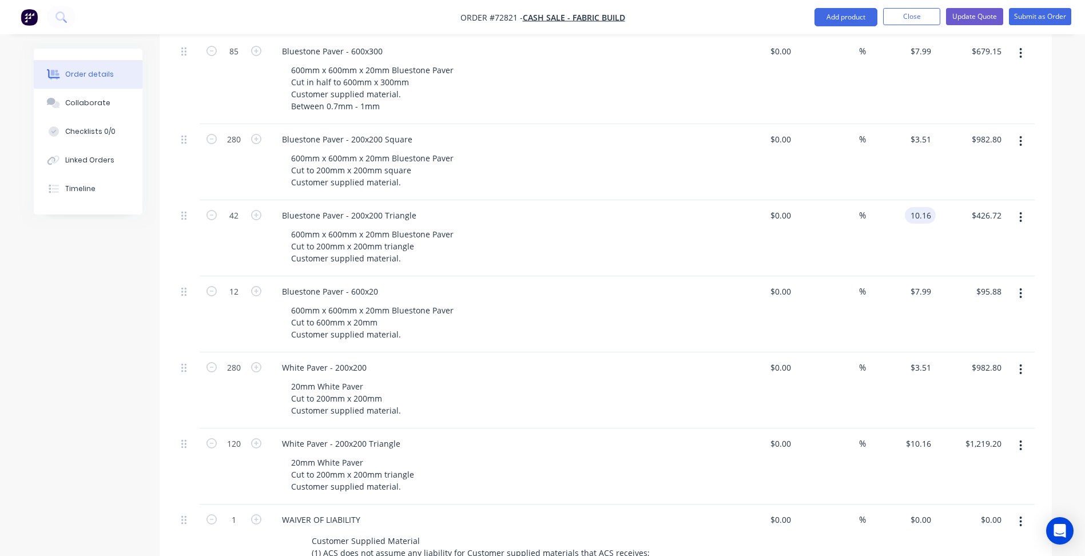
scroll to position [413, 0]
type input "$8.80"
type input "$369.60"
type input "7.99"
click at [918, 283] on input "7.99" at bounding box center [923, 291] width 26 height 17
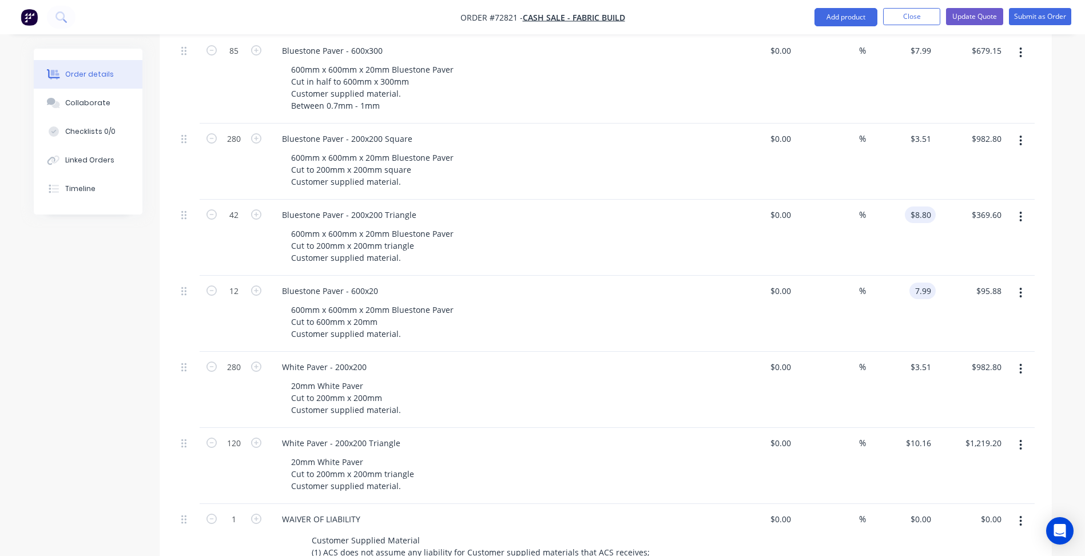
type input "8.8"
type input "$7.99"
click at [923, 207] on input "8.8" at bounding box center [923, 215] width 26 height 17
type input "$8.80"
click at [918, 435] on input "10.16" at bounding box center [923, 443] width 26 height 17
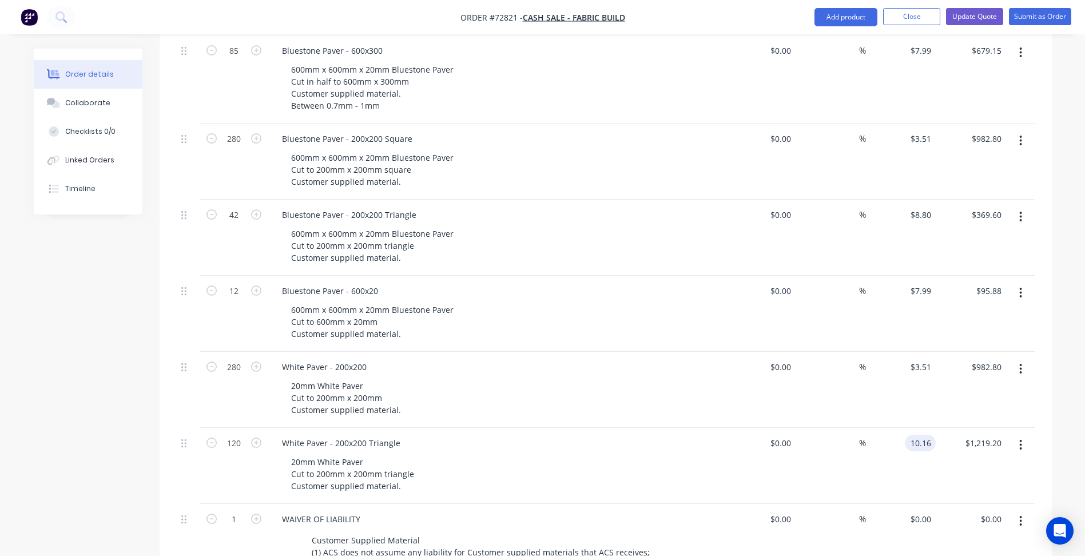
paste input "8.8"
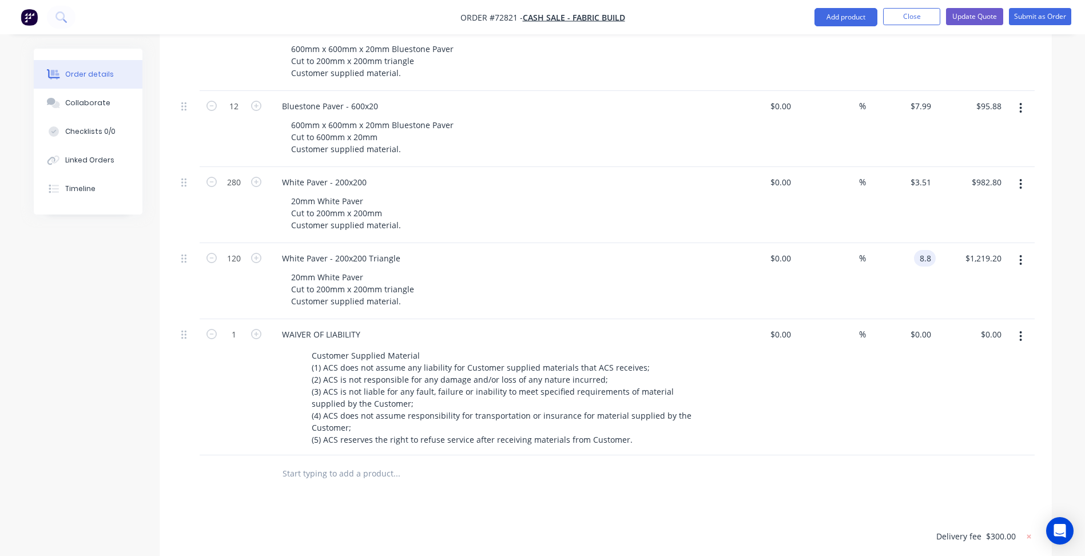
scroll to position [756, 0]
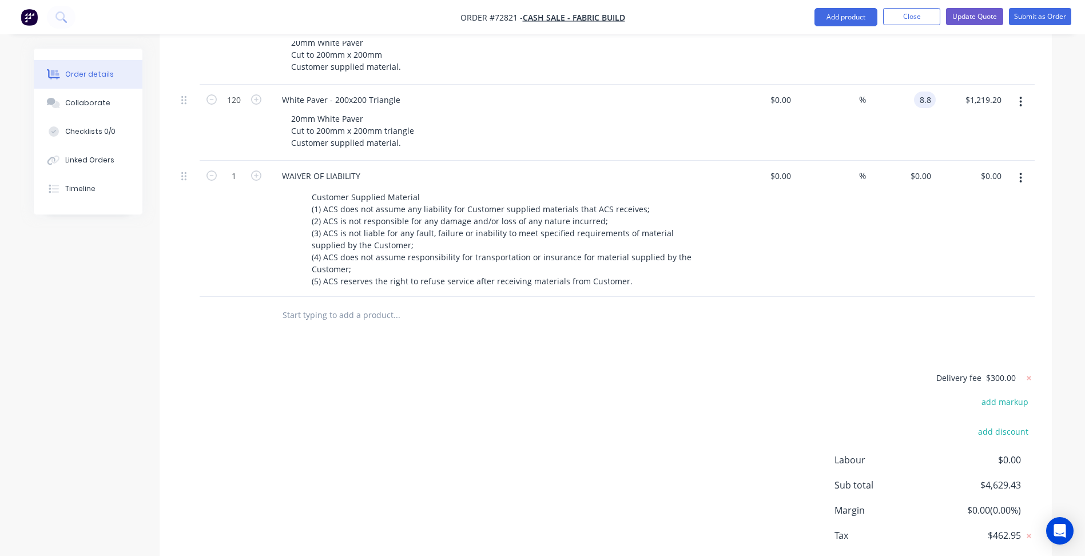
type input "$8.80"
type input "$1,056.00"
click at [671, 384] on div "Delivery fee $300.00 add markup add discount Labour $0.00 Sub total $4,466.23 M…" at bounding box center [606, 478] width 858 height 215
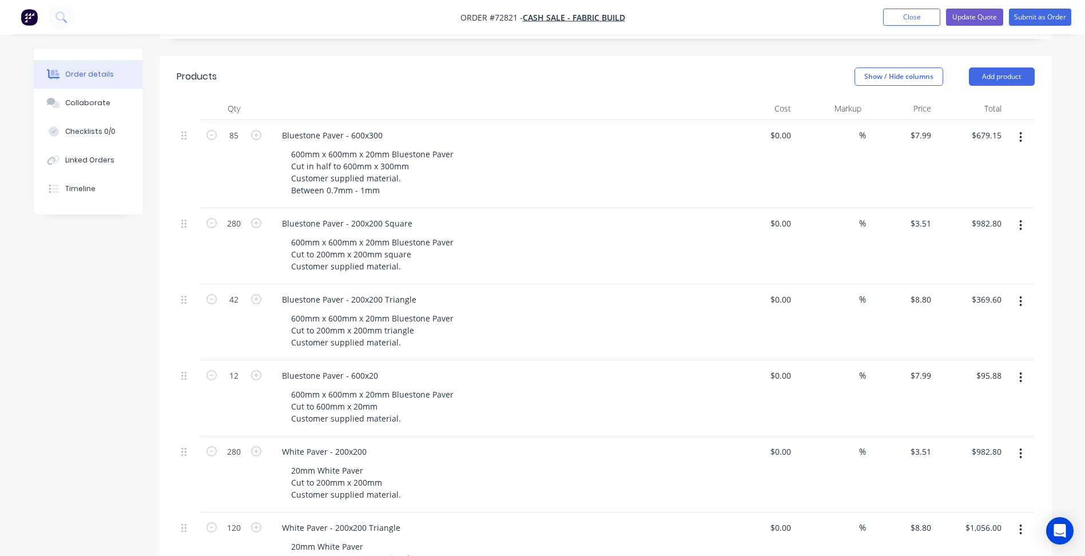
scroll to position [299, 0]
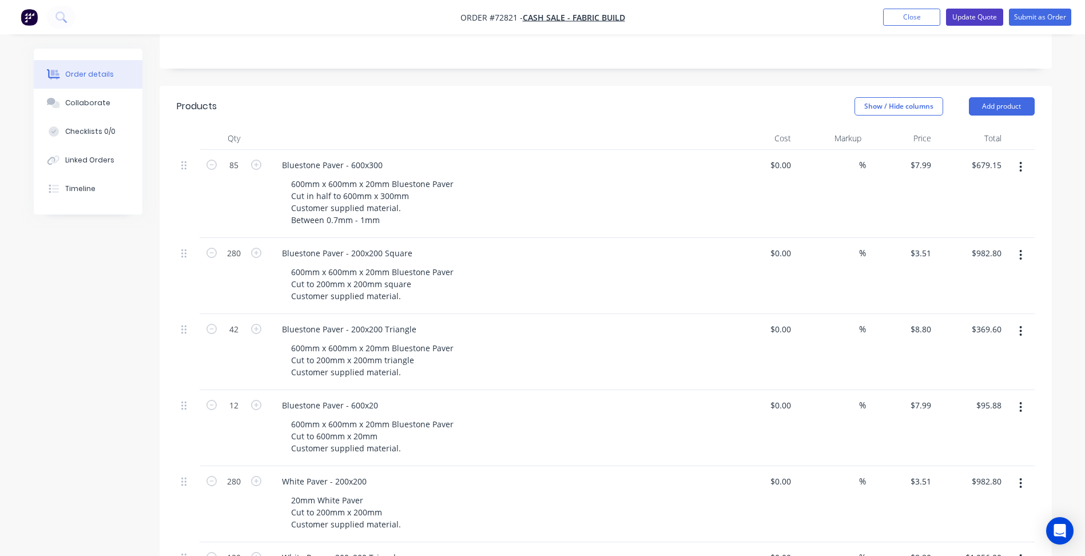
click at [969, 15] on button "Update Quote" at bounding box center [974, 17] width 57 height 17
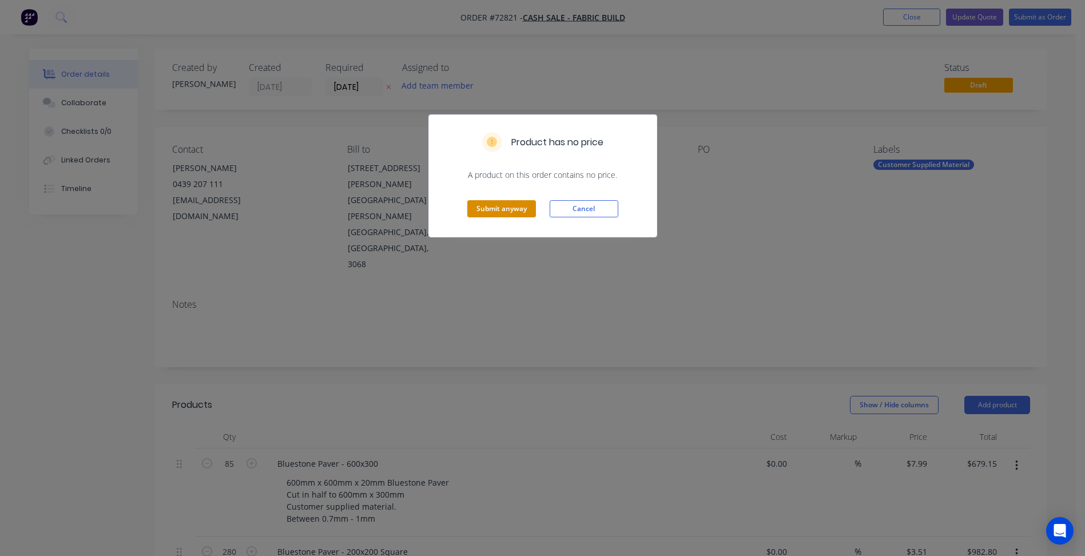
click at [505, 209] on button "Submit anyway" at bounding box center [501, 208] width 69 height 17
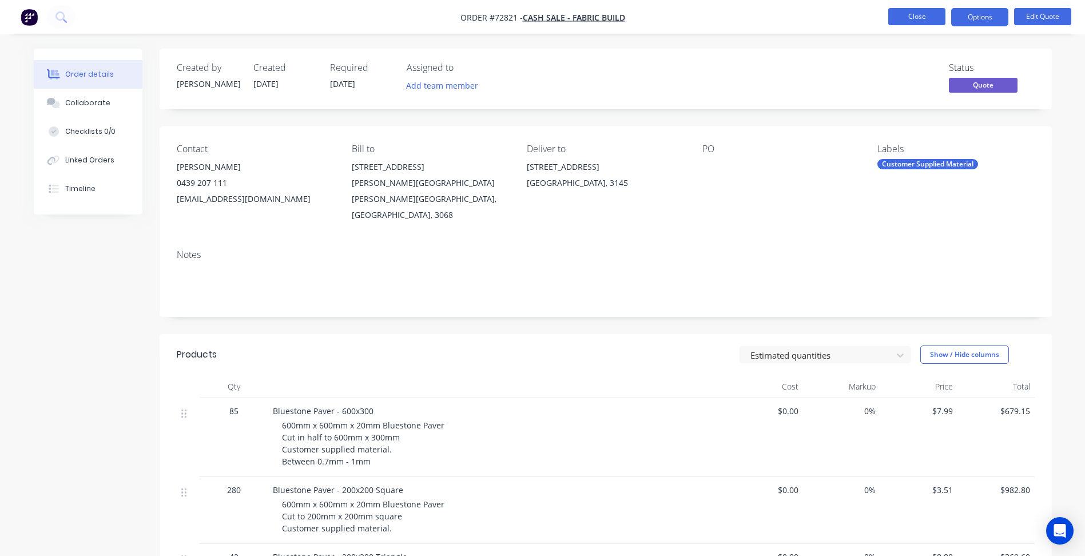
click at [923, 13] on button "Close" at bounding box center [917, 16] width 57 height 17
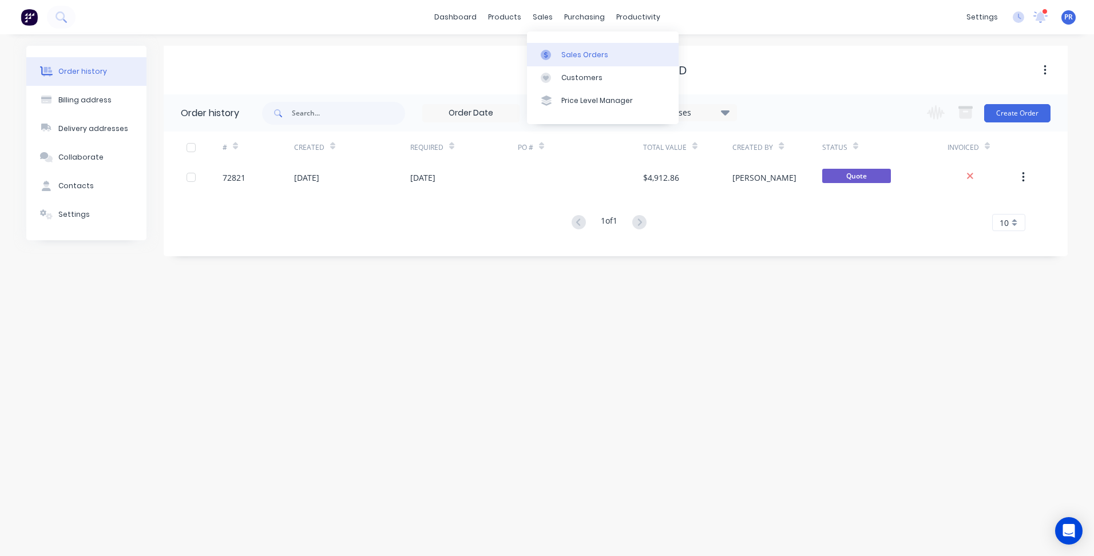
click at [576, 54] on div "Sales Orders" at bounding box center [584, 55] width 47 height 10
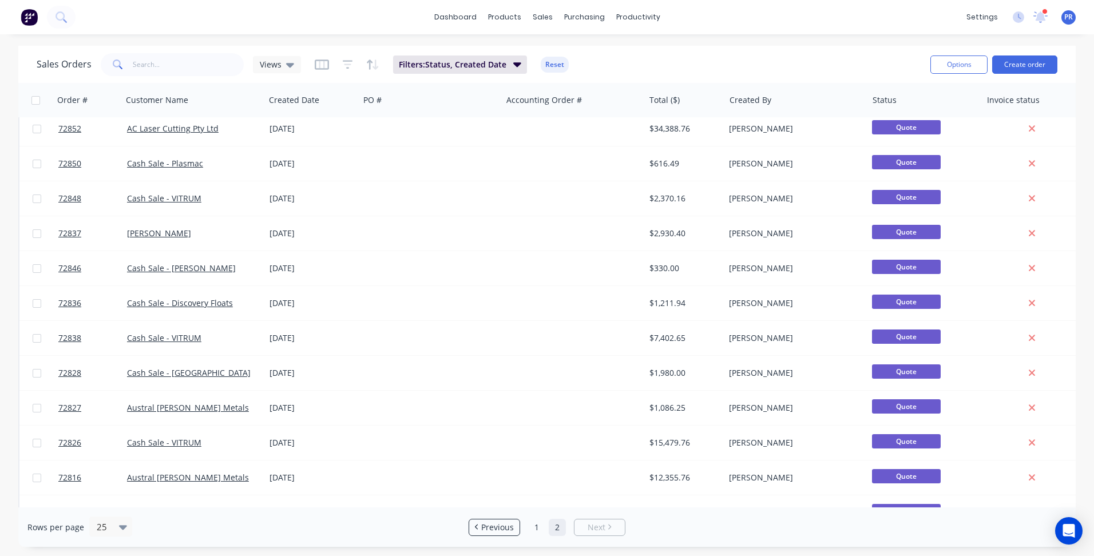
scroll to position [488, 0]
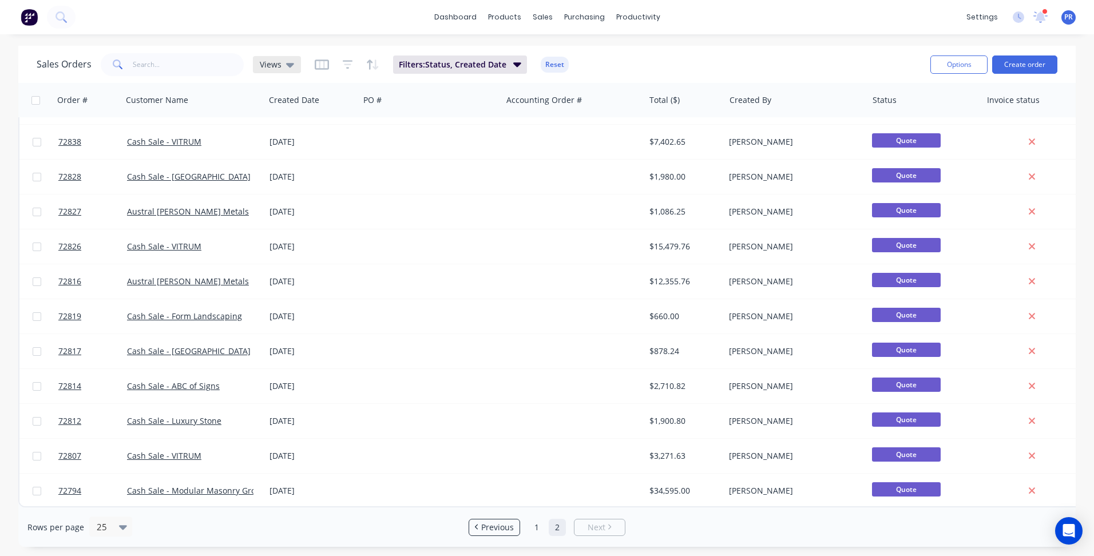
click at [287, 68] on icon at bounding box center [290, 64] width 8 height 13
click at [327, 160] on button "None (Default)" at bounding box center [321, 162] width 130 height 13
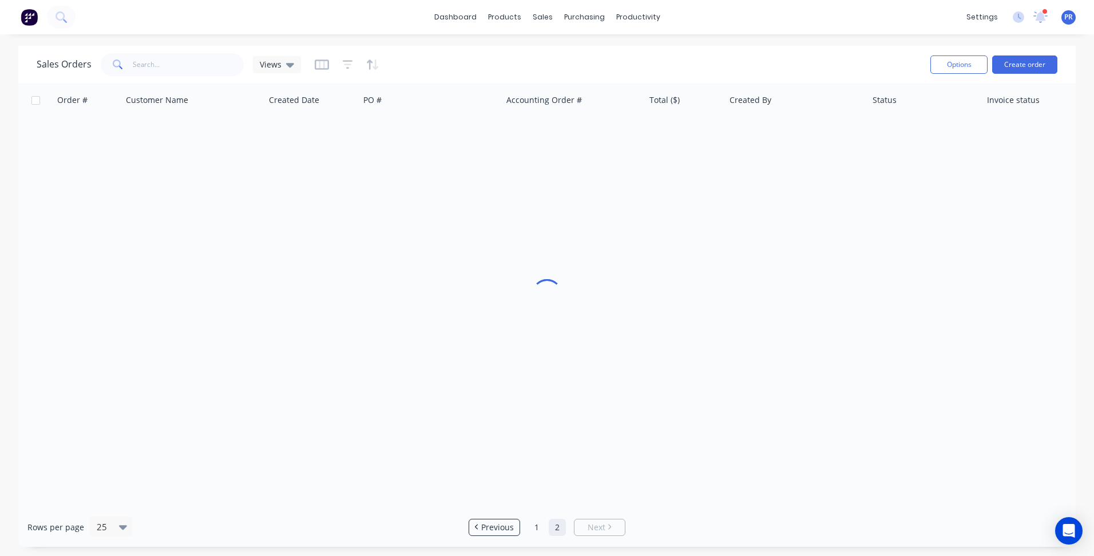
scroll to position [0, 0]
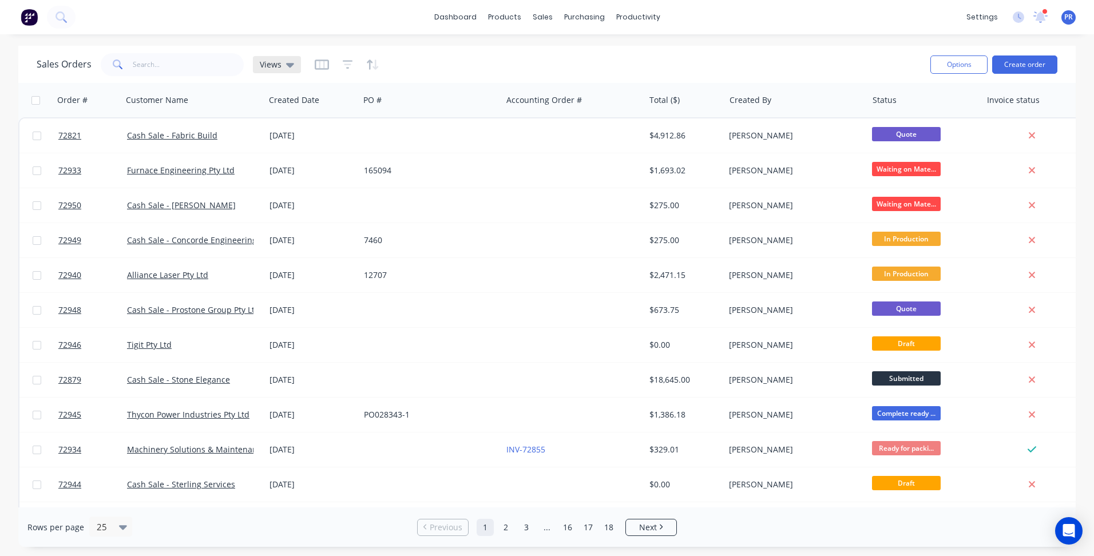
drag, startPoint x: 291, startPoint y: 66, endPoint x: 289, endPoint y: 72, distance: 6.5
click at [290, 65] on icon at bounding box center [290, 64] width 8 height 13
click at [311, 193] on div "Quote - Follow Up edit" at bounding box center [332, 184] width 153 height 23
click at [308, 185] on button "Quote - Follow Up" at bounding box center [321, 185] width 130 height 13
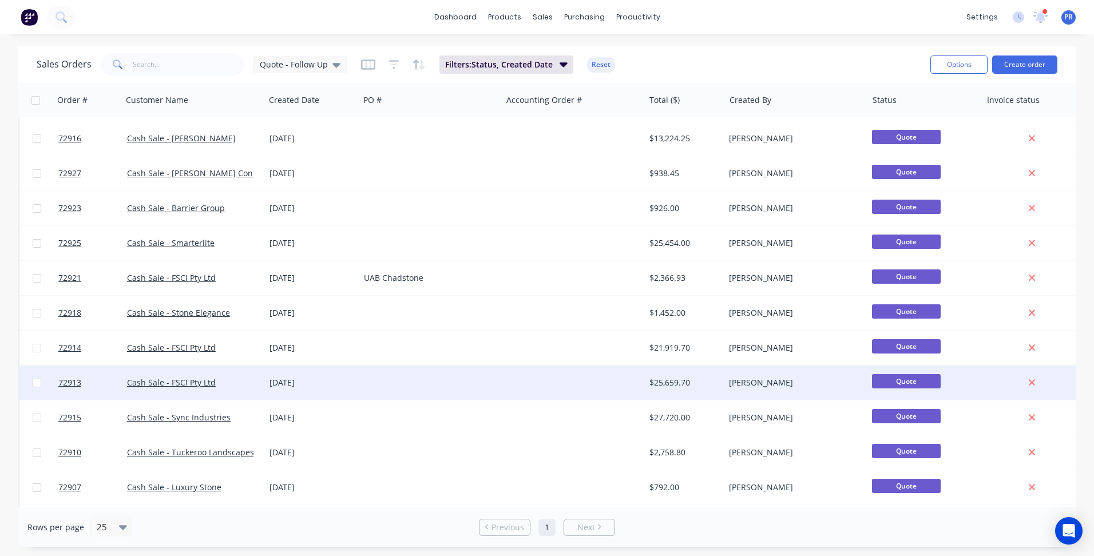
scroll to position [348, 0]
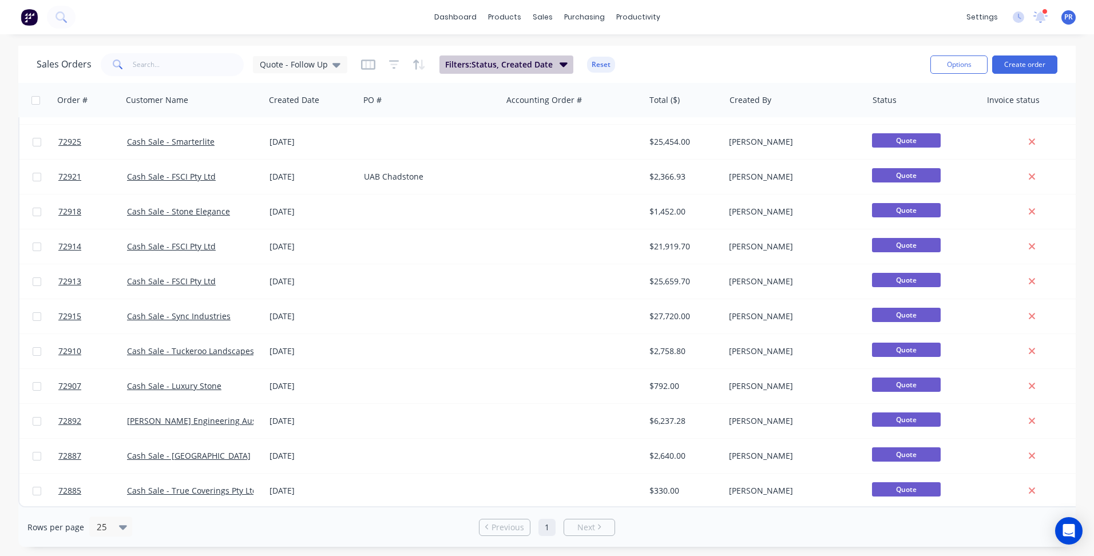
click at [533, 66] on span "Filters: Status, Created Date" at bounding box center [499, 64] width 108 height 11
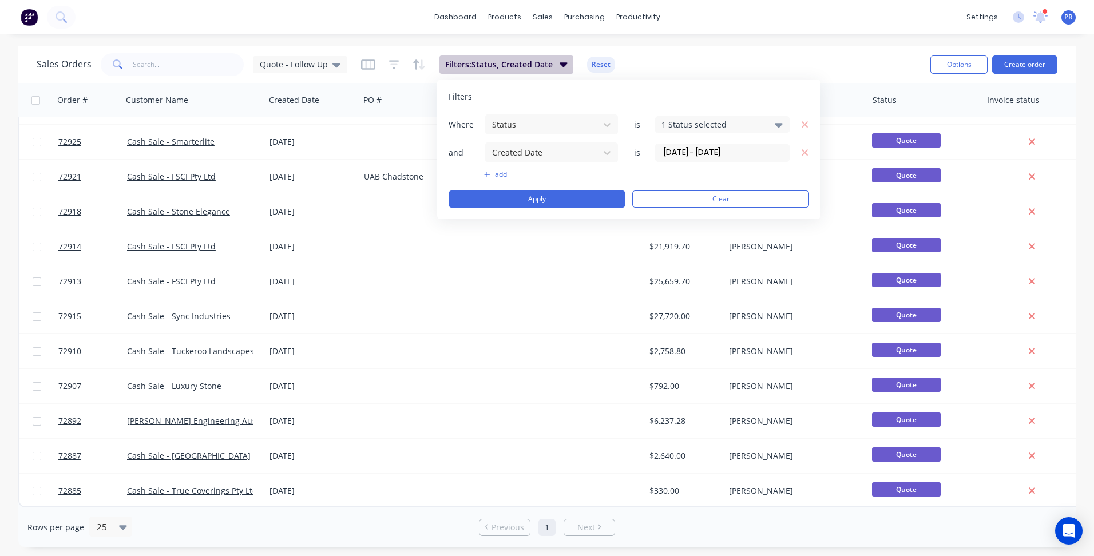
click at [562, 67] on icon "button" at bounding box center [564, 64] width 8 height 13
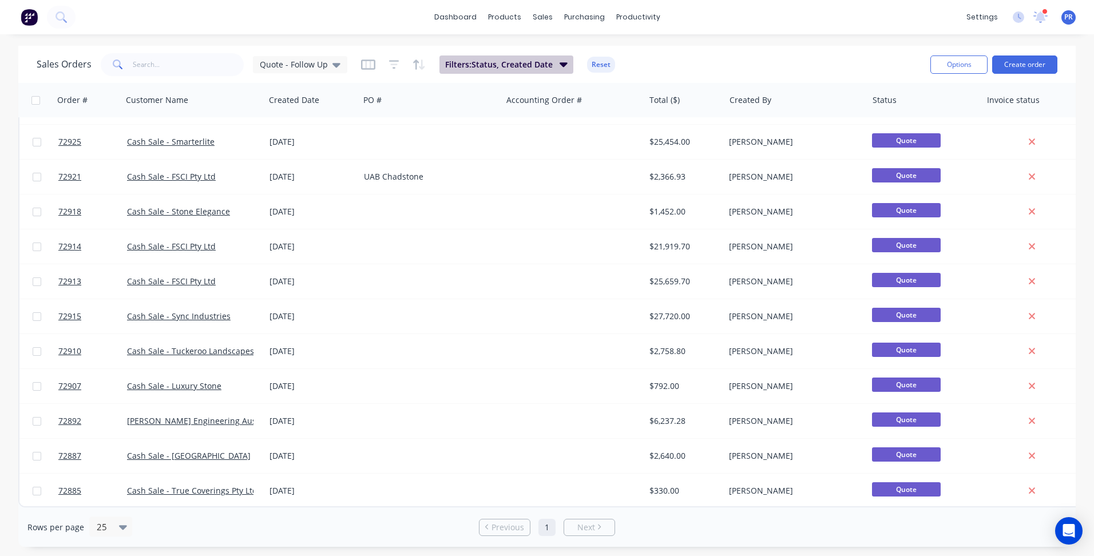
click at [562, 67] on icon "button" at bounding box center [564, 64] width 8 height 13
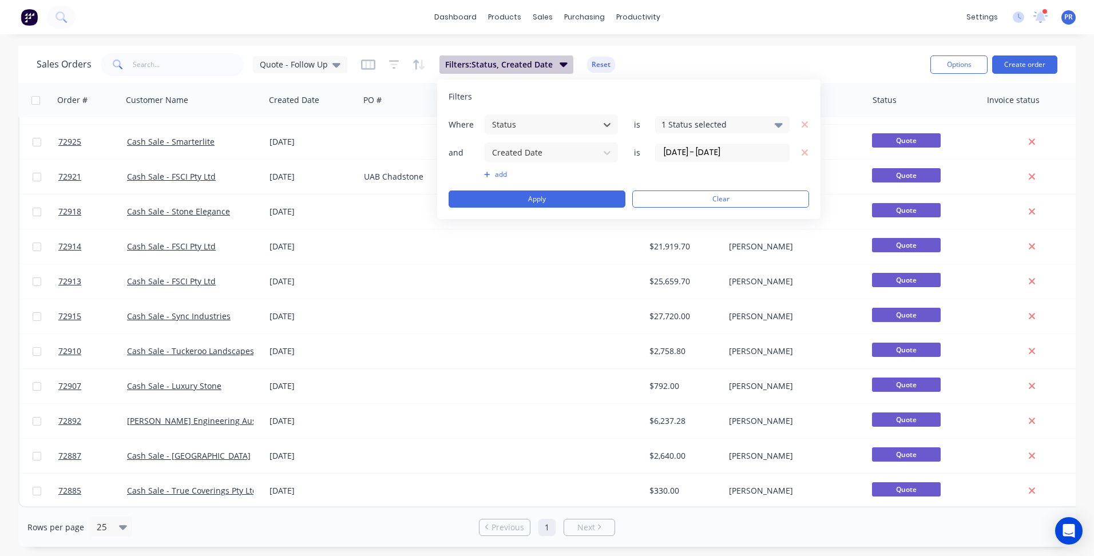
click at [515, 61] on span "Filters: Status, Created Date" at bounding box center [499, 64] width 108 height 11
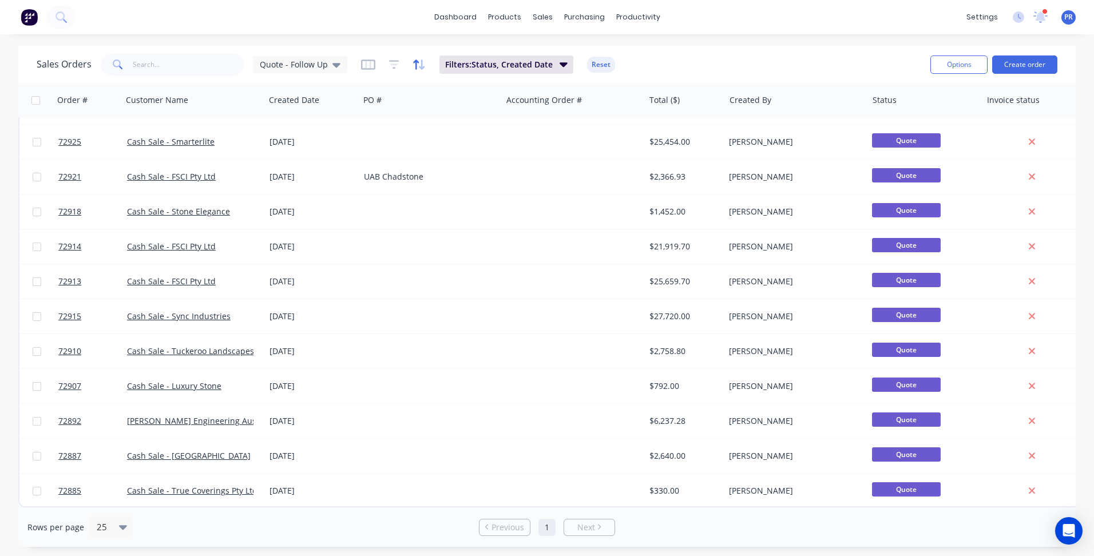
click at [415, 67] on icon "button" at bounding box center [418, 64] width 13 height 11
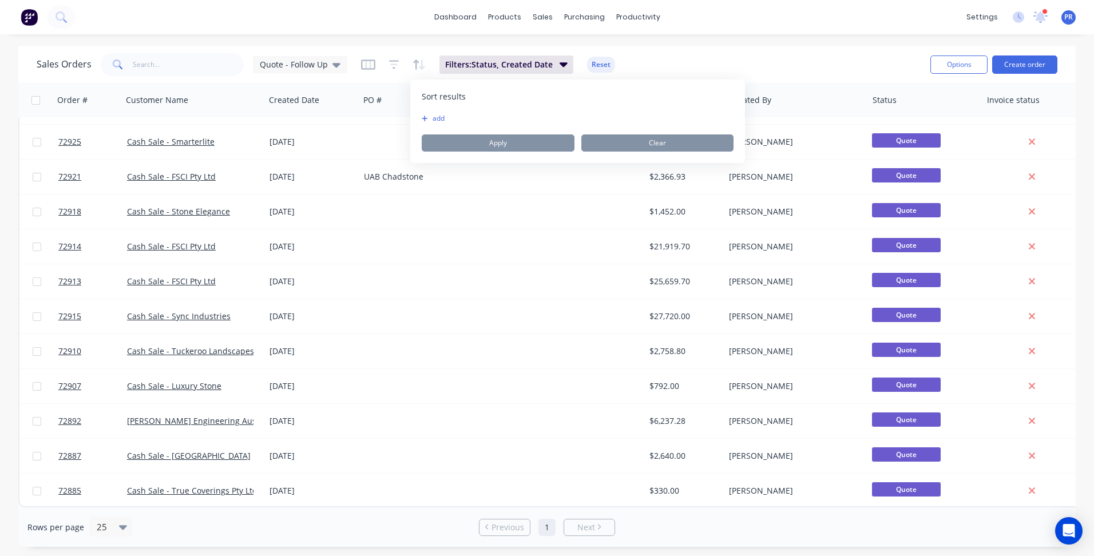
click at [436, 118] on button "add" at bounding box center [429, 118] width 14 height 9
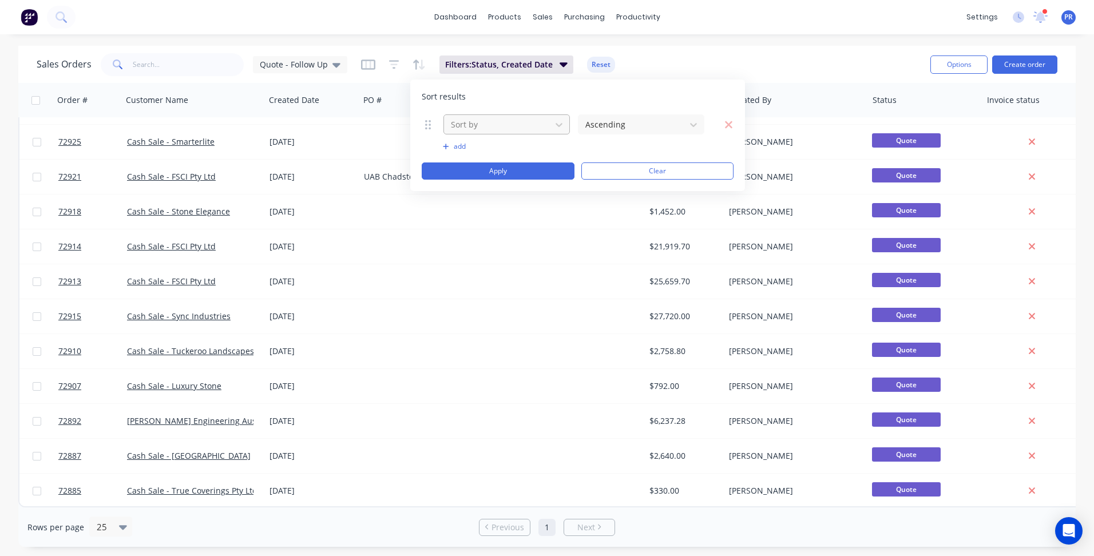
click at [488, 125] on div at bounding box center [498, 124] width 96 height 14
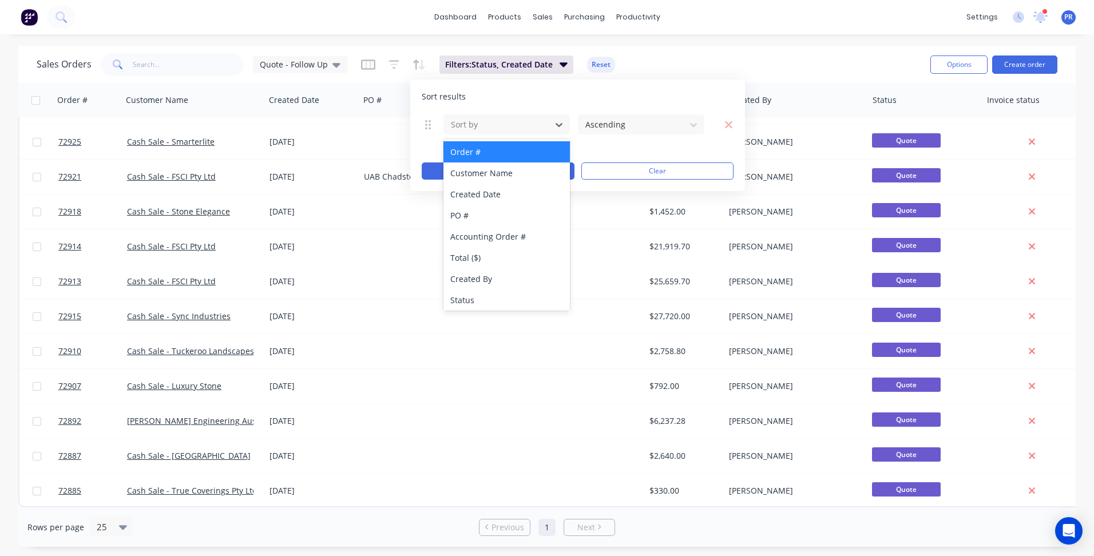
click at [478, 154] on div "Order #" at bounding box center [506, 151] width 126 height 21
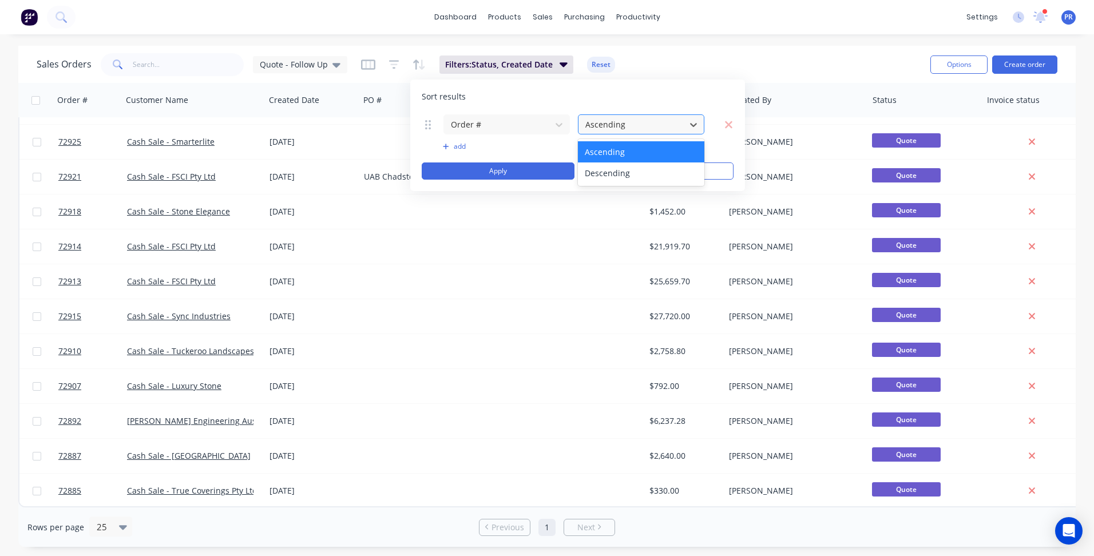
click at [619, 130] on div at bounding box center [632, 124] width 96 height 14
click at [601, 170] on div "Descending" at bounding box center [641, 172] width 126 height 21
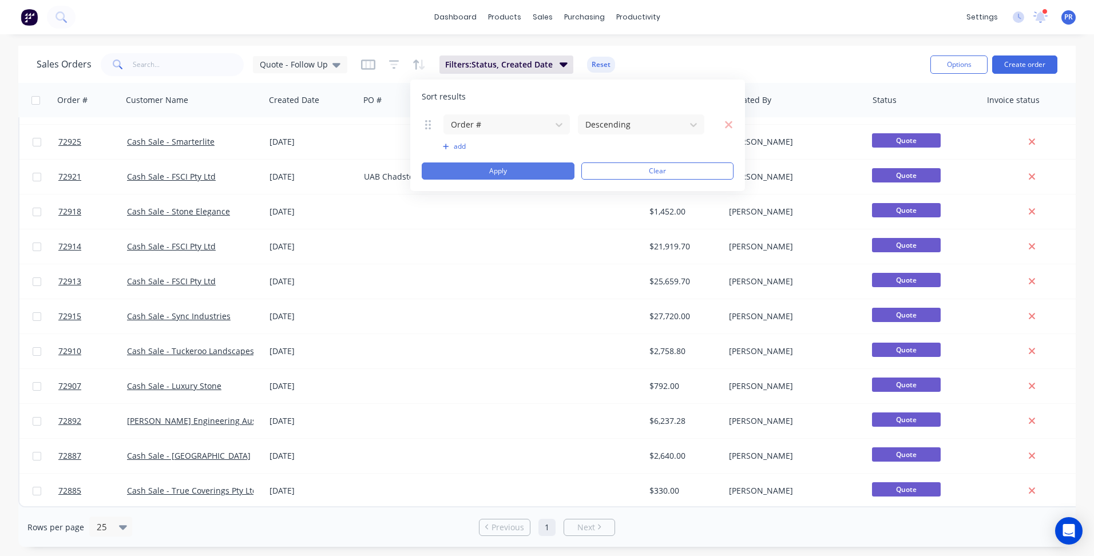
click at [488, 171] on button "Apply" at bounding box center [498, 170] width 153 height 17
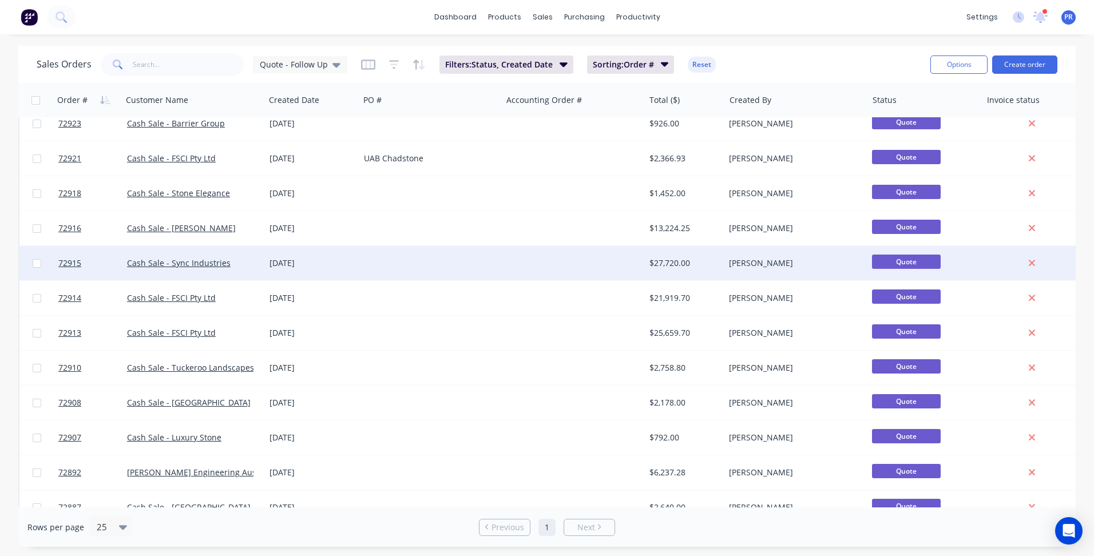
scroll to position [234, 0]
